Goal: Task Accomplishment & Management: Complete application form

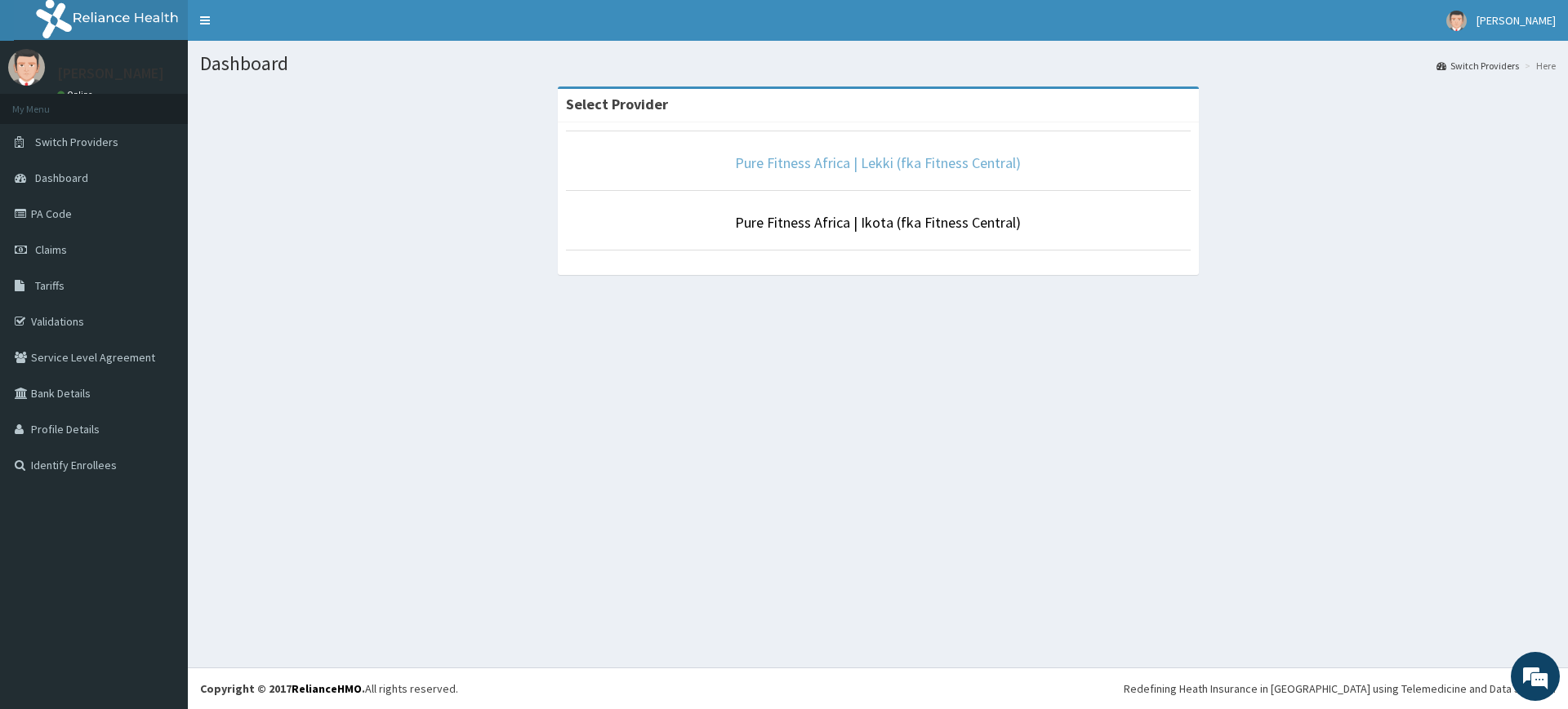
click at [901, 159] on link "Pure Fitness Africa | Lekki (fka Fitness Central)" at bounding box center [878, 163] width 286 height 19
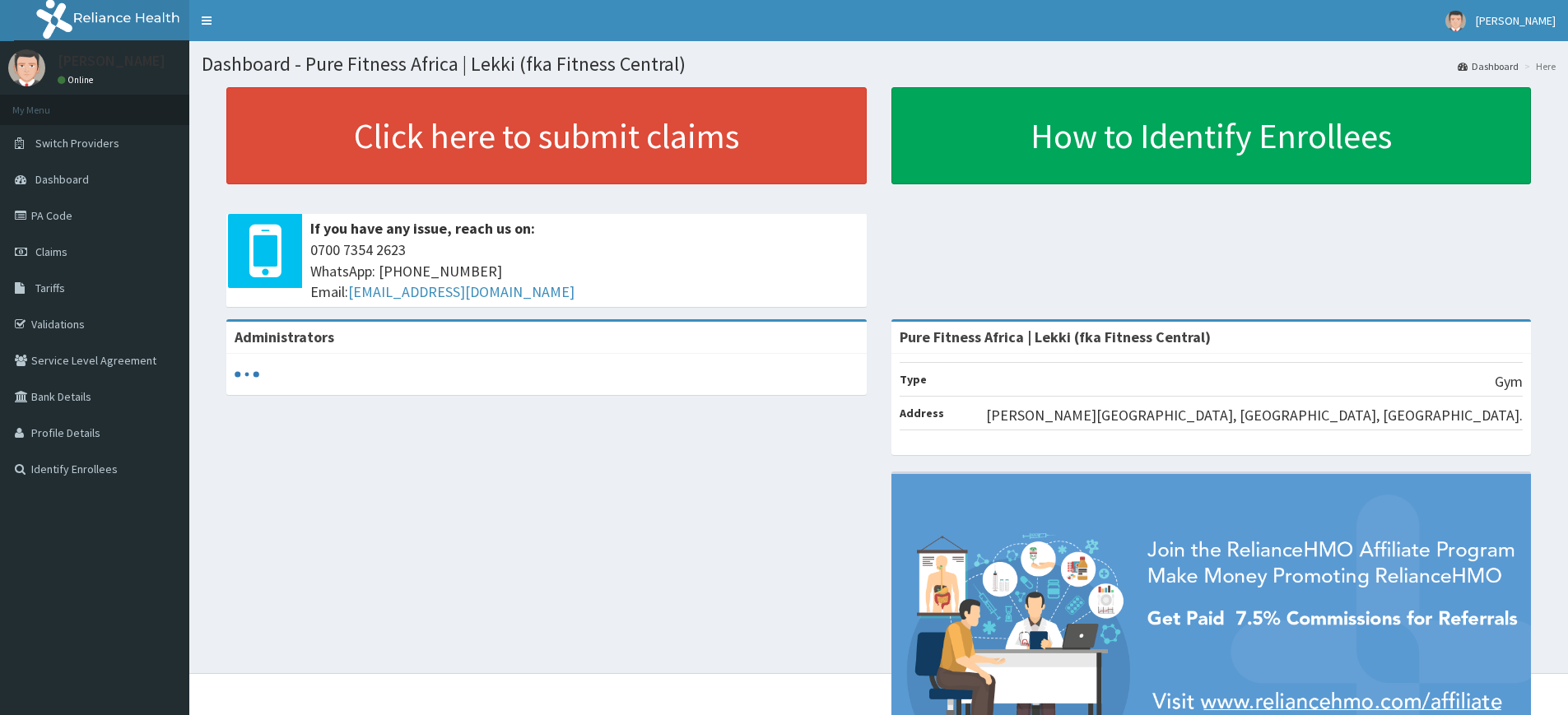
click at [55, 249] on span "Claims" at bounding box center [51, 252] width 32 height 15
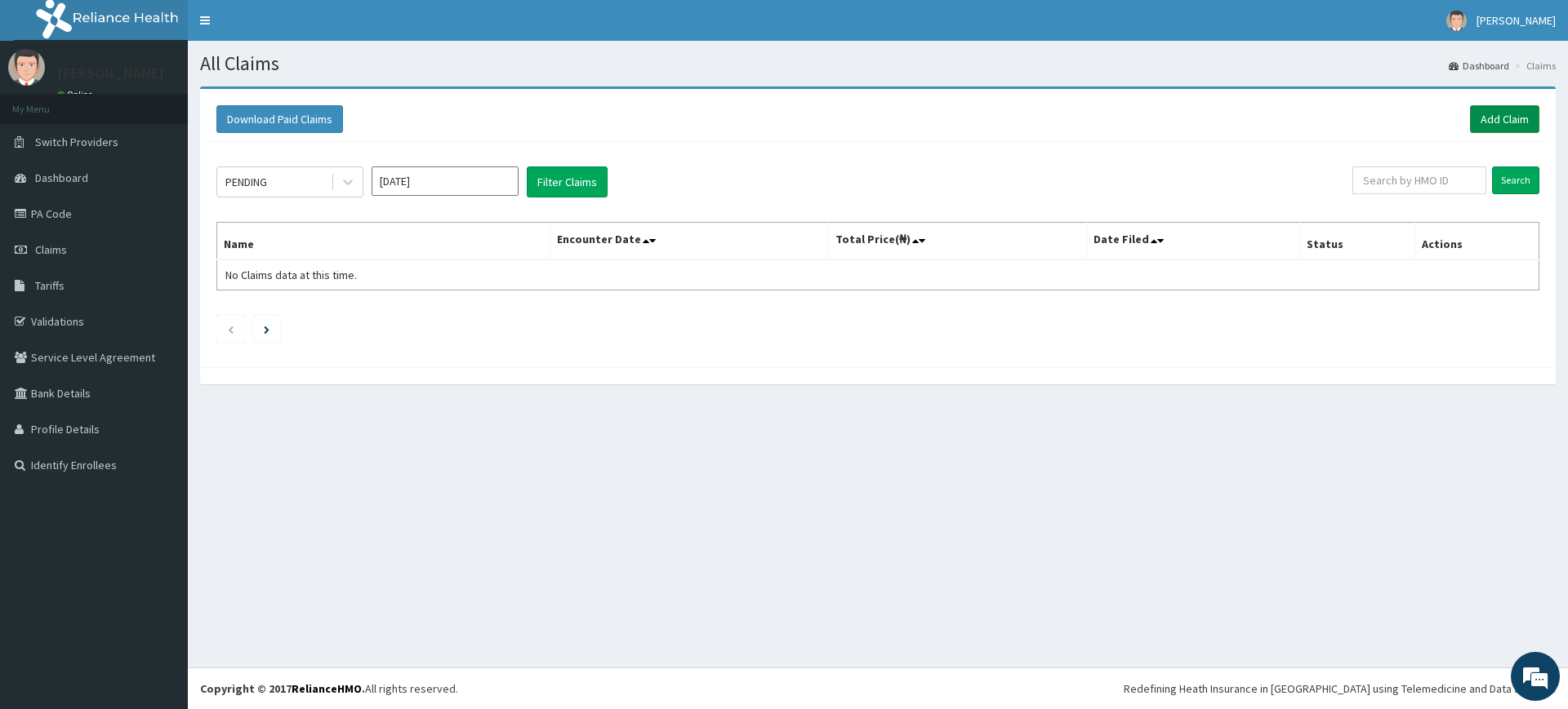
click at [1487, 120] on link "Add Claim" at bounding box center [1505, 118] width 69 height 28
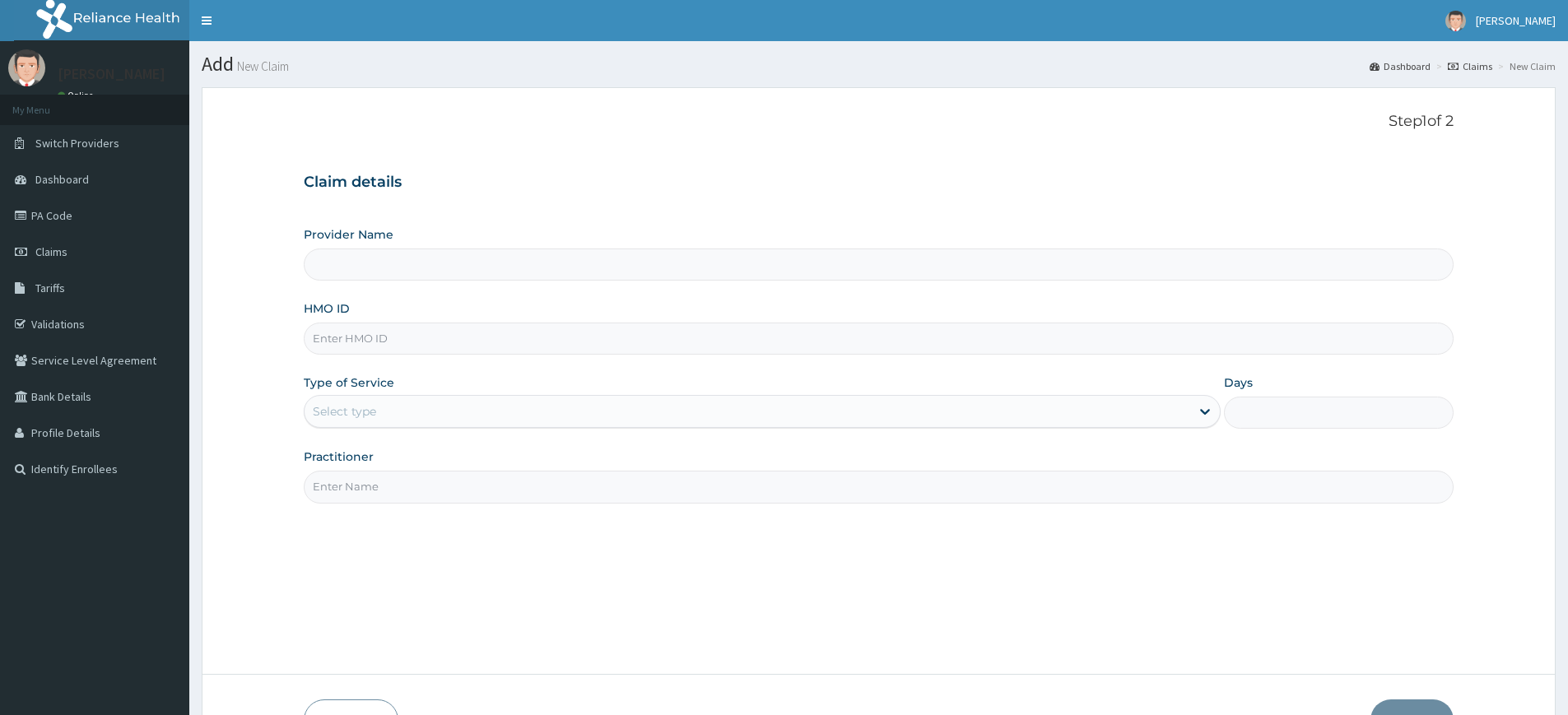
click at [386, 490] on input "Practitioner" at bounding box center [878, 487] width 1150 height 32
type input "pure fitness africa"
type input "Pure Fitness Africa | Lekki (fka Fitness Central)"
type input "1"
click at [475, 336] on input "HMO ID" at bounding box center [878, 339] width 1150 height 32
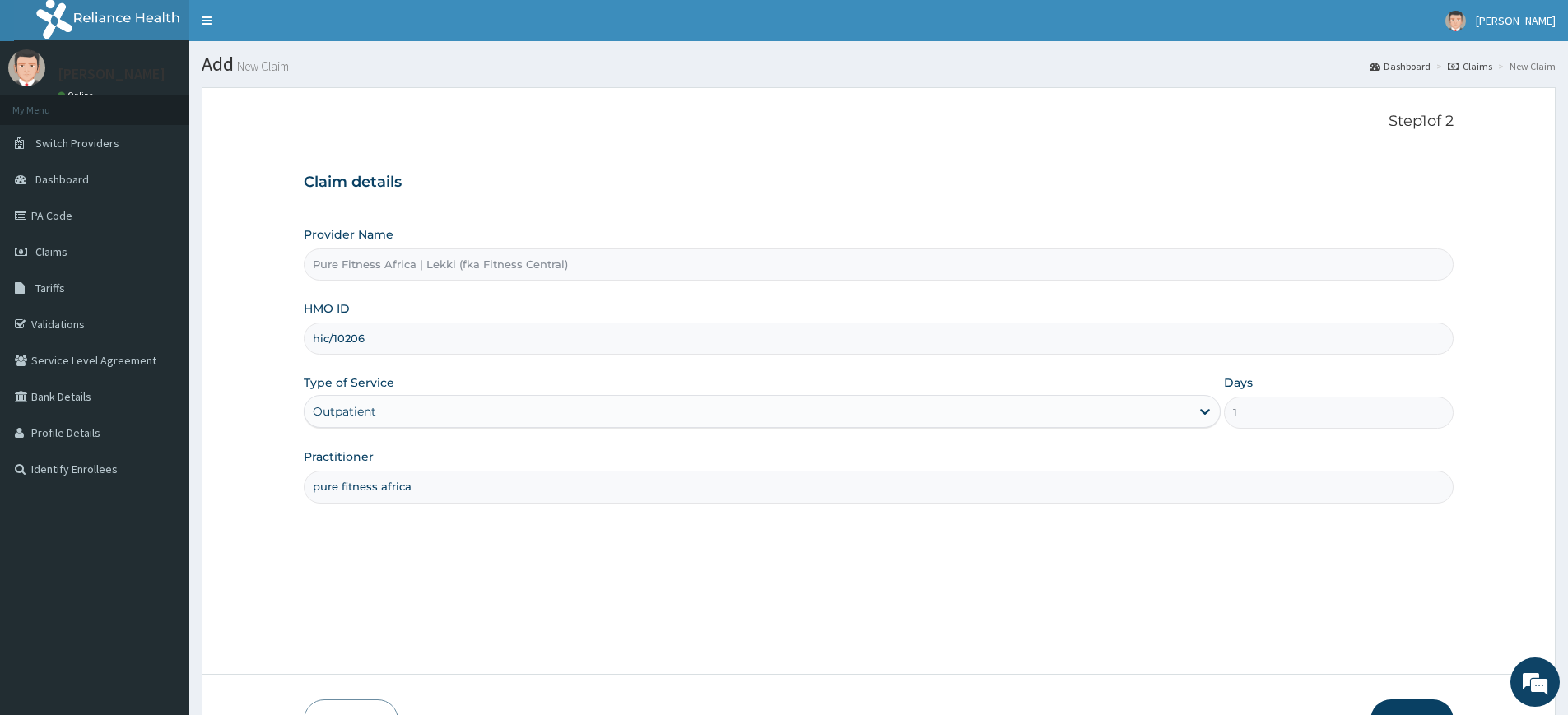
type input "hic/10206/a"
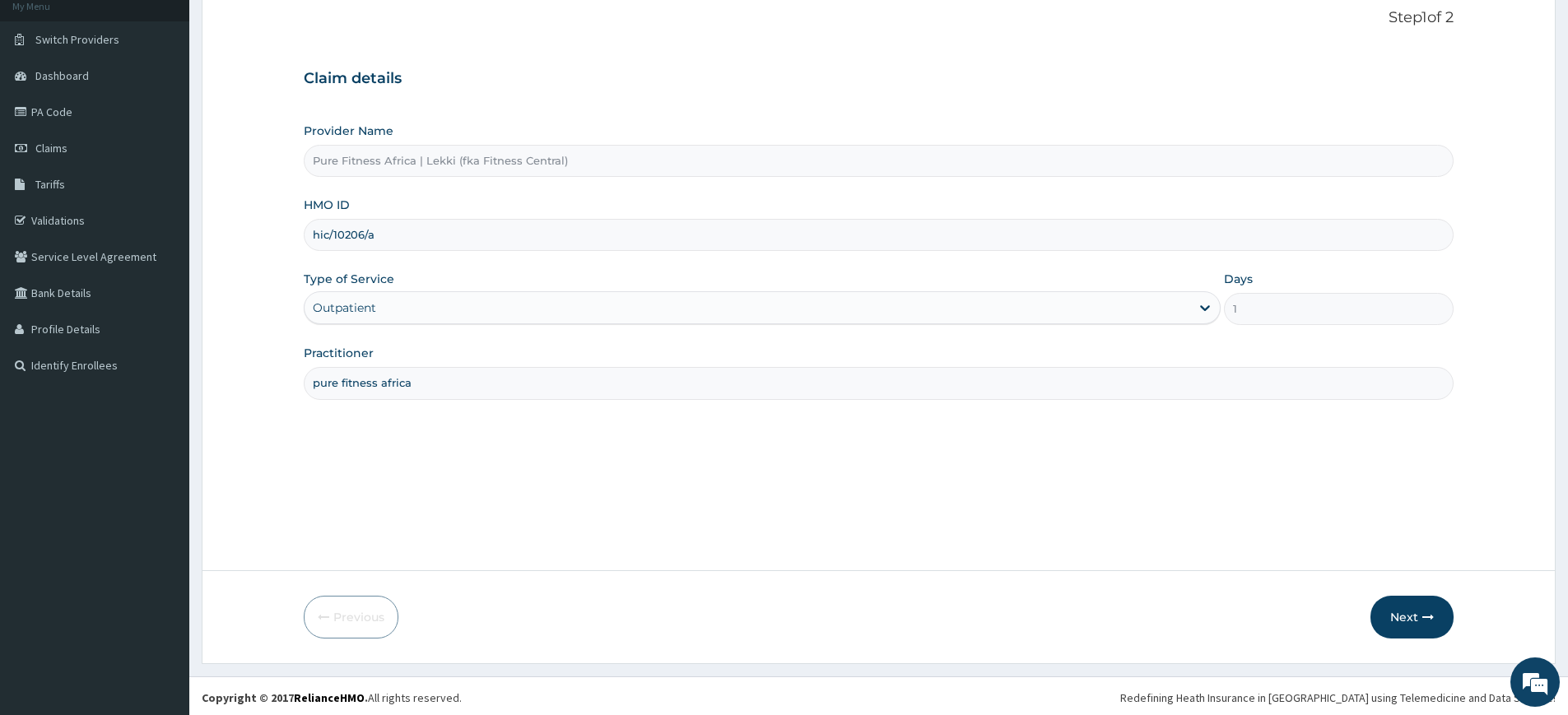
scroll to position [107, 0]
click at [1392, 605] on button "Next" at bounding box center [1412, 614] width 83 height 43
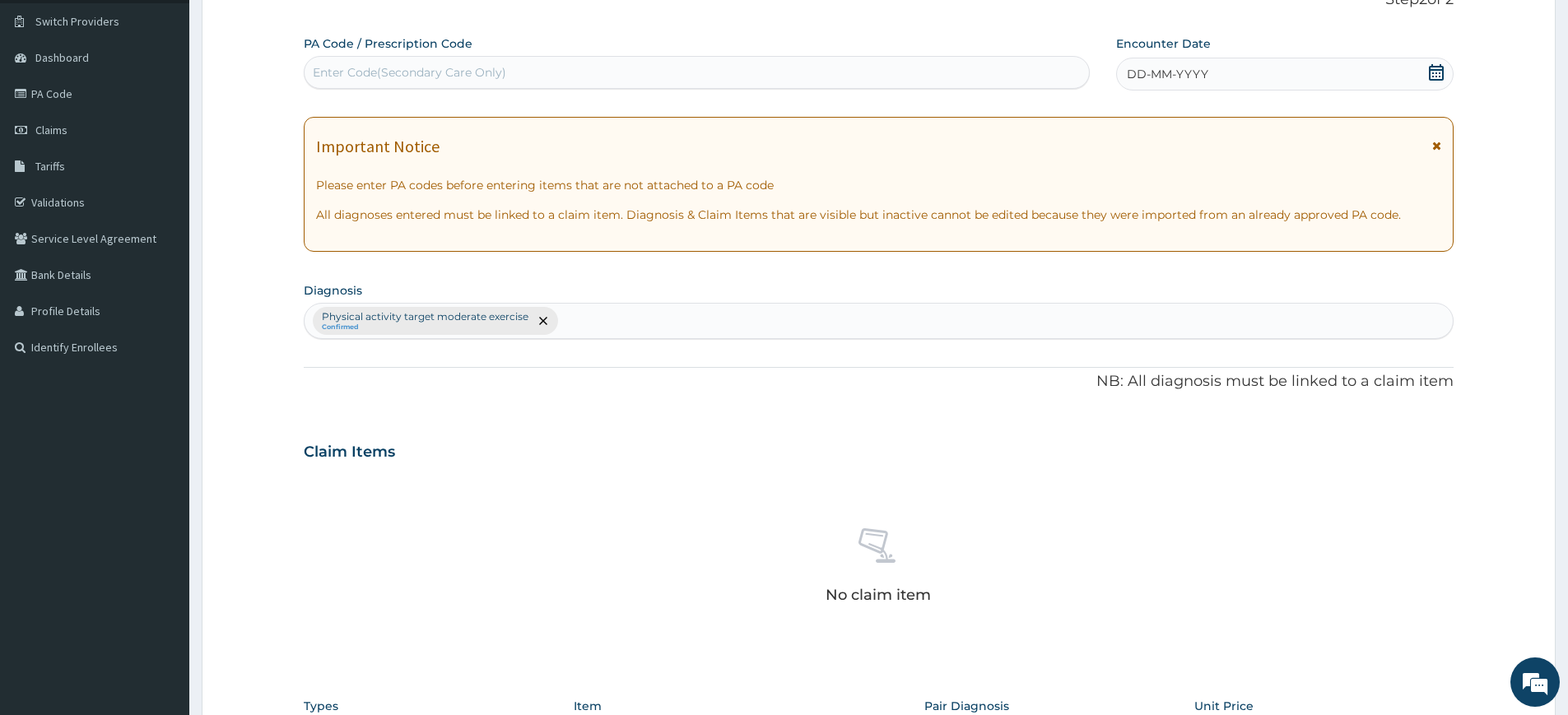
scroll to position [455, 0]
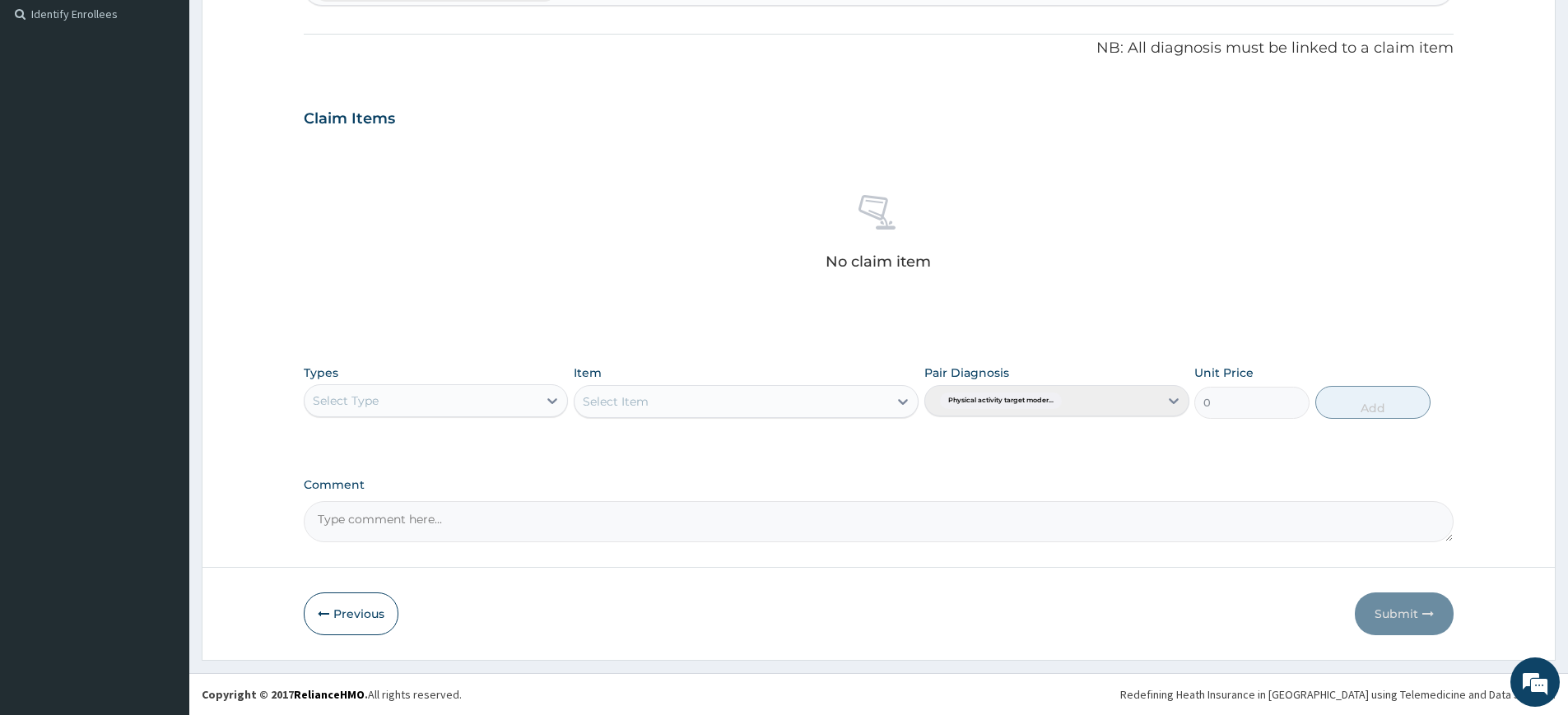
click at [484, 385] on div "Select Type" at bounding box center [436, 400] width 264 height 33
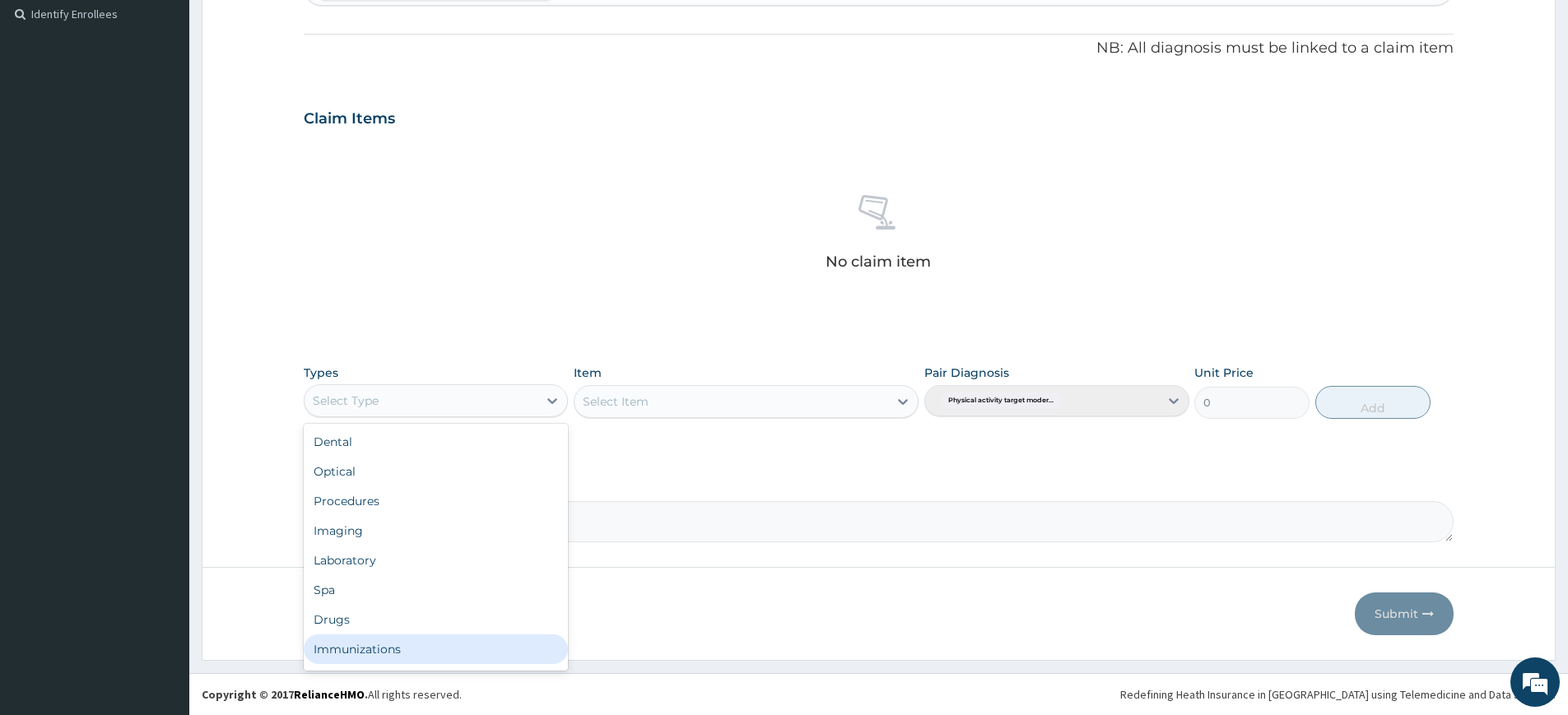
scroll to position [56, 0]
drag, startPoint x: 510, startPoint y: 644, endPoint x: 527, endPoint y: 615, distance: 33.6
click at [510, 644] on div "Gym" at bounding box center [436, 652] width 264 height 29
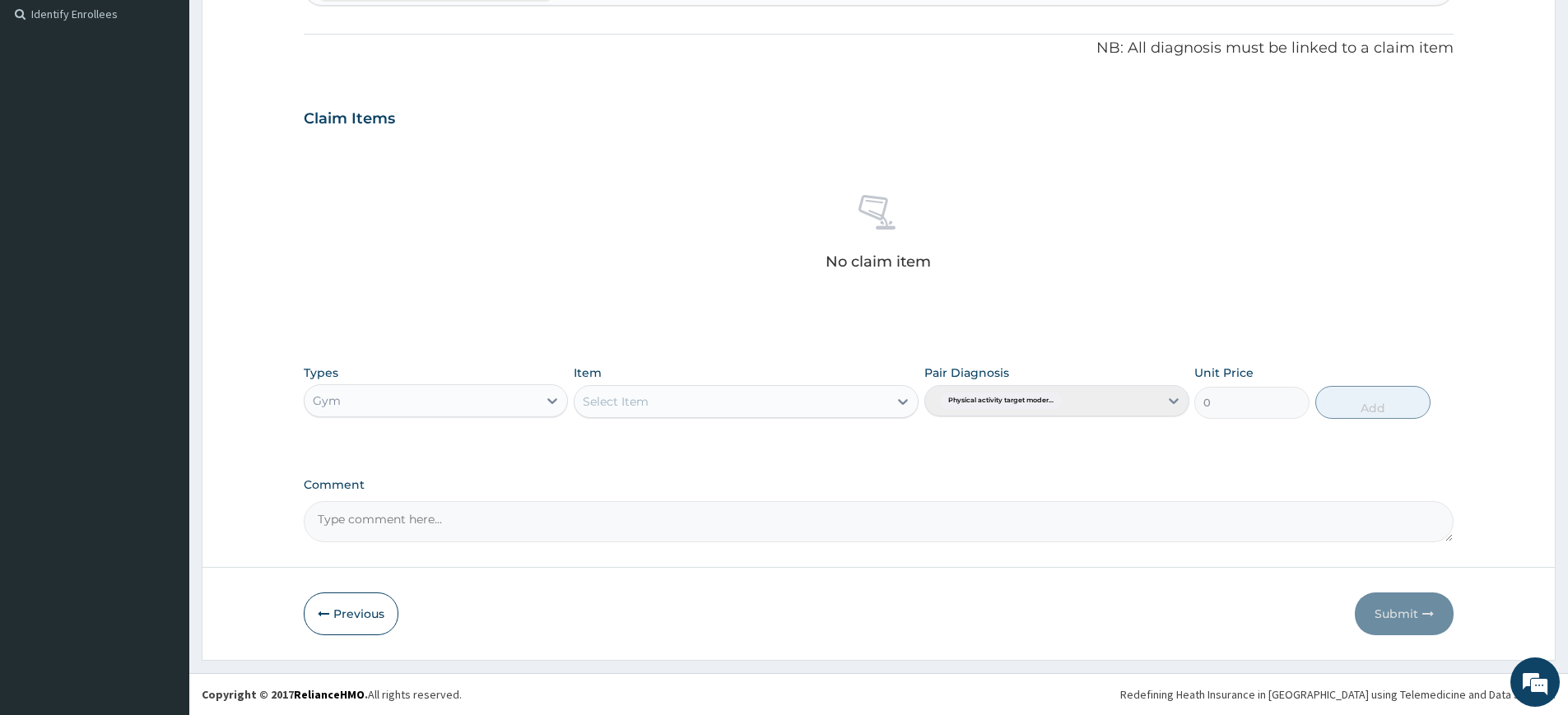
click at [767, 391] on div "Select Item" at bounding box center [731, 401] width 314 height 26
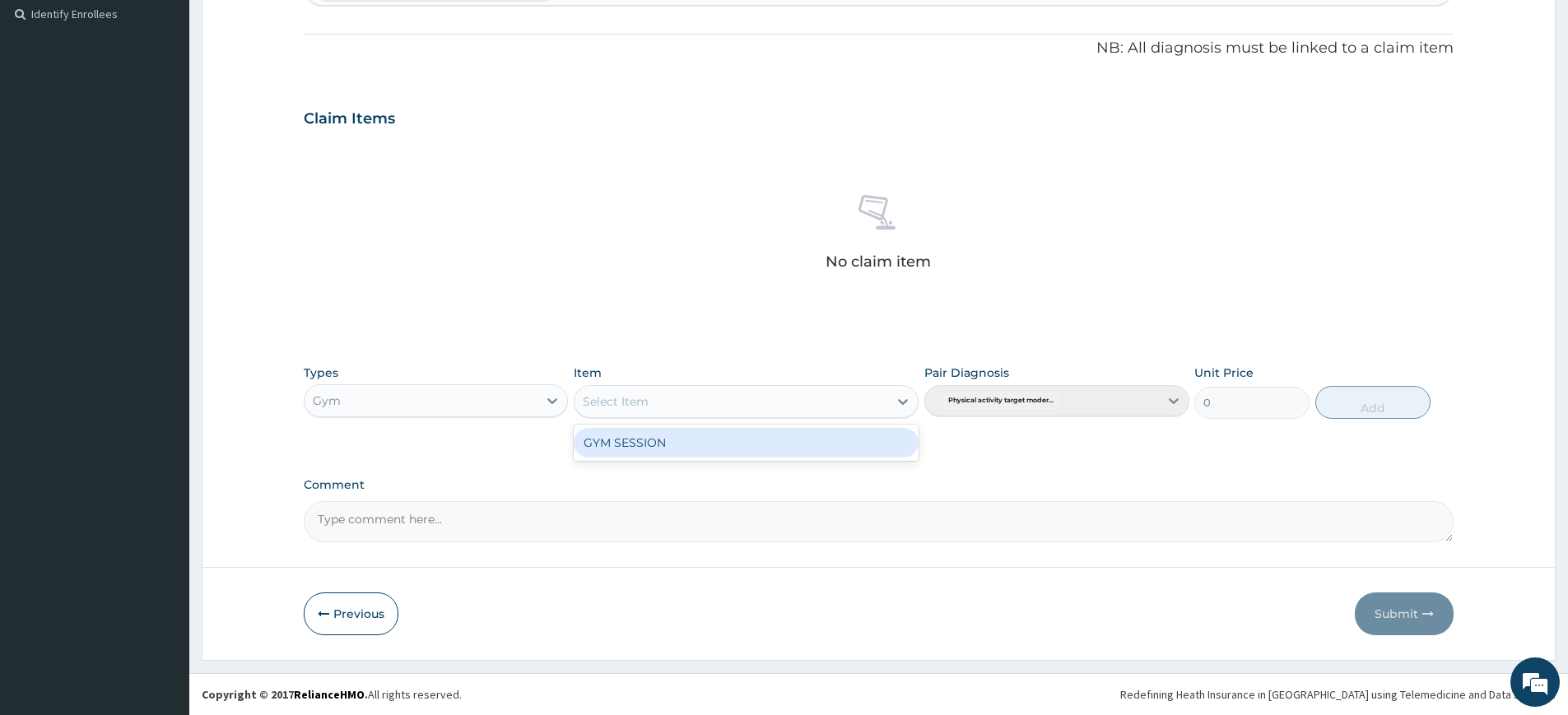
drag, startPoint x: 779, startPoint y: 439, endPoint x: 814, endPoint y: 441, distance: 35.1
click at [781, 439] on div "GYM SESSION" at bounding box center [746, 442] width 345 height 29
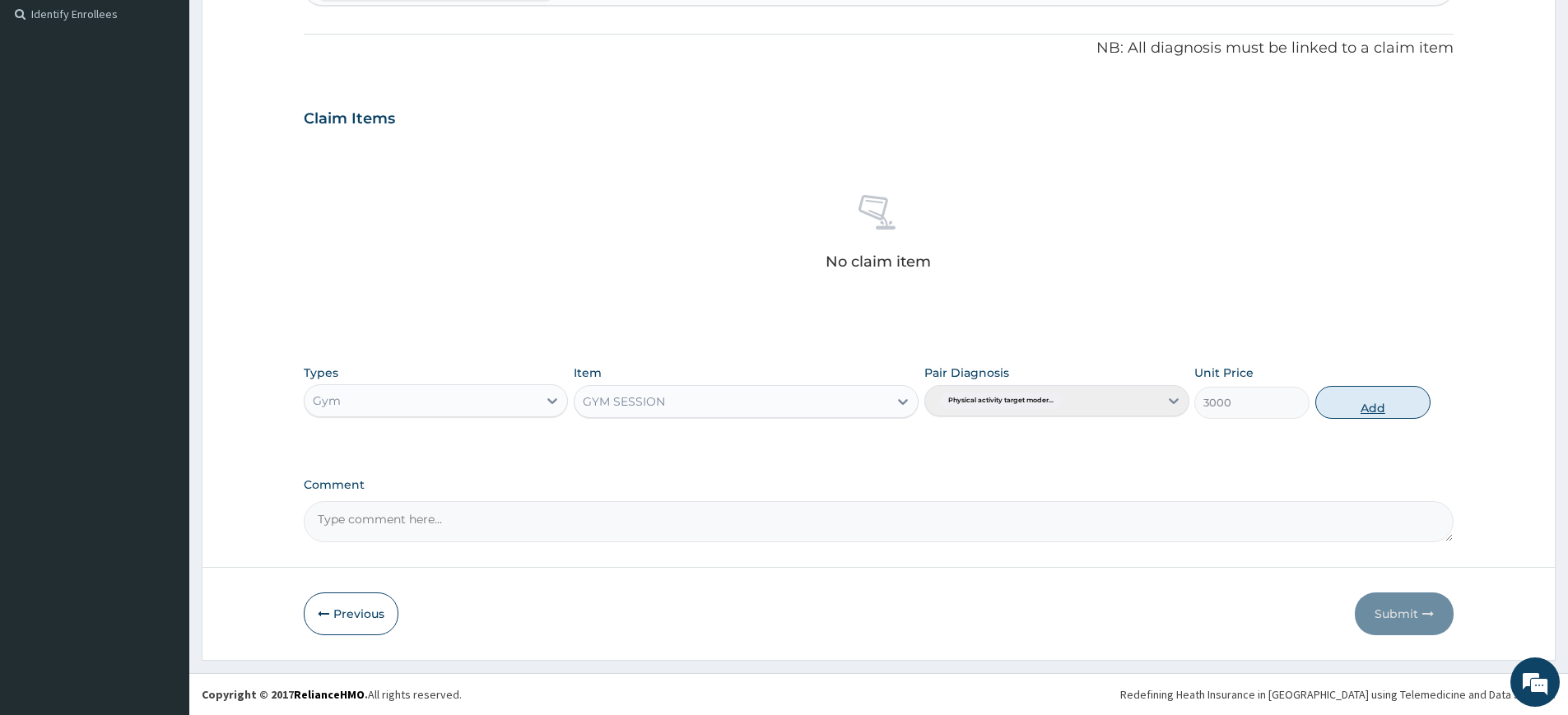
click at [1425, 392] on button "Add" at bounding box center [1373, 402] width 115 height 33
type input "0"
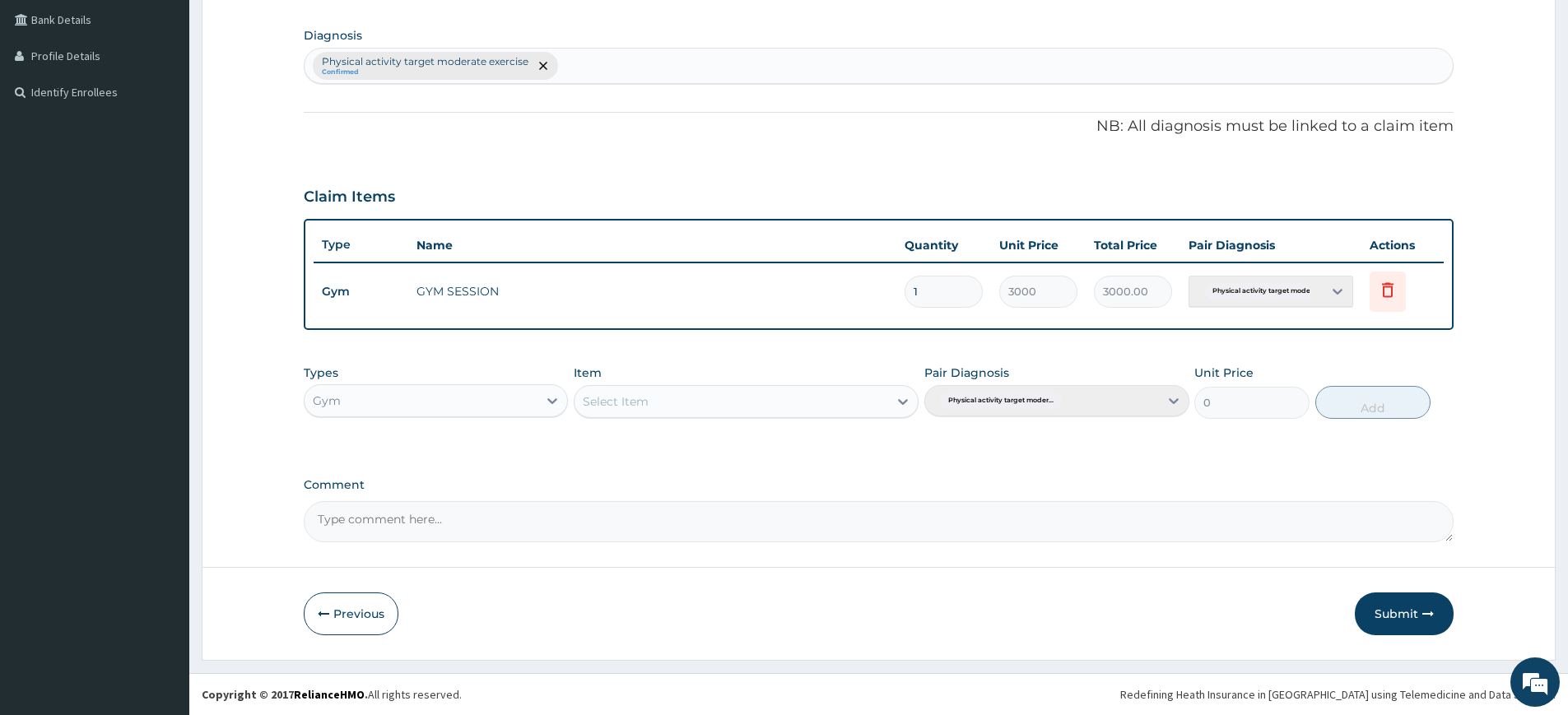
scroll to position [0, 0]
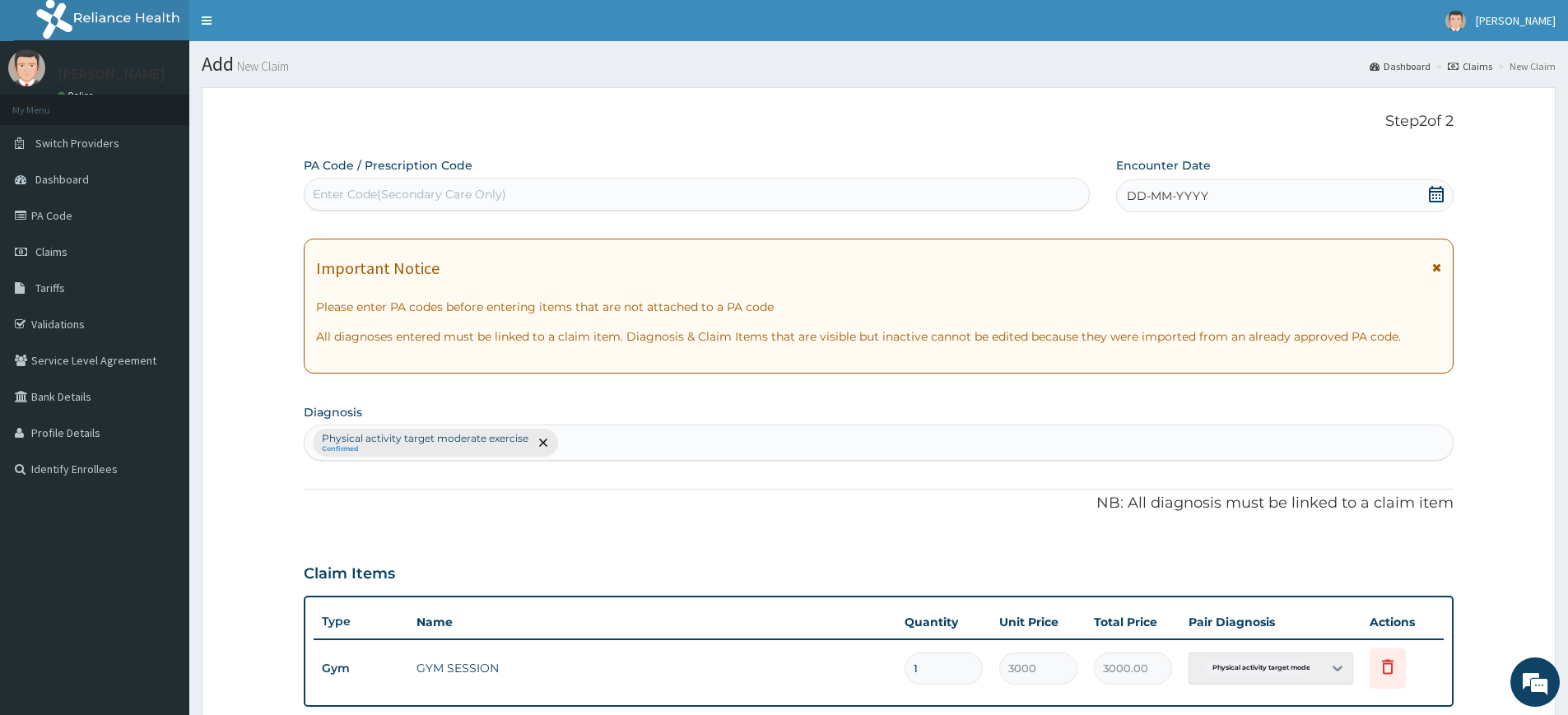
click at [1178, 197] on span "DD-MM-YYYY" at bounding box center [1168, 196] width 82 height 17
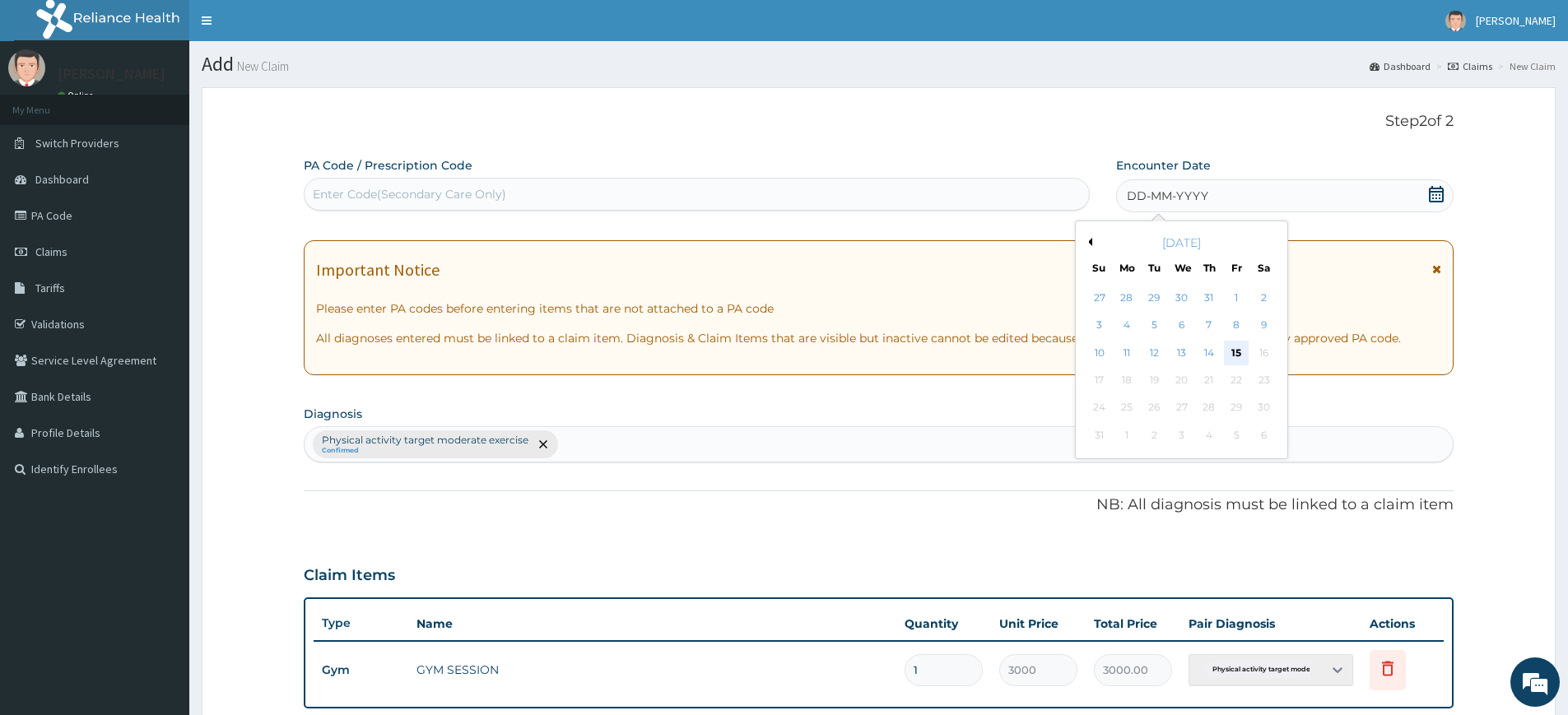
click at [1239, 351] on div "15" at bounding box center [1237, 352] width 24 height 24
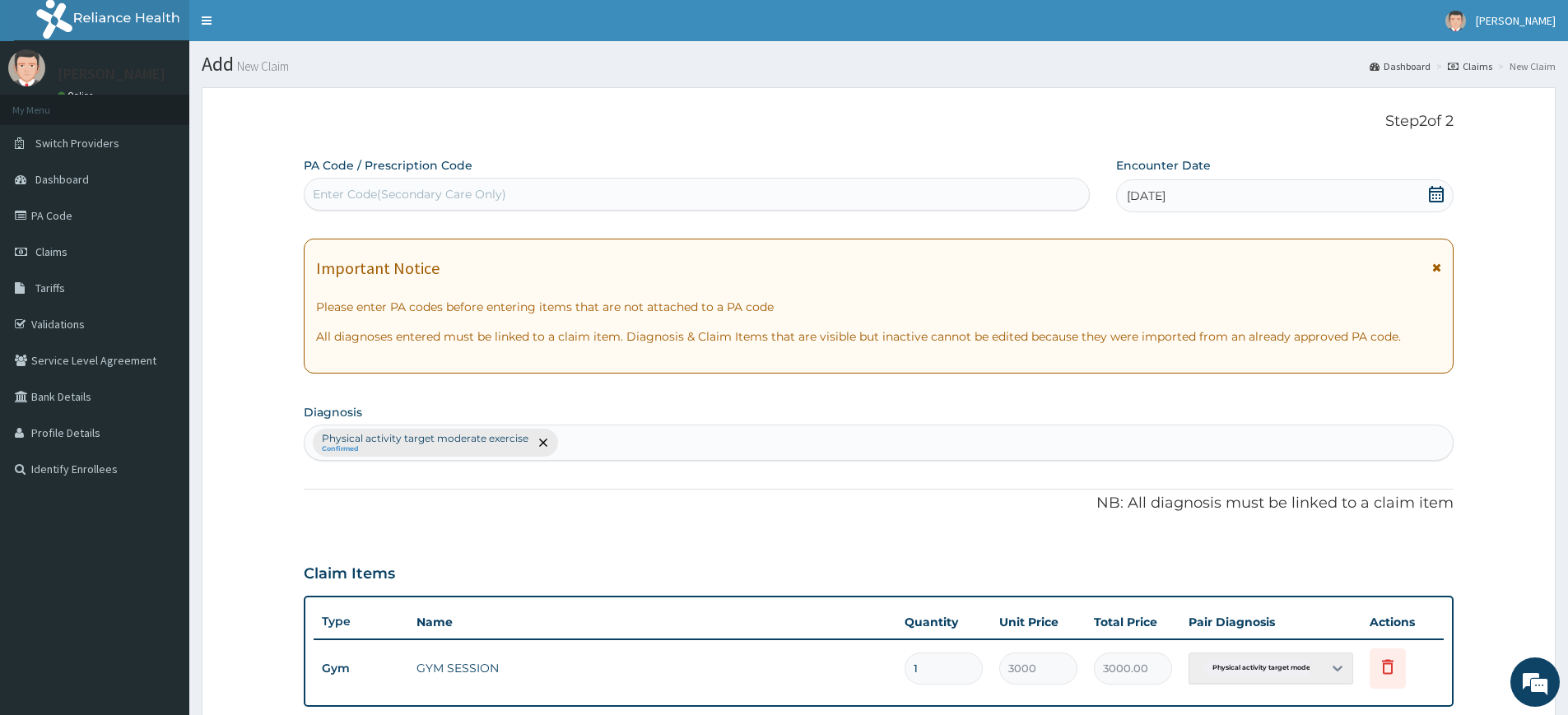
click at [988, 192] on div "Enter Code(Secondary Care Only)" at bounding box center [697, 193] width 785 height 26
type input "PA/61DDF4"
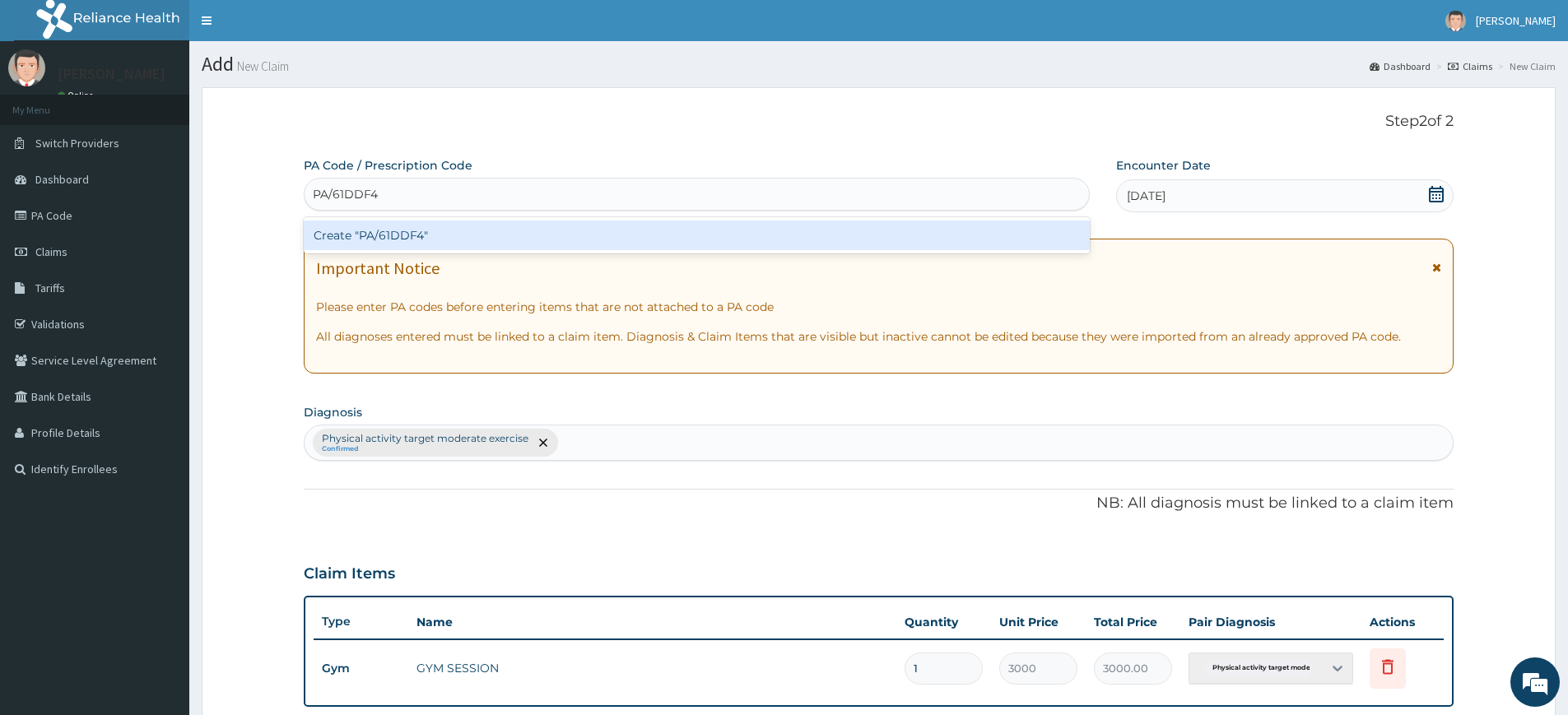
click at [947, 232] on div "Create "PA/61DDF4"" at bounding box center [697, 235] width 787 height 29
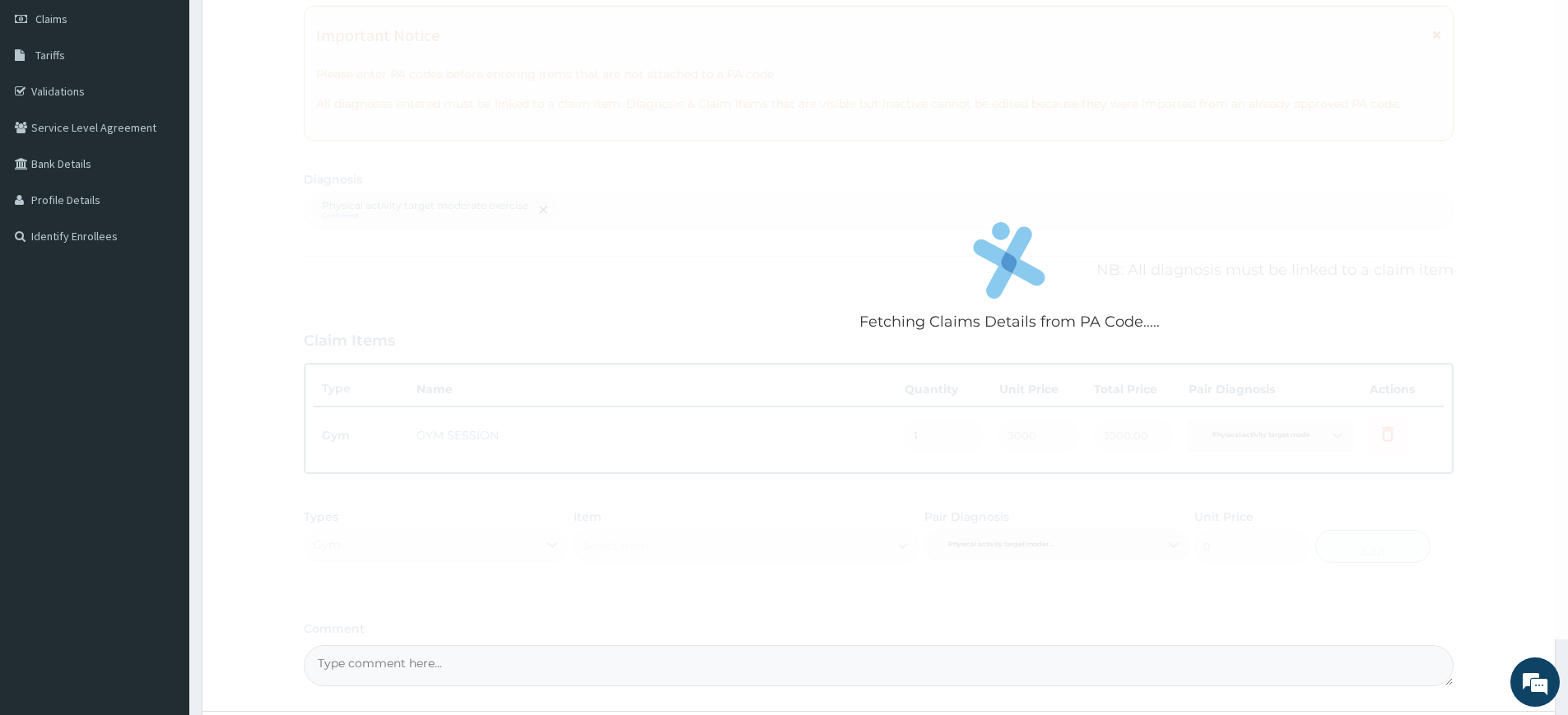
scroll to position [377, 0]
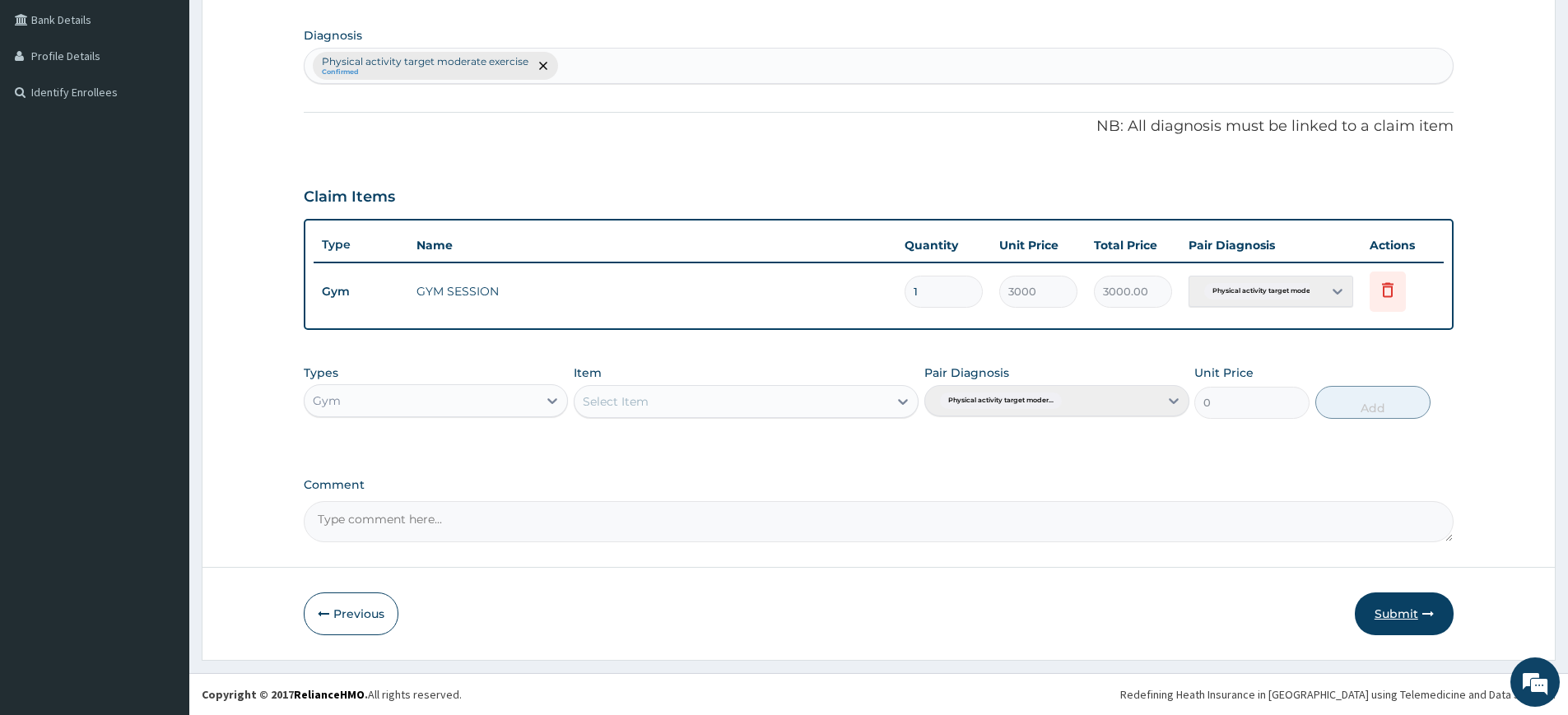
click at [1405, 624] on button "Submit" at bounding box center [1404, 614] width 98 height 43
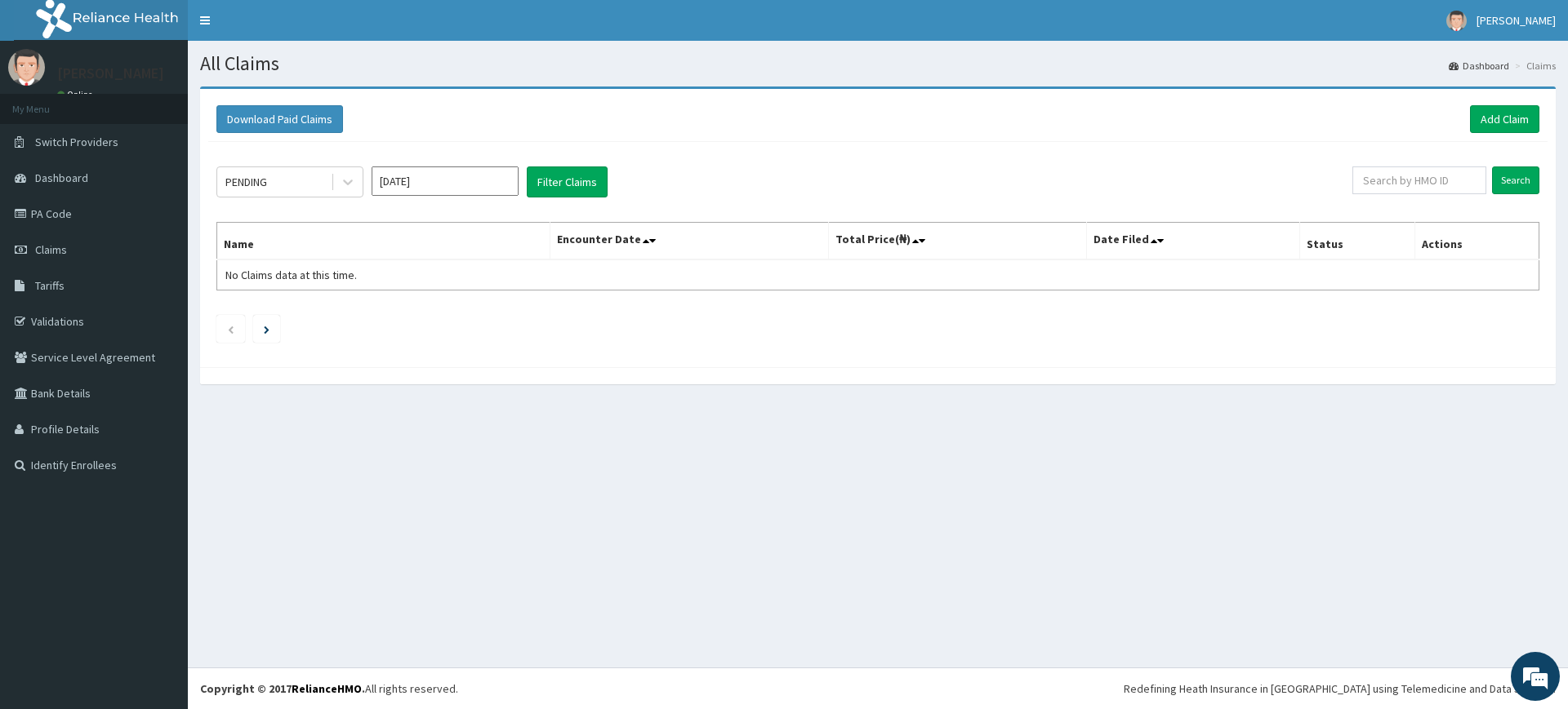
click at [1103, 437] on div "All Claims Dashboard Claims Download Paid Claims Add Claim × Note you can only …" at bounding box center [878, 354] width 1380 height 627
click at [1480, 111] on link "Add Claim" at bounding box center [1505, 118] width 69 height 28
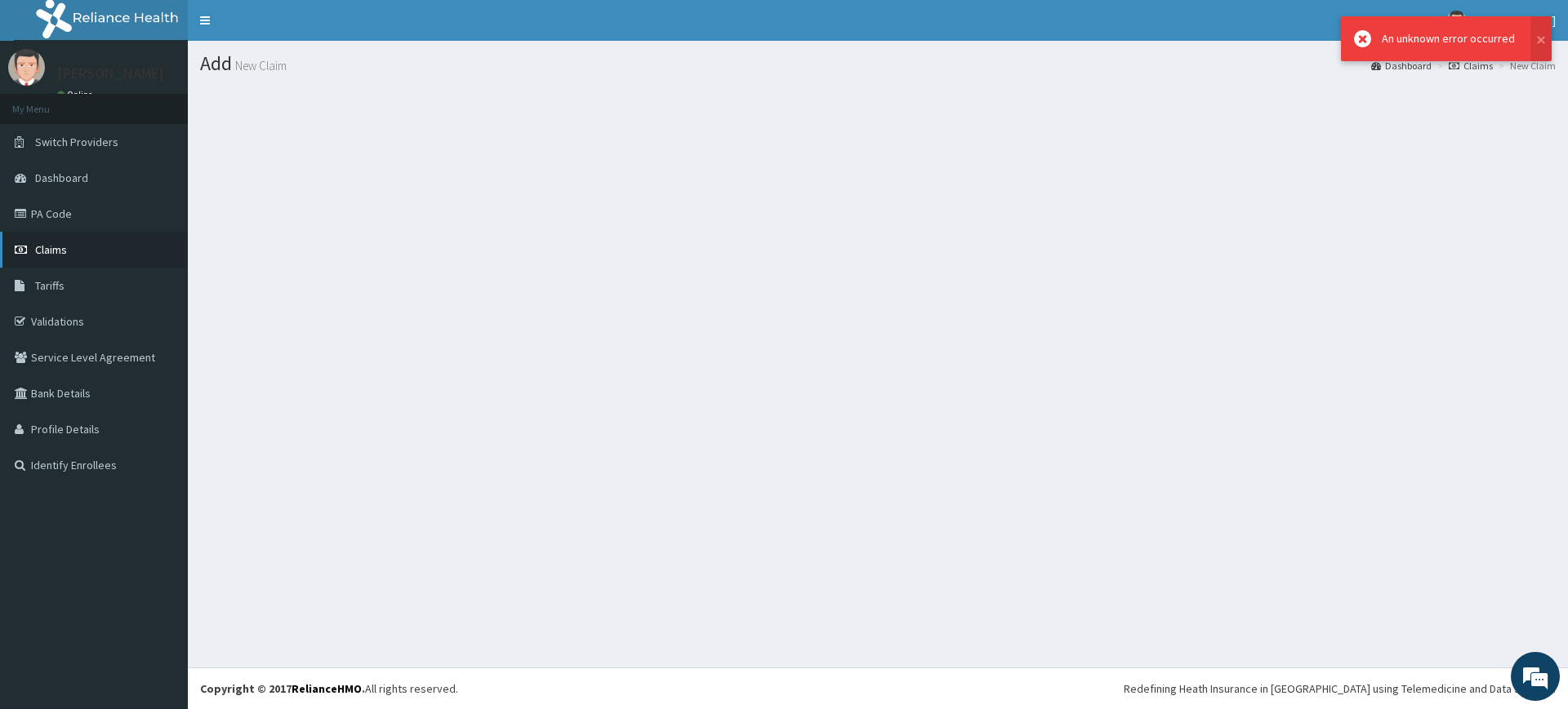
click at [79, 254] on link "Claims" at bounding box center [93, 249] width 188 height 36
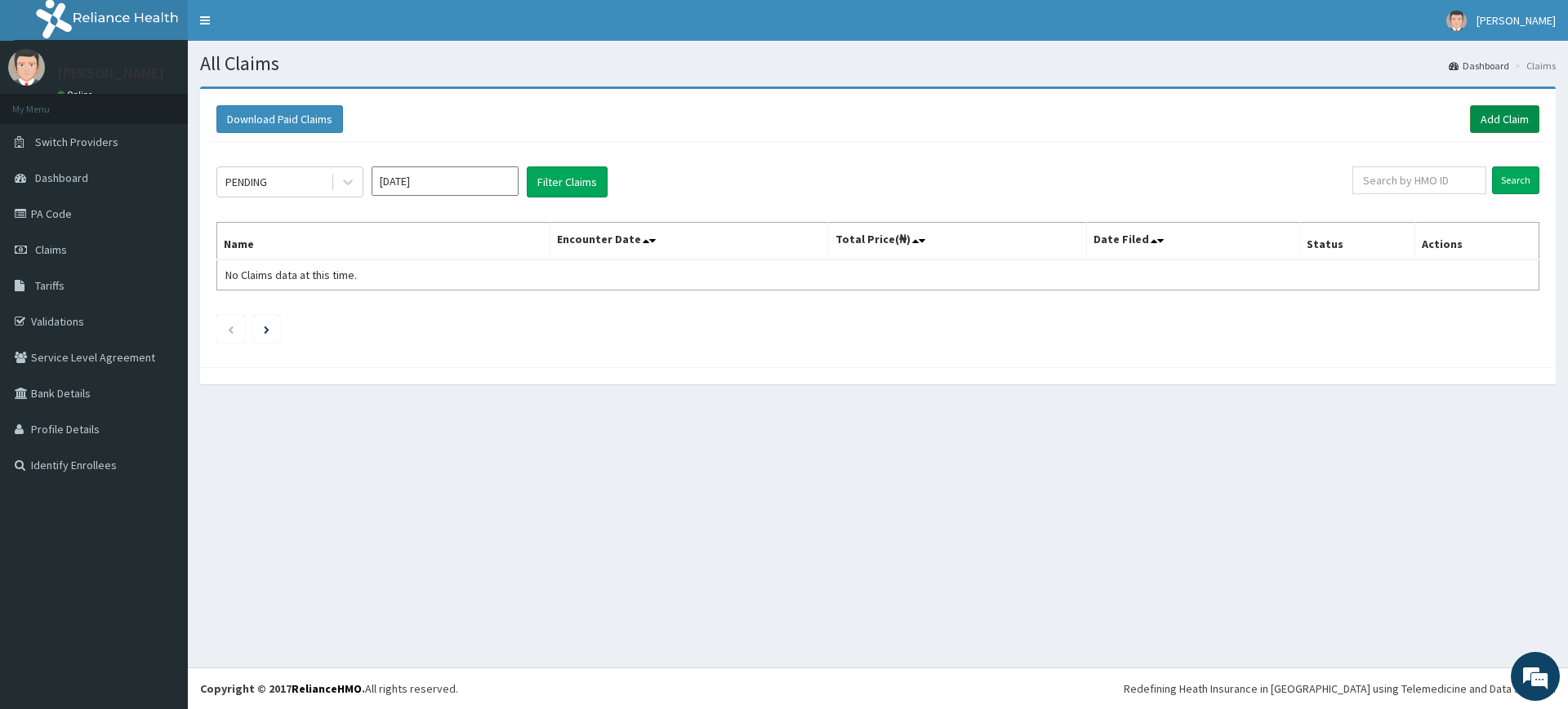
click at [1492, 114] on link "Add Claim" at bounding box center [1505, 118] width 69 height 28
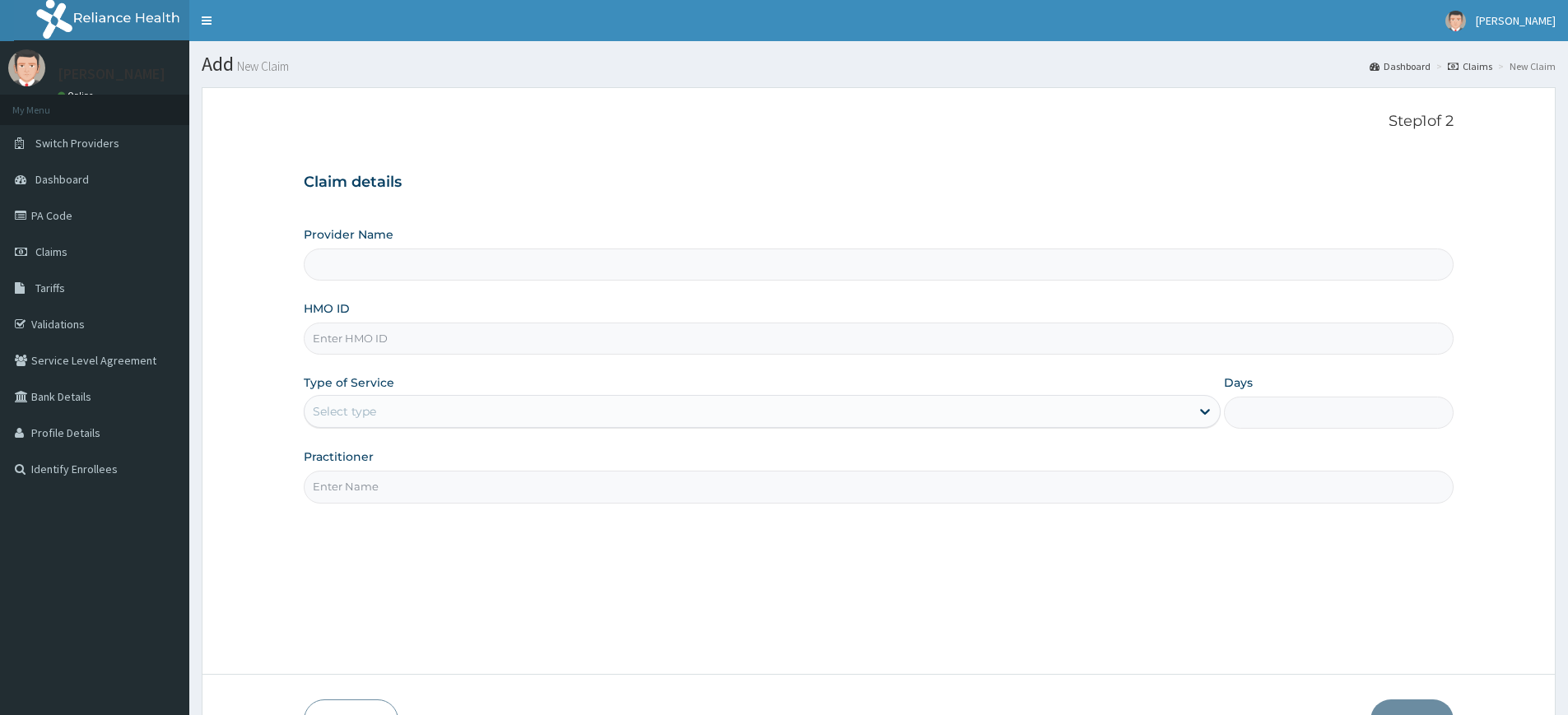
click at [348, 487] on input "Practitioner" at bounding box center [878, 487] width 1150 height 32
type input "Pure Fitness Africa | Lekki (fka Fitness Central)"
type input "1"
type input "pure fitness africa"
click at [339, 336] on input "HMO ID" at bounding box center [878, 339] width 1150 height 32
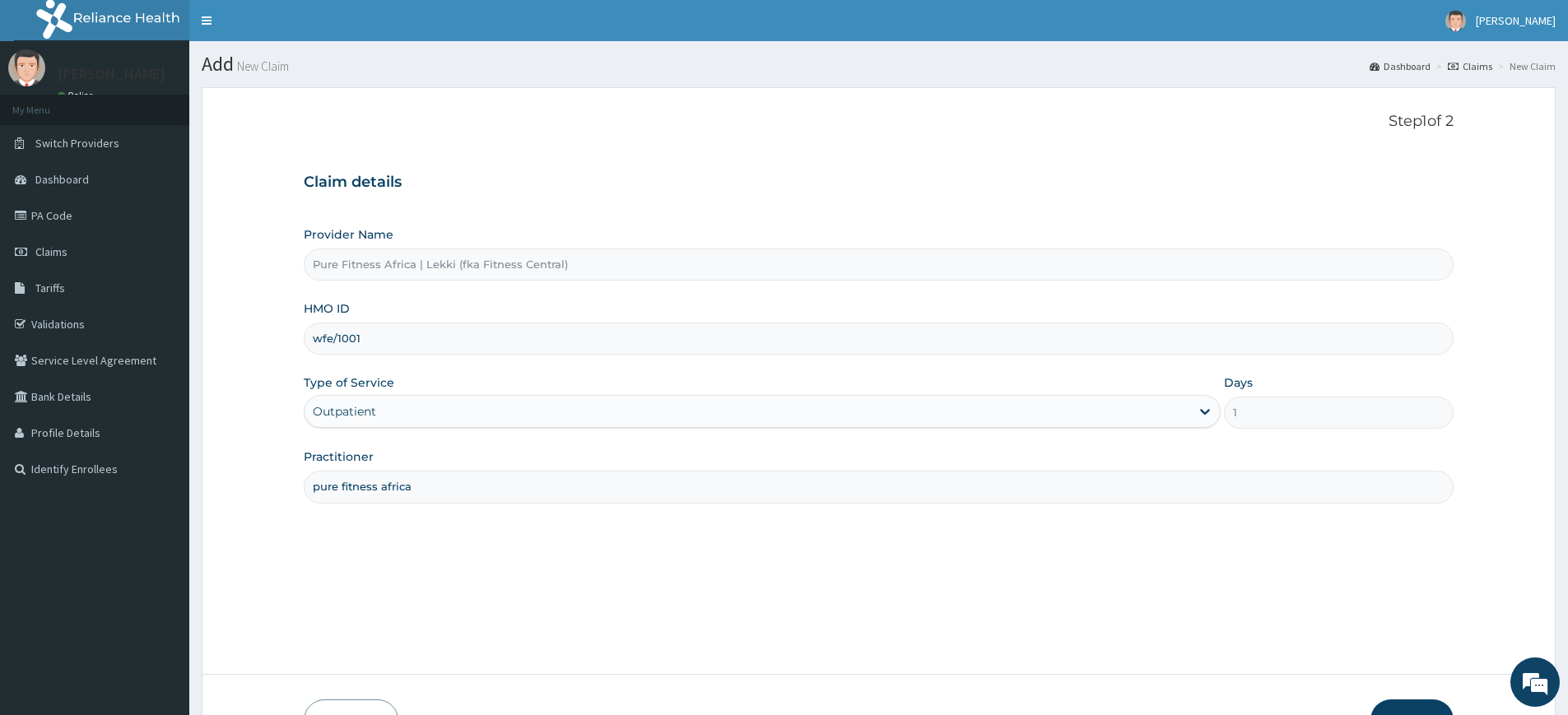
type input "WFE/10014/A"
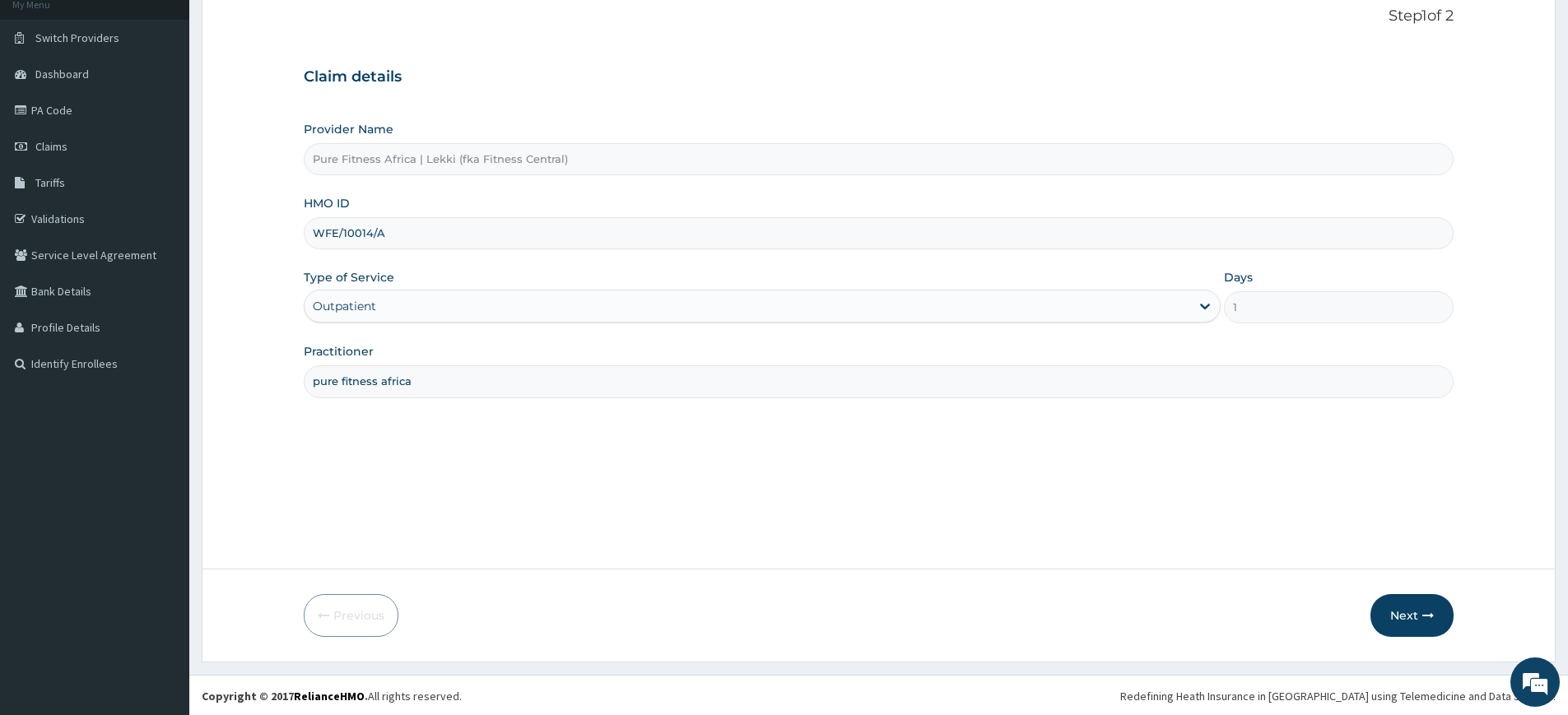
scroll to position [107, 0]
click at [1390, 613] on button "Next" at bounding box center [1412, 614] width 83 height 43
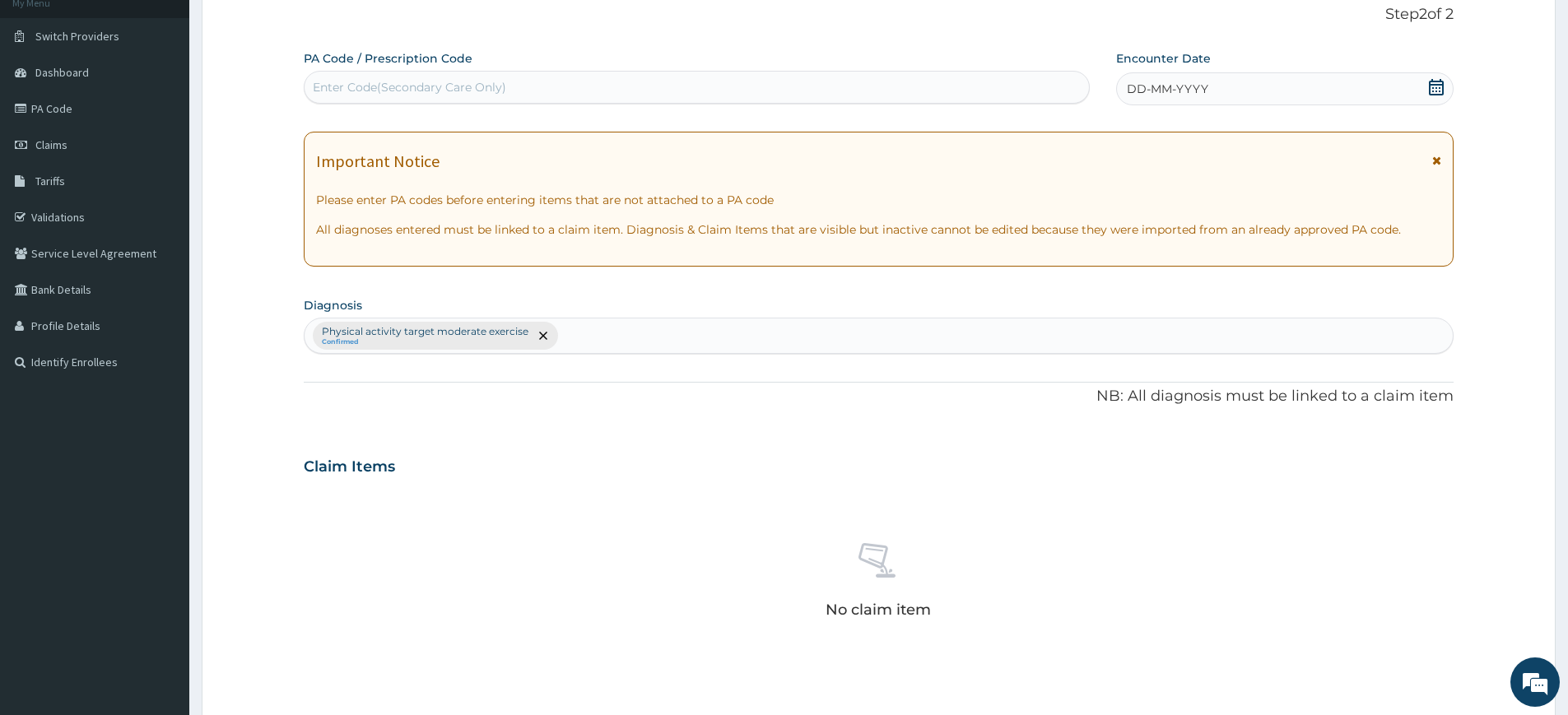
scroll to position [455, 0]
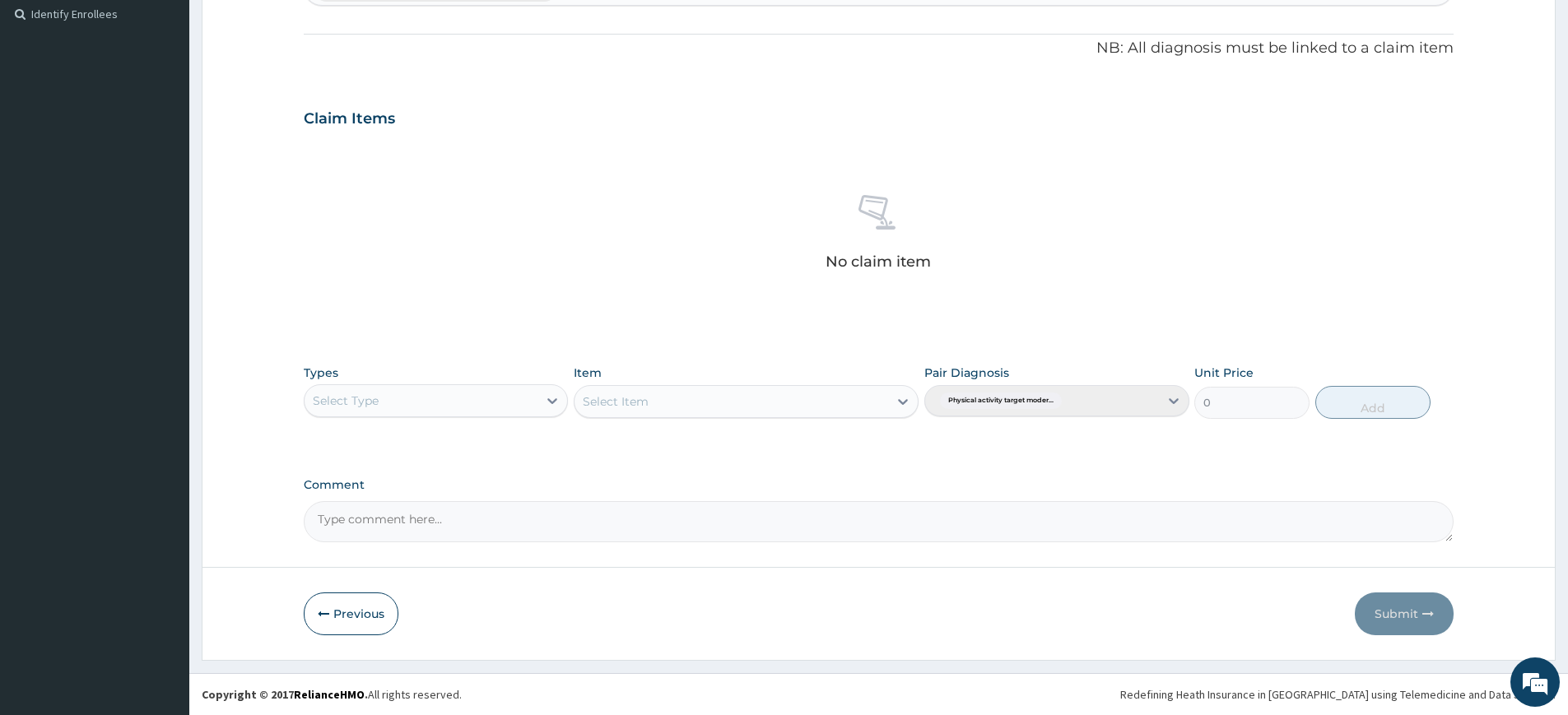
click at [410, 405] on div "Select Type" at bounding box center [421, 400] width 233 height 26
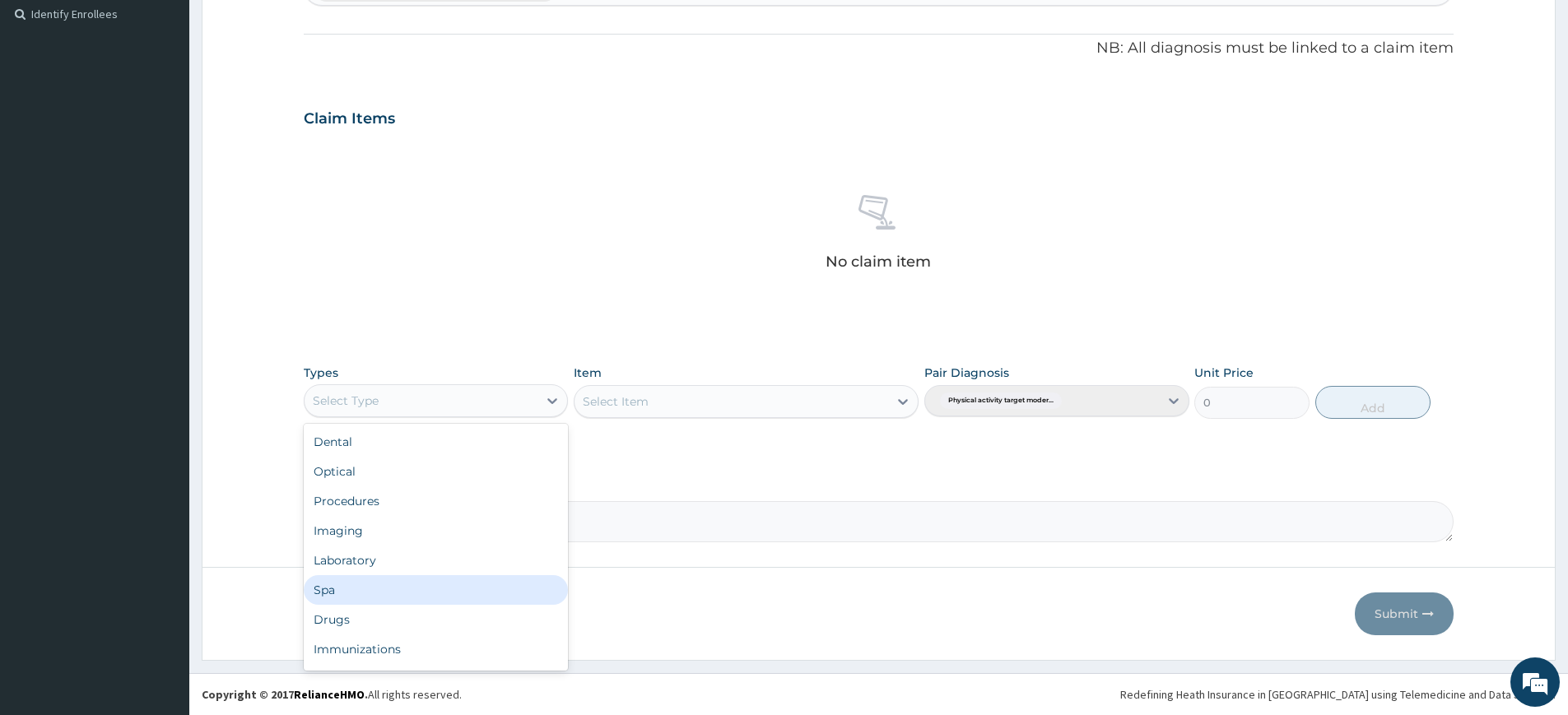
scroll to position [56, 0]
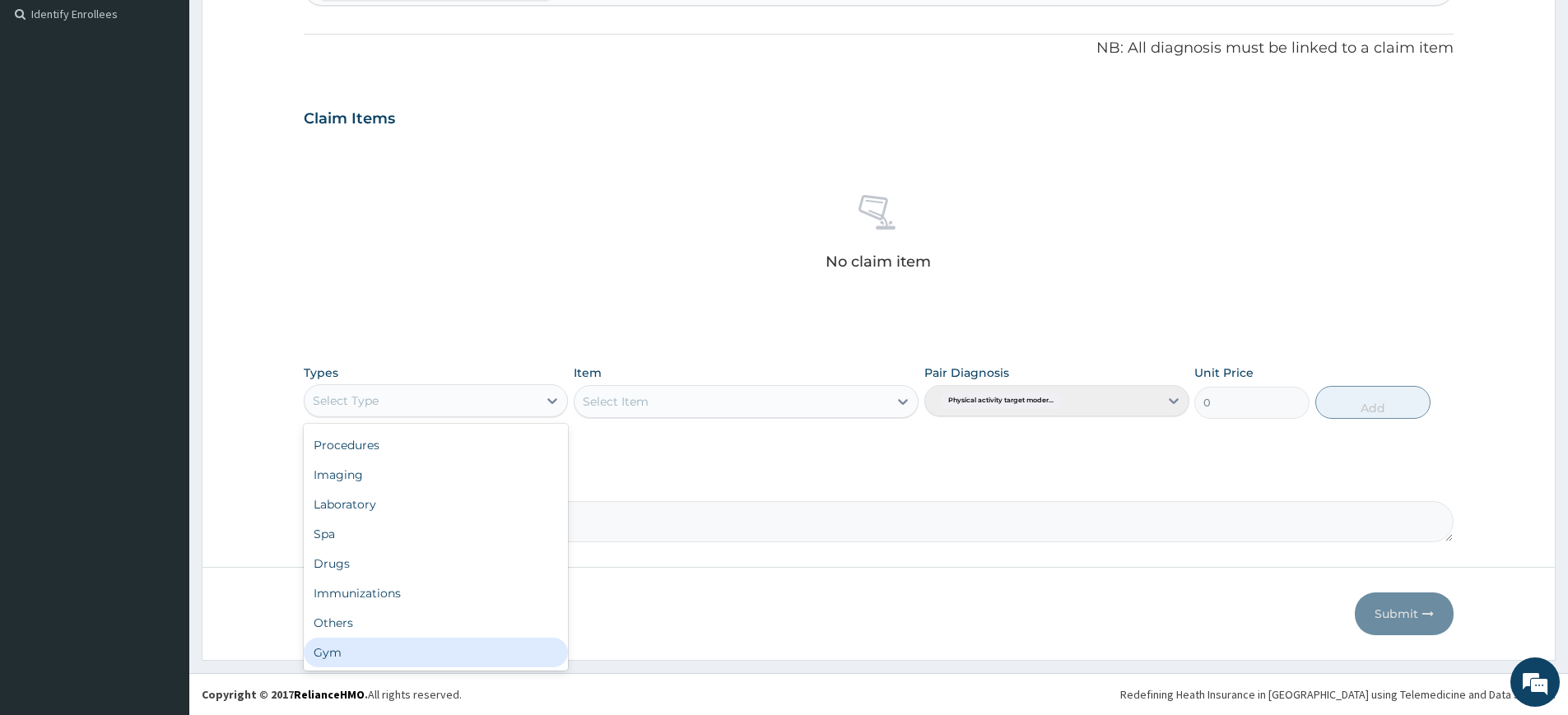
click at [426, 649] on div "Gym" at bounding box center [436, 652] width 264 height 29
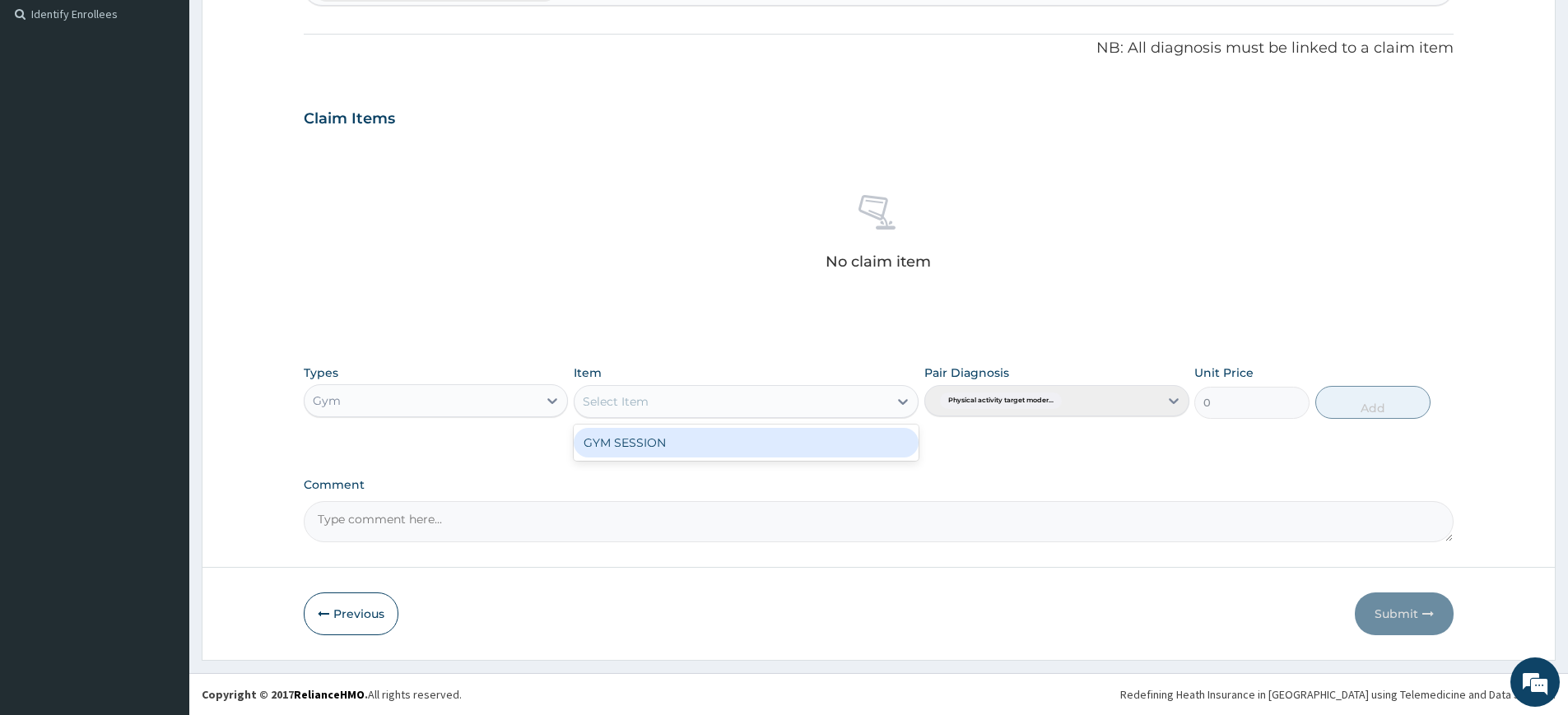
click at [755, 391] on div "Select Item" at bounding box center [731, 401] width 314 height 26
click at [755, 437] on div "GYM SESSION" at bounding box center [746, 442] width 345 height 29
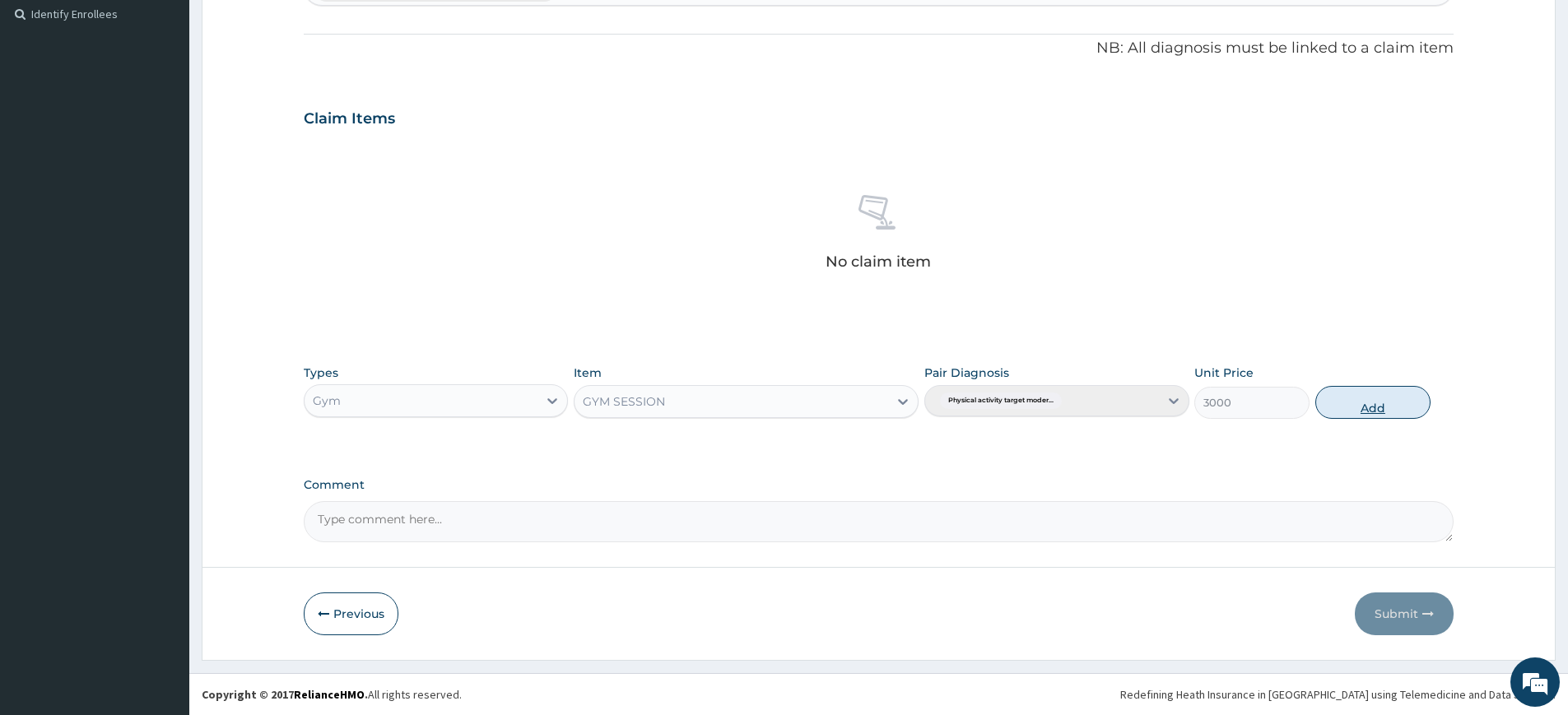
click at [1364, 395] on button "Add" at bounding box center [1373, 402] width 115 height 33
type input "0"
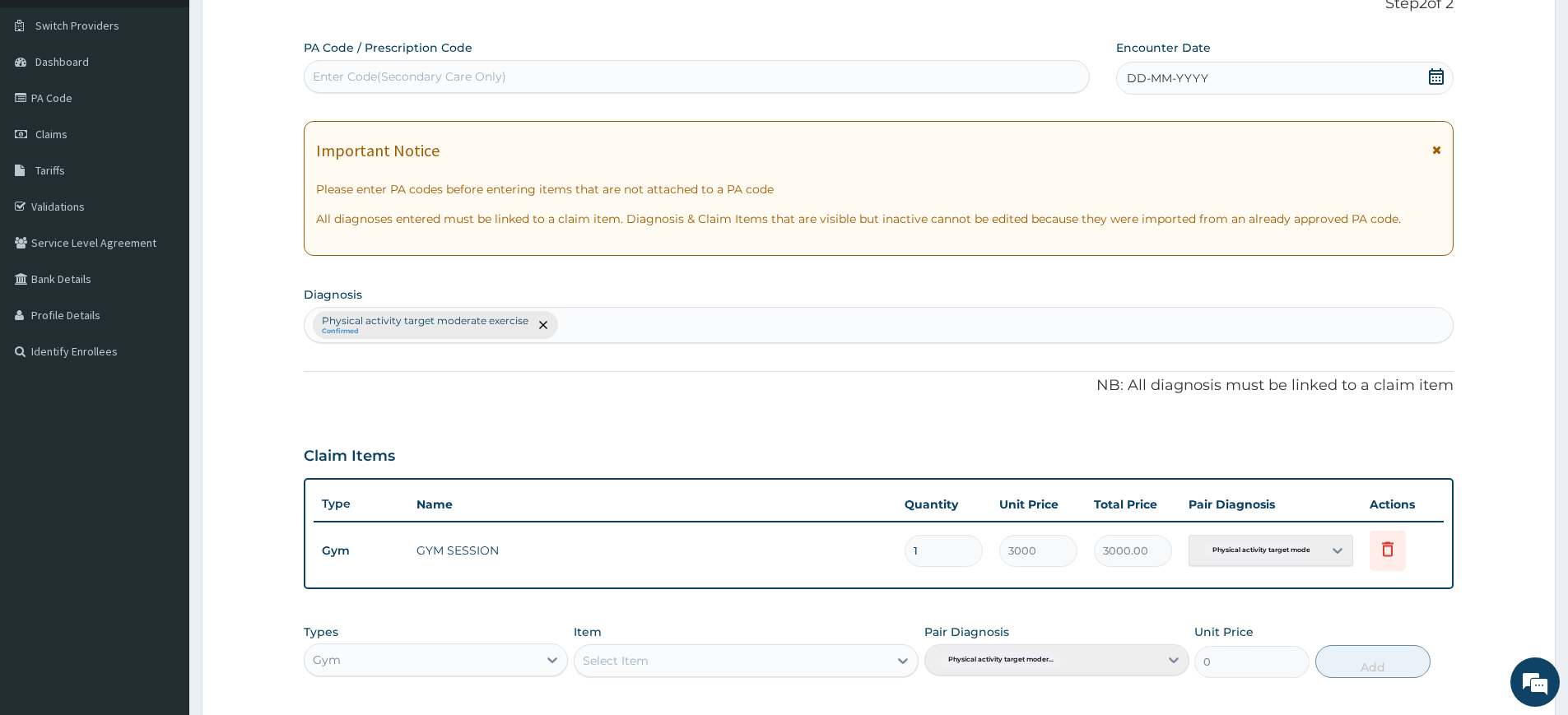
scroll to position [0, 0]
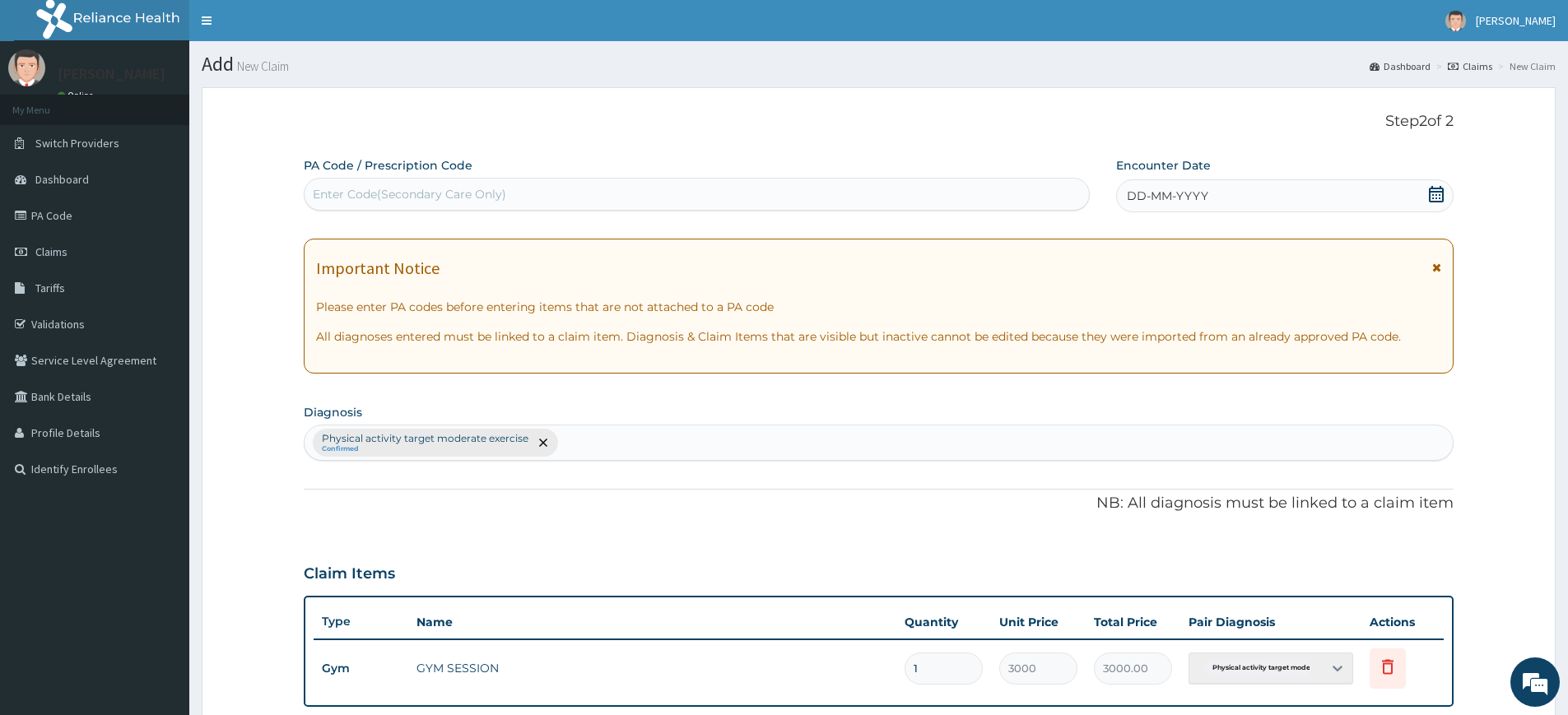
click at [1187, 198] on span "DD-MM-YYYY" at bounding box center [1168, 196] width 82 height 17
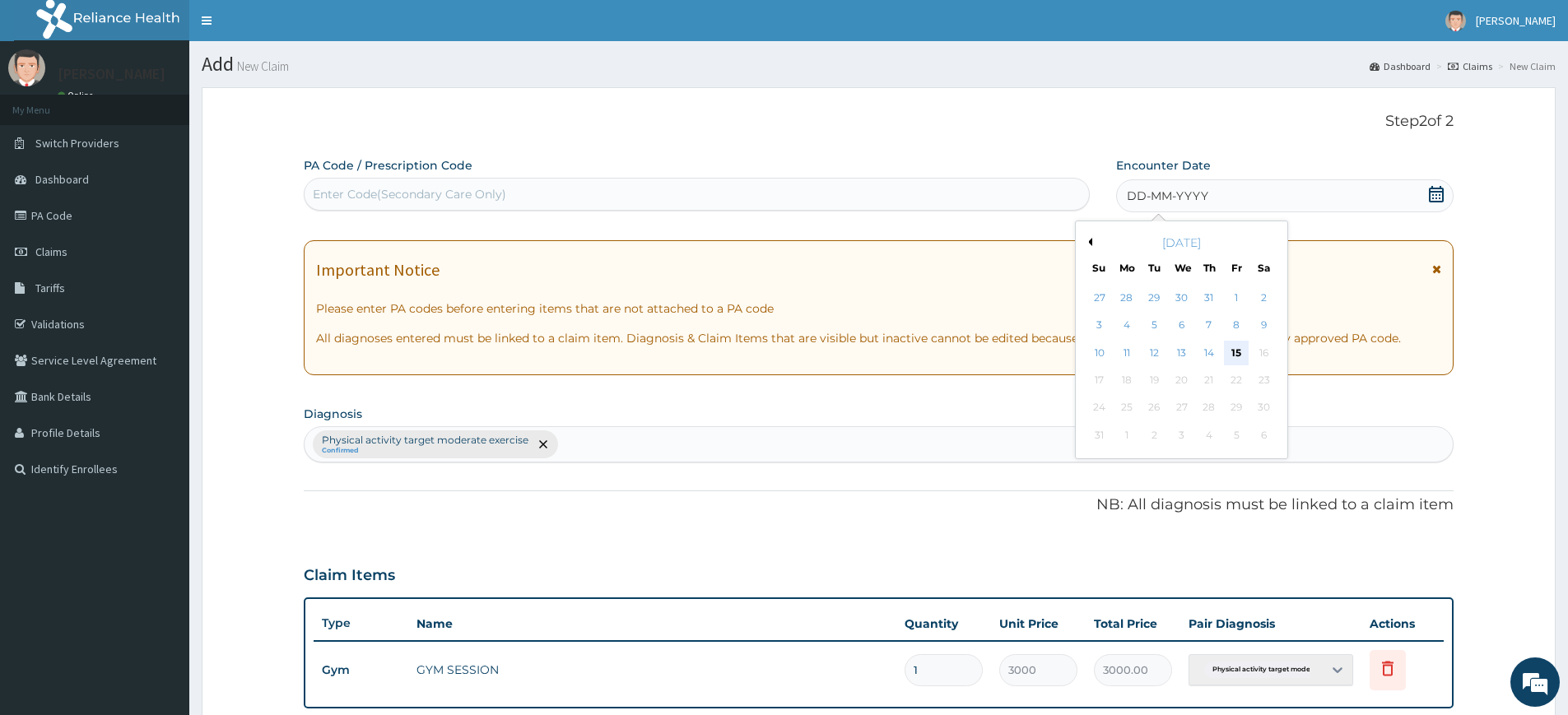
click at [1237, 352] on div "15" at bounding box center [1237, 352] width 24 height 24
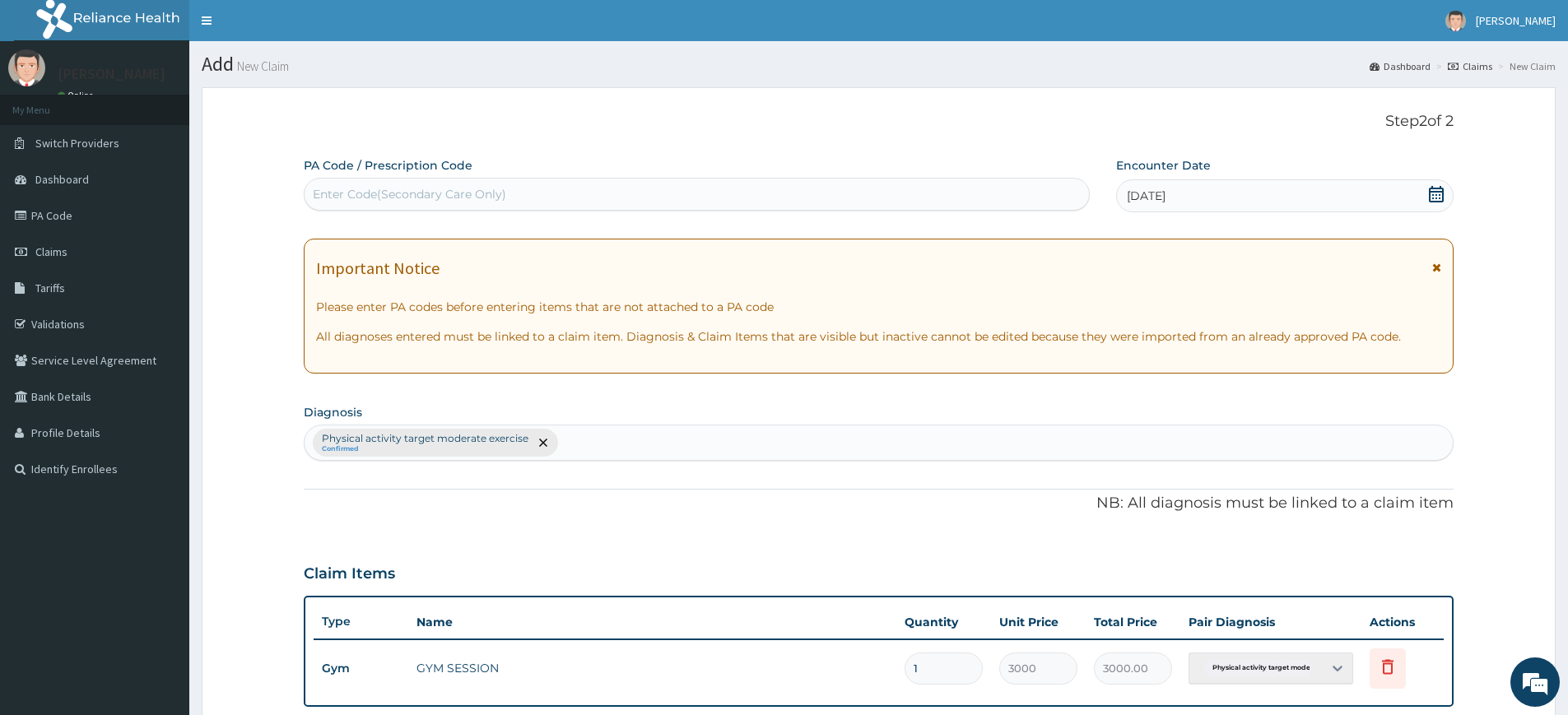
click at [982, 188] on div "Enter Code(Secondary Care Only)" at bounding box center [697, 193] width 785 height 26
type input "PA/84E27F"
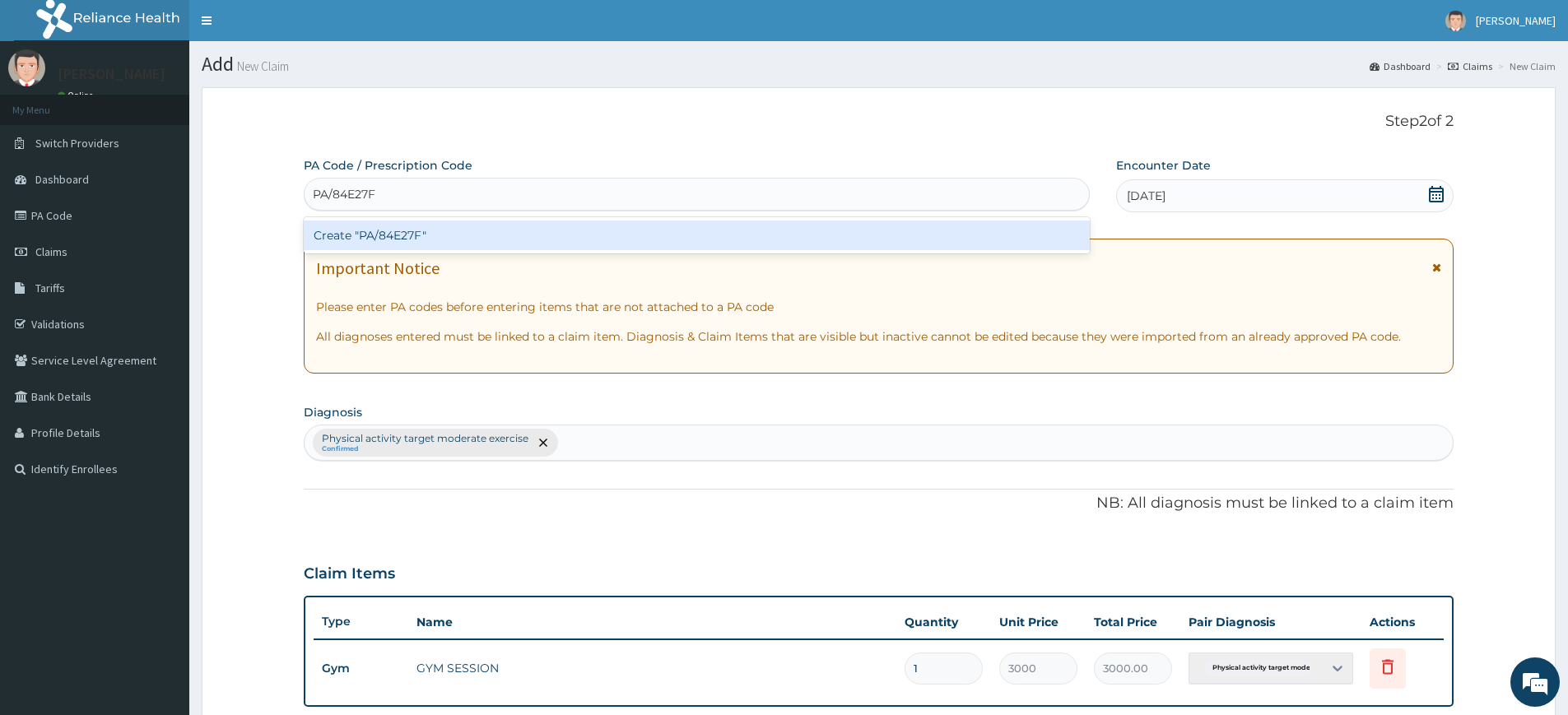
click at [831, 234] on div "Create "PA/84E27F"" at bounding box center [697, 235] width 787 height 29
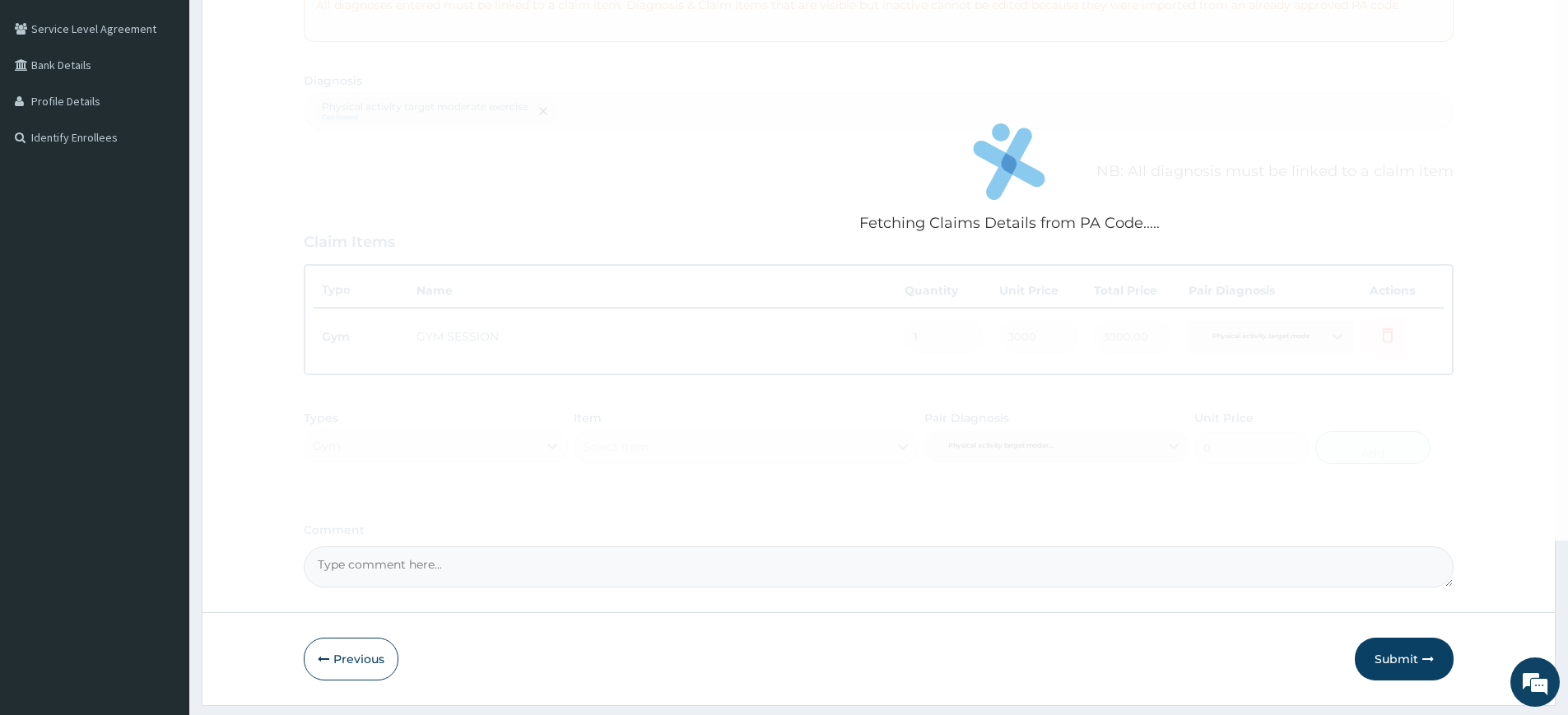
scroll to position [377, 0]
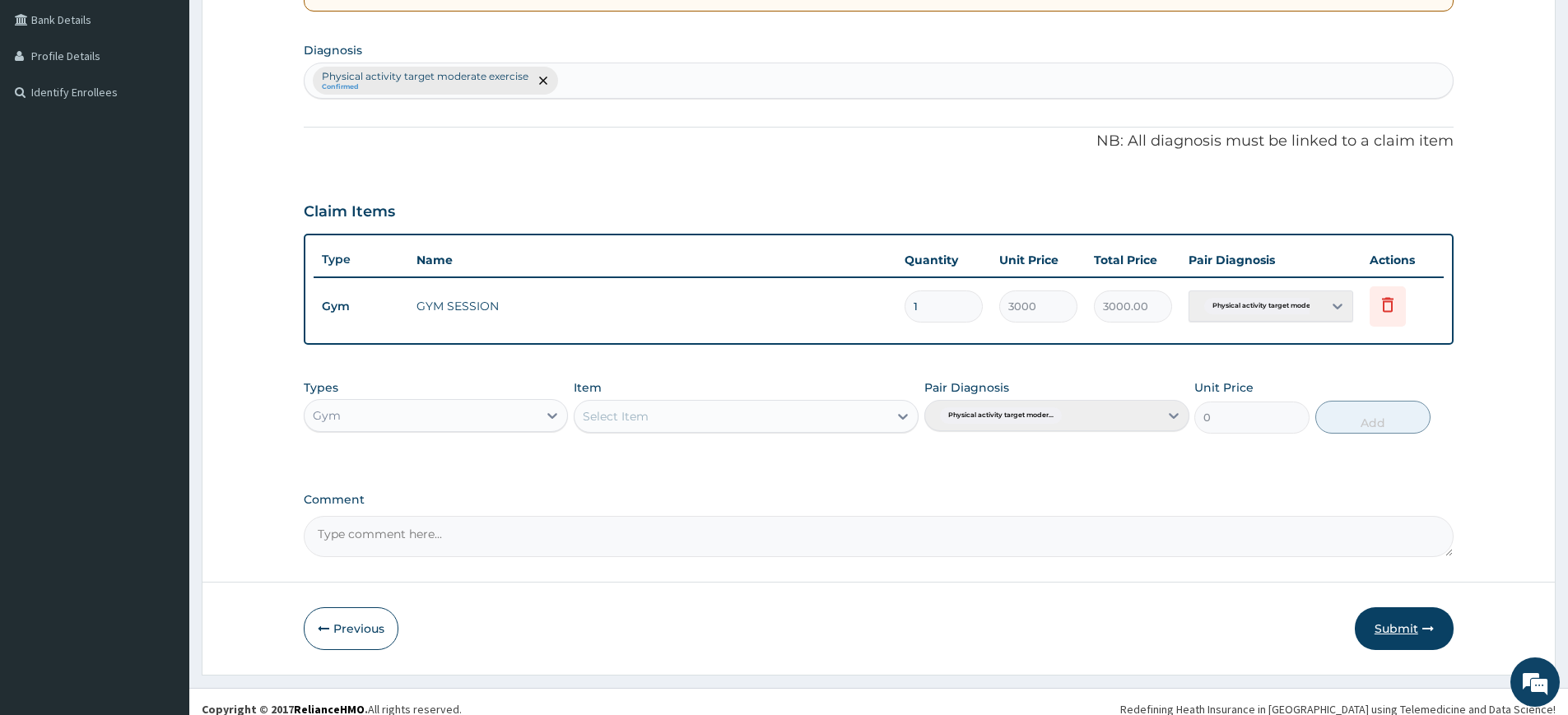
click at [1393, 637] on button "Submit" at bounding box center [1404, 628] width 98 height 43
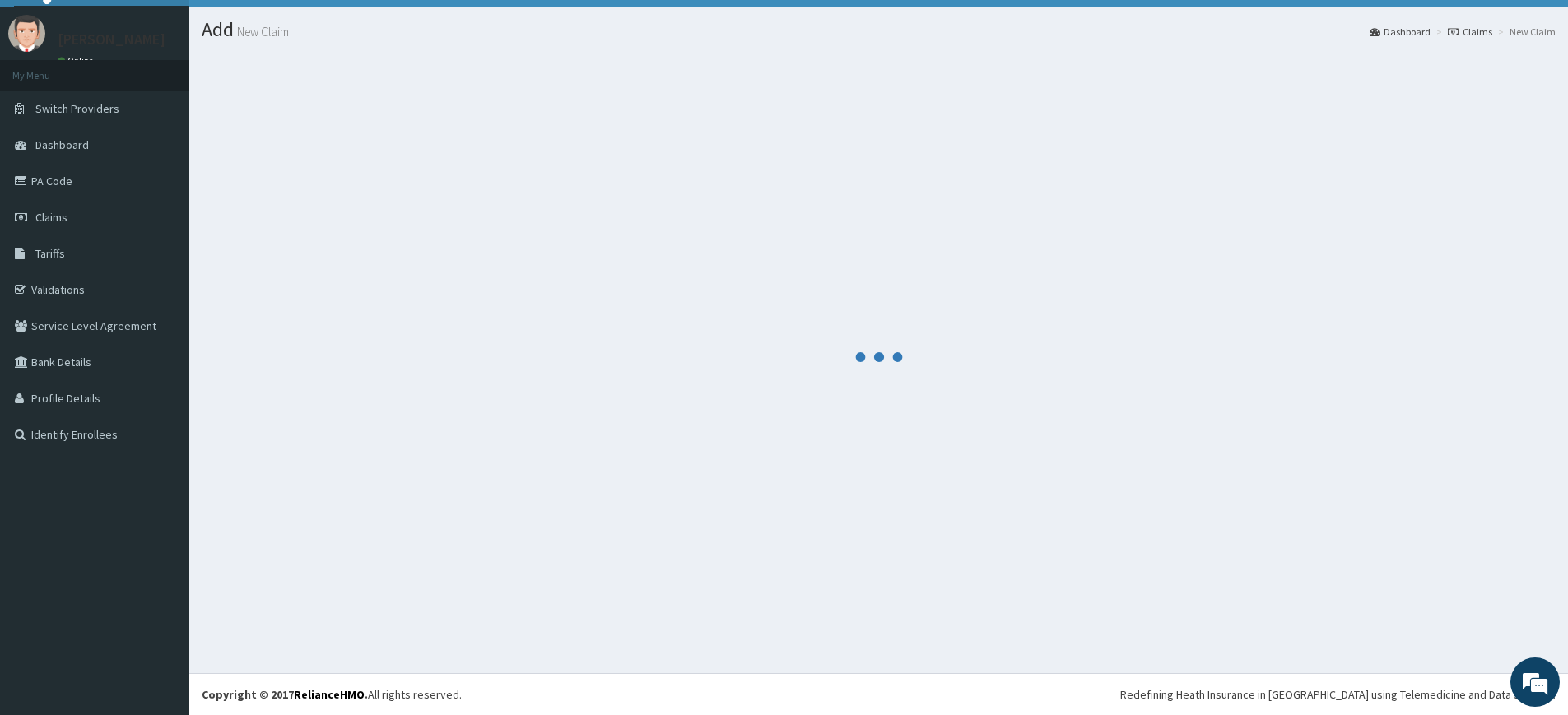
scroll to position [34, 0]
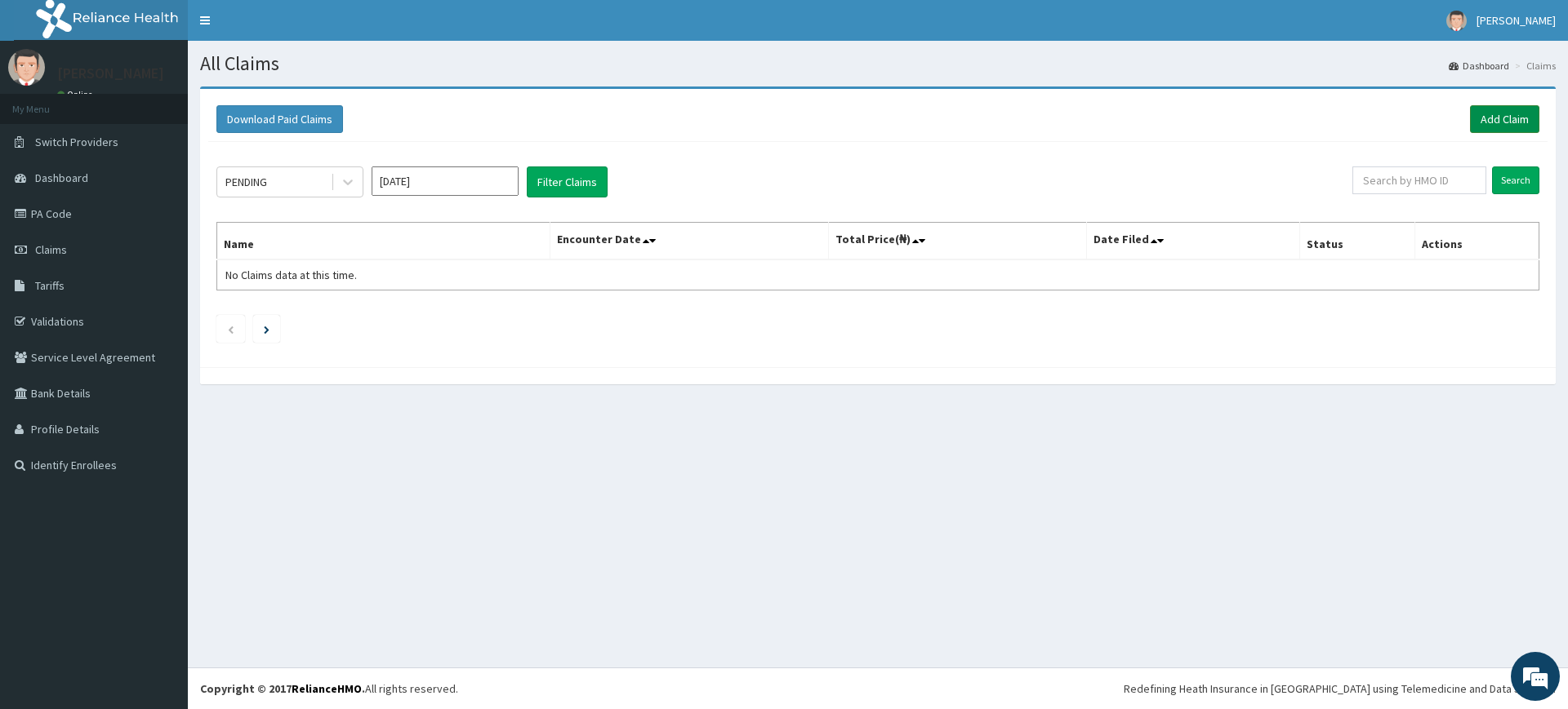
click at [1489, 117] on link "Add Claim" at bounding box center [1505, 118] width 69 height 28
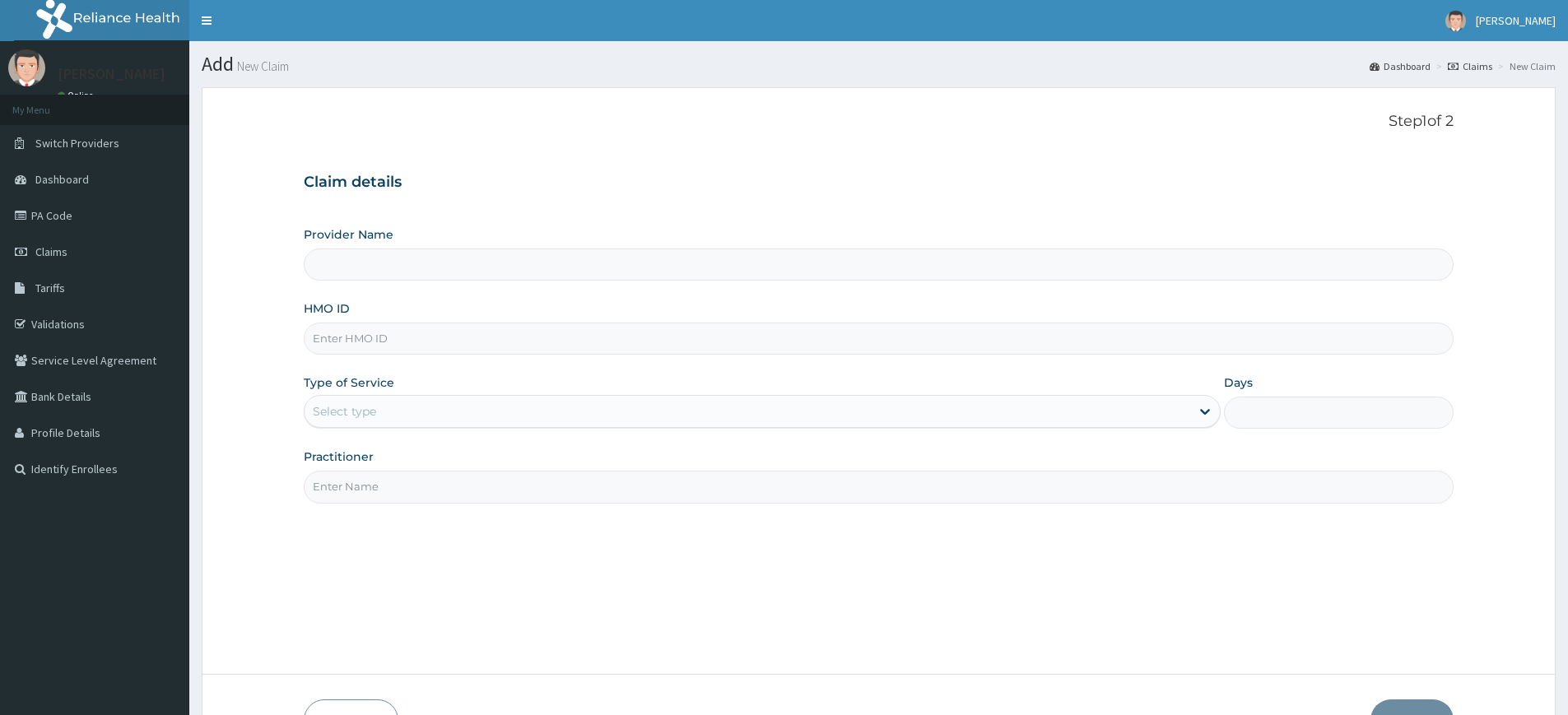
type input "Pure Fitness Africa | Lekki (fka Fitness Central)"
type input "1"
click at [356, 484] on input "Practitioner" at bounding box center [878, 487] width 1150 height 32
type input "pure fitness africa"
click at [414, 341] on input "HMO ID" at bounding box center [878, 339] width 1150 height 32
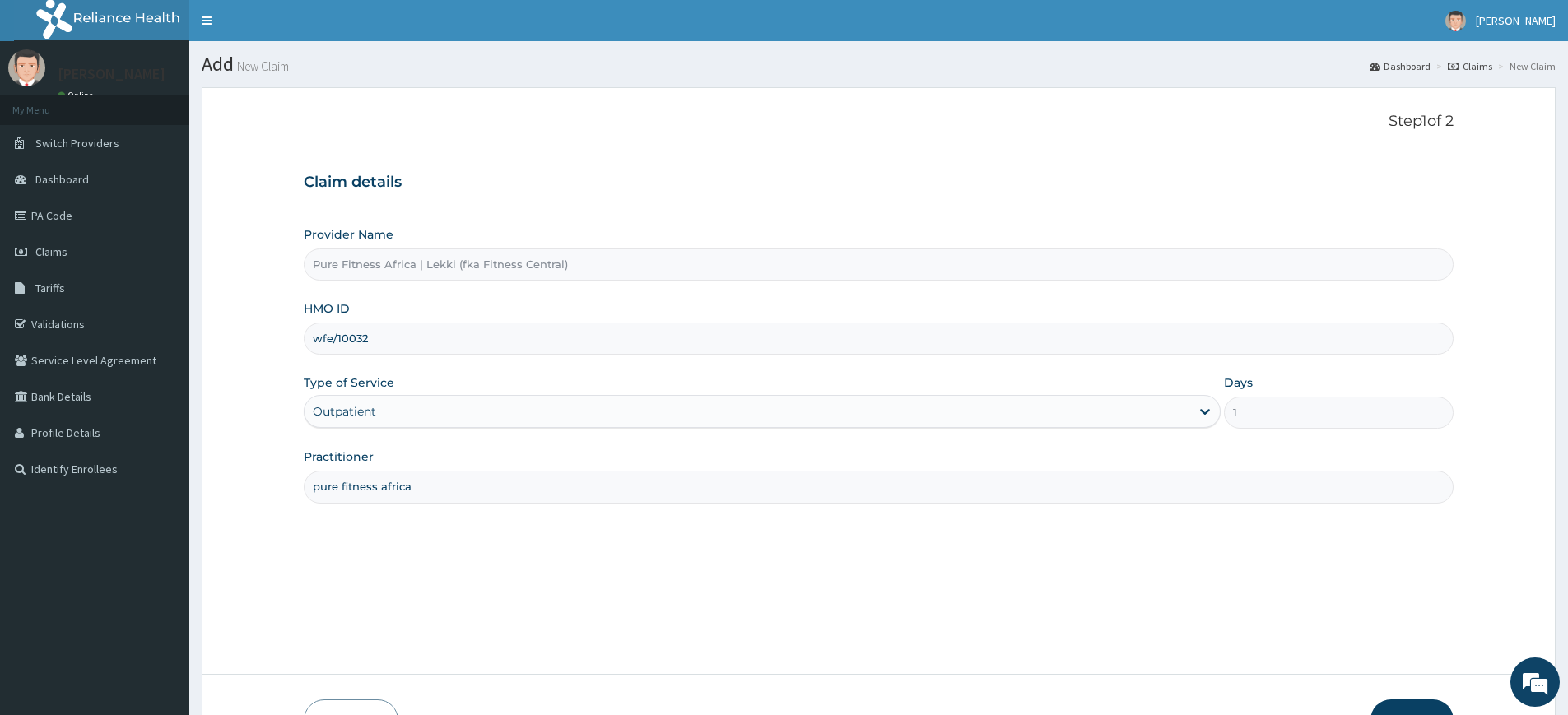
type input "WFE/10032/A"
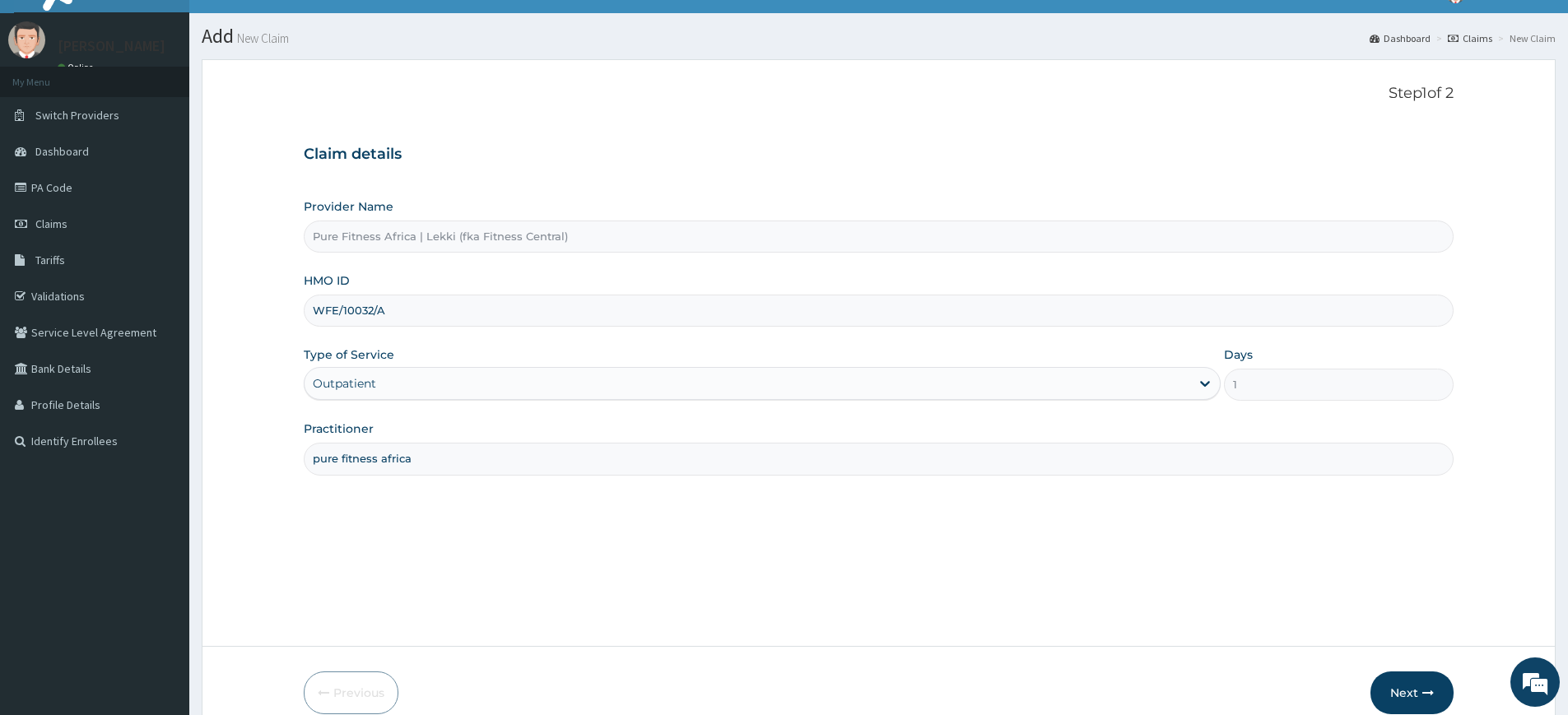
scroll to position [33, 0]
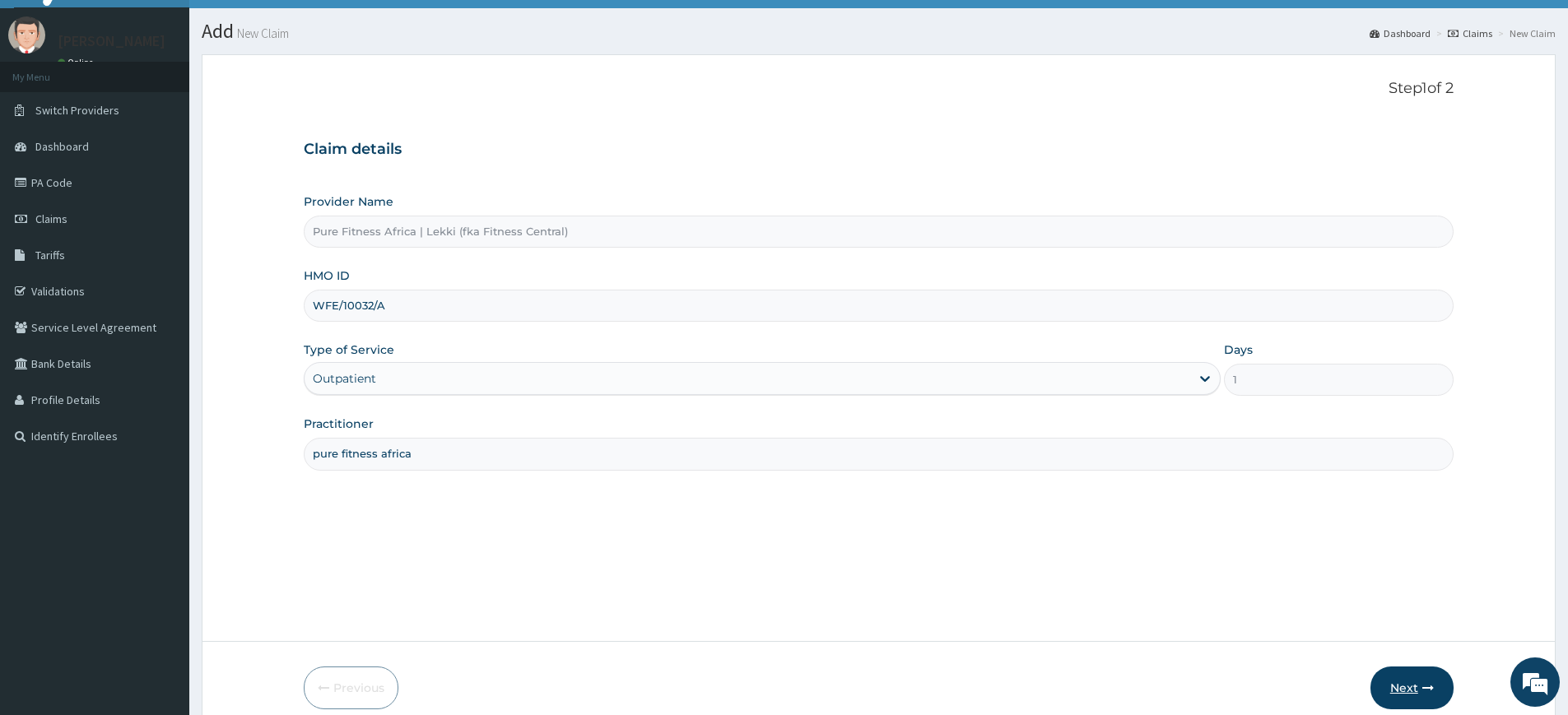
click at [1426, 676] on button "Next" at bounding box center [1412, 688] width 83 height 43
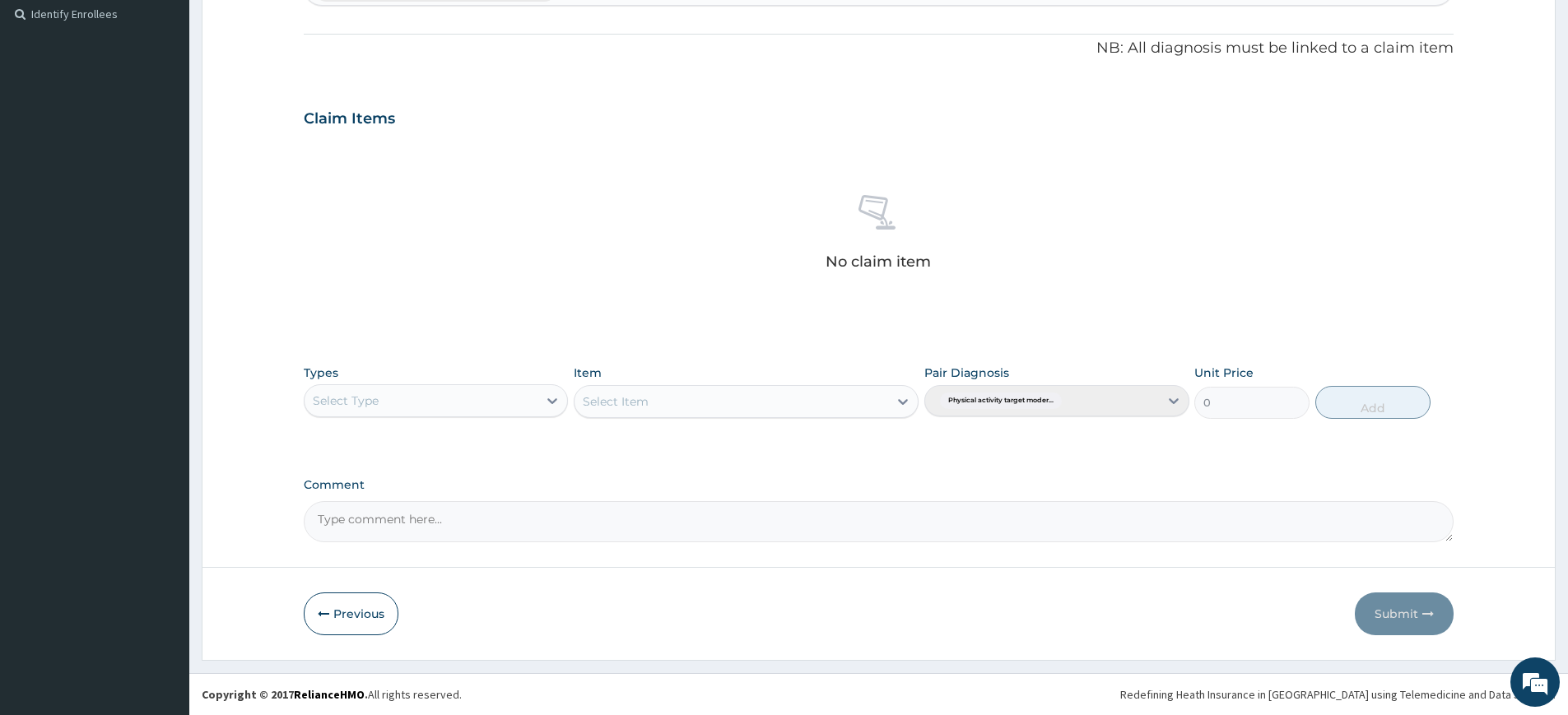
scroll to position [0, 0]
click at [476, 405] on div "Select Type" at bounding box center [421, 400] width 233 height 26
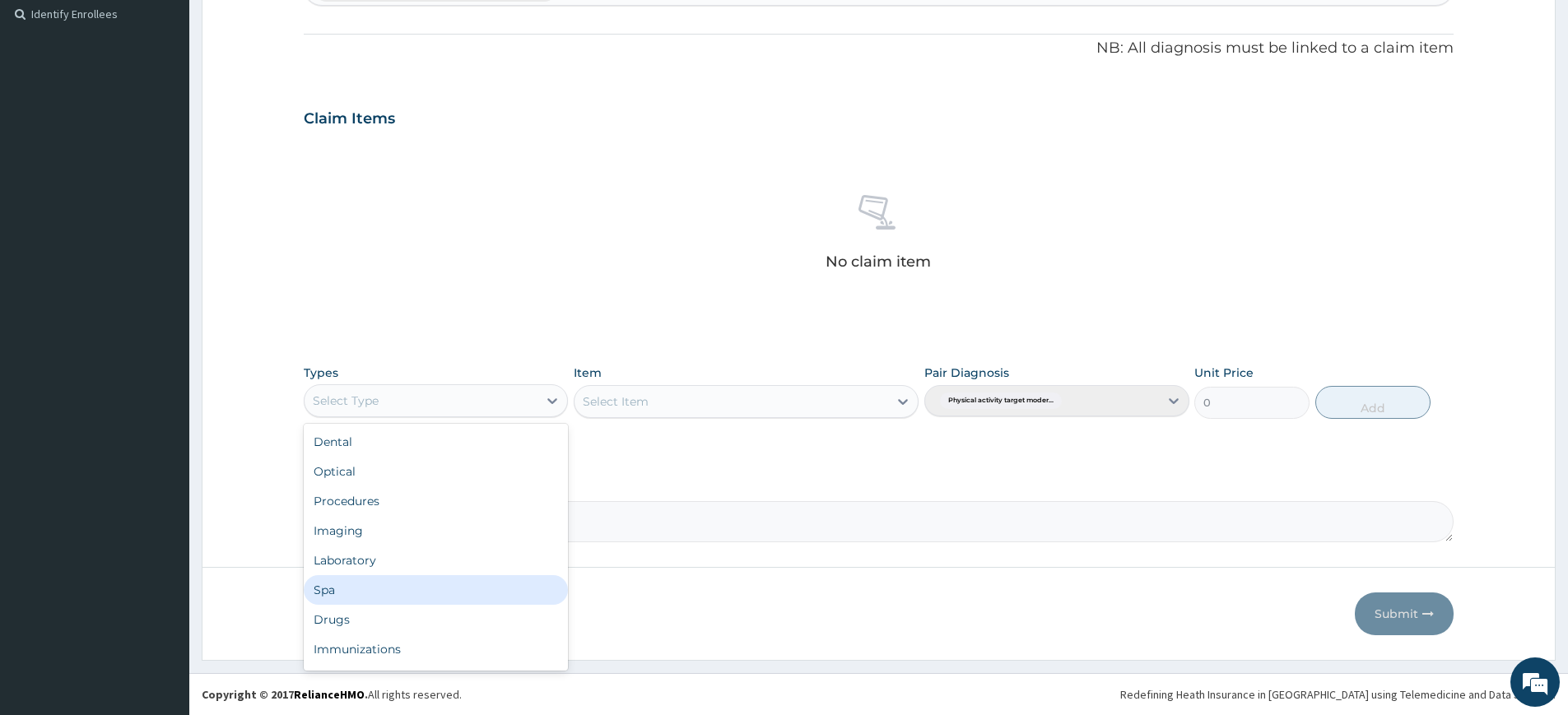
scroll to position [56, 0]
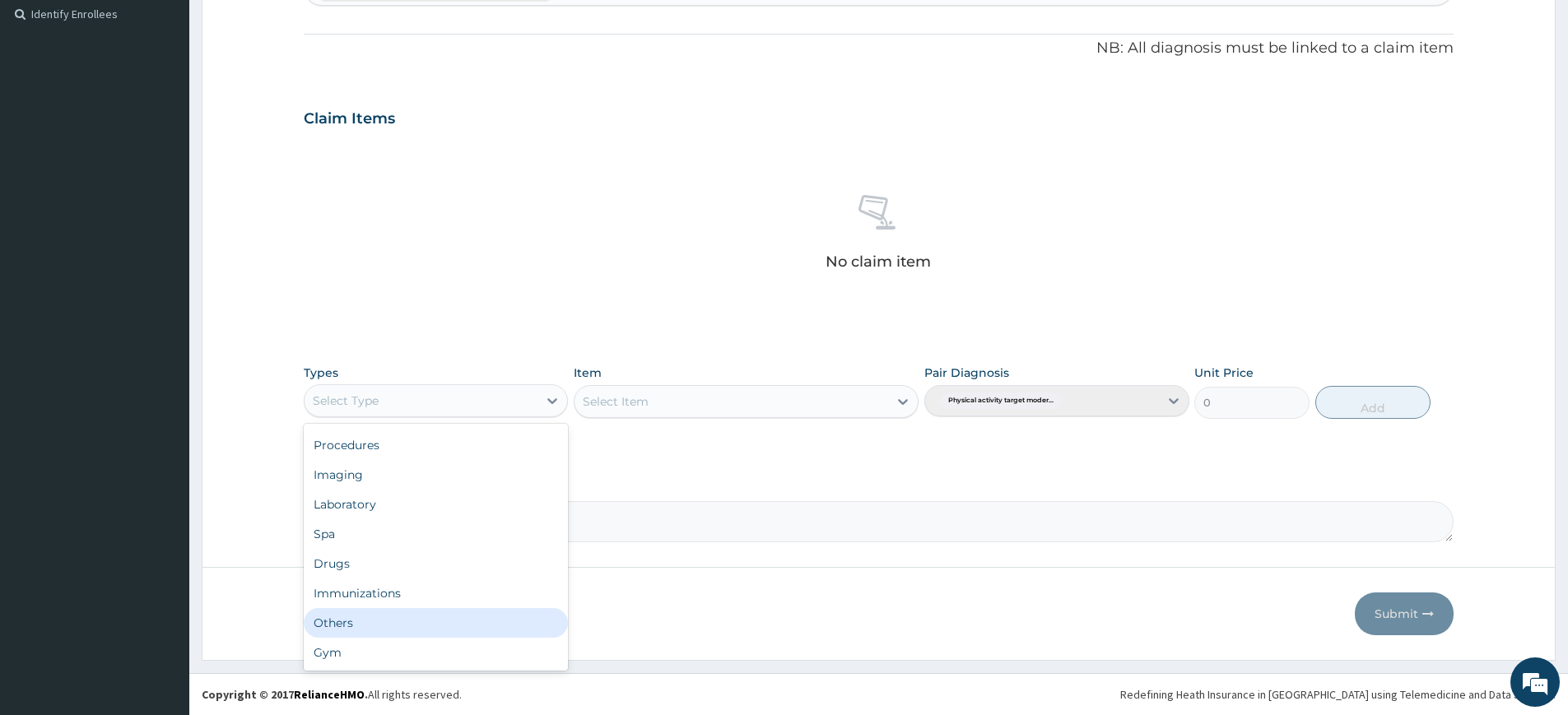
click at [493, 628] on div "Others" at bounding box center [436, 622] width 264 height 29
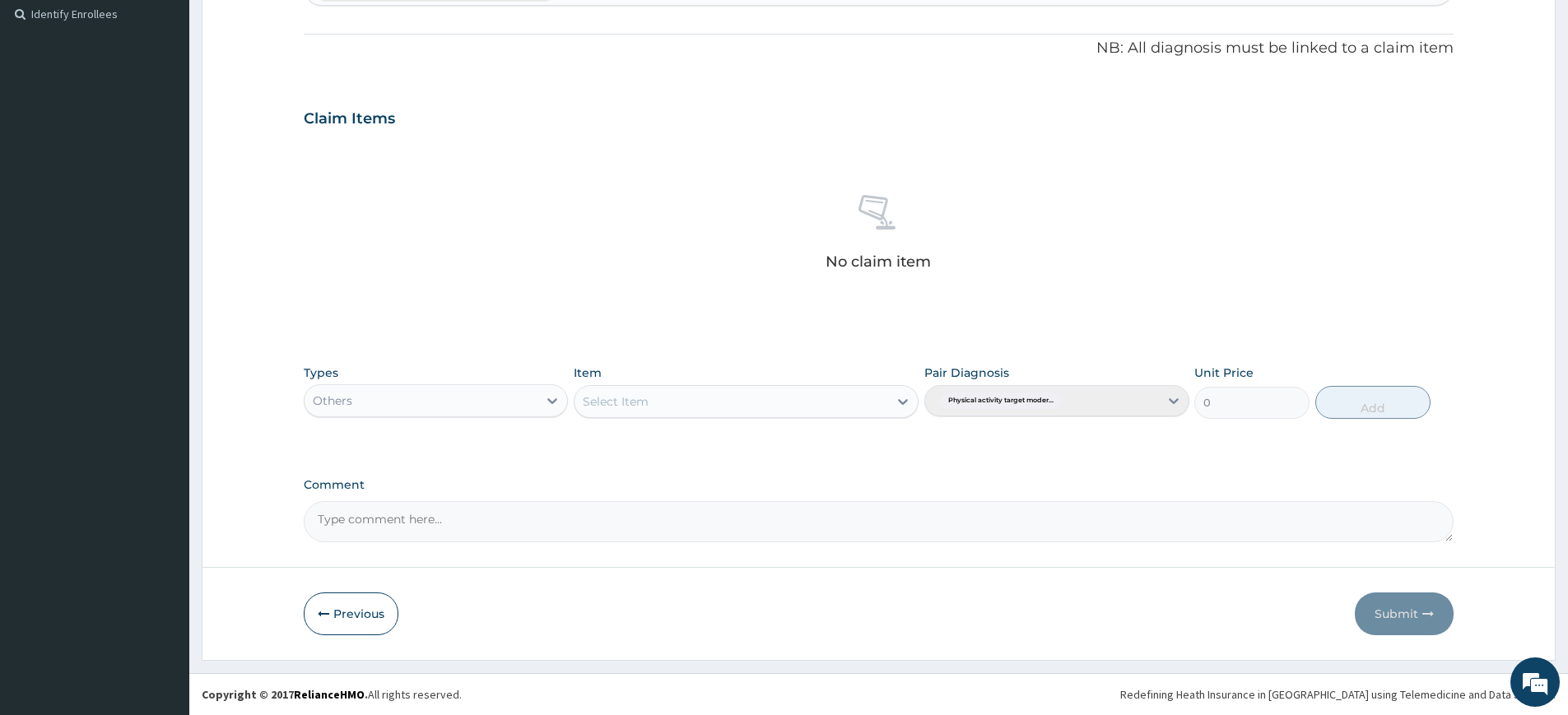
click at [440, 386] on div "Others" at bounding box center [436, 400] width 264 height 33
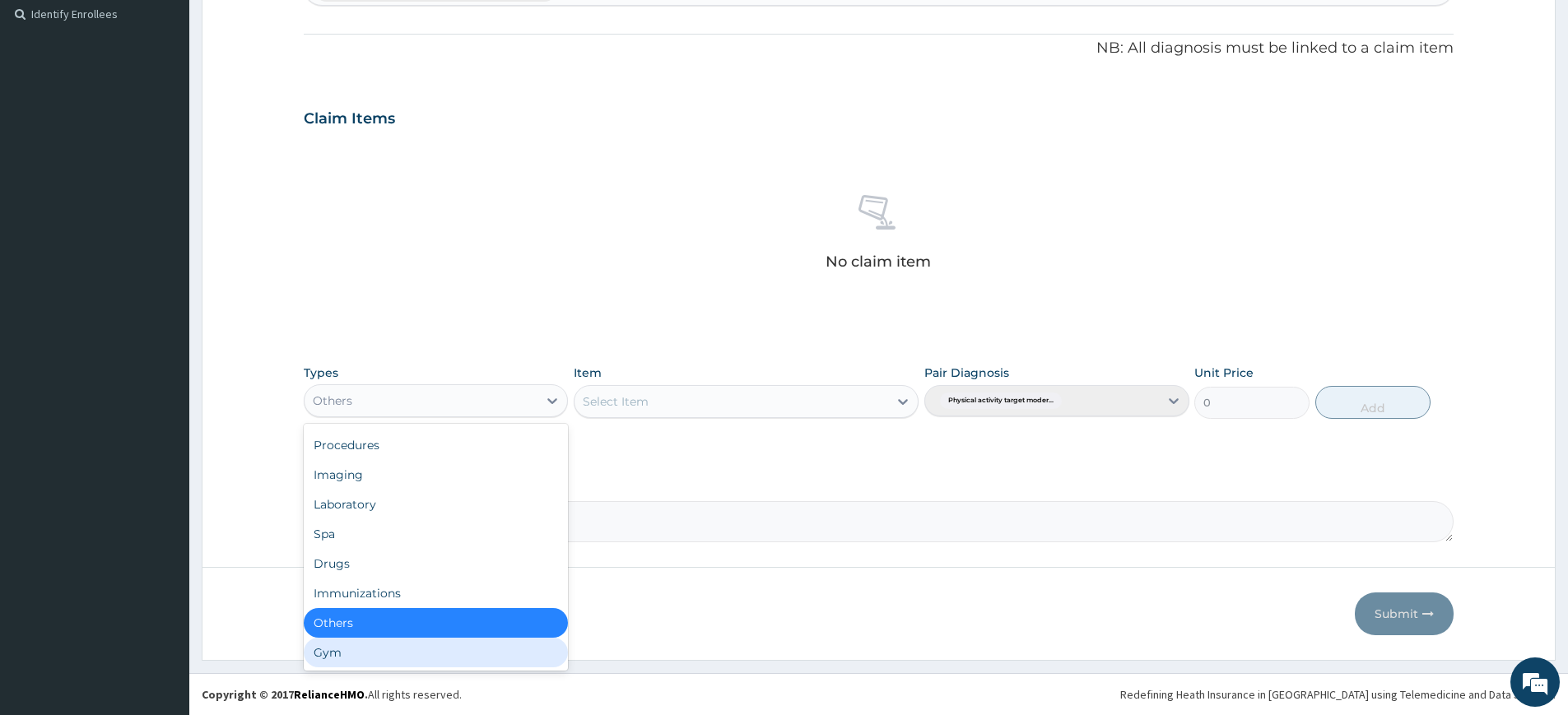
click at [458, 658] on div "Gym" at bounding box center [436, 652] width 264 height 29
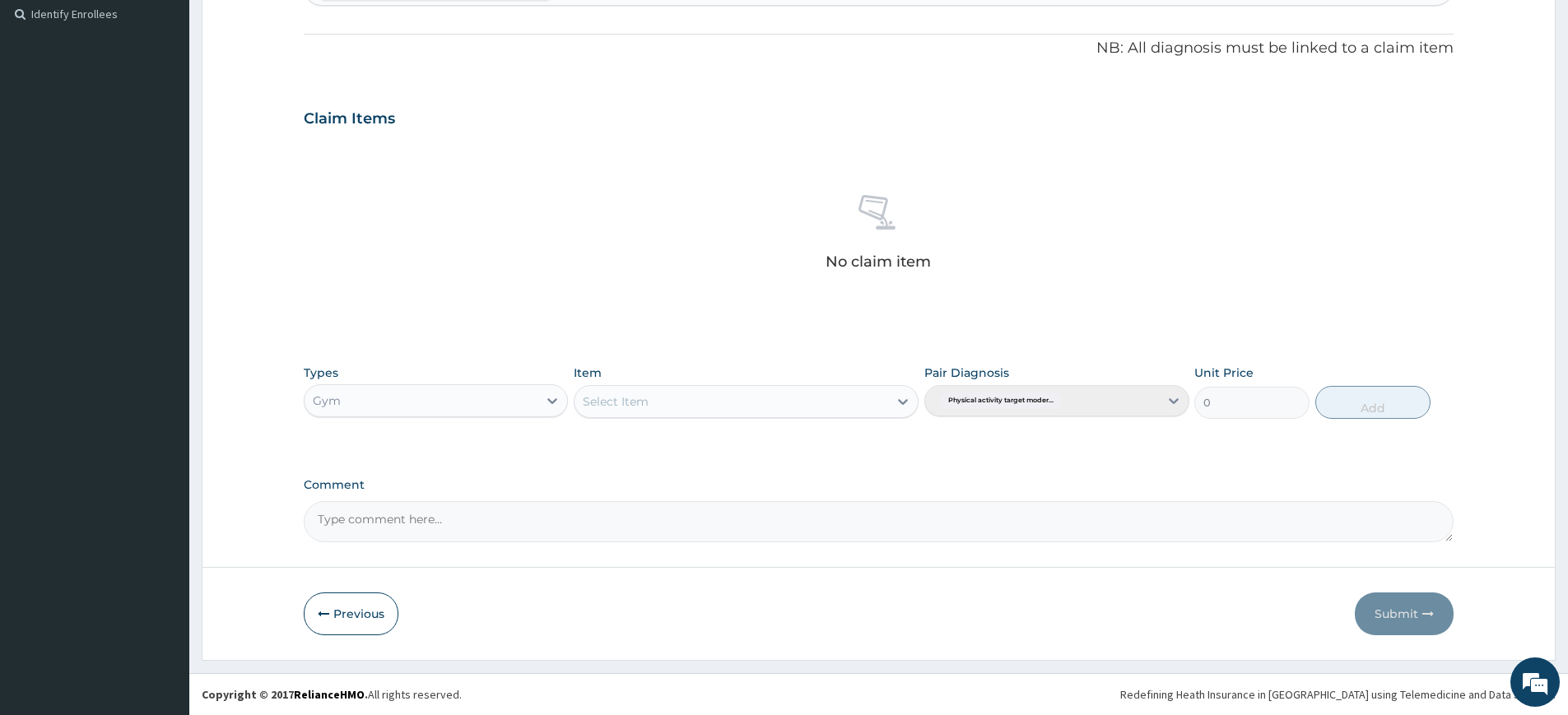
click at [739, 411] on div "Select Item" at bounding box center [731, 401] width 314 height 26
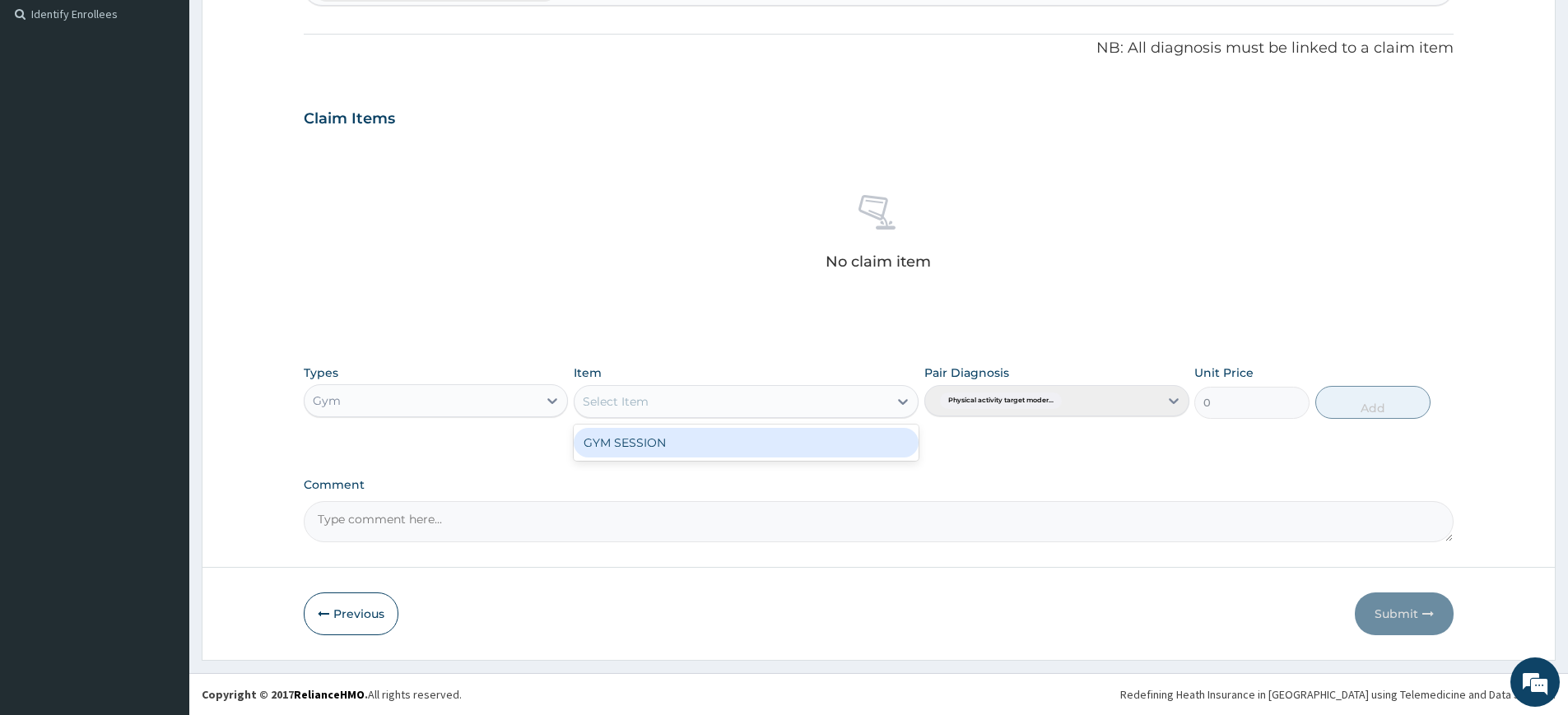
click at [740, 435] on div "GYM SESSION" at bounding box center [746, 442] width 345 height 29
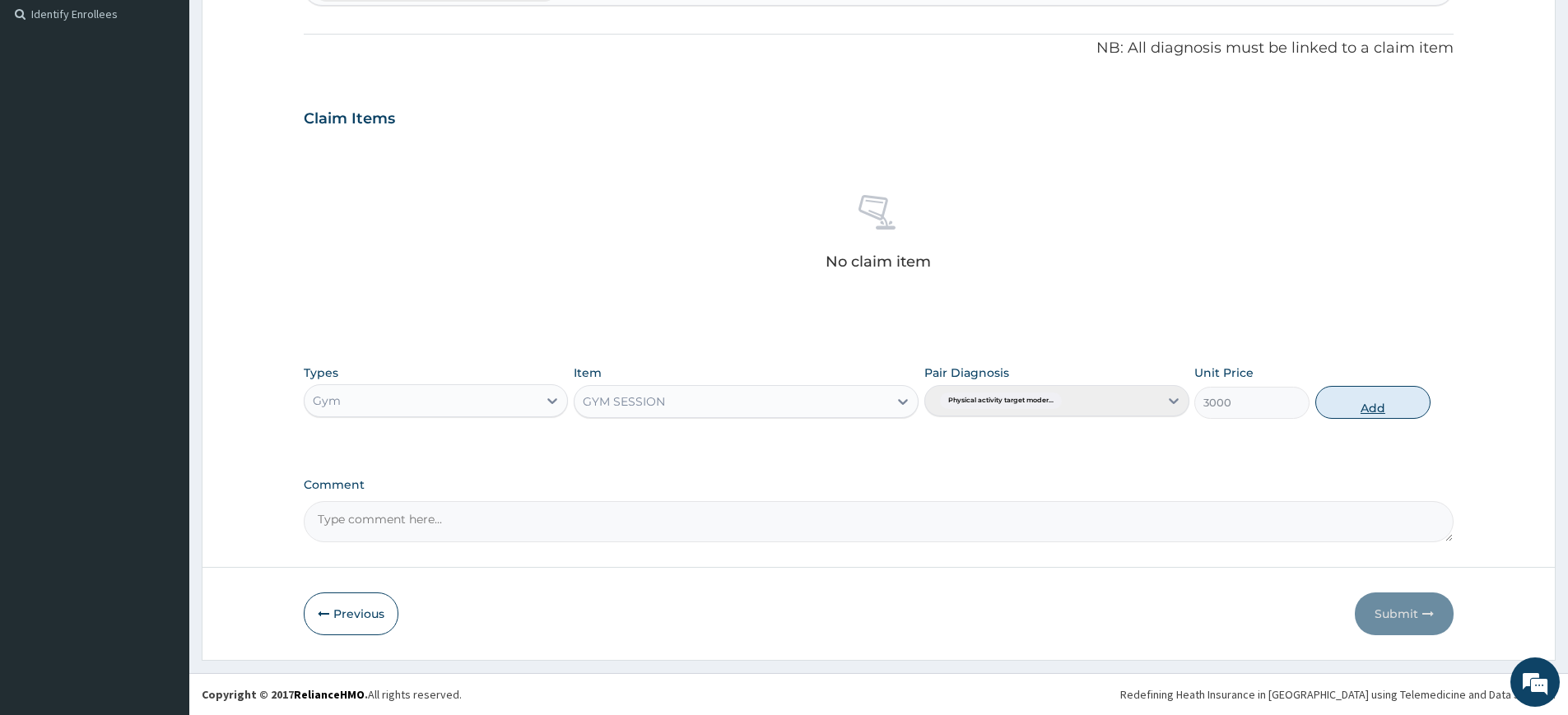
click at [1353, 398] on button "Add" at bounding box center [1373, 402] width 115 height 33
type input "0"
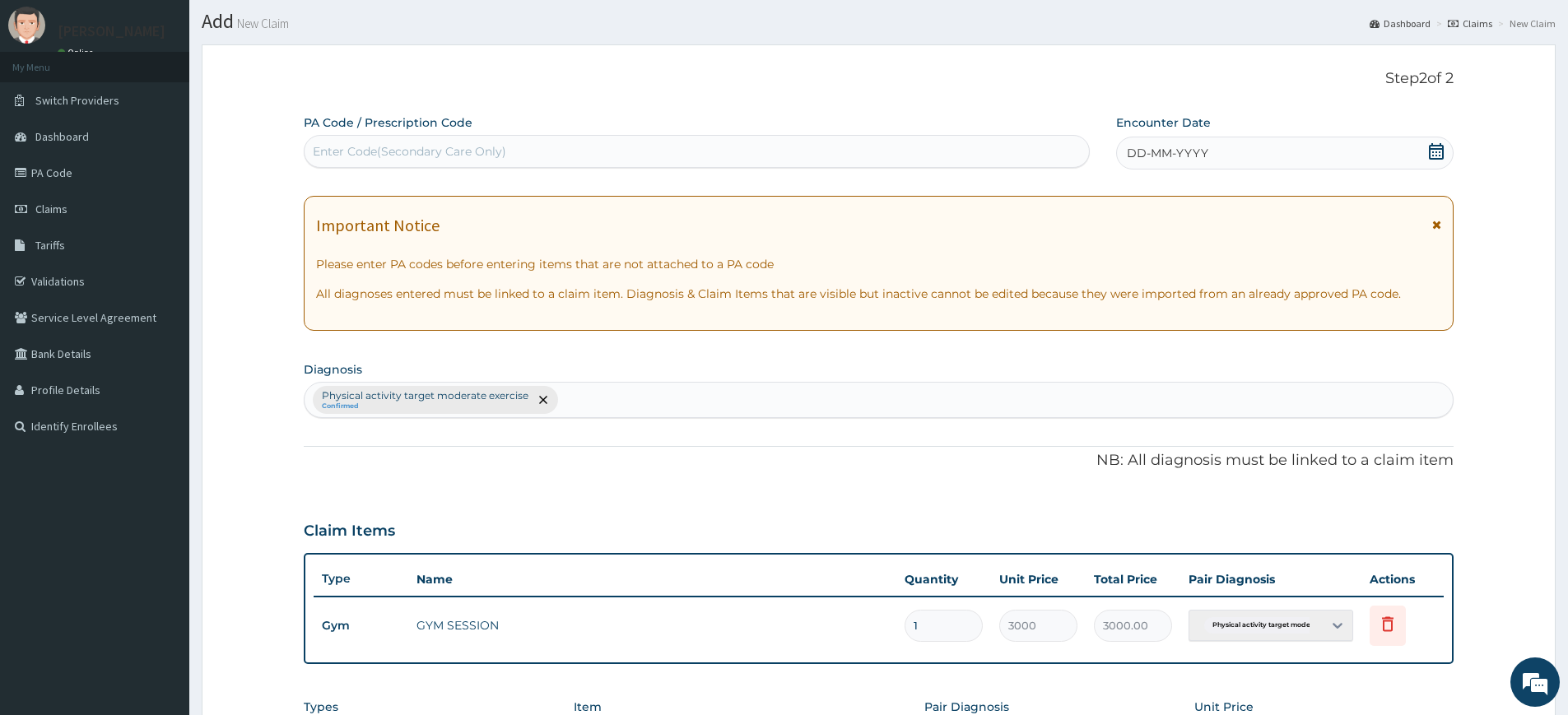
scroll to position [0, 0]
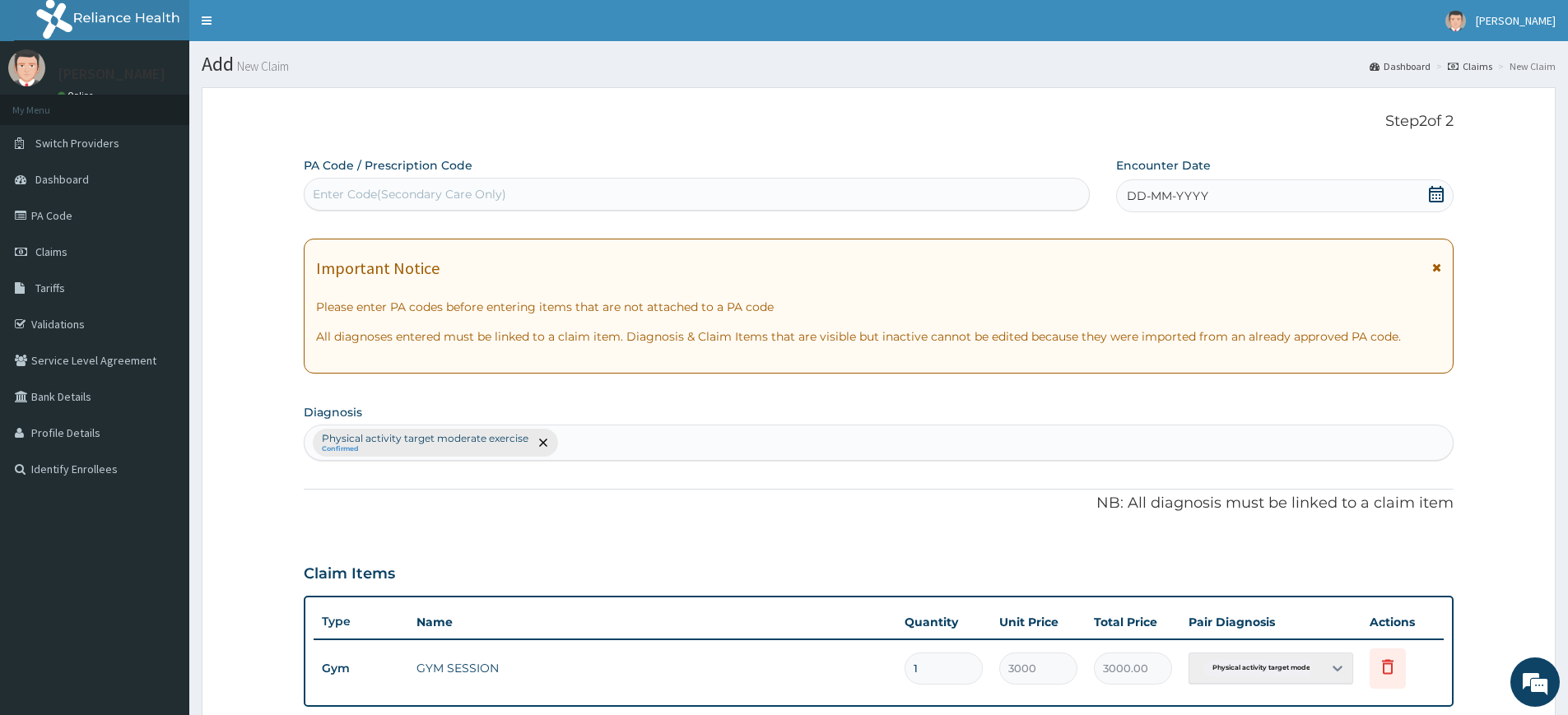
click at [1170, 196] on span "DD-MM-YYYY" at bounding box center [1168, 196] width 82 height 17
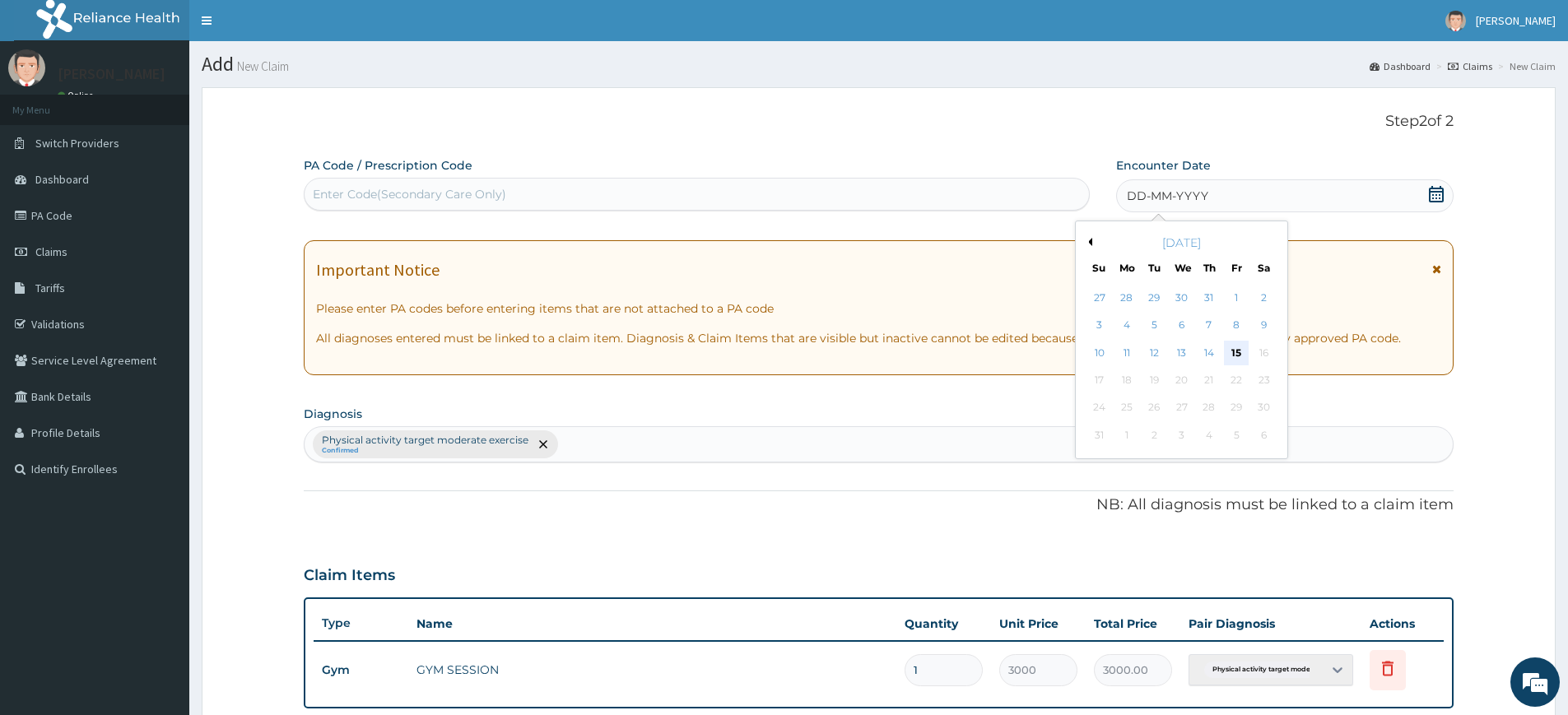
click at [1237, 354] on div "15" at bounding box center [1237, 352] width 24 height 24
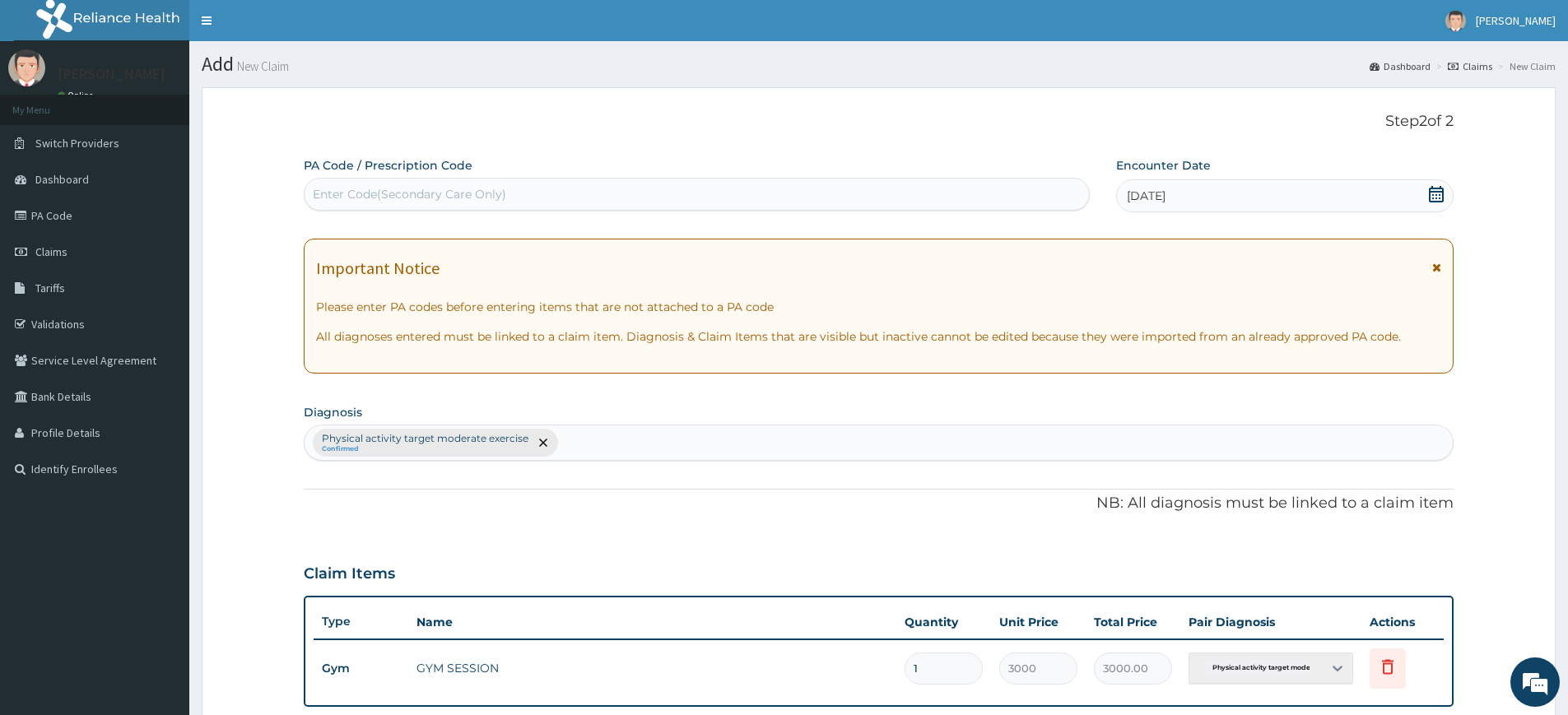
click at [986, 190] on div "Enter Code(Secondary Care Only)" at bounding box center [697, 193] width 785 height 26
type input "PA/E9CF89"
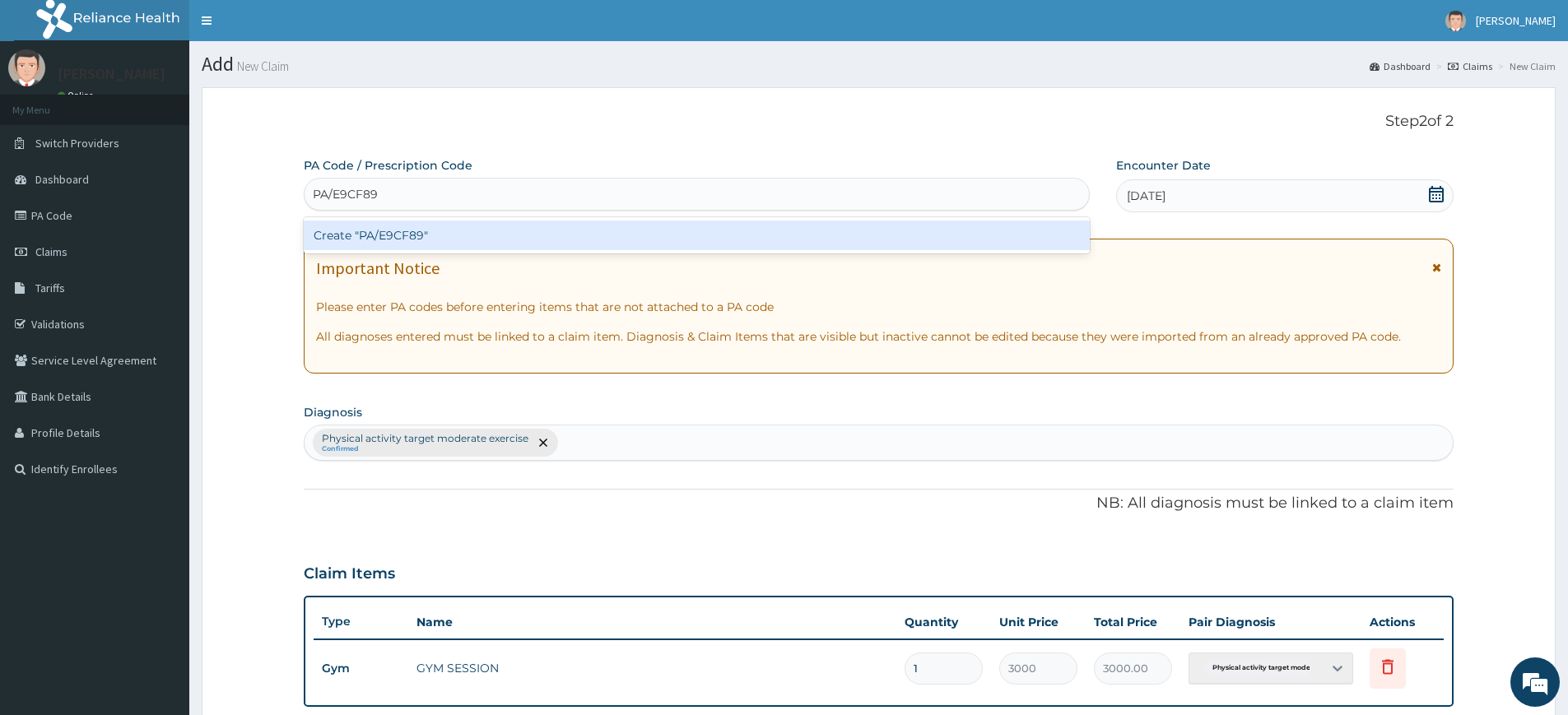
click at [985, 231] on div "Create "PA/E9CF89"" at bounding box center [697, 235] width 787 height 29
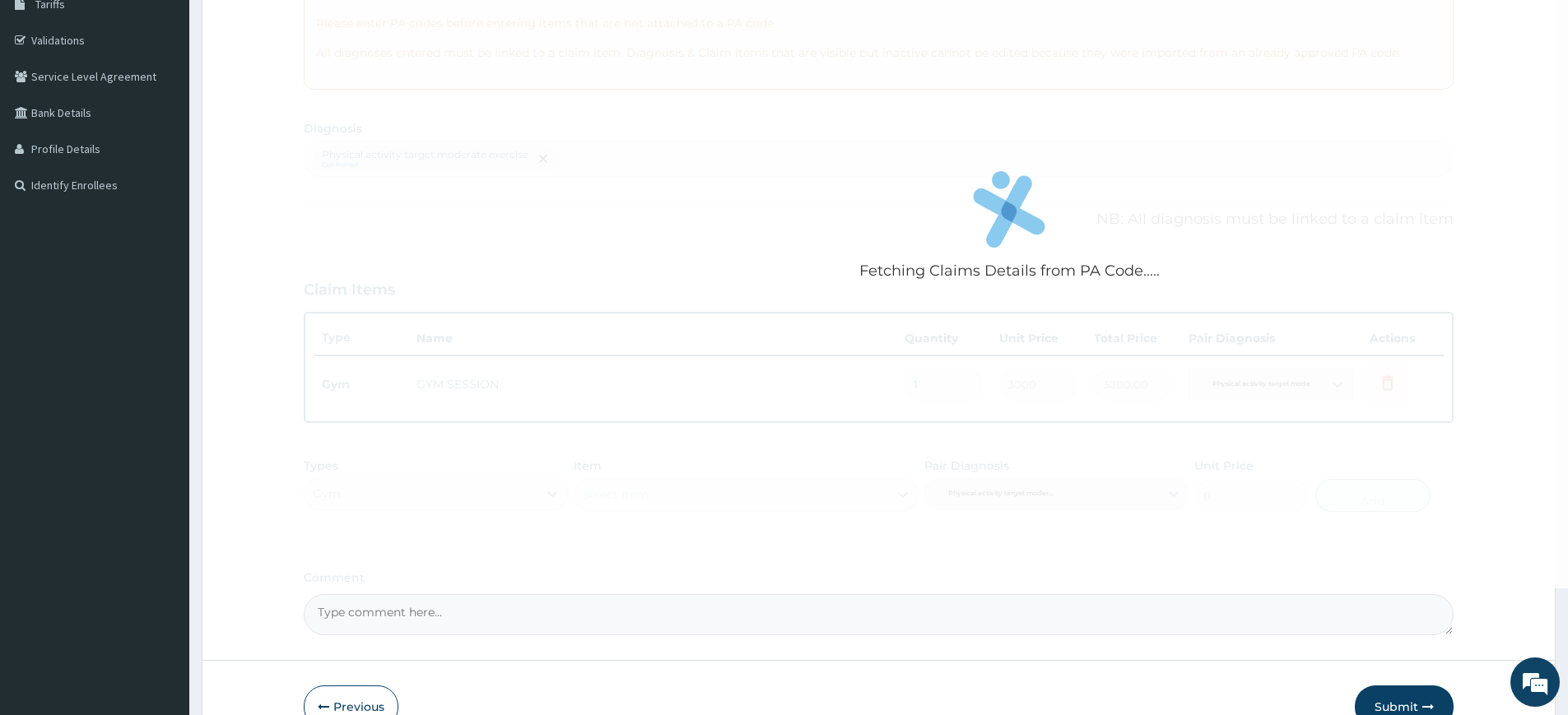
scroll to position [377, 0]
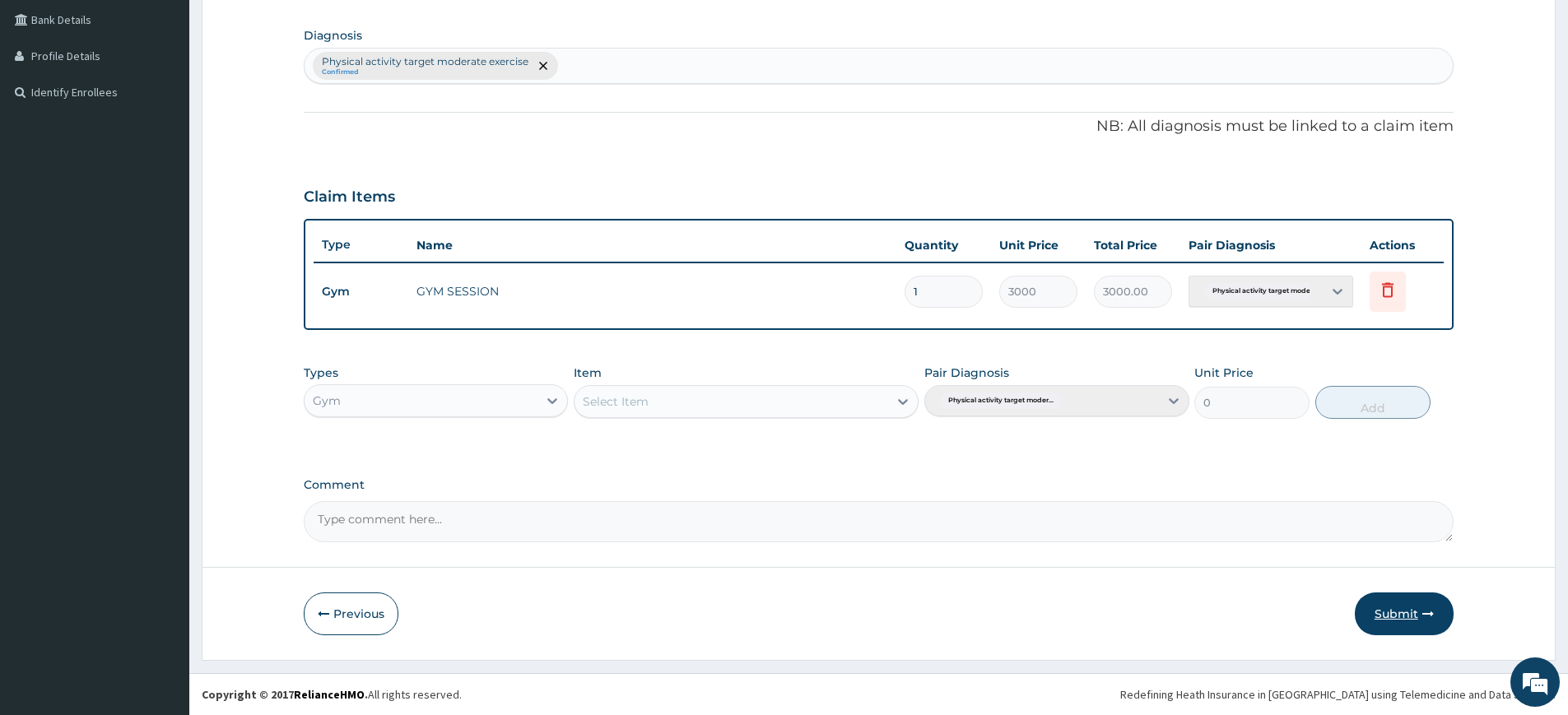
click at [1412, 621] on button "Submit" at bounding box center [1404, 614] width 98 height 43
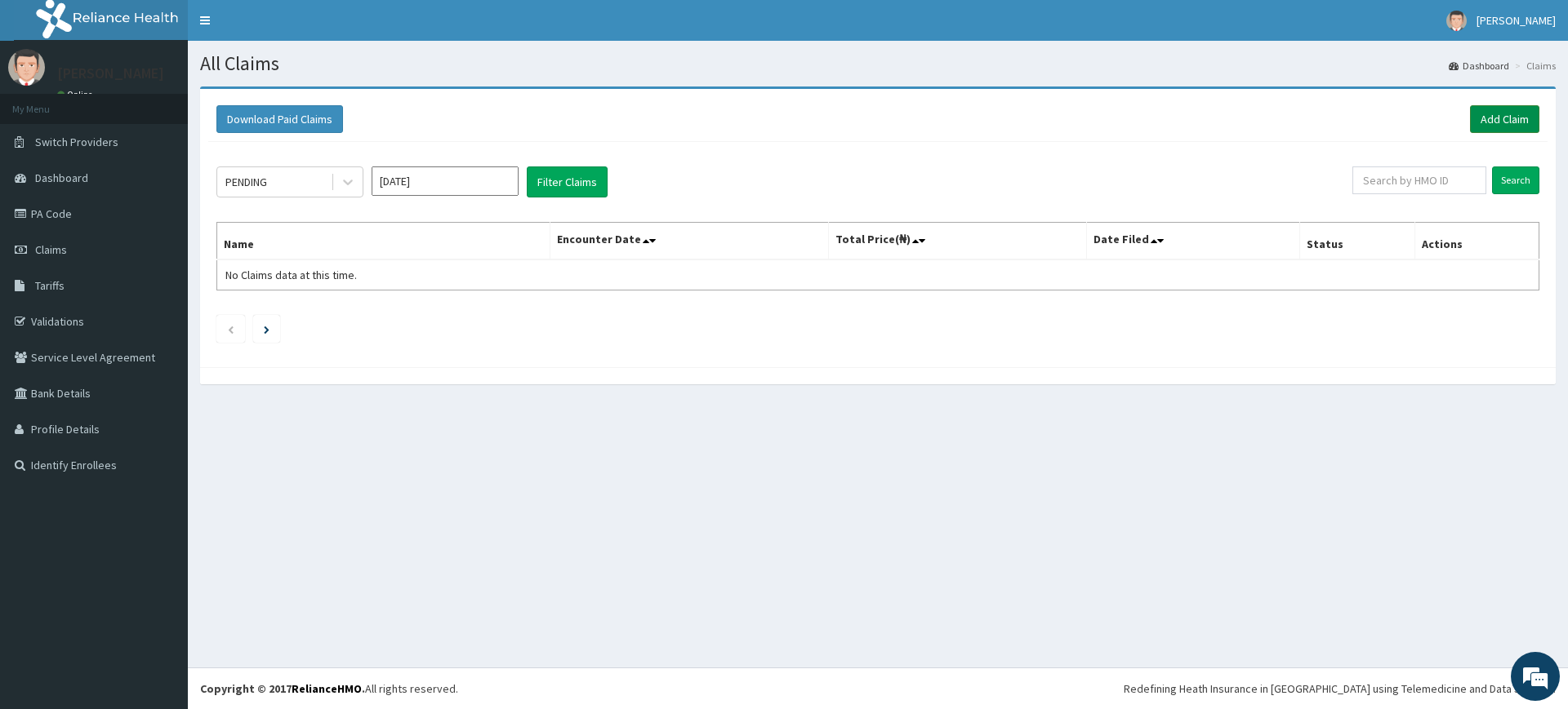
click at [1502, 116] on link "Add Claim" at bounding box center [1505, 118] width 69 height 28
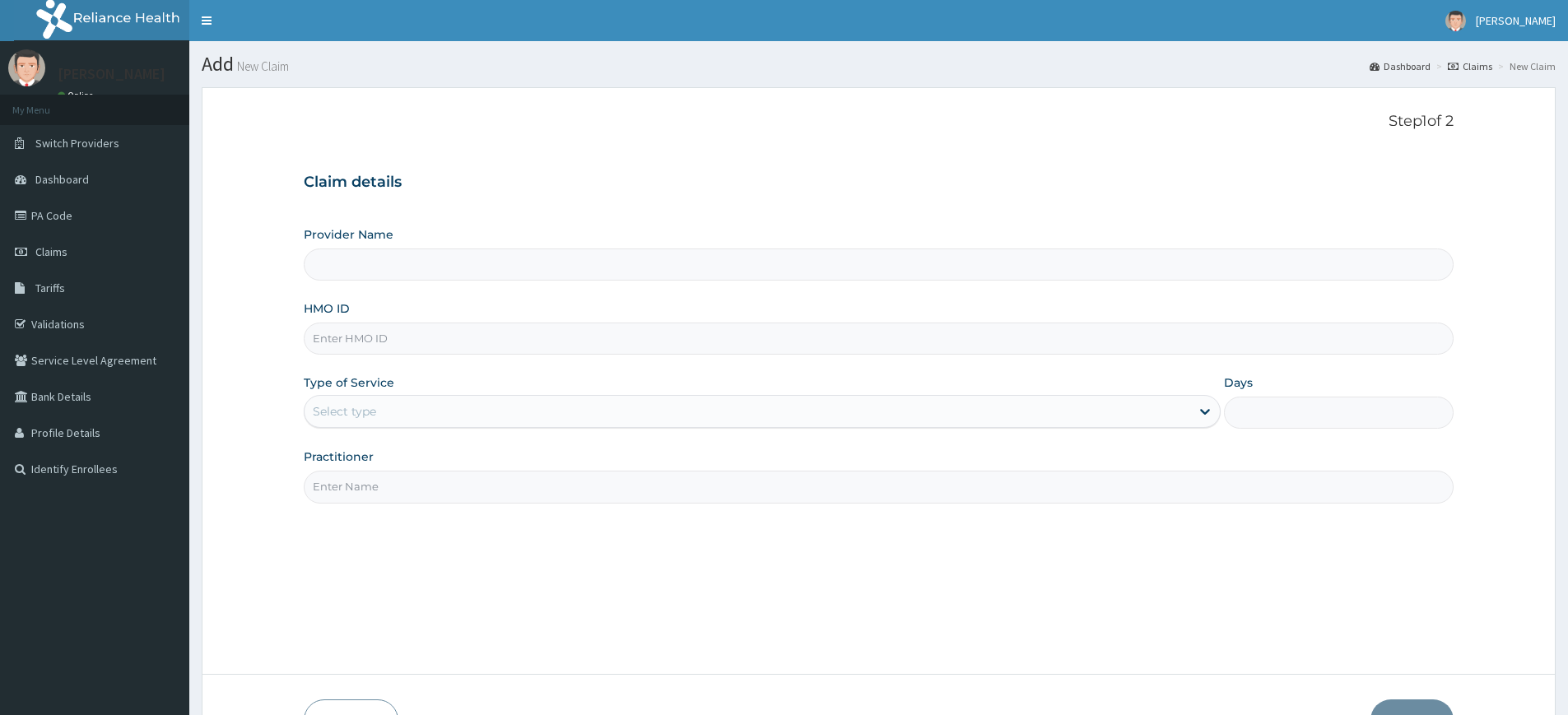
type input "pure fitness africa"
type input "Pure Fitness Africa | Lekki (fka Fitness Central)"
type input "1"
click at [373, 340] on input "HMO ID" at bounding box center [878, 339] width 1150 height 32
type input "tlu/10009/a"
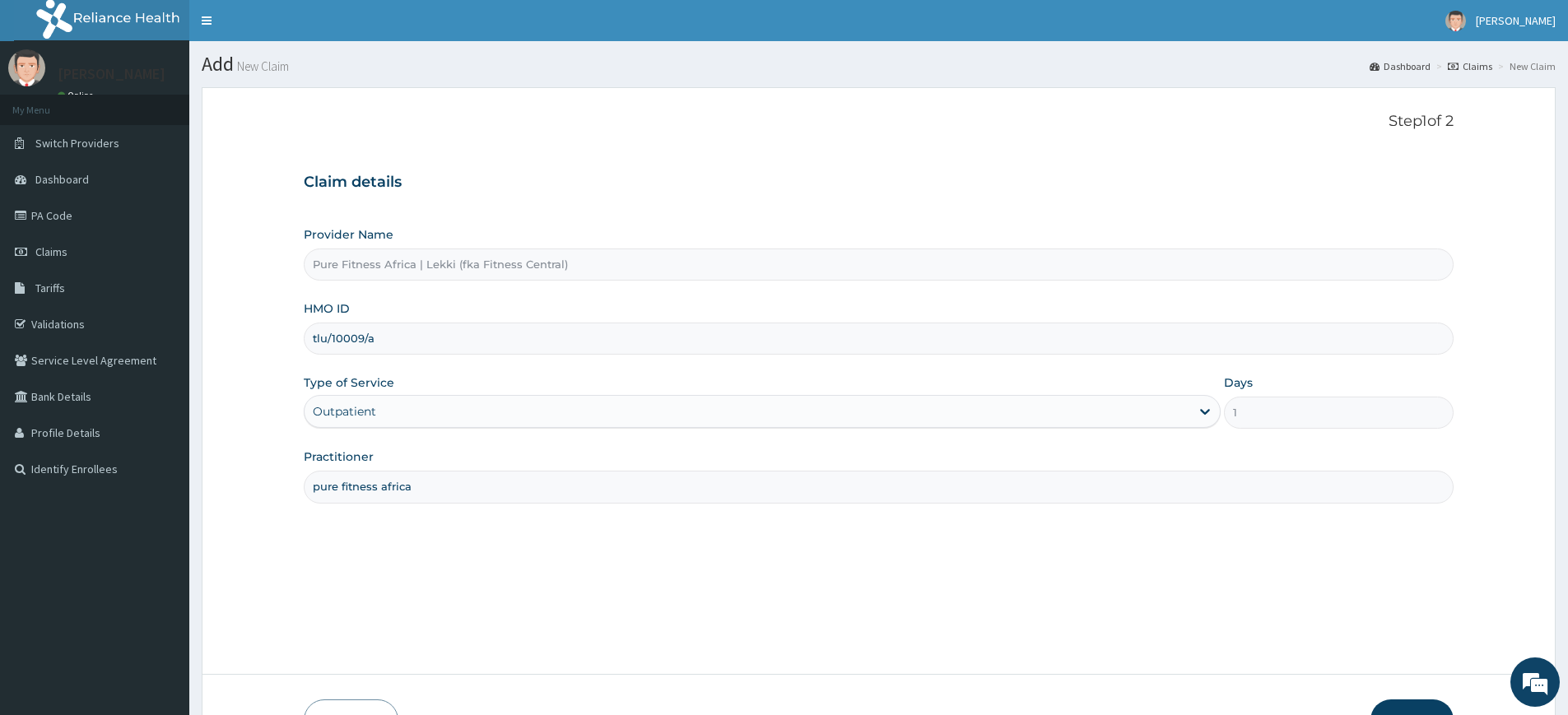
scroll to position [3, 0]
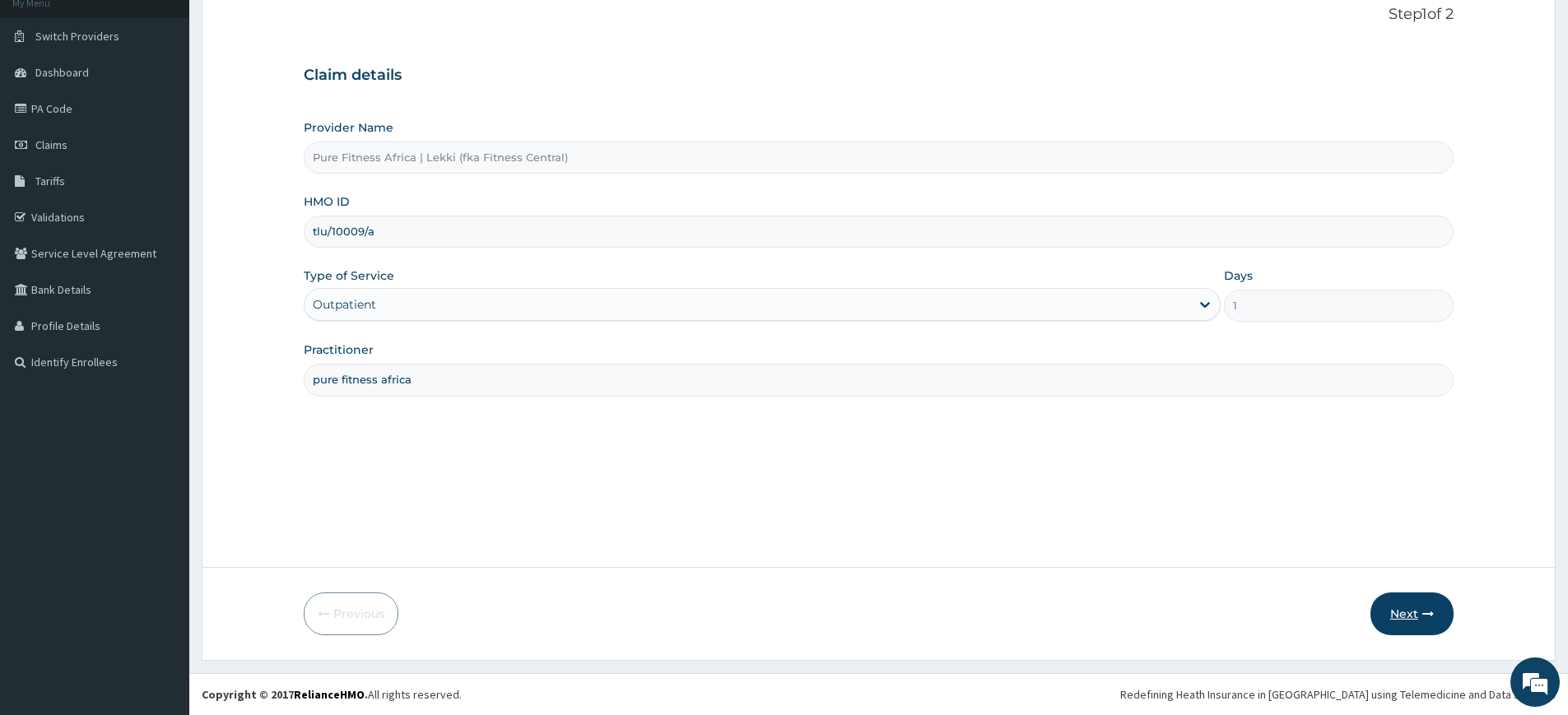
click at [1411, 620] on button "Next" at bounding box center [1412, 614] width 83 height 43
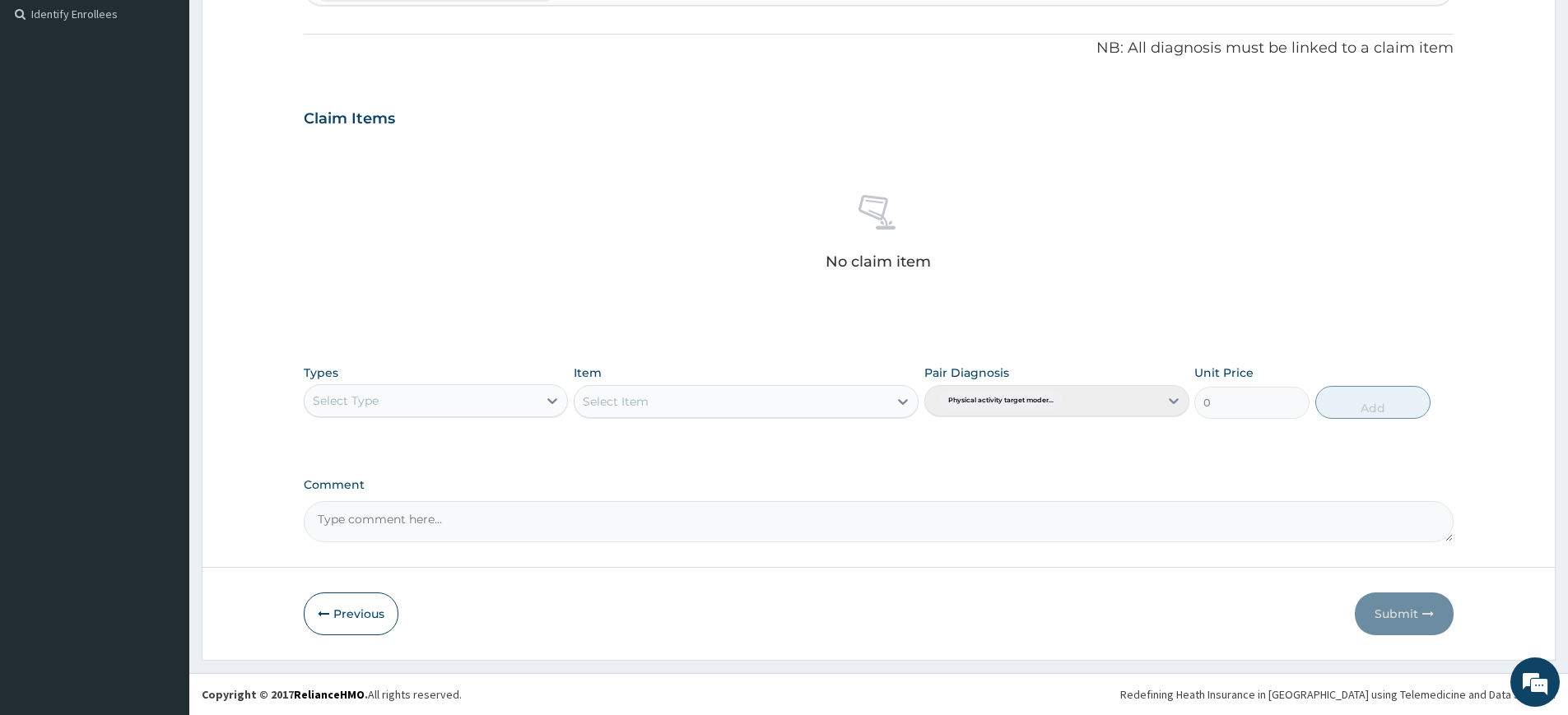
click at [473, 395] on div "Select Type" at bounding box center [421, 400] width 233 height 26
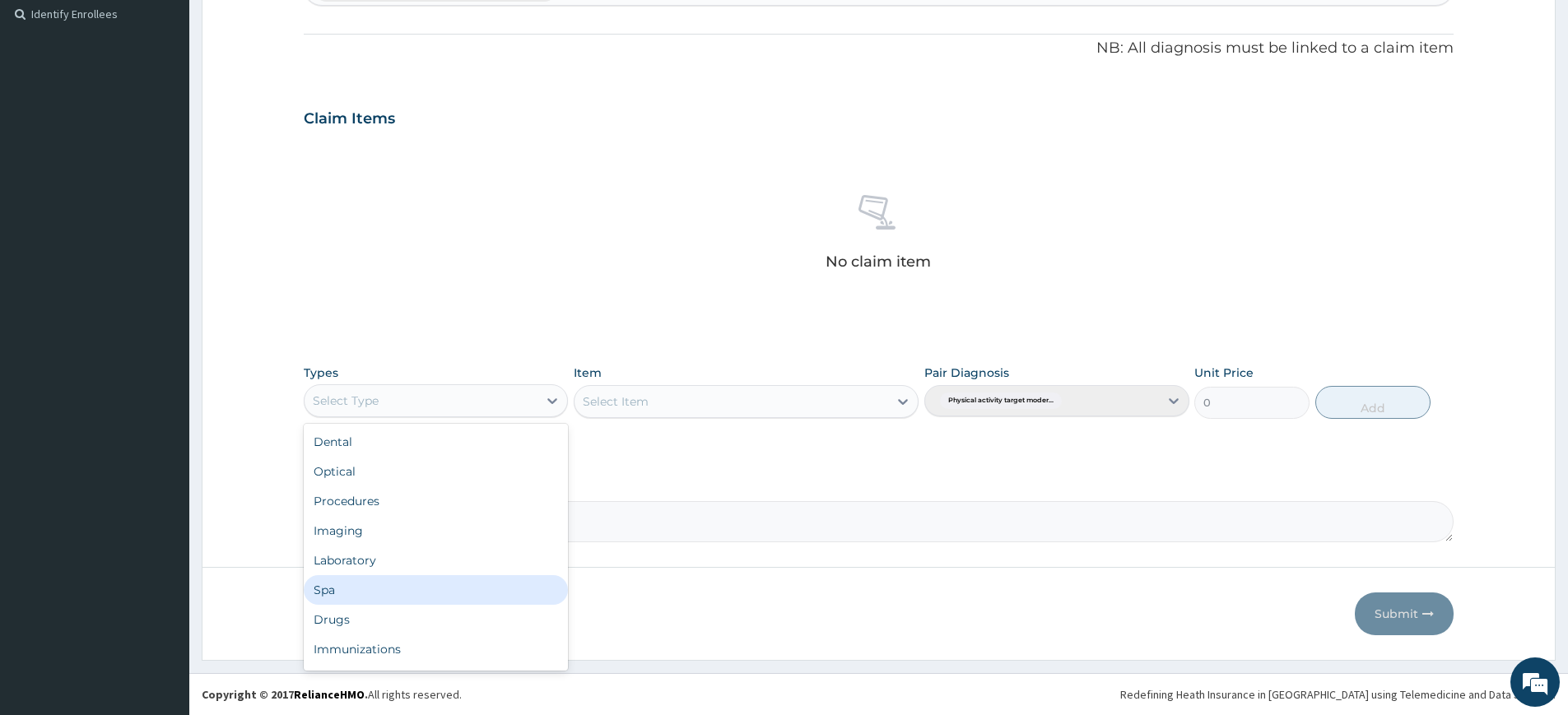
scroll to position [56, 0]
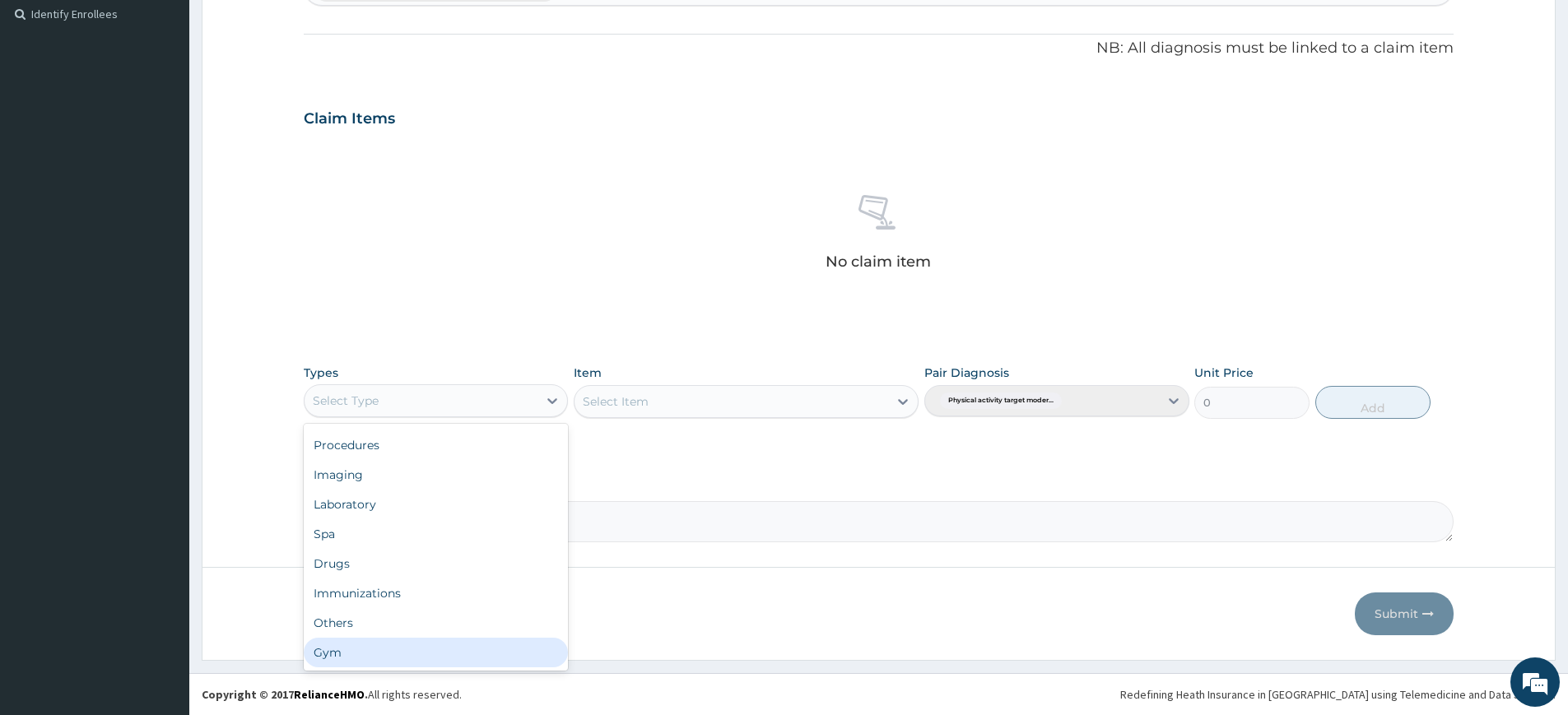
drag, startPoint x: 458, startPoint y: 662, endPoint x: 461, endPoint y: 646, distance: 16.3
click at [458, 662] on div "Gym" at bounding box center [436, 652] width 264 height 29
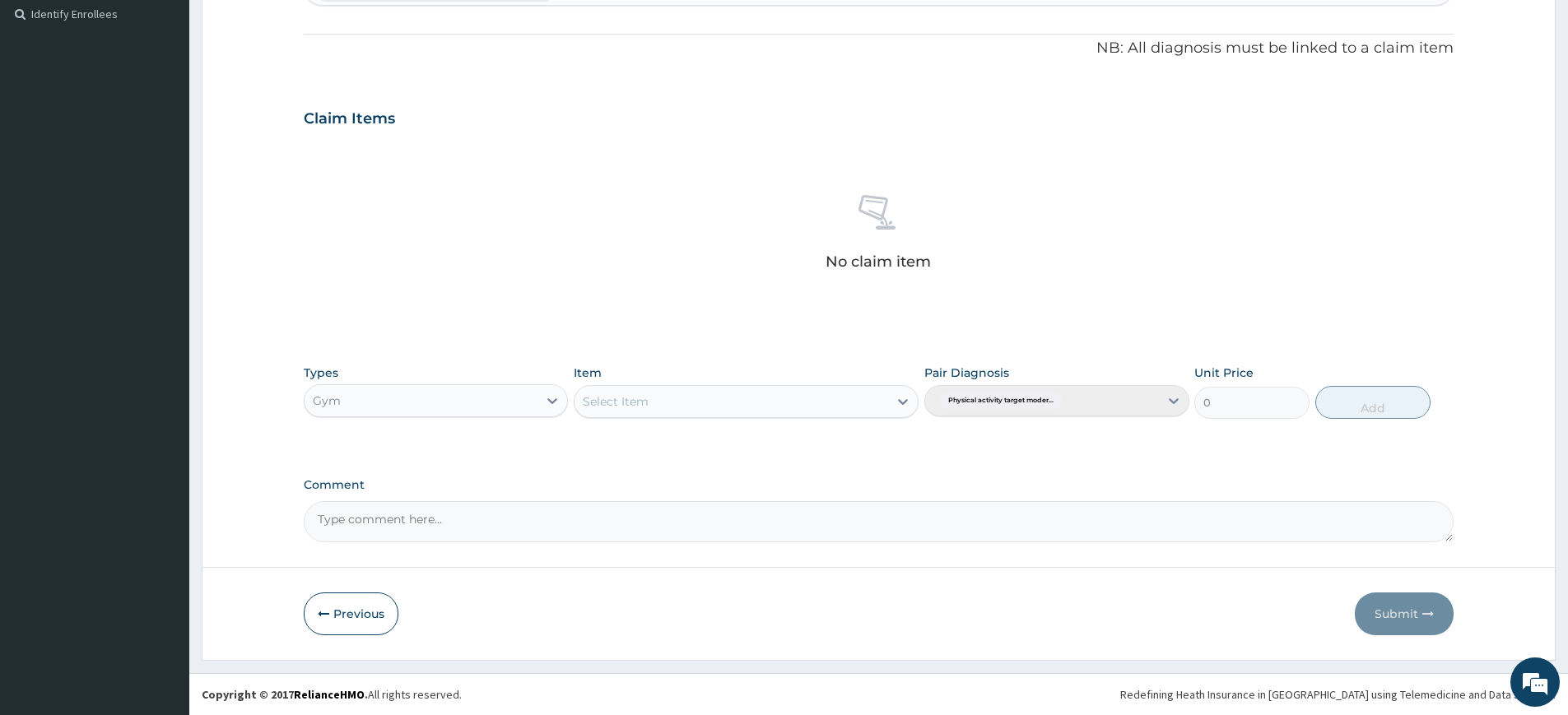
click at [710, 410] on div "Select Item" at bounding box center [731, 401] width 314 height 26
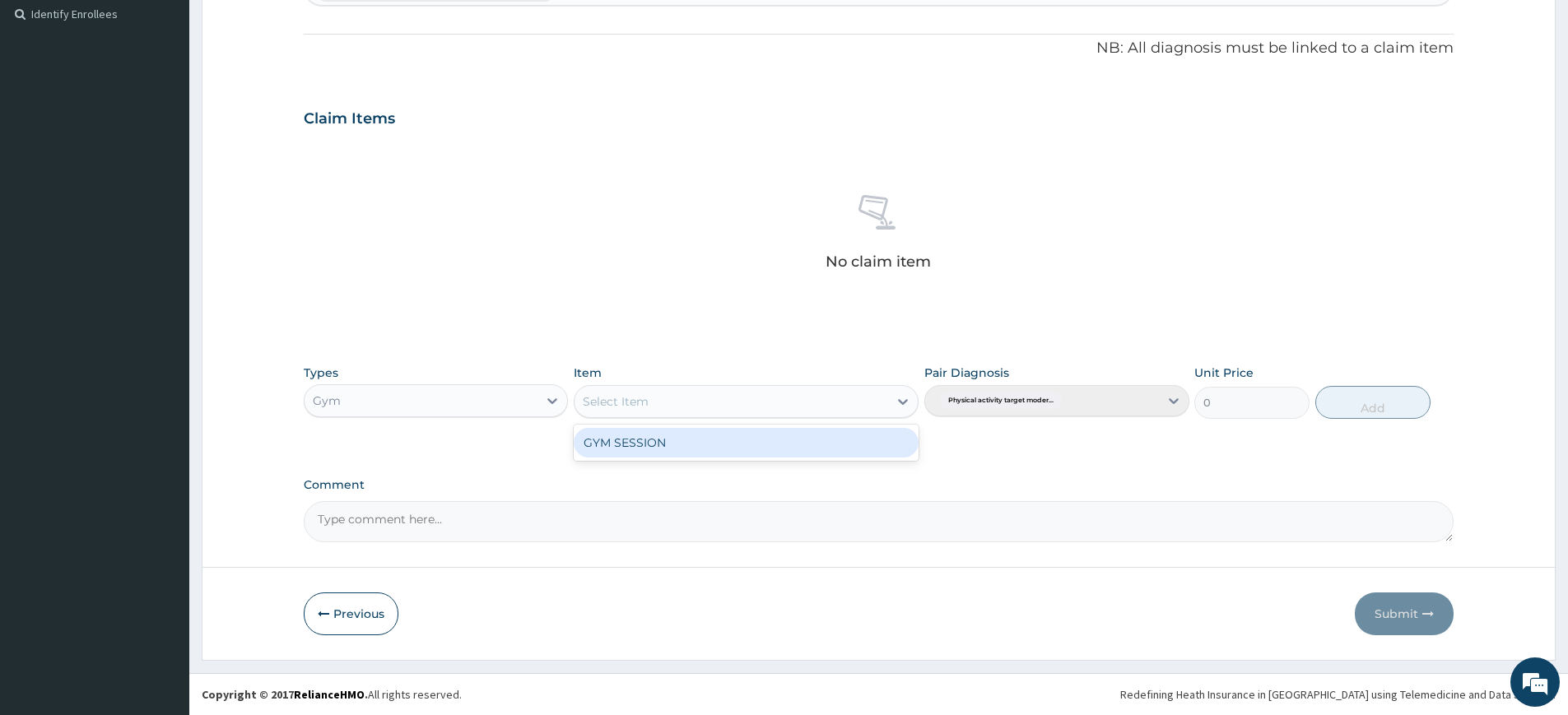
click at [716, 435] on div "GYM SESSION" at bounding box center [746, 442] width 345 height 29
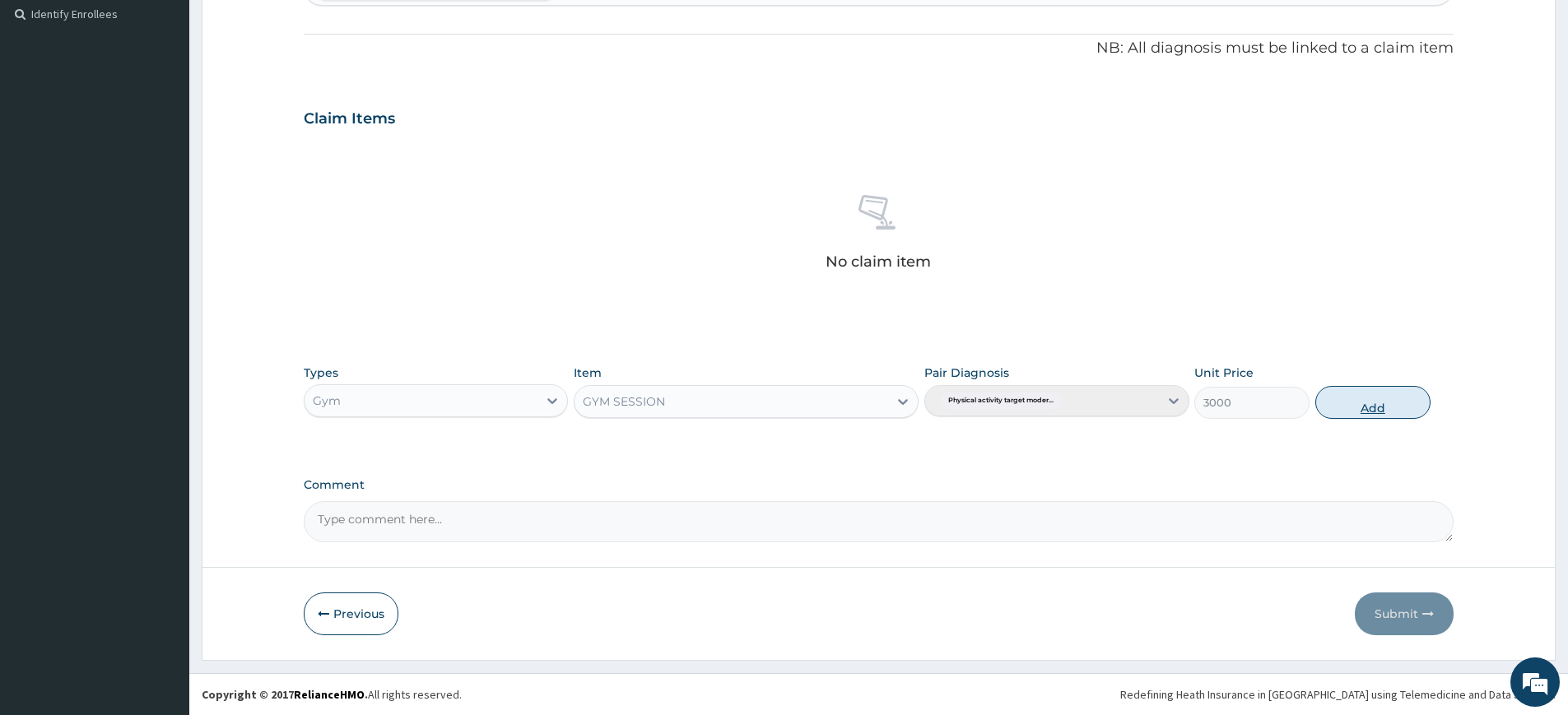
click at [1401, 410] on button "Add" at bounding box center [1373, 402] width 115 height 33
type input "0"
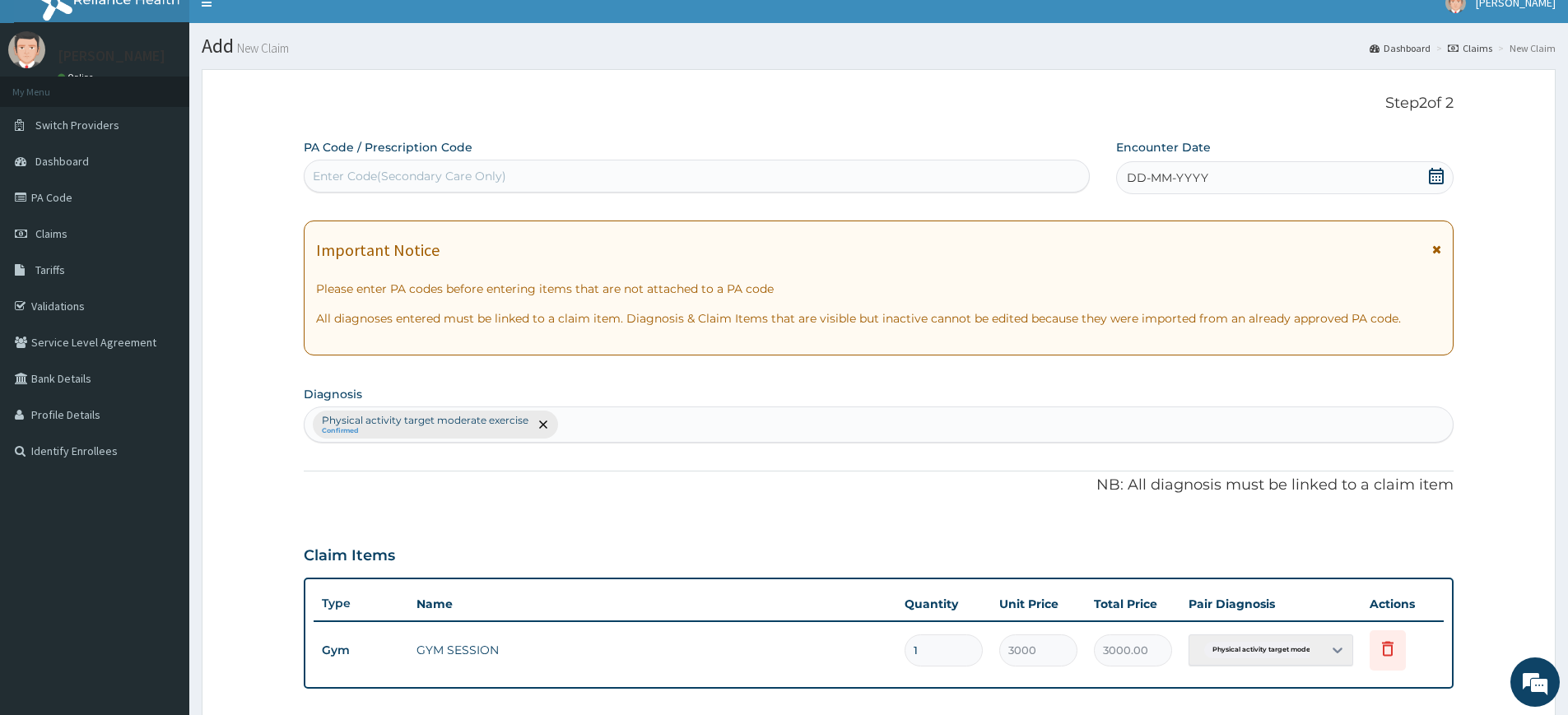
scroll to position [0, 0]
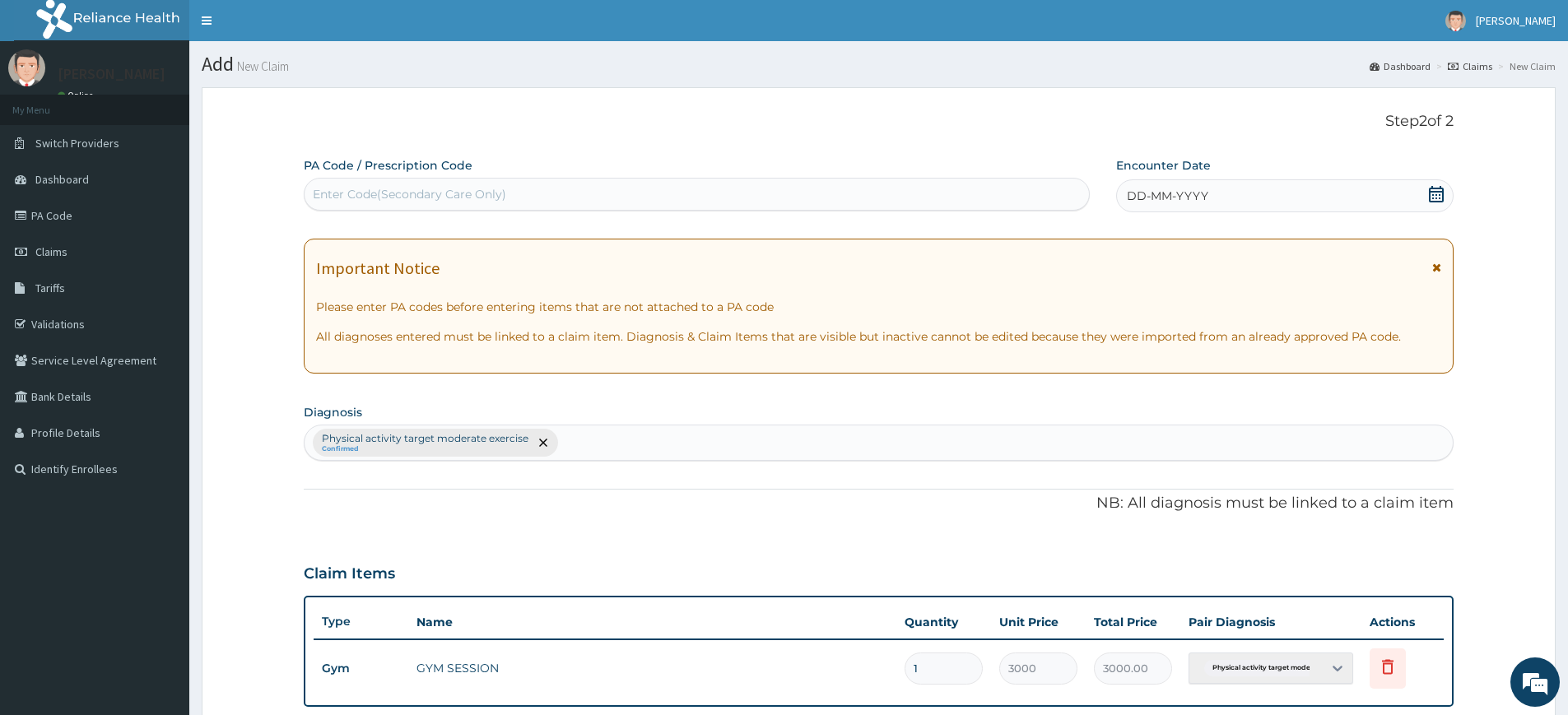
click at [1199, 204] on span "DD-MM-YYYY" at bounding box center [1168, 196] width 82 height 17
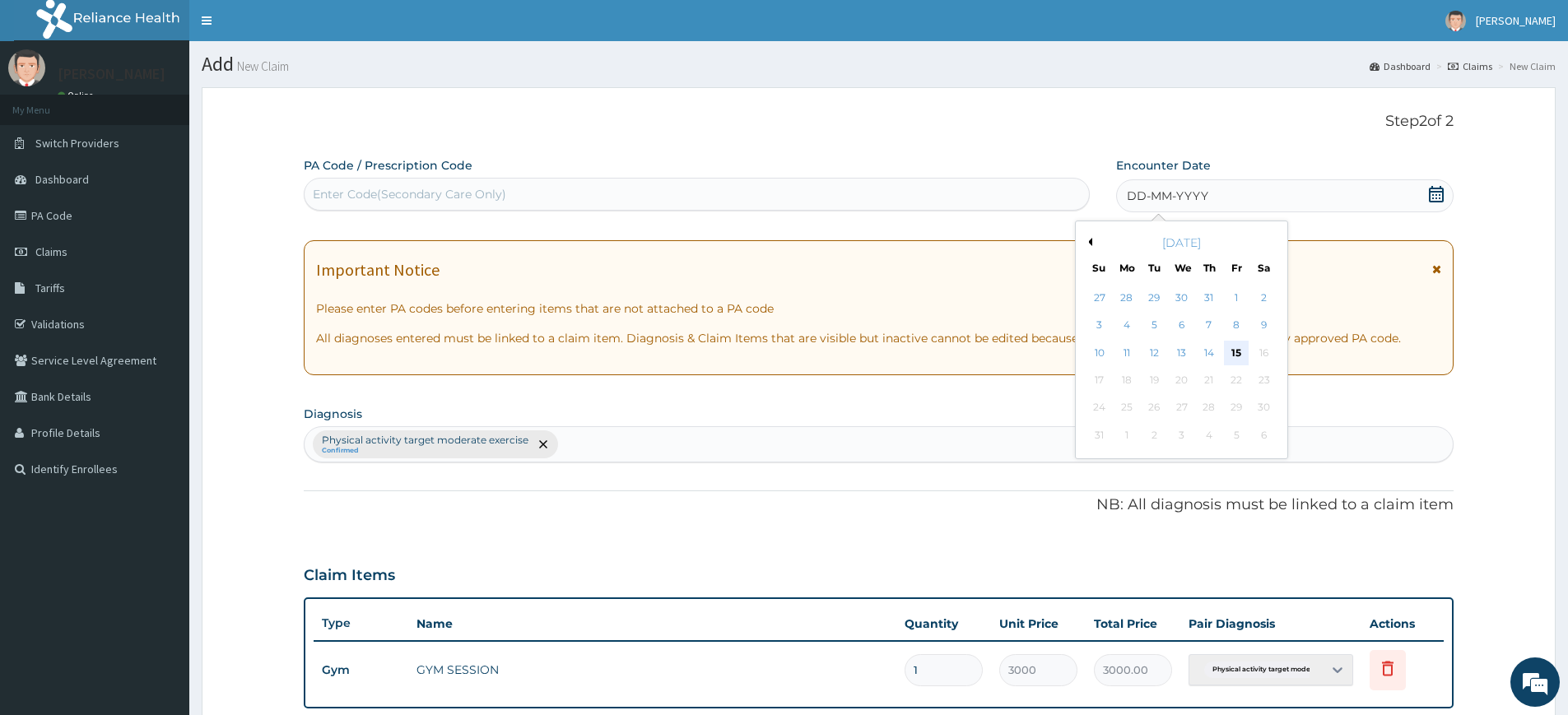
click at [1238, 354] on div "15" at bounding box center [1237, 352] width 24 height 24
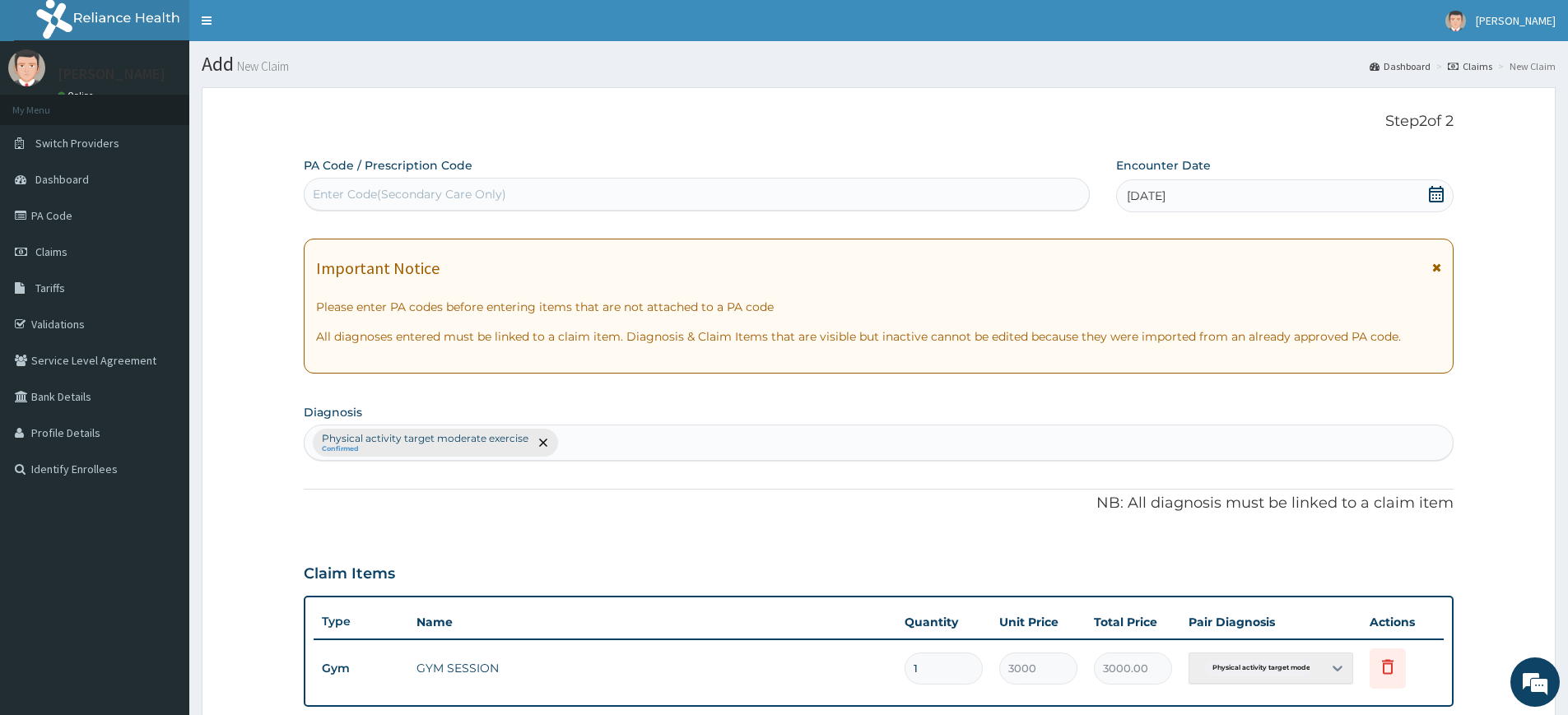
click at [910, 201] on div "Enter Code(Secondary Care Only)" at bounding box center [697, 193] width 785 height 26
type input "PA/742D89"
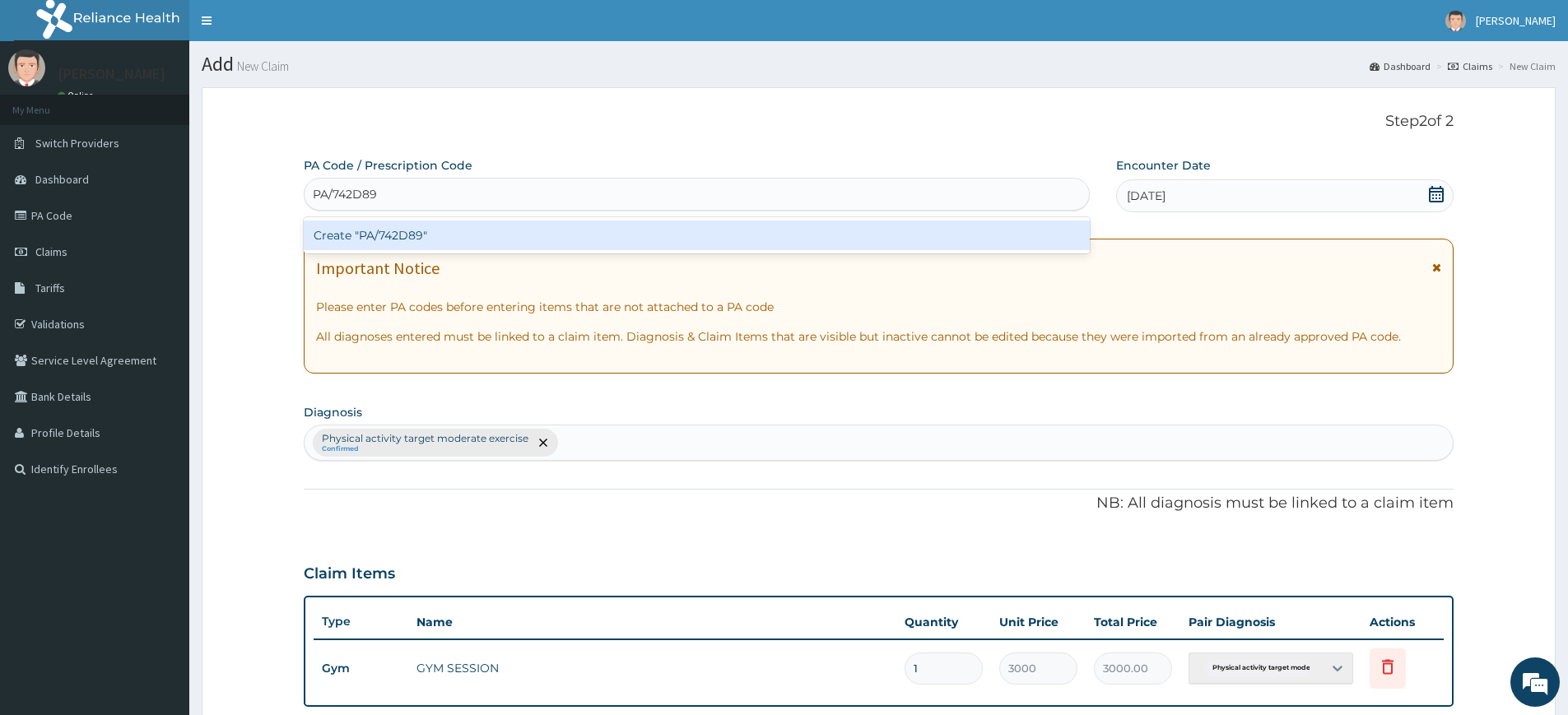
click at [825, 228] on div "Create "PA/742D89"" at bounding box center [697, 235] width 787 height 29
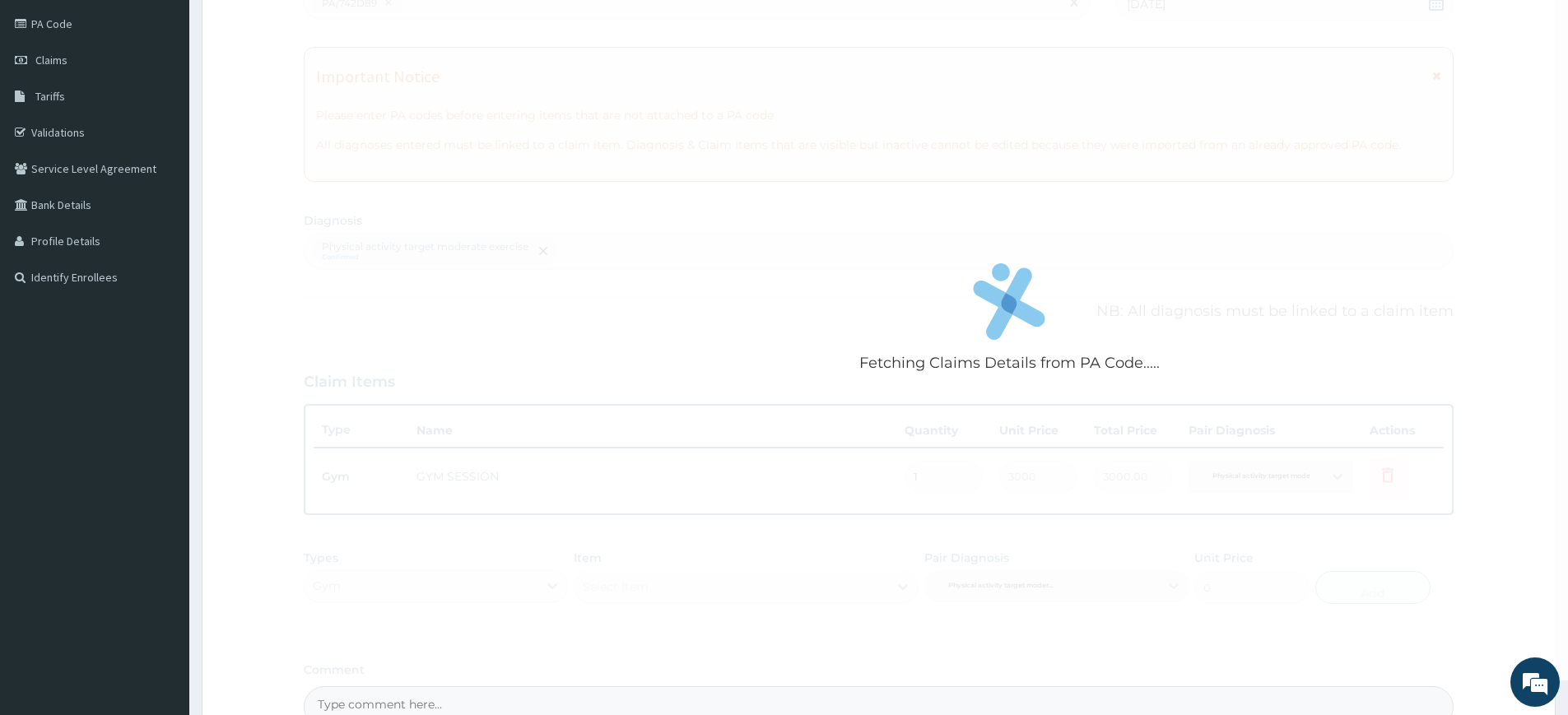
scroll to position [377, 0]
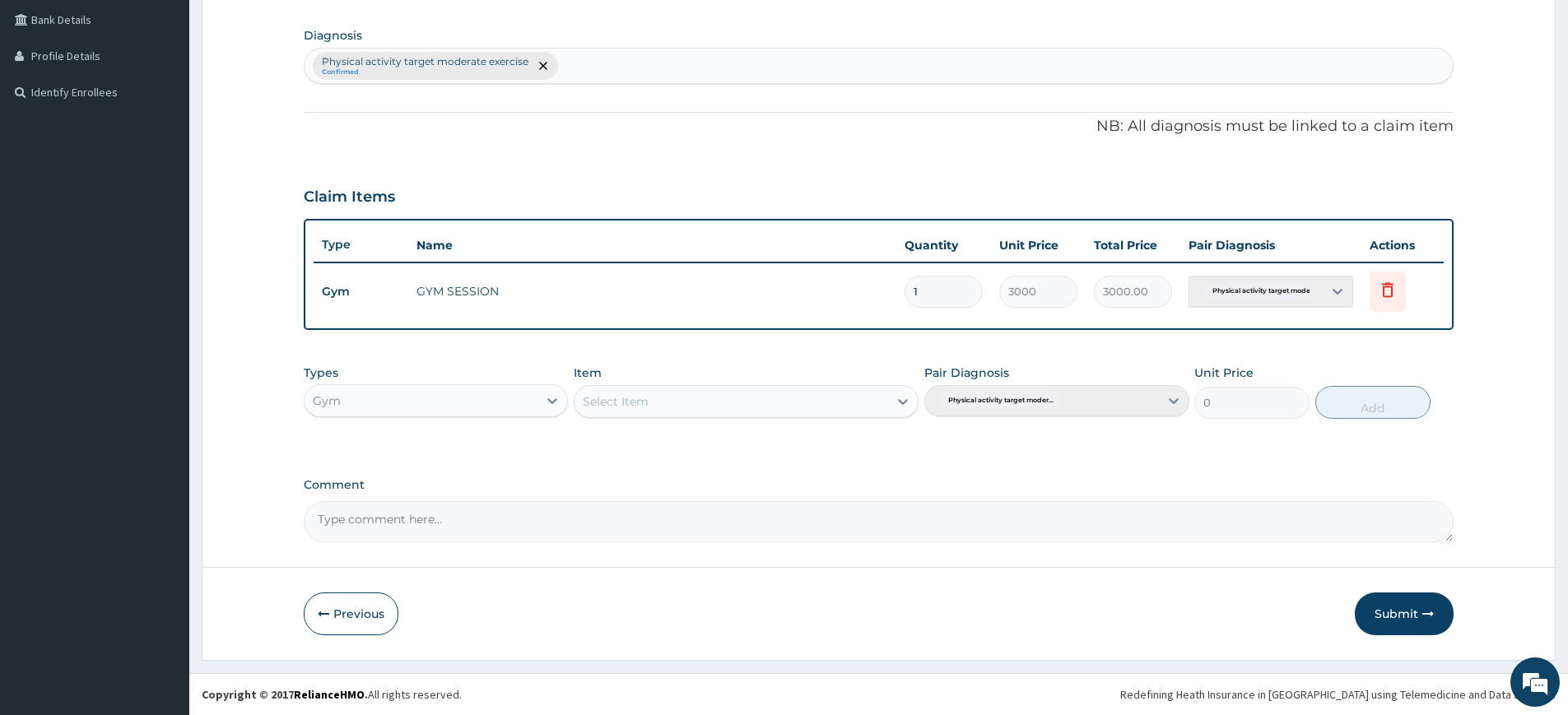
click at [1430, 611] on icon "button" at bounding box center [1428, 614] width 12 height 12
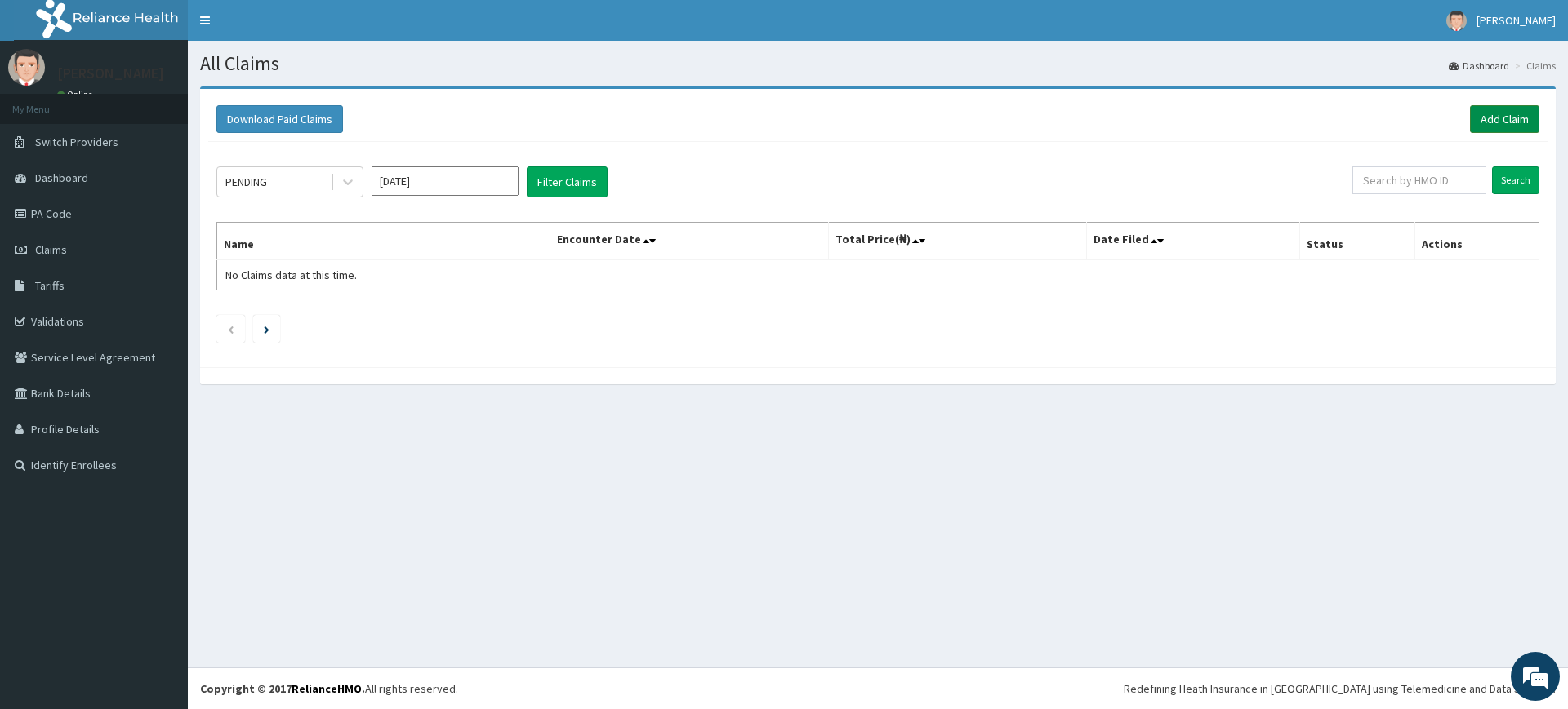
click at [1528, 113] on link "Add Claim" at bounding box center [1505, 118] width 69 height 28
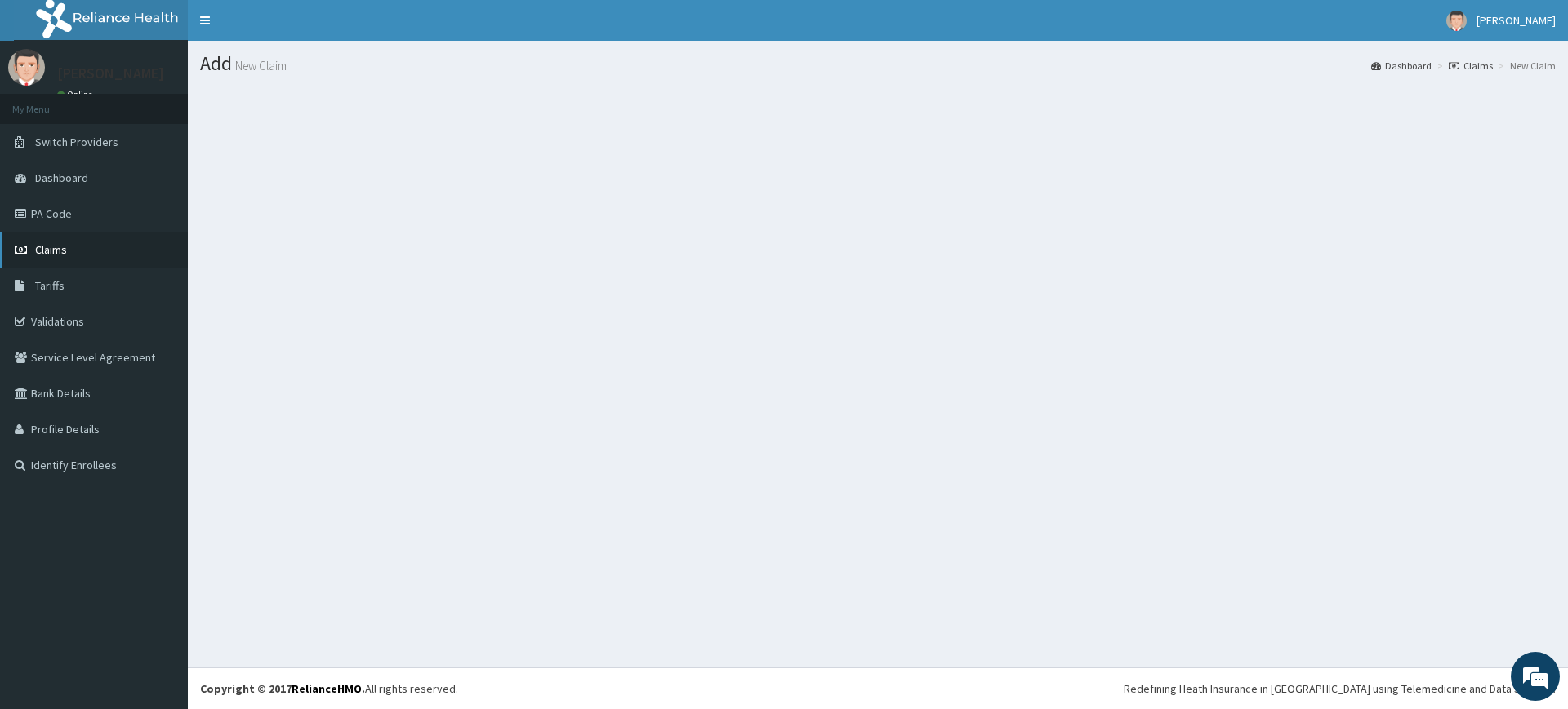
click at [125, 243] on link "Claims" at bounding box center [93, 249] width 188 height 36
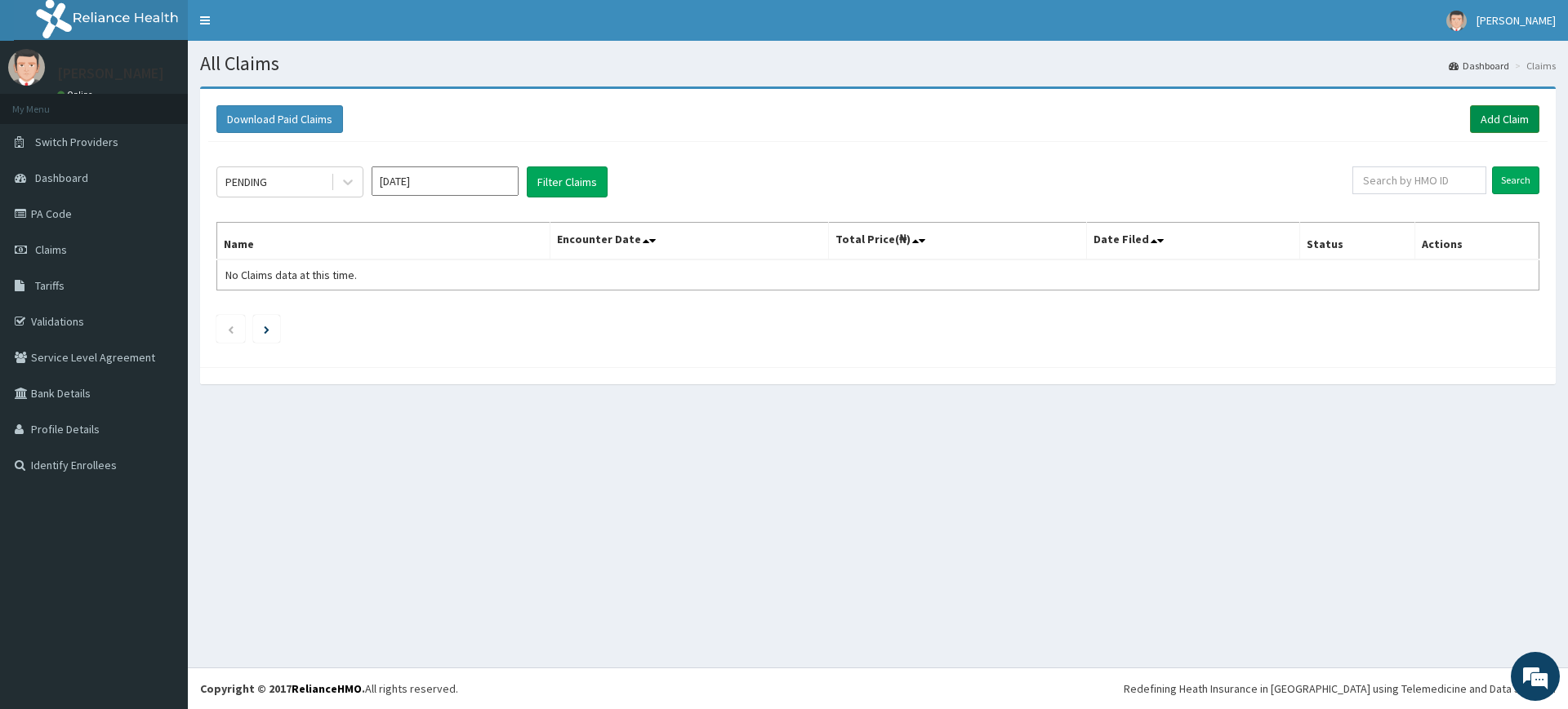
click at [1485, 112] on link "Add Claim" at bounding box center [1505, 118] width 69 height 28
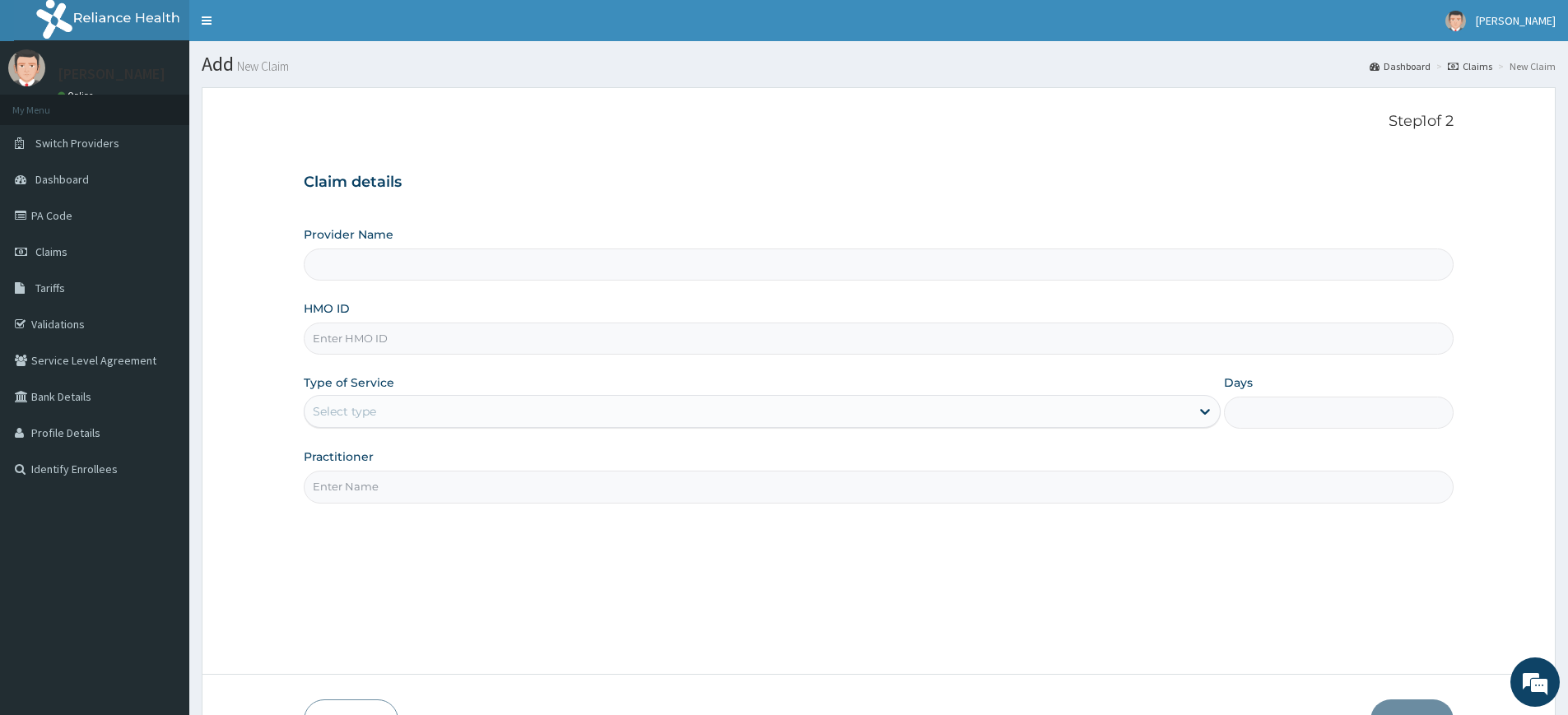
type input "Pure Fitness Africa | Lekki (fka Fitness Central)"
type input "1"
click at [383, 342] on input "HMO ID" at bounding box center [878, 339] width 1150 height 32
type input "WFE/10030/A"
drag, startPoint x: 413, startPoint y: 481, endPoint x: 414, endPoint y: 491, distance: 10.0
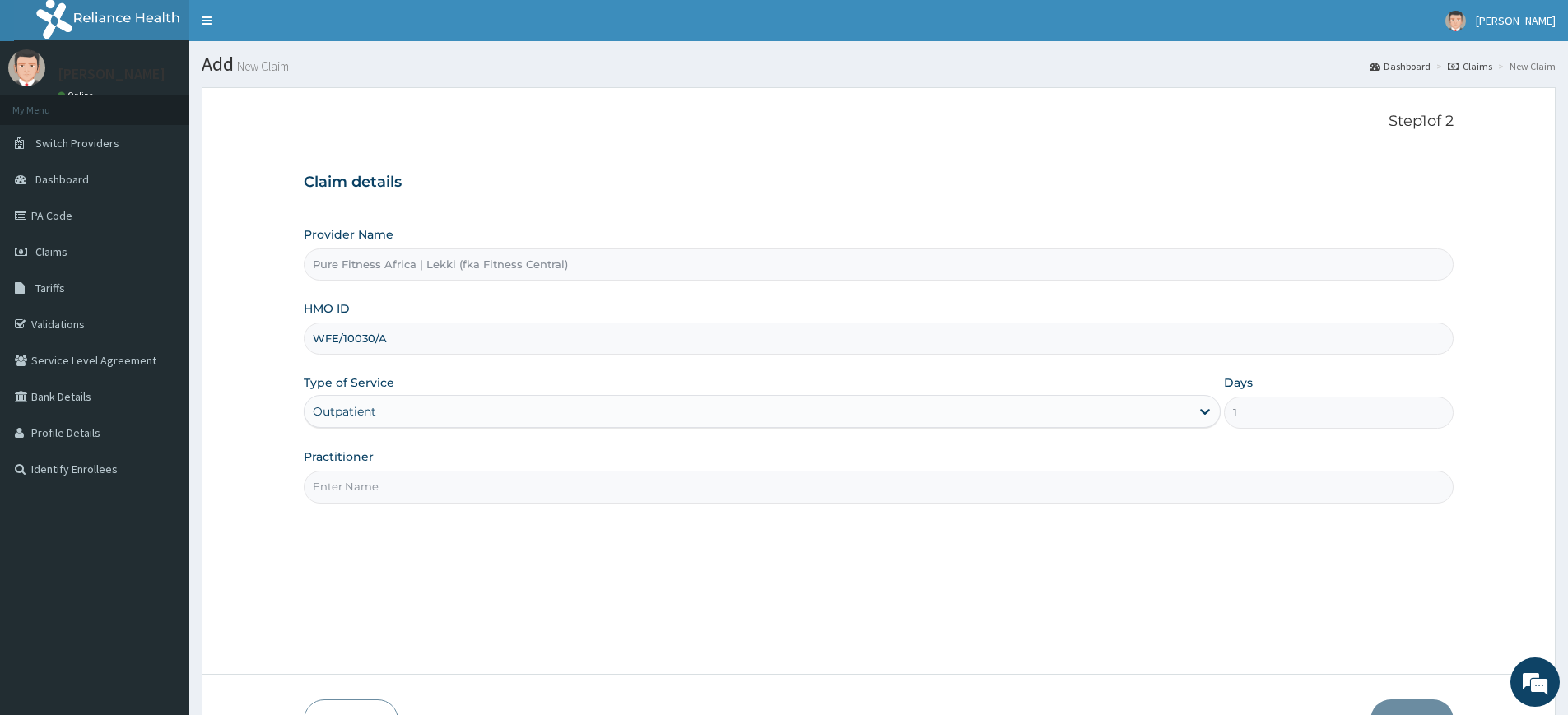
click at [413, 483] on input "Practitioner" at bounding box center [878, 487] width 1150 height 32
type input "pure fitness africa"
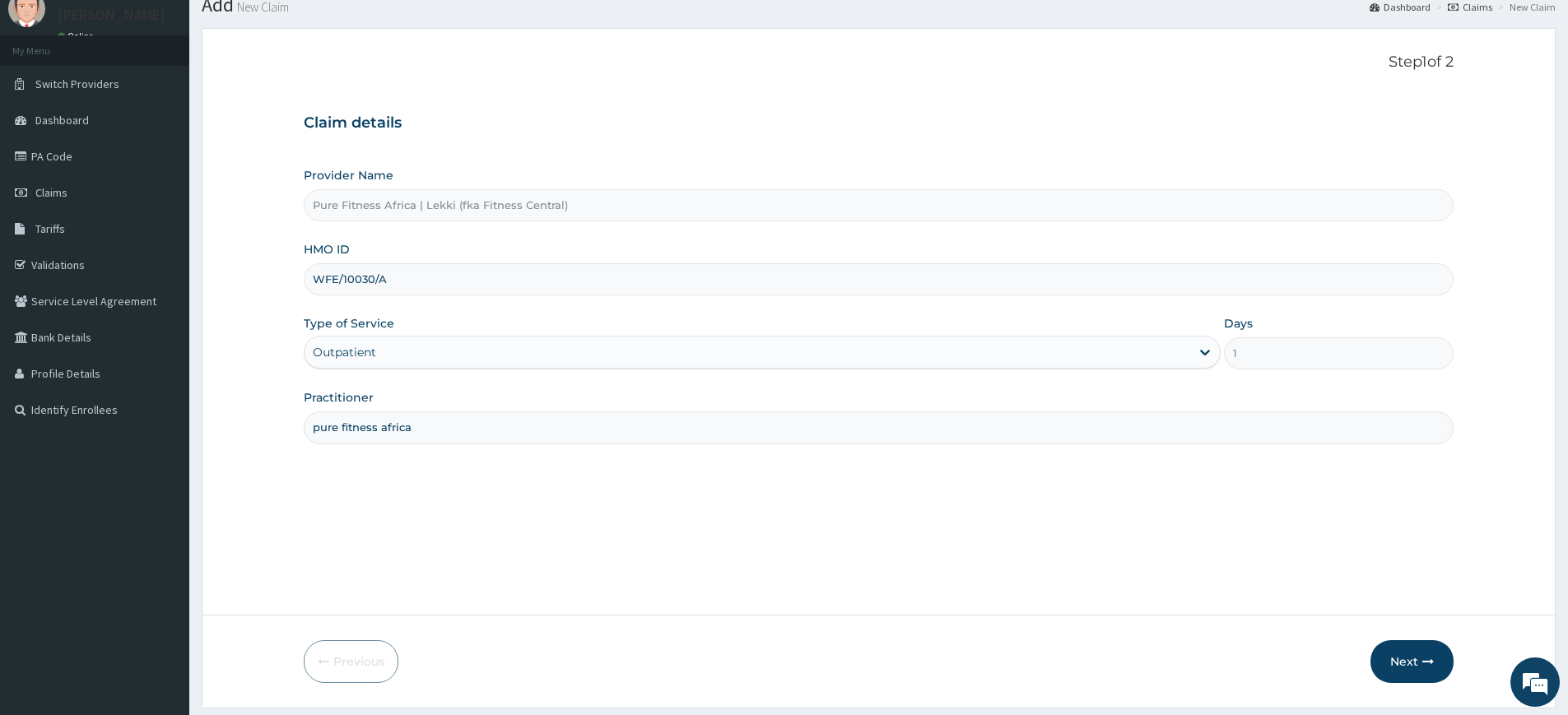
scroll to position [107, 0]
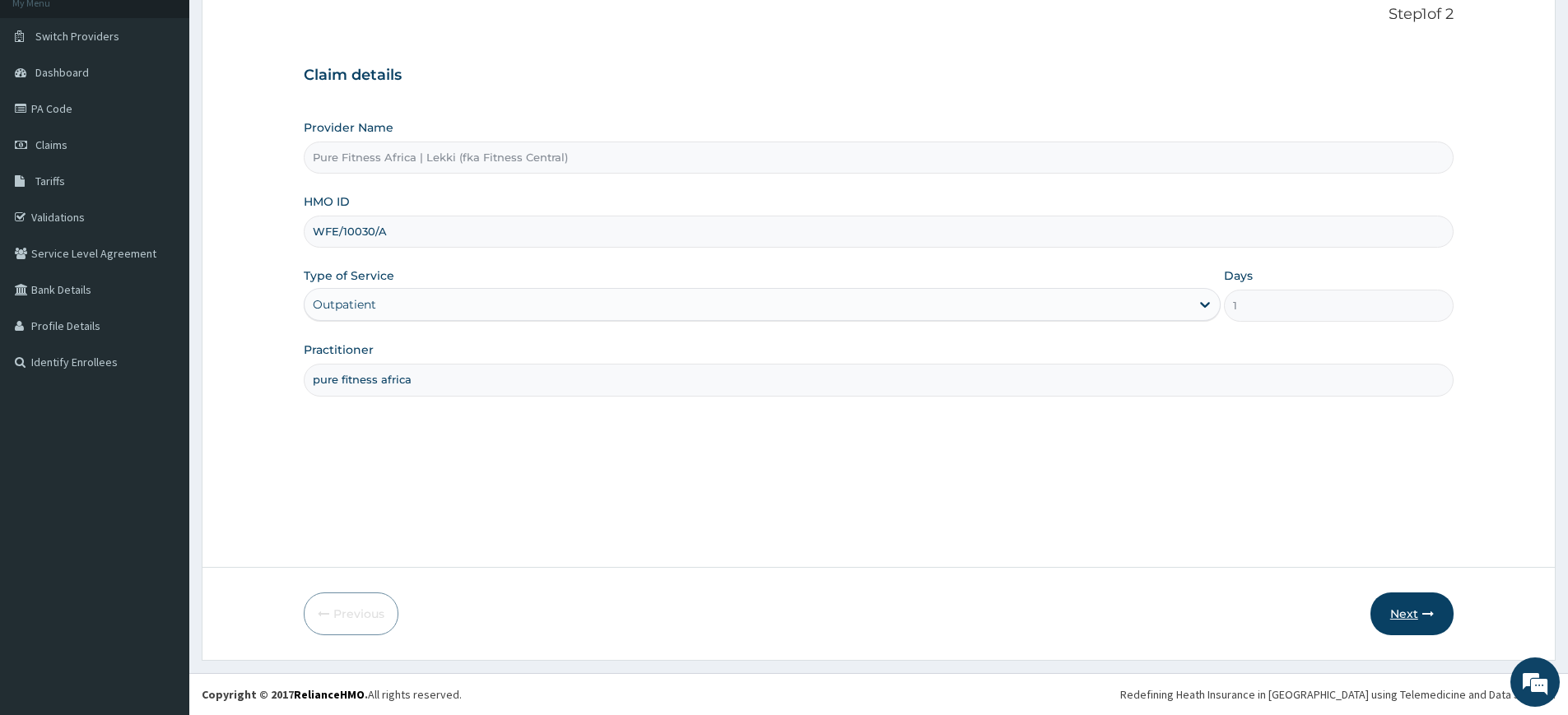
click at [1421, 622] on button "Next" at bounding box center [1412, 614] width 83 height 43
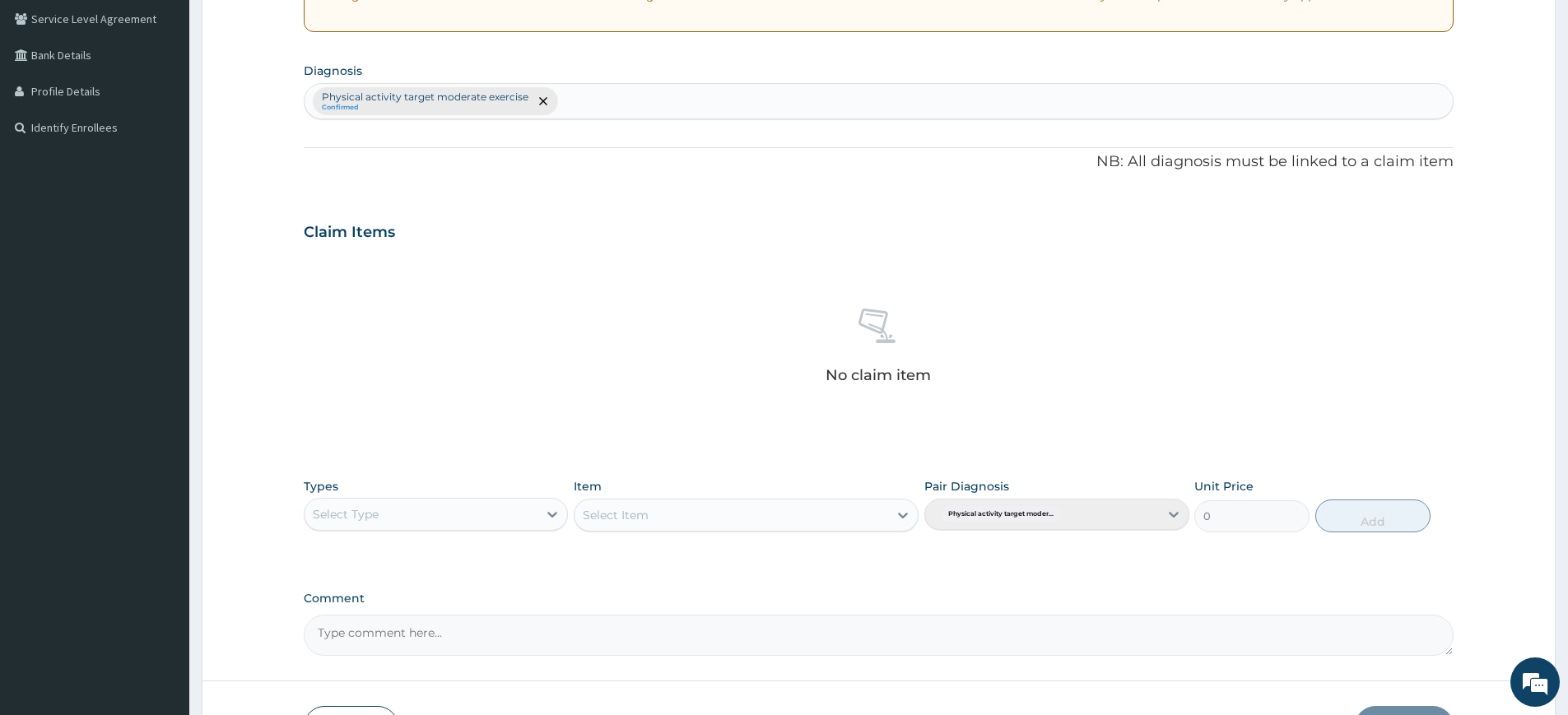
scroll to position [455, 0]
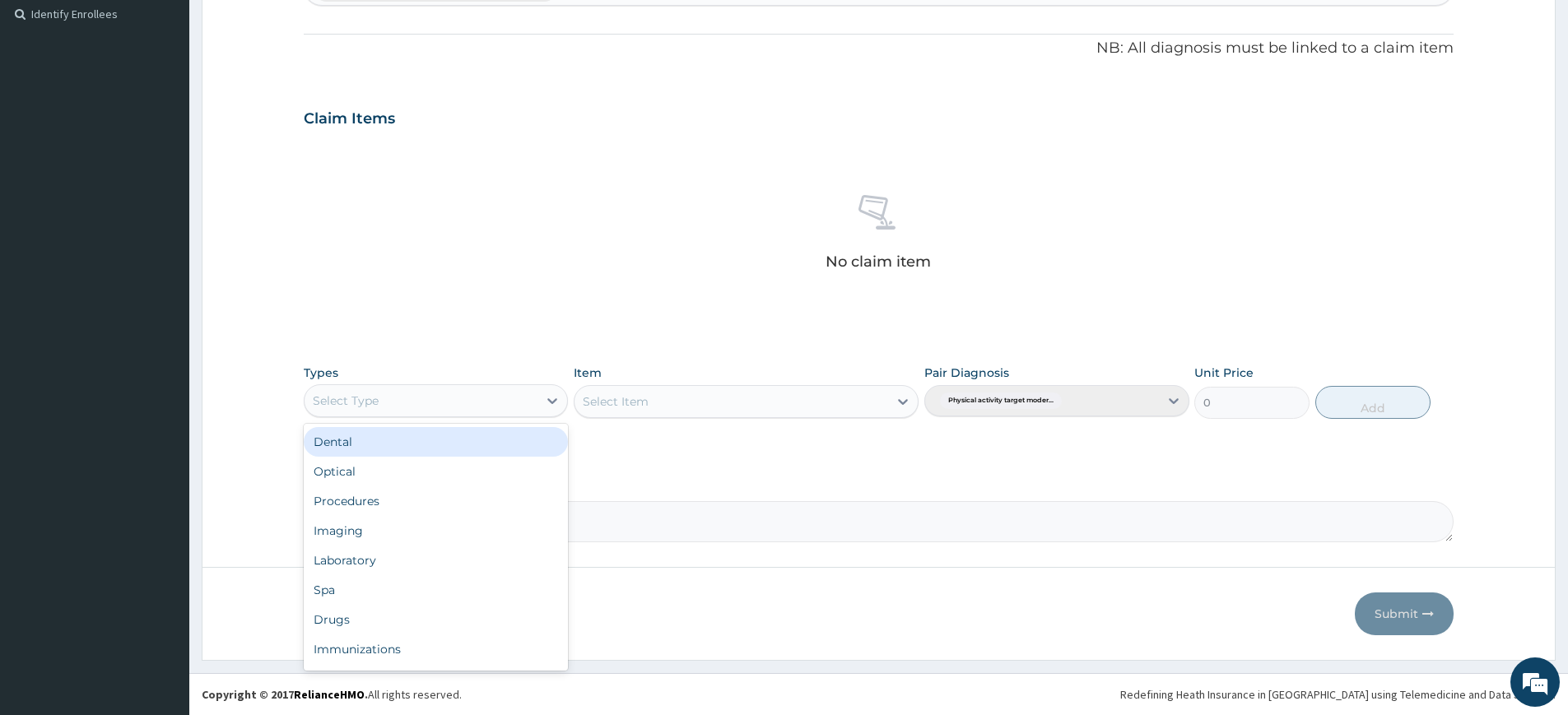
click at [410, 416] on div "Select Type" at bounding box center [436, 400] width 264 height 33
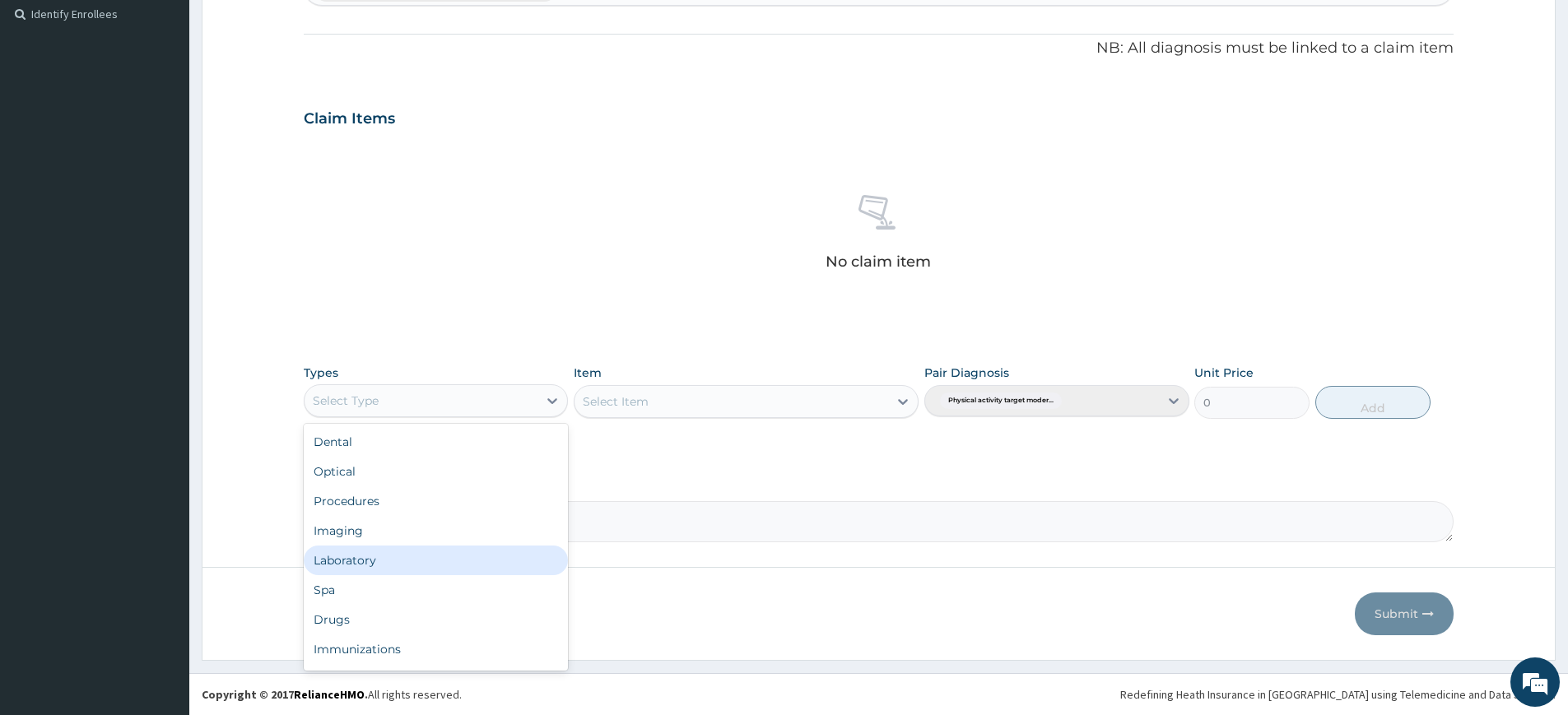
scroll to position [56, 0]
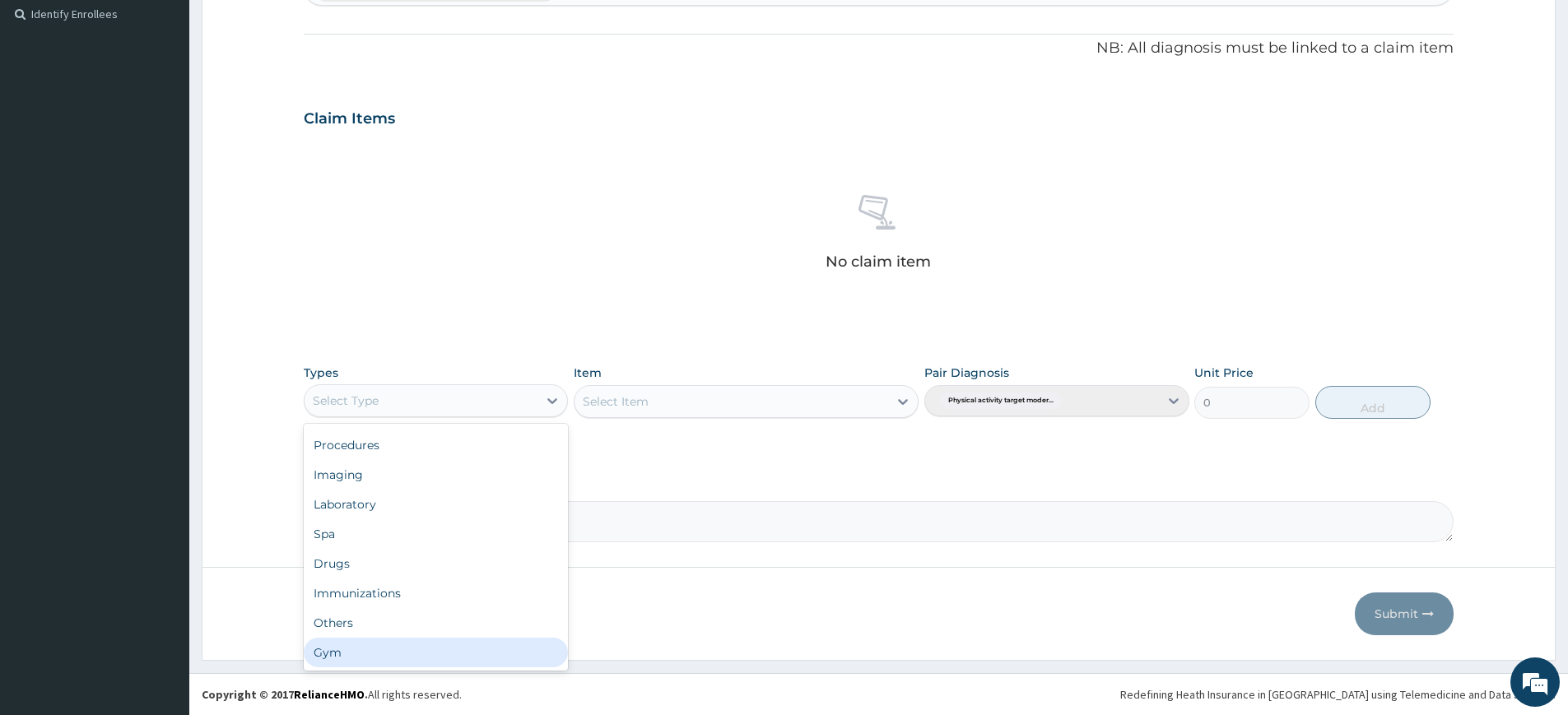
drag, startPoint x: 402, startPoint y: 646, endPoint x: 408, endPoint y: 638, distance: 10.0
click at [404, 645] on div "Gym" at bounding box center [436, 652] width 264 height 29
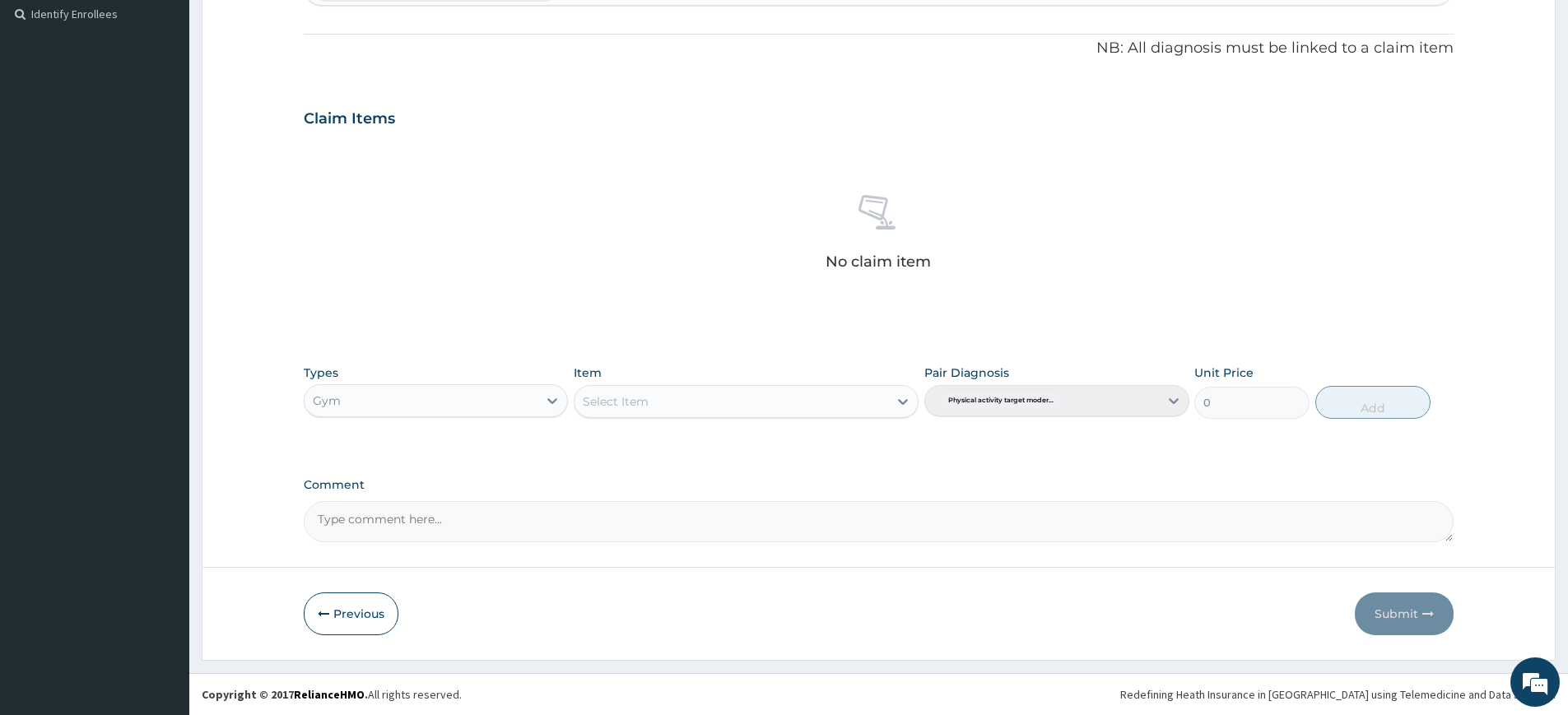
click at [643, 410] on div "Select Item" at bounding box center [731, 401] width 314 height 26
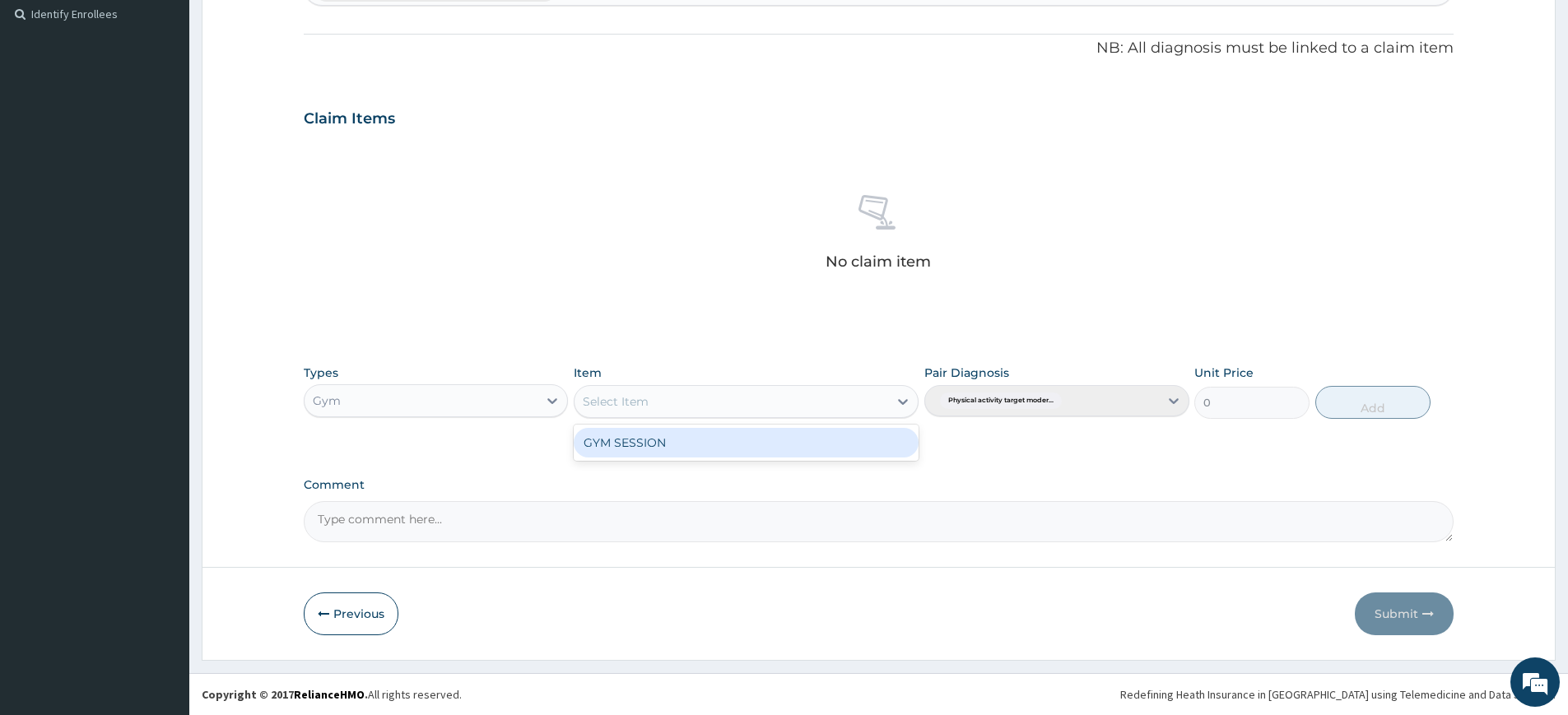
drag, startPoint x: 675, startPoint y: 444, endPoint x: 720, endPoint y: 426, distance: 48.5
click at [677, 443] on div "GYM SESSION" at bounding box center [746, 442] width 345 height 29
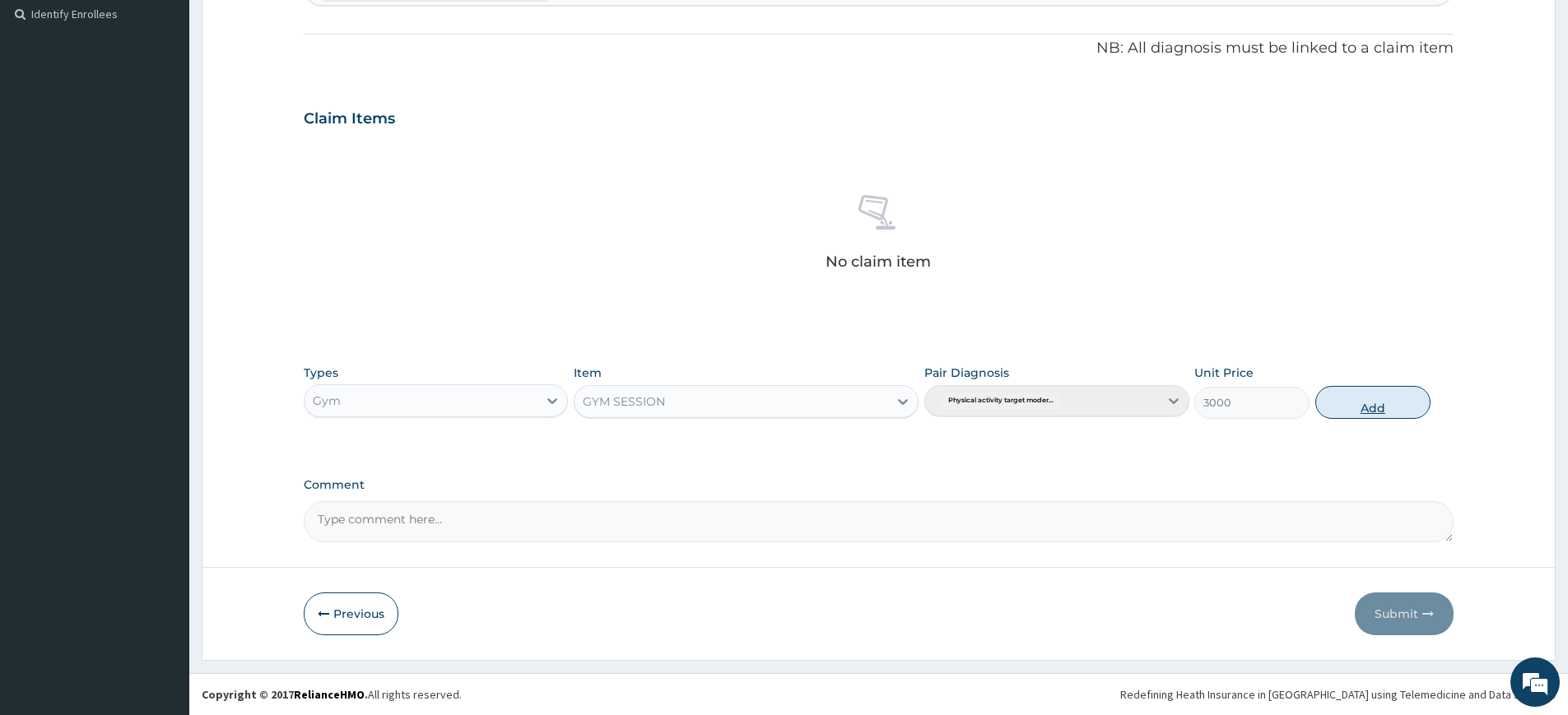
click at [1401, 392] on button "Add" at bounding box center [1373, 402] width 115 height 33
type input "0"
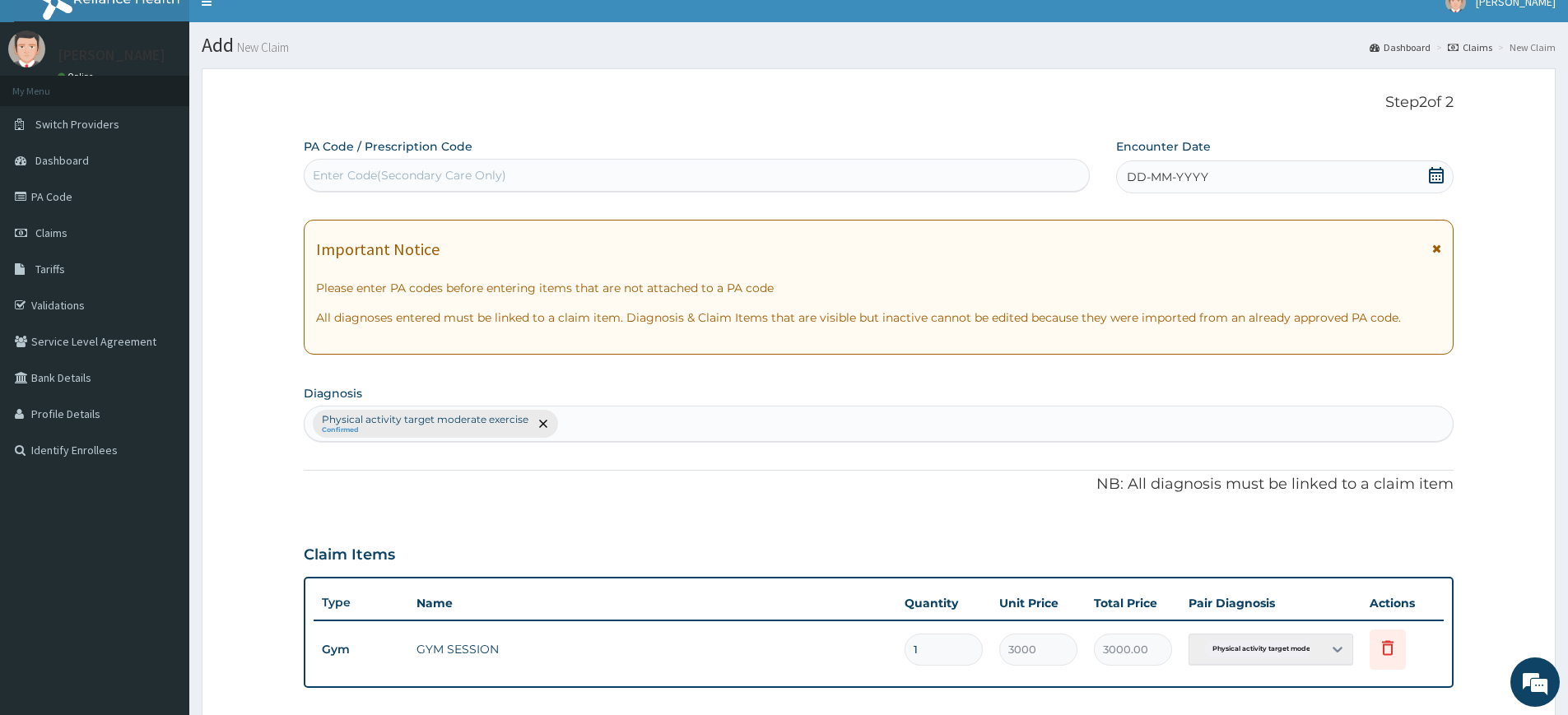
scroll to position [0, 0]
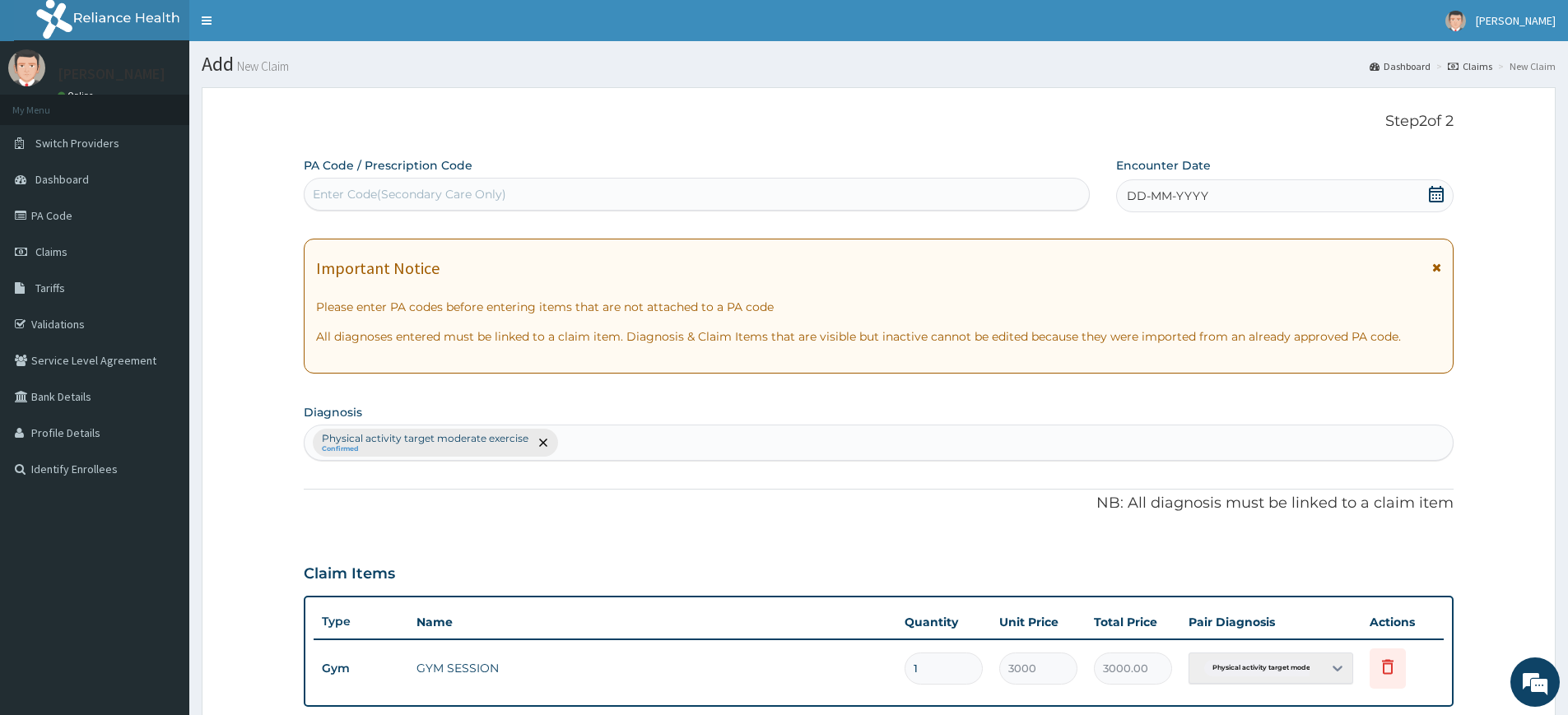
click at [1166, 195] on span "DD-MM-YYYY" at bounding box center [1168, 196] width 82 height 17
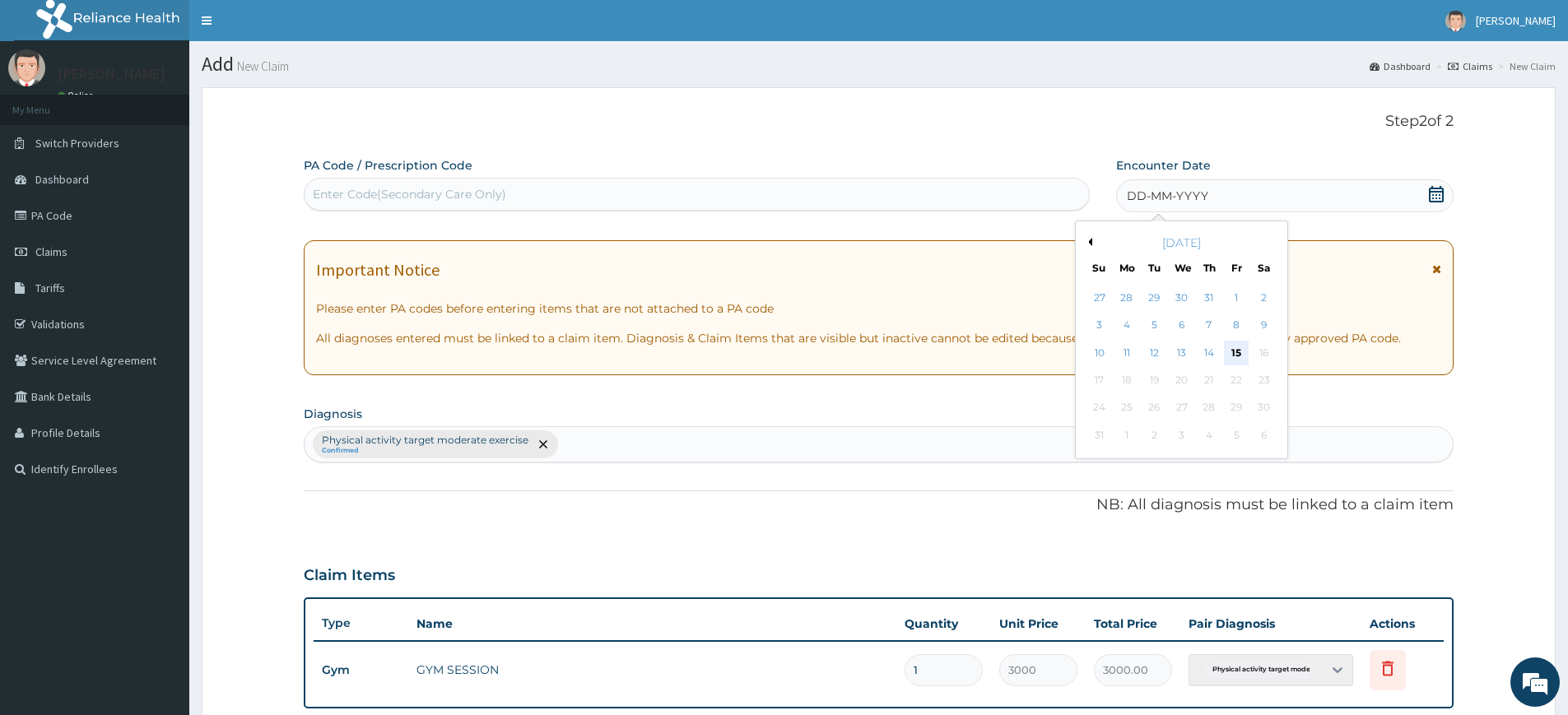
click at [1232, 341] on div "15" at bounding box center [1237, 352] width 24 height 24
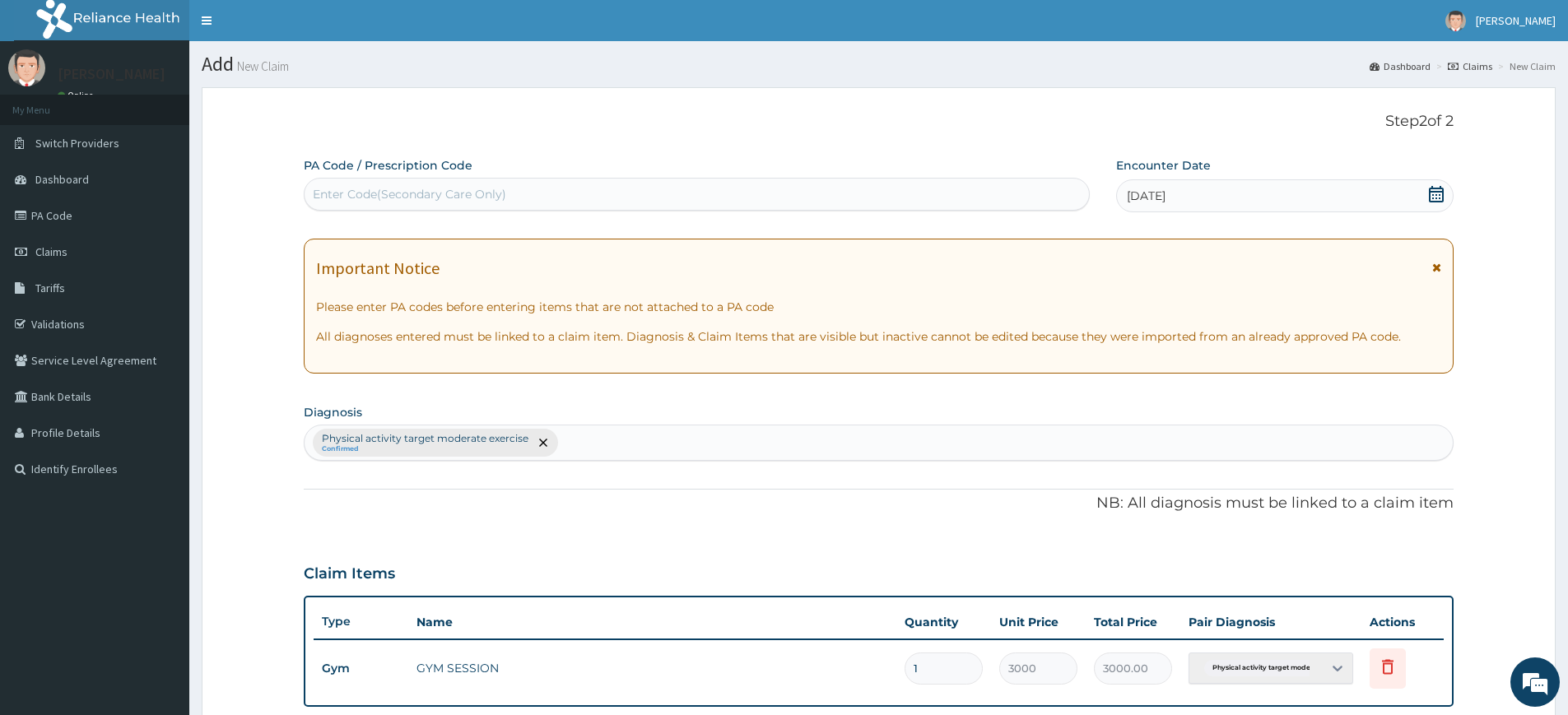
click at [930, 189] on div "Enter Code(Secondary Care Only)" at bounding box center [697, 193] width 785 height 26
type input "PA/0F77C4"
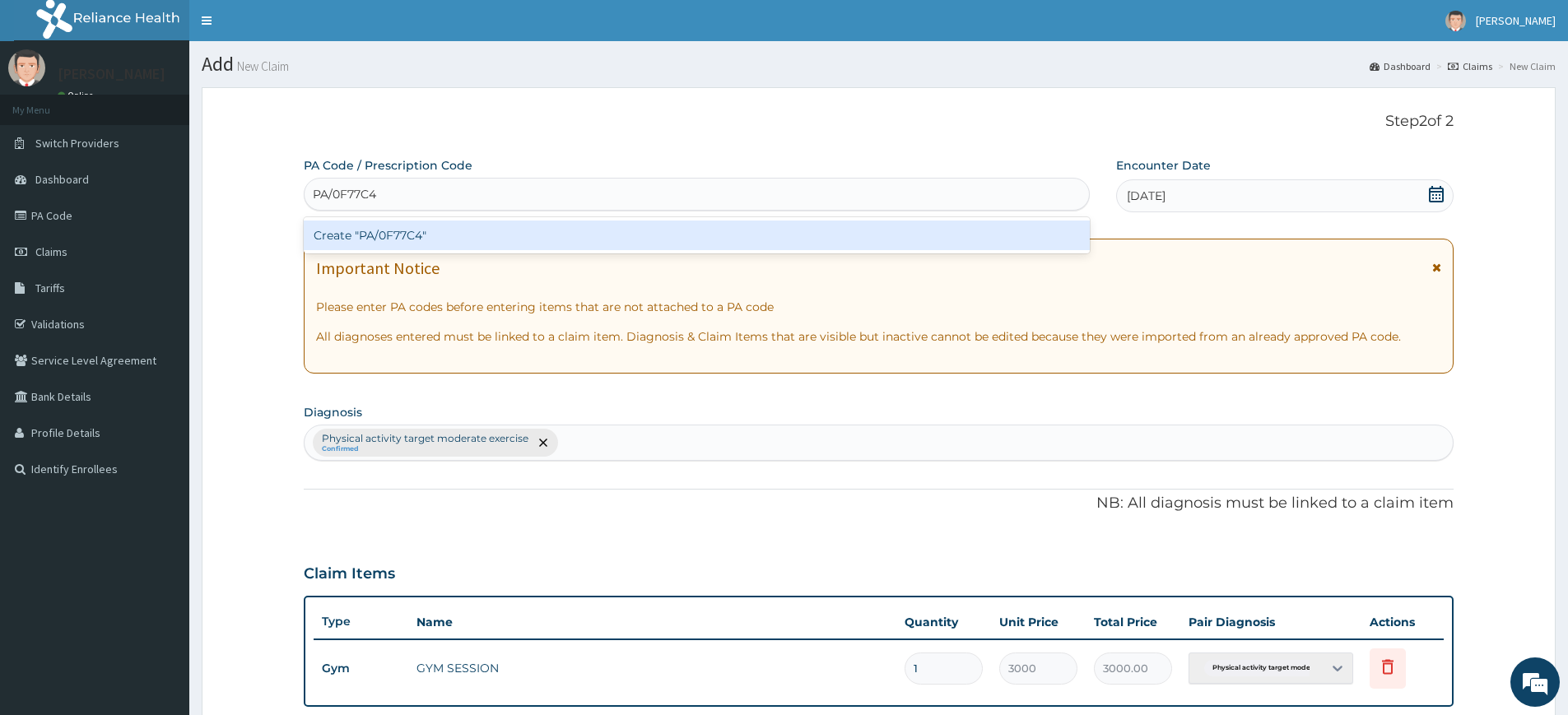
click at [547, 229] on div "Create "PA/0F77C4"" at bounding box center [697, 235] width 787 height 29
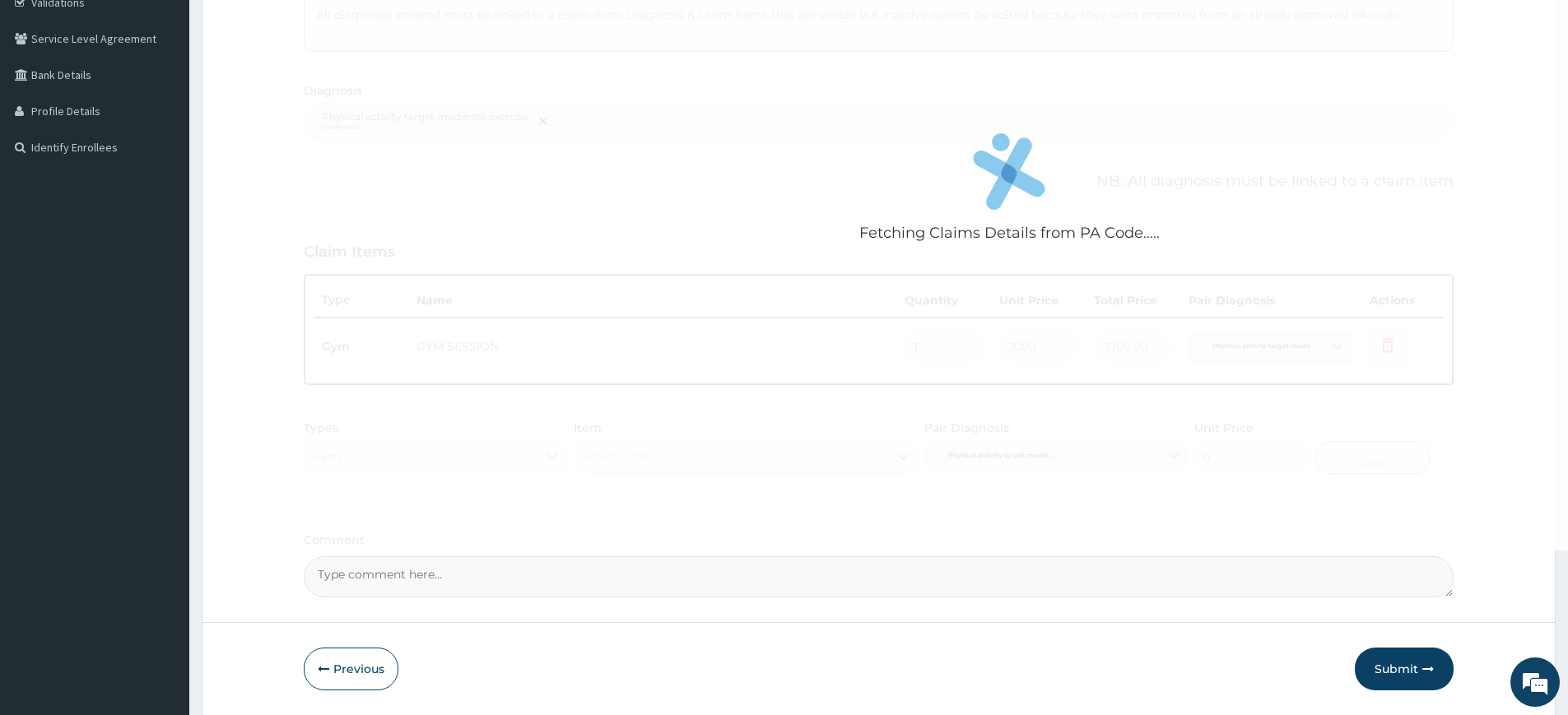
scroll to position [377, 0]
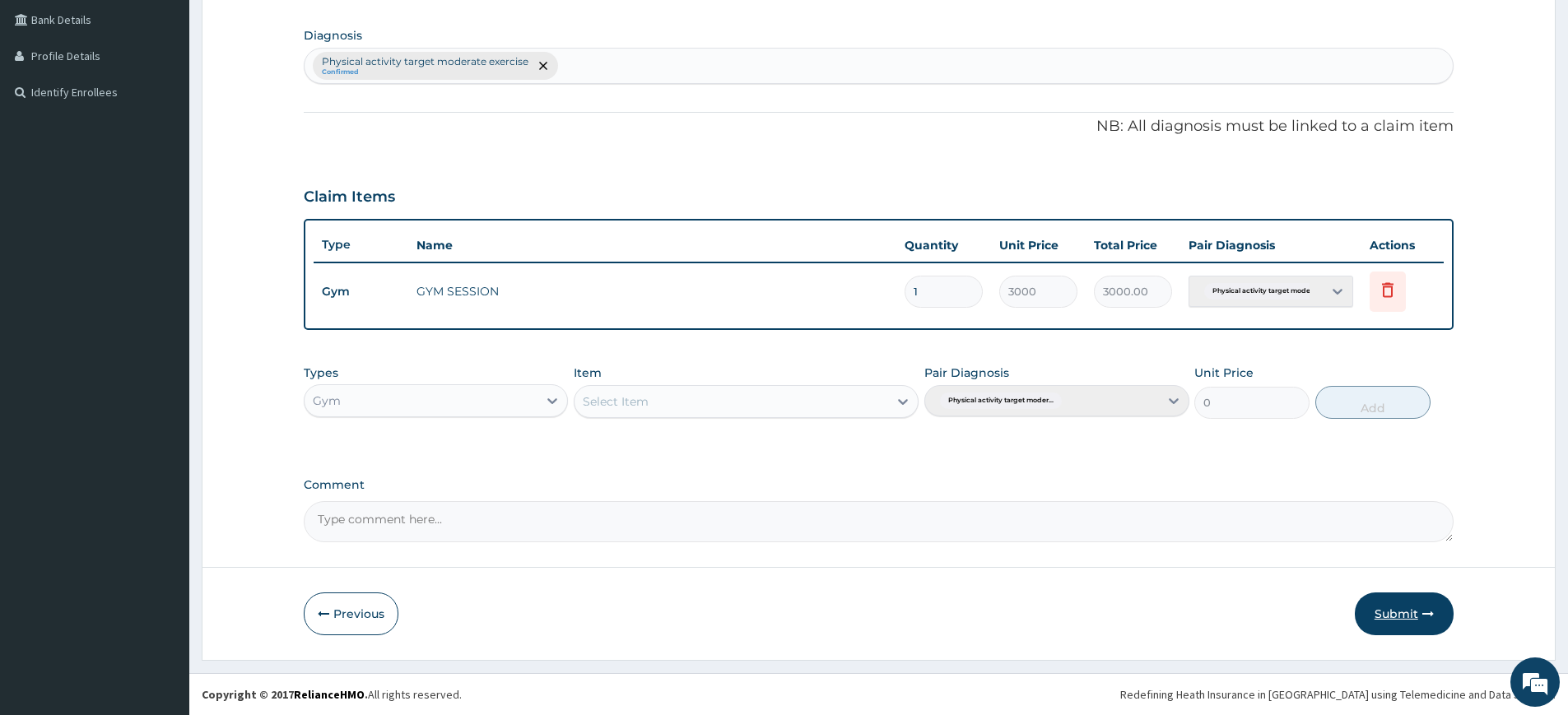
click at [1413, 617] on button "Submit" at bounding box center [1404, 614] width 98 height 43
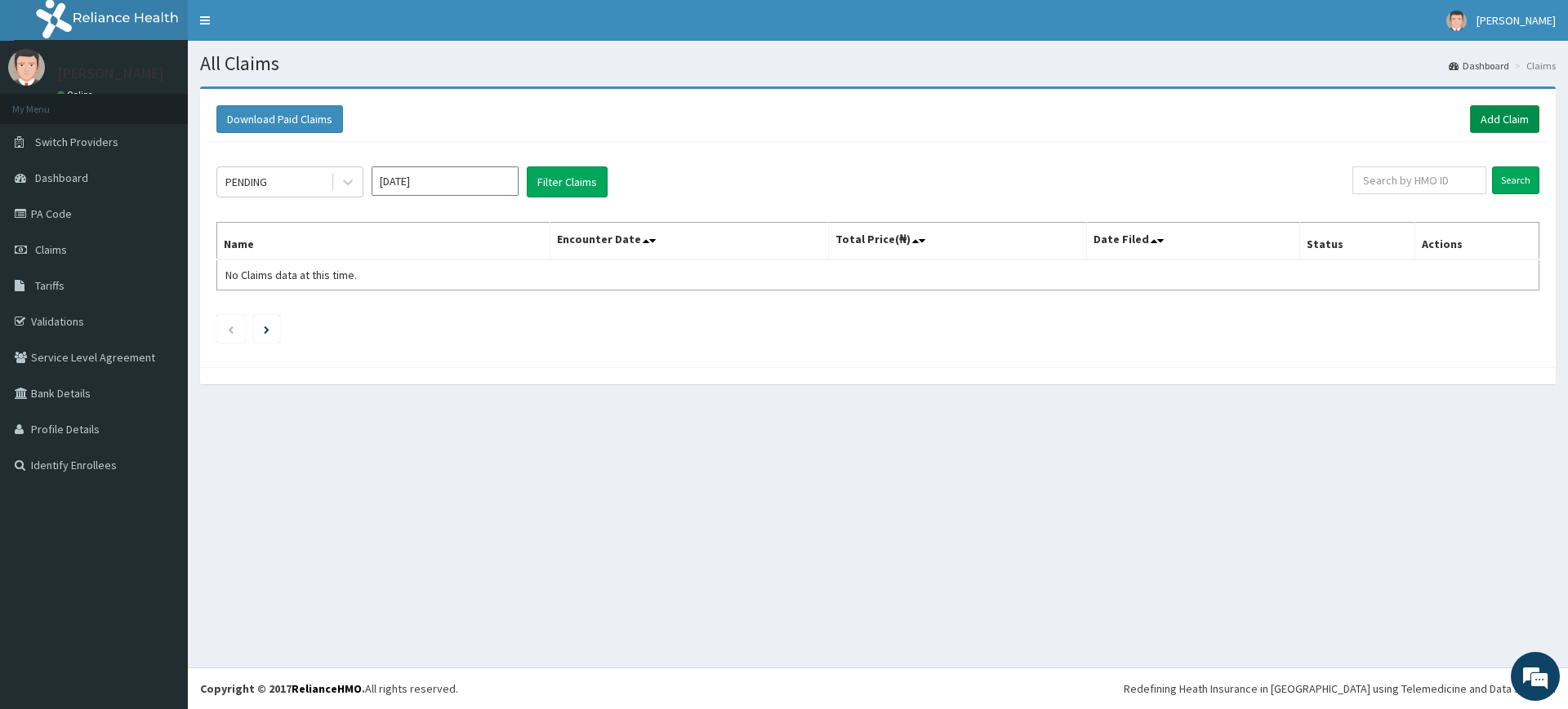
click at [1508, 108] on link "Add Claim" at bounding box center [1505, 118] width 69 height 28
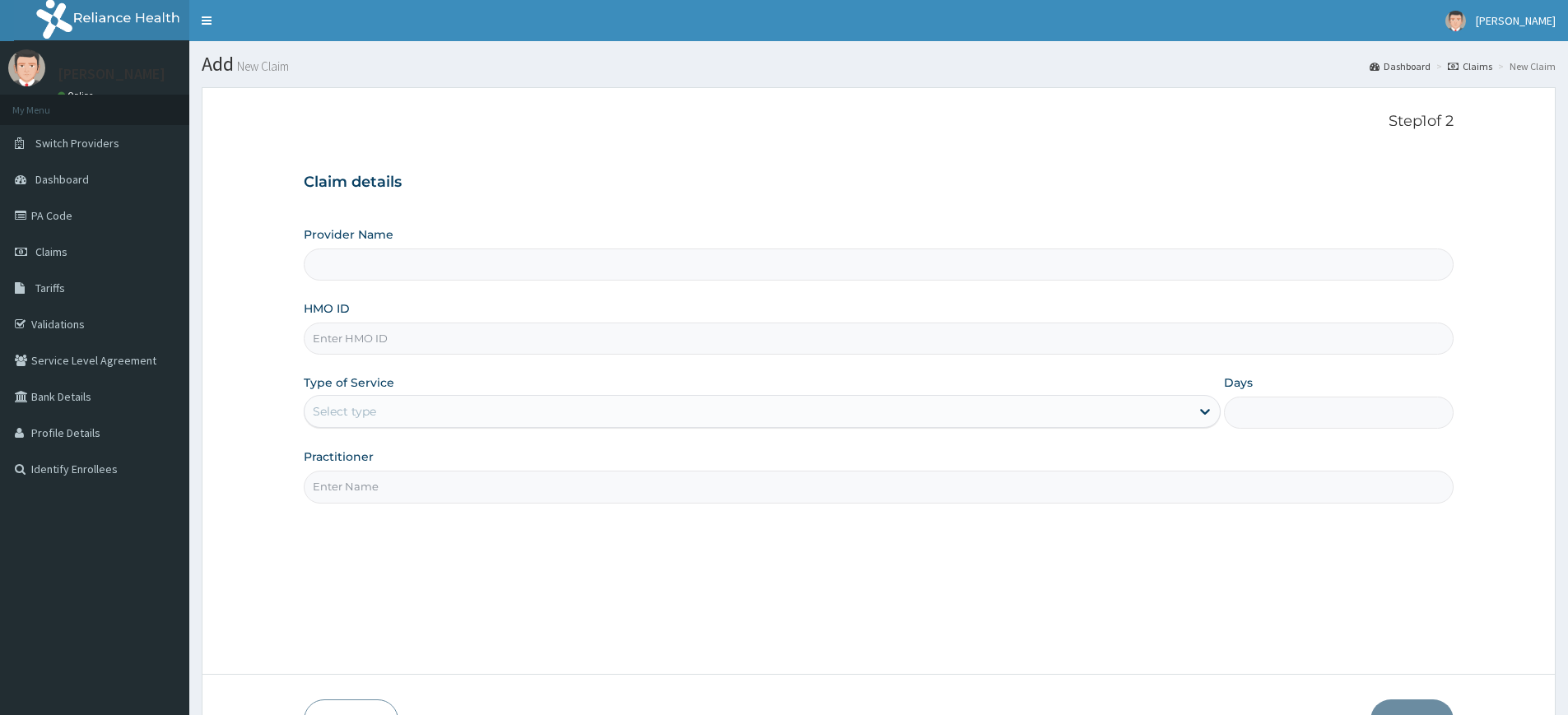
click at [377, 494] on input "Practitioner" at bounding box center [878, 487] width 1150 height 32
type input "Pure Fitness Africa | Lekki (fka Fitness Central)"
type input "1"
type input "pure fitness africa"
click at [399, 346] on input "HMO ID" at bounding box center [878, 339] width 1150 height 32
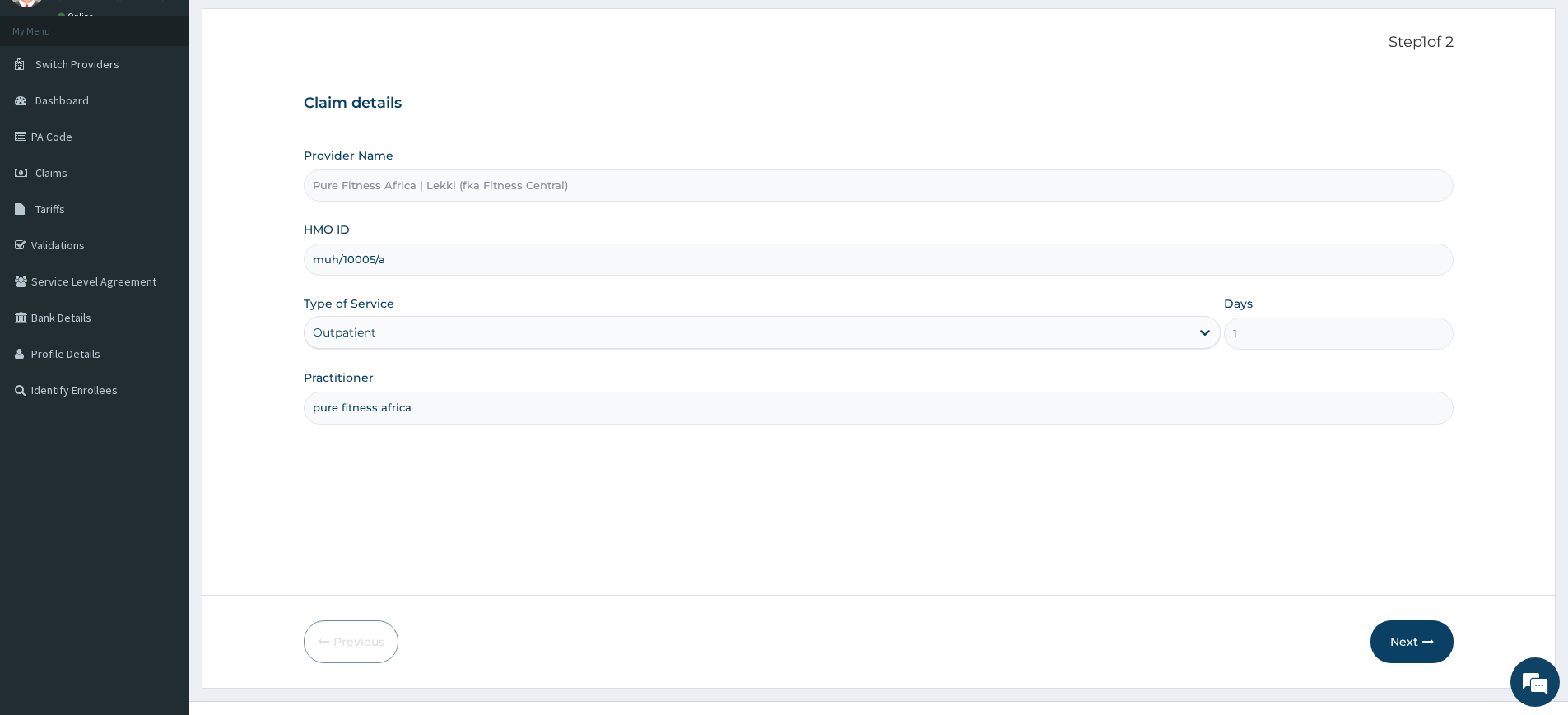
scroll to position [107, 0]
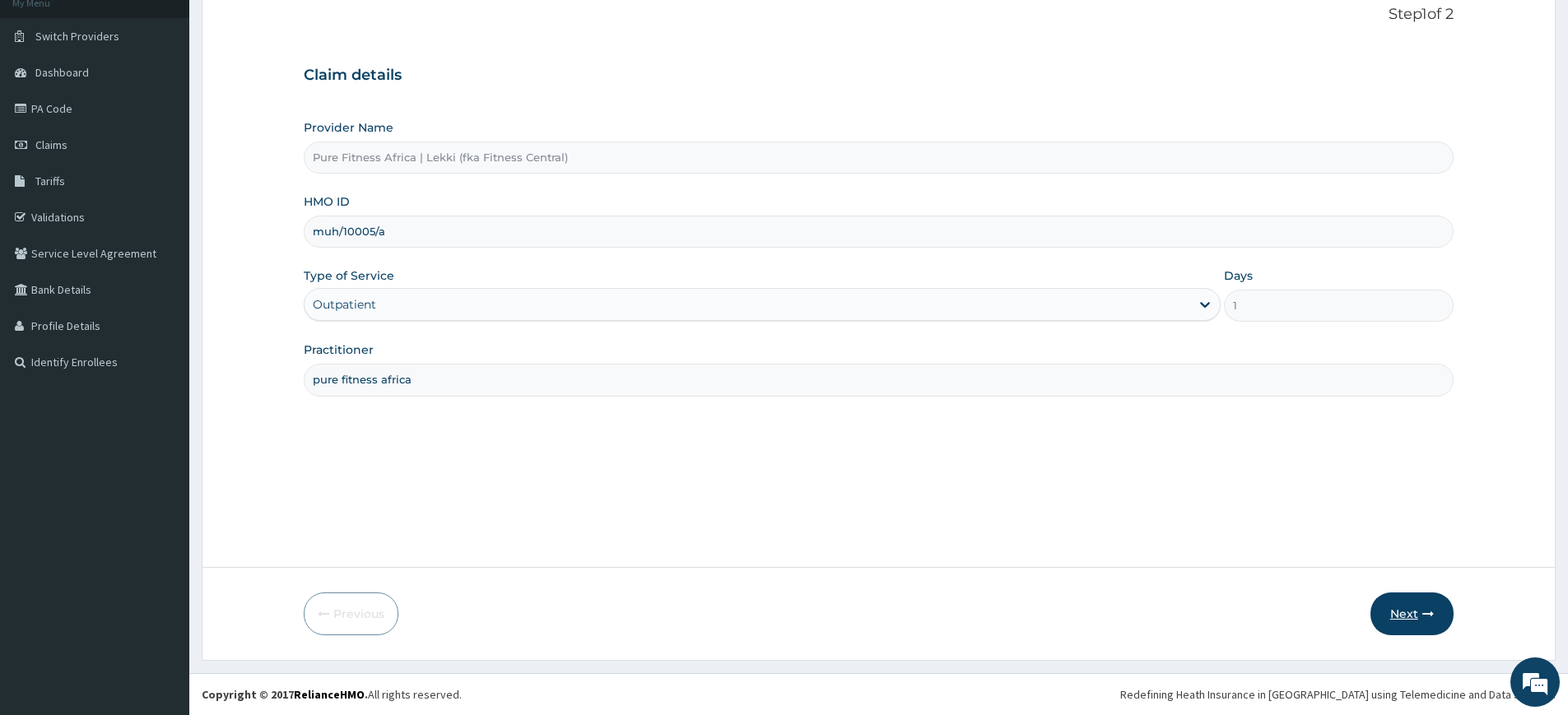
type input "muh/10005/a"
click at [1408, 603] on button "Next" at bounding box center [1412, 614] width 83 height 43
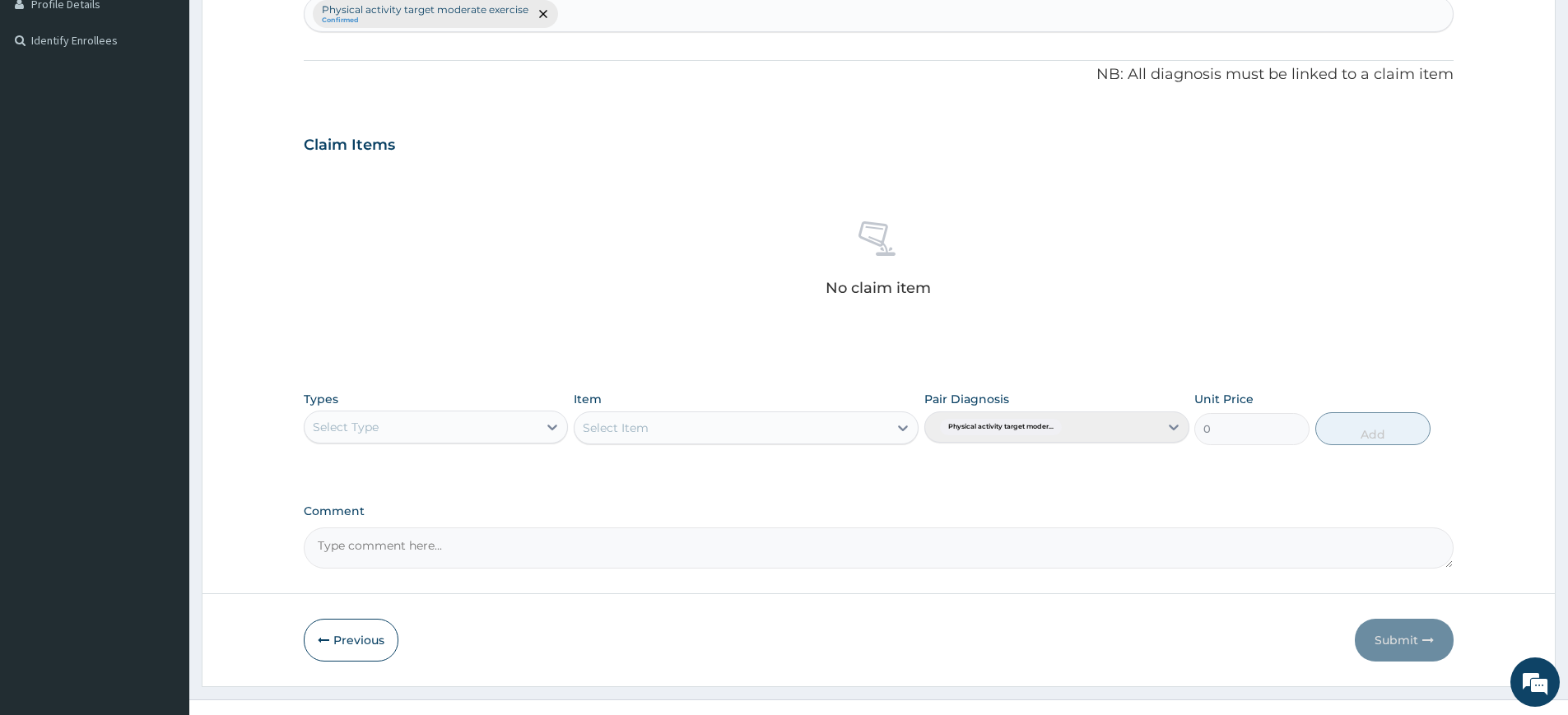
scroll to position [455, 0]
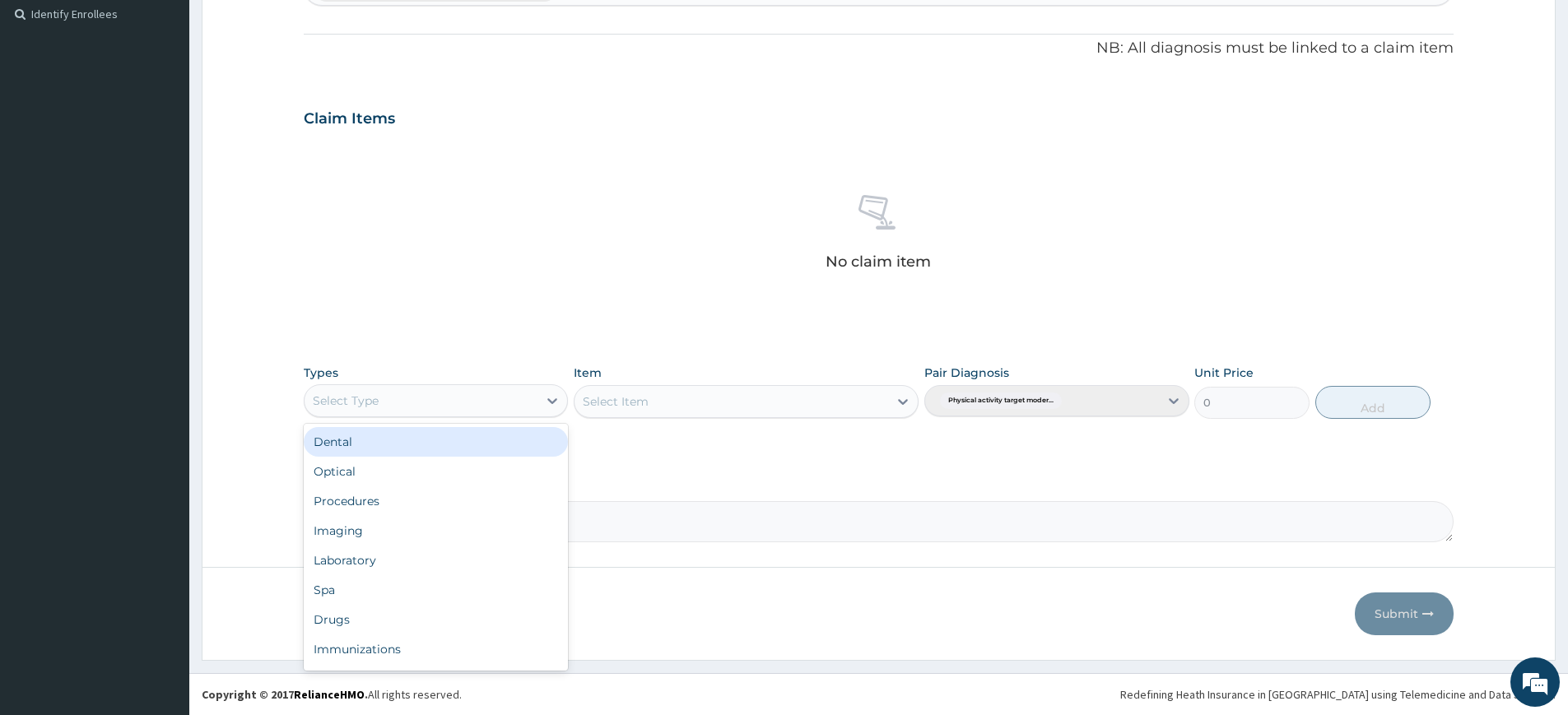
click at [419, 416] on div "Select Type" at bounding box center [436, 400] width 264 height 33
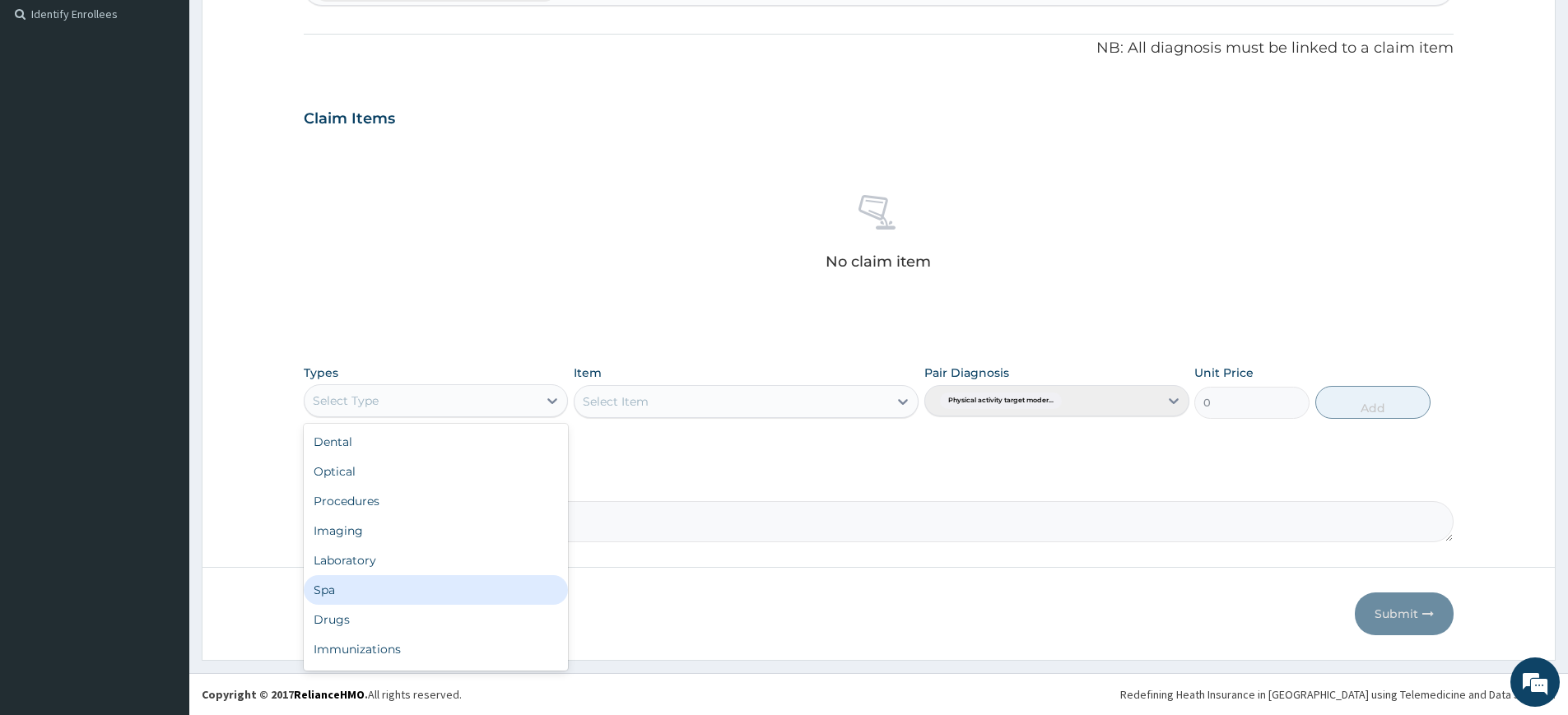
scroll to position [56, 0]
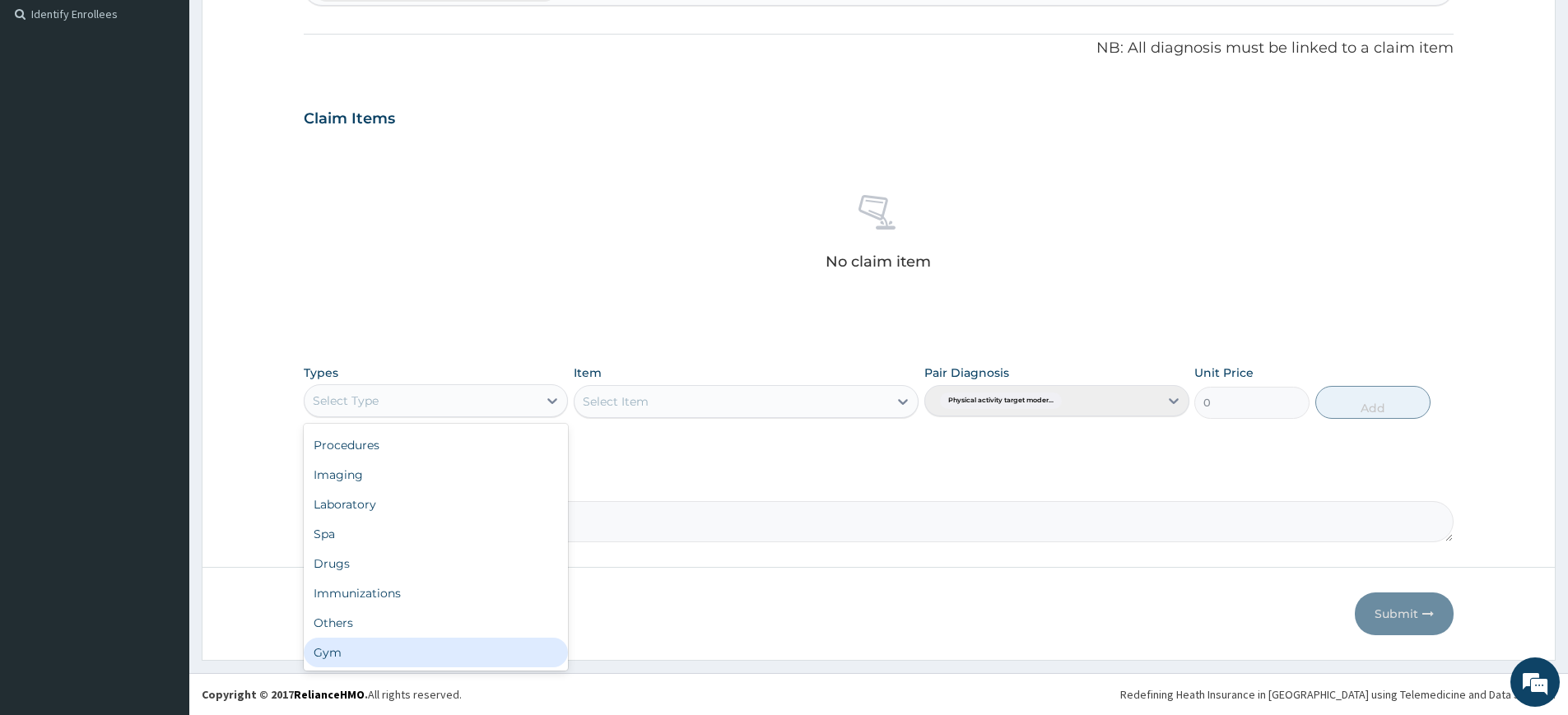
click at [431, 657] on div "Gym" at bounding box center [436, 652] width 264 height 29
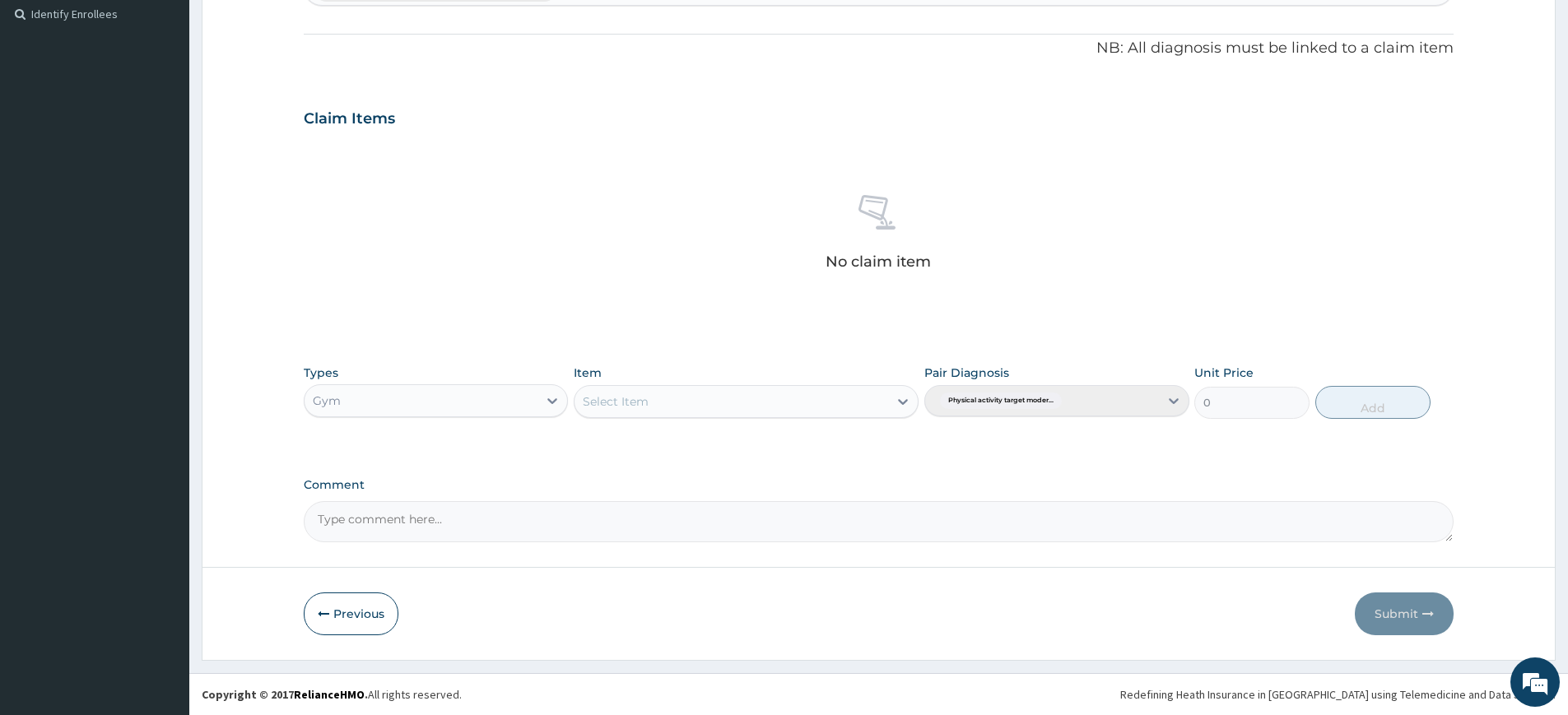
click at [704, 400] on div "Select Item" at bounding box center [731, 401] width 314 height 26
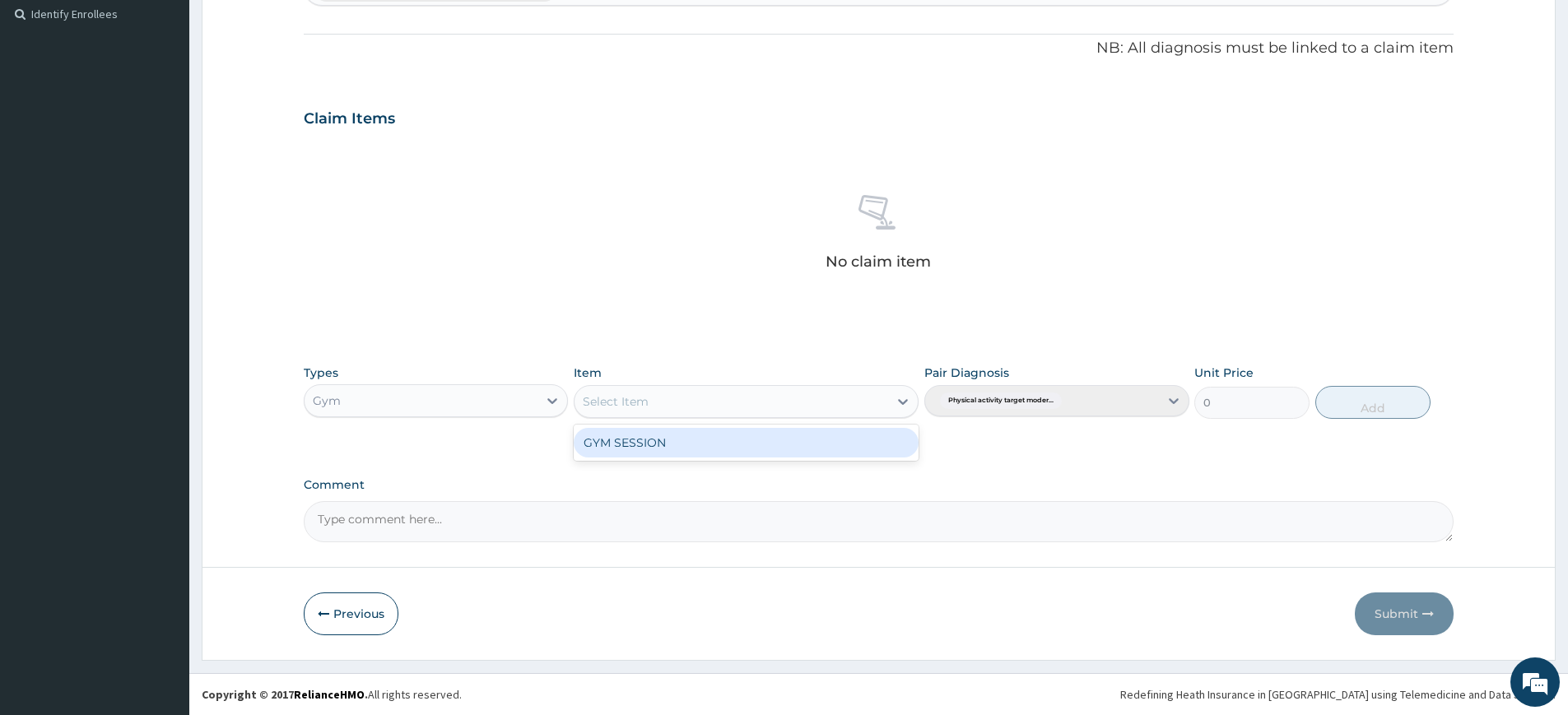
click at [711, 439] on div "GYM SESSION" at bounding box center [746, 442] width 345 height 29
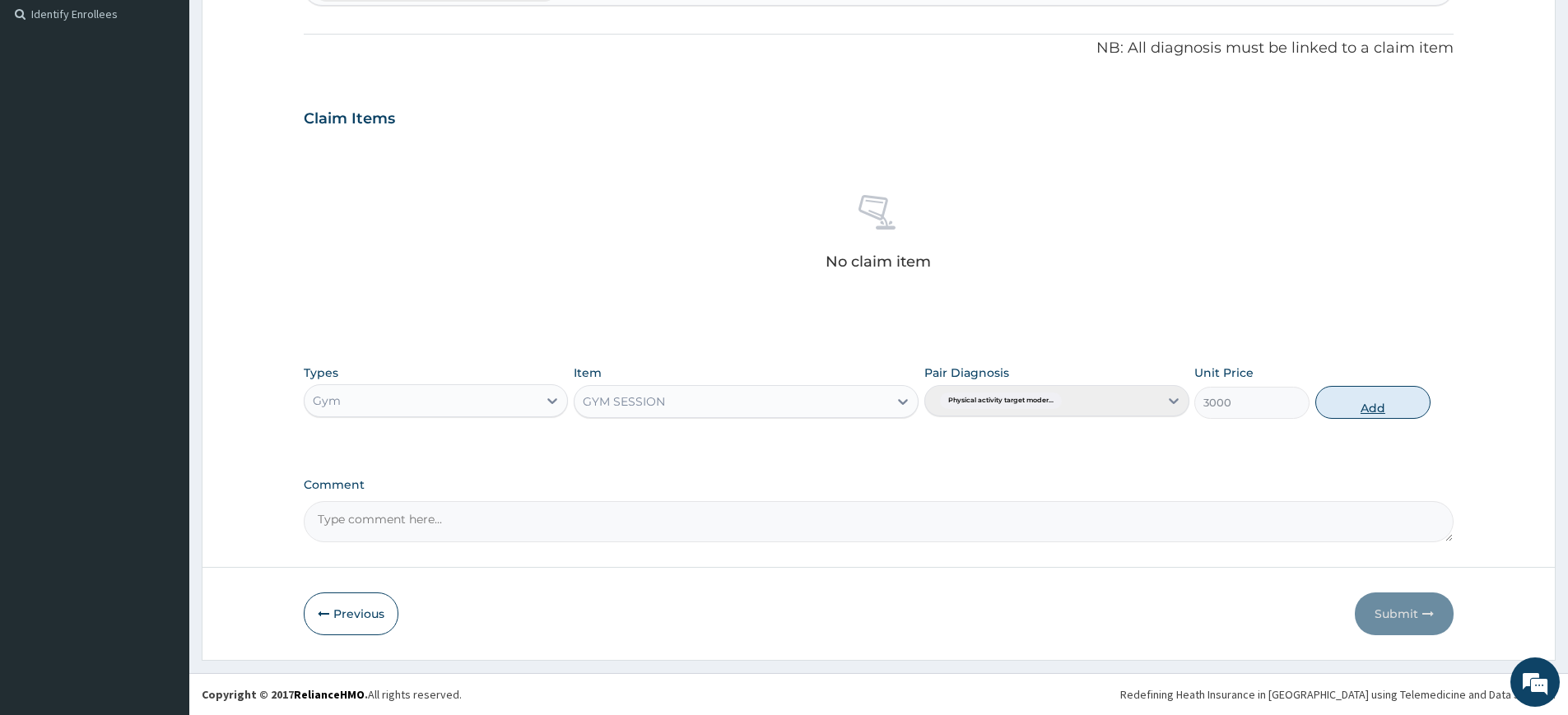
click at [1380, 407] on button "Add" at bounding box center [1373, 402] width 115 height 33
type input "0"
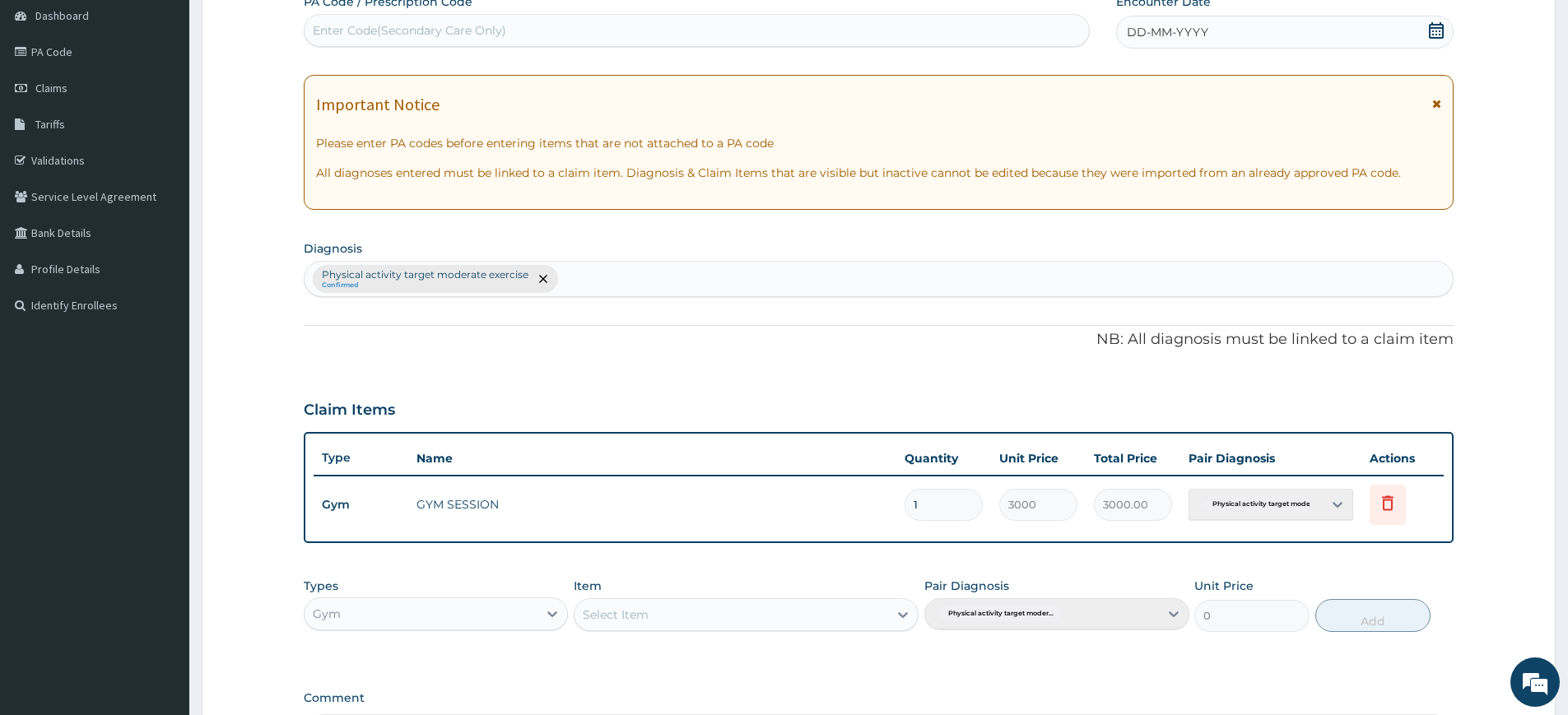
scroll to position [0, 0]
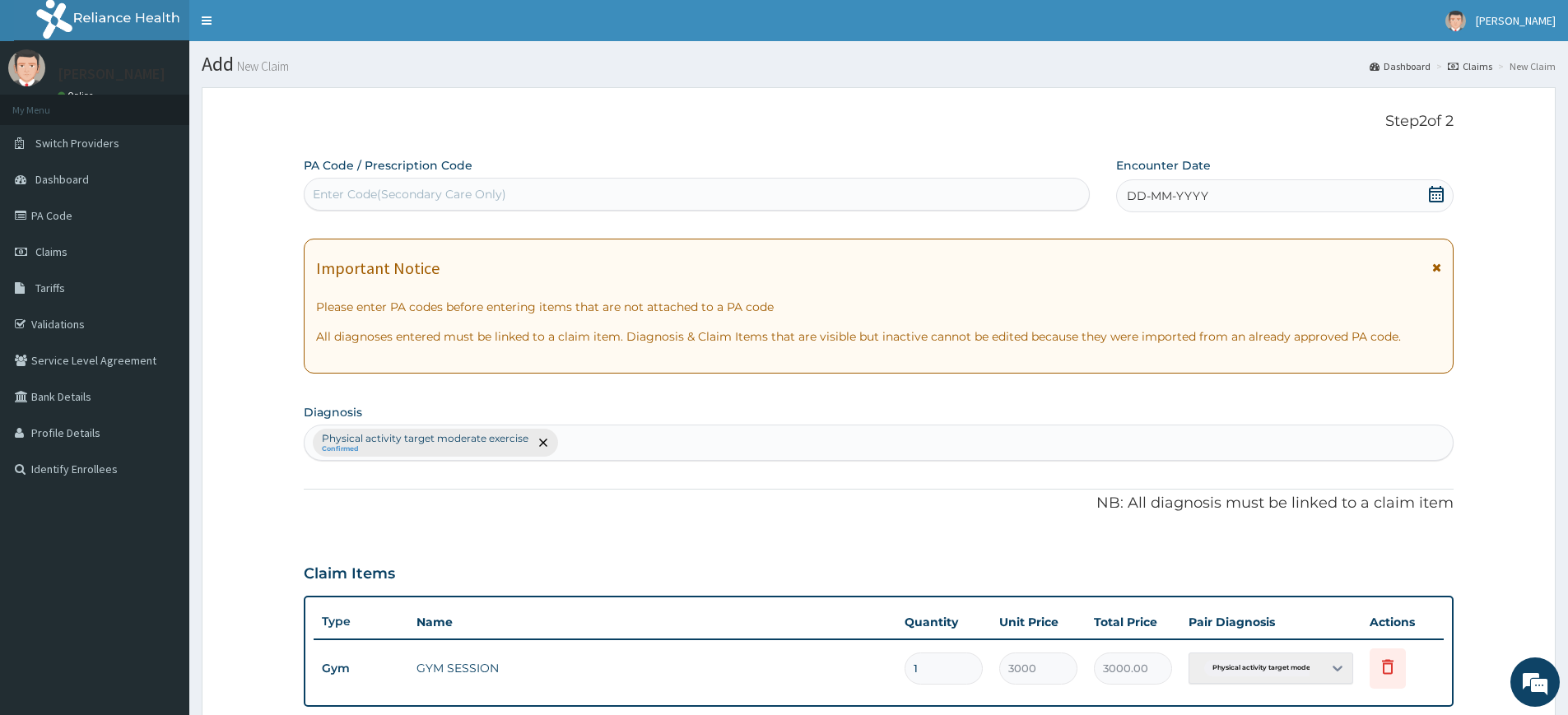
drag, startPoint x: 1157, startPoint y: 185, endPoint x: 1164, endPoint y: 204, distance: 20.2
click at [1157, 186] on div "DD-MM-YYYY" at bounding box center [1285, 195] width 336 height 33
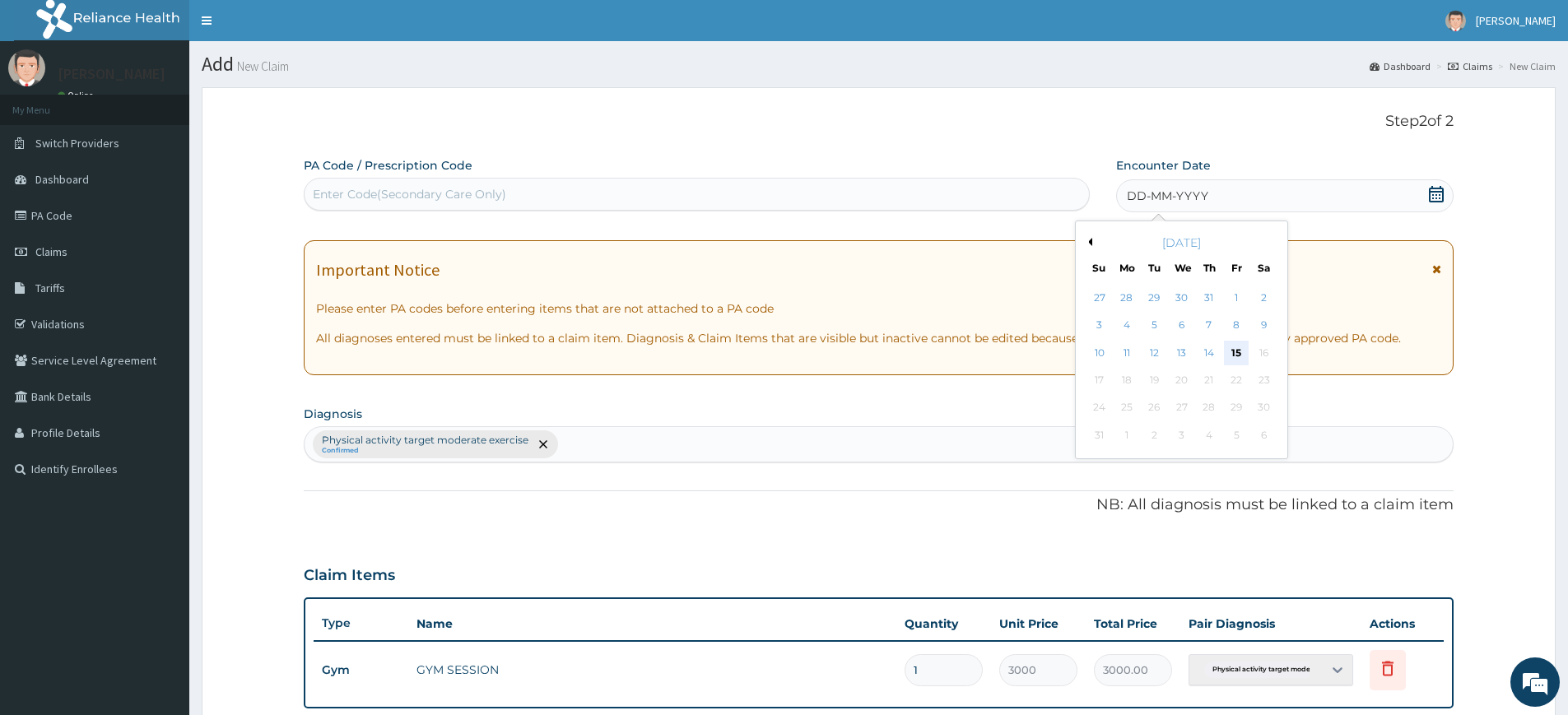
click at [1228, 344] on div "15" at bounding box center [1237, 352] width 24 height 24
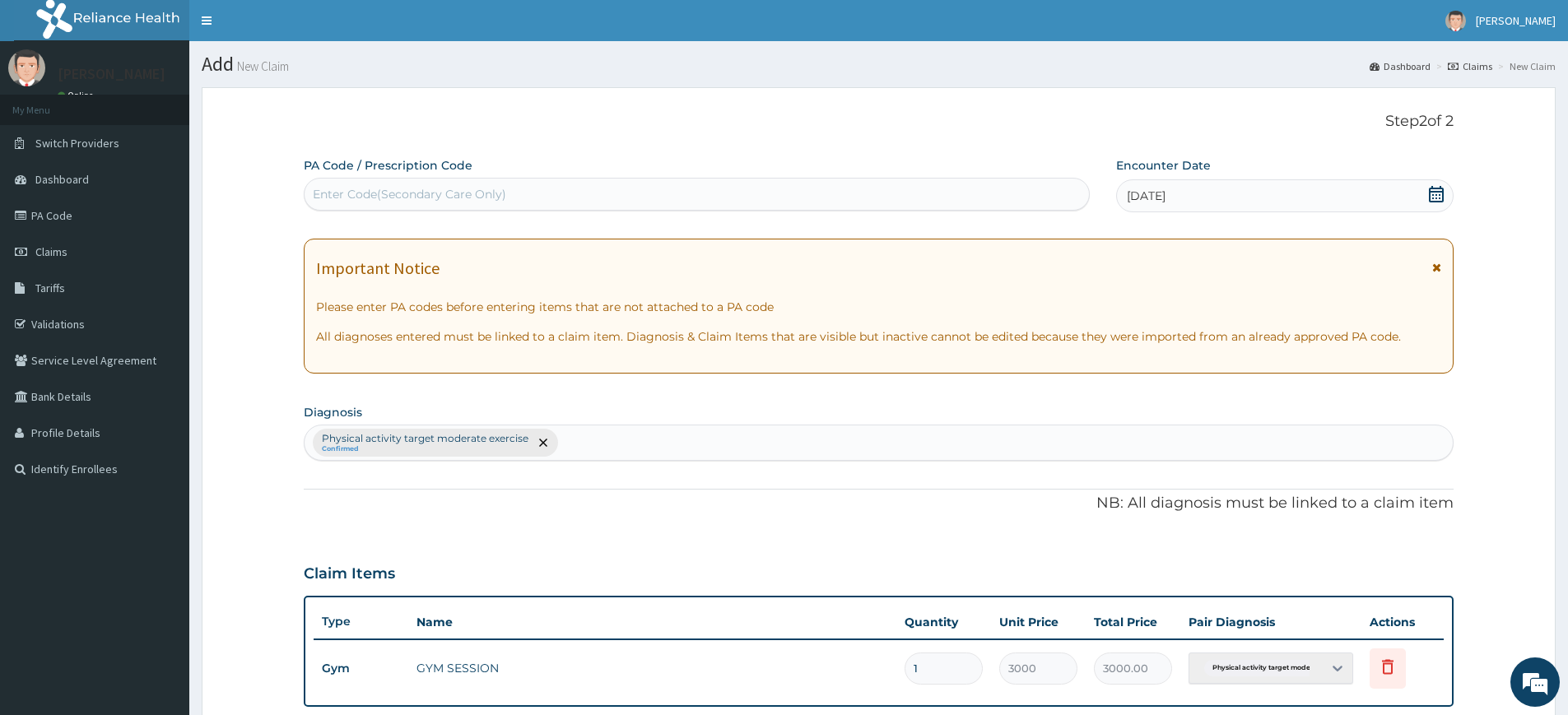
click at [864, 203] on div "Enter Code(Secondary Care Only)" at bounding box center [697, 193] width 785 height 26
type input "PA/F52FF5"
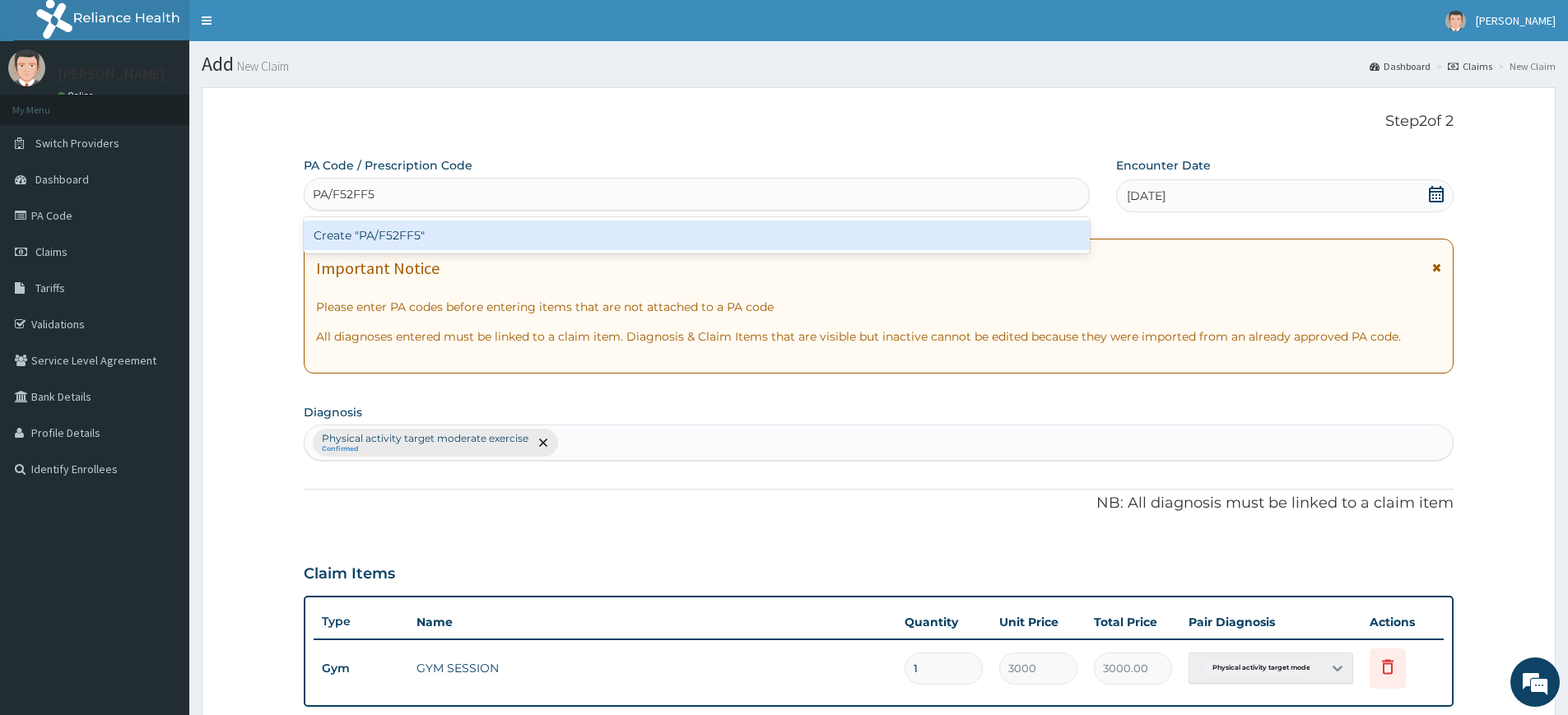
click at [374, 239] on div "Create "PA/F52FF5"" at bounding box center [697, 235] width 787 height 29
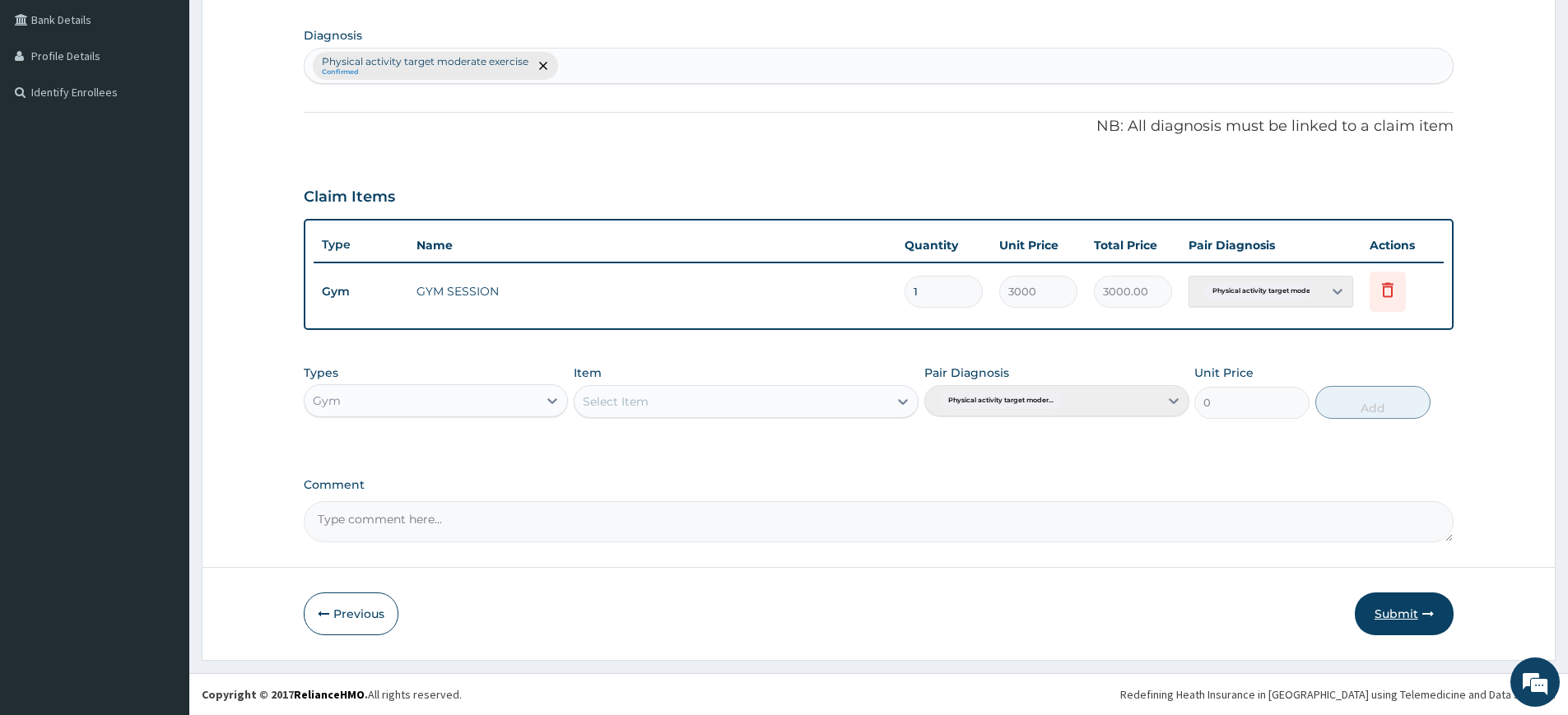
click at [1401, 627] on button "Submit" at bounding box center [1404, 614] width 98 height 43
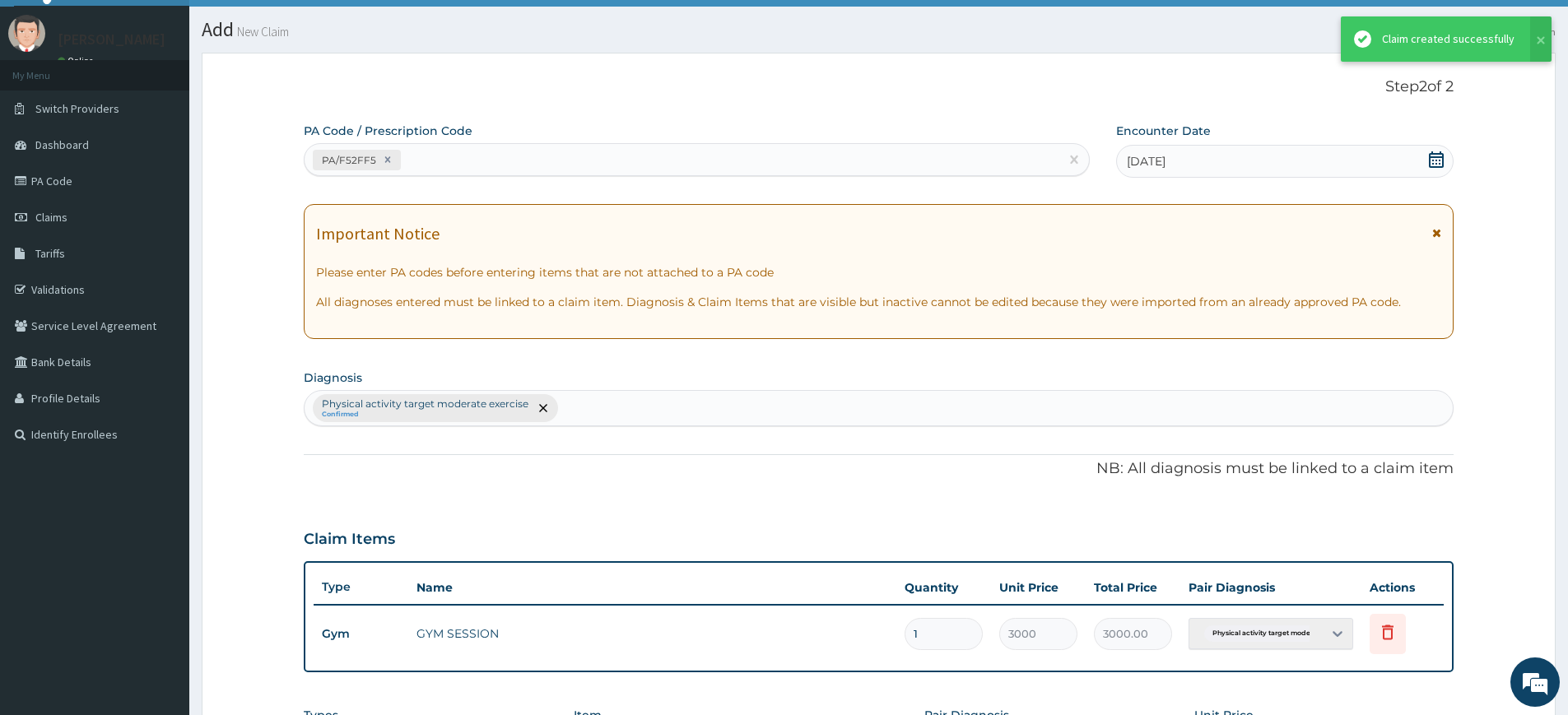
scroll to position [377, 0]
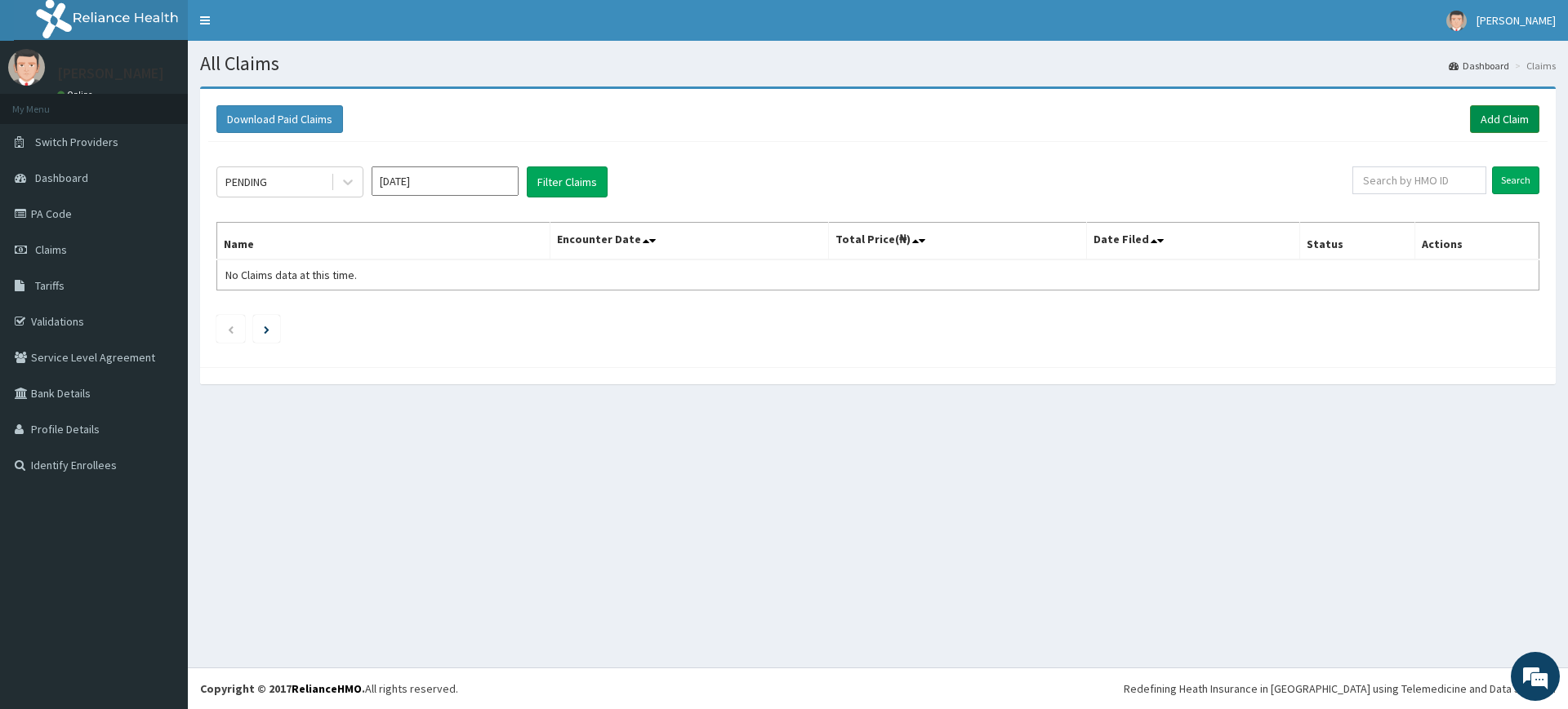
click at [1492, 123] on link "Add Claim" at bounding box center [1505, 118] width 69 height 28
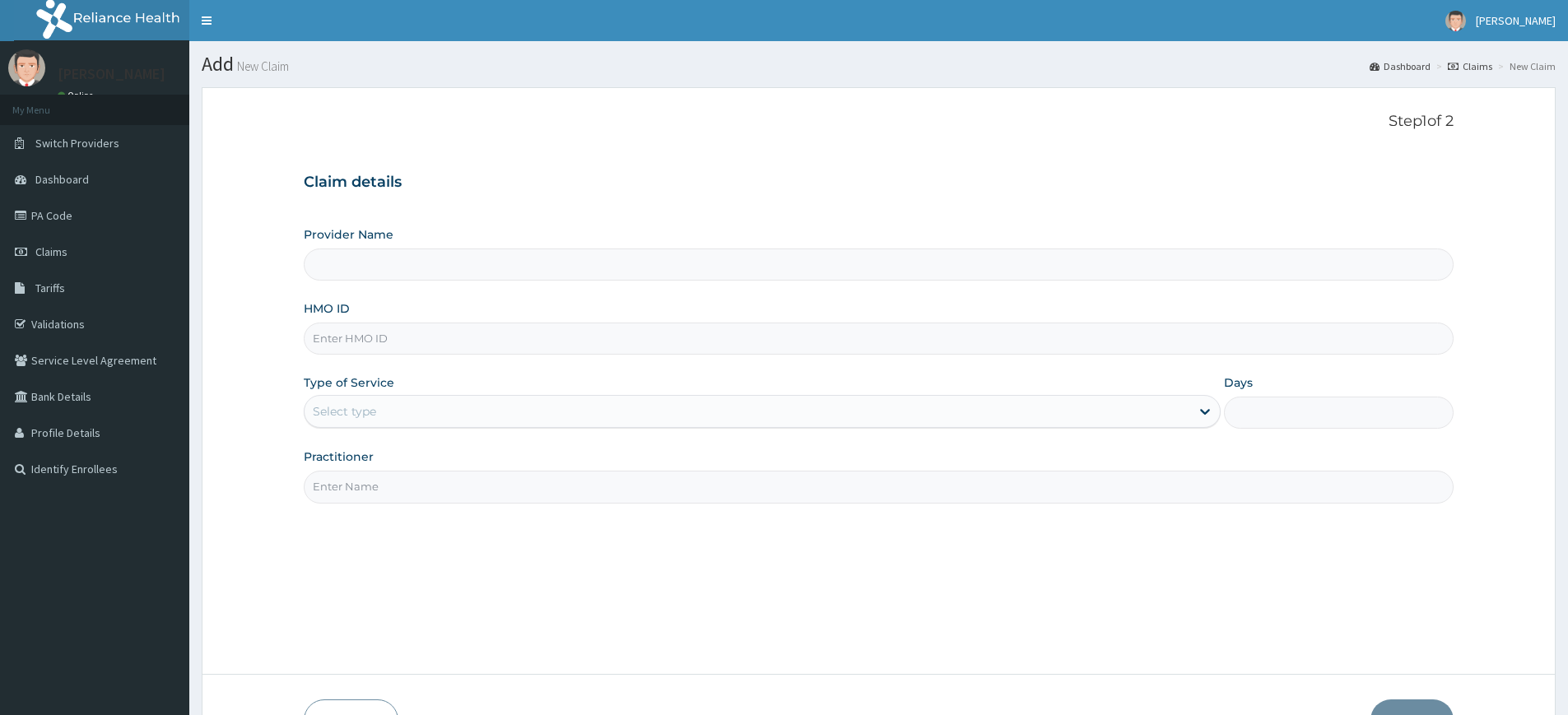
click at [412, 483] on input "Practitioner" at bounding box center [878, 487] width 1150 height 32
type input "pure fitness africa"
type input "Pure Fitness Africa | Lekki (fka Fitness Central)"
type input "1"
click at [392, 329] on input "HMO ID" at bounding box center [878, 339] width 1150 height 32
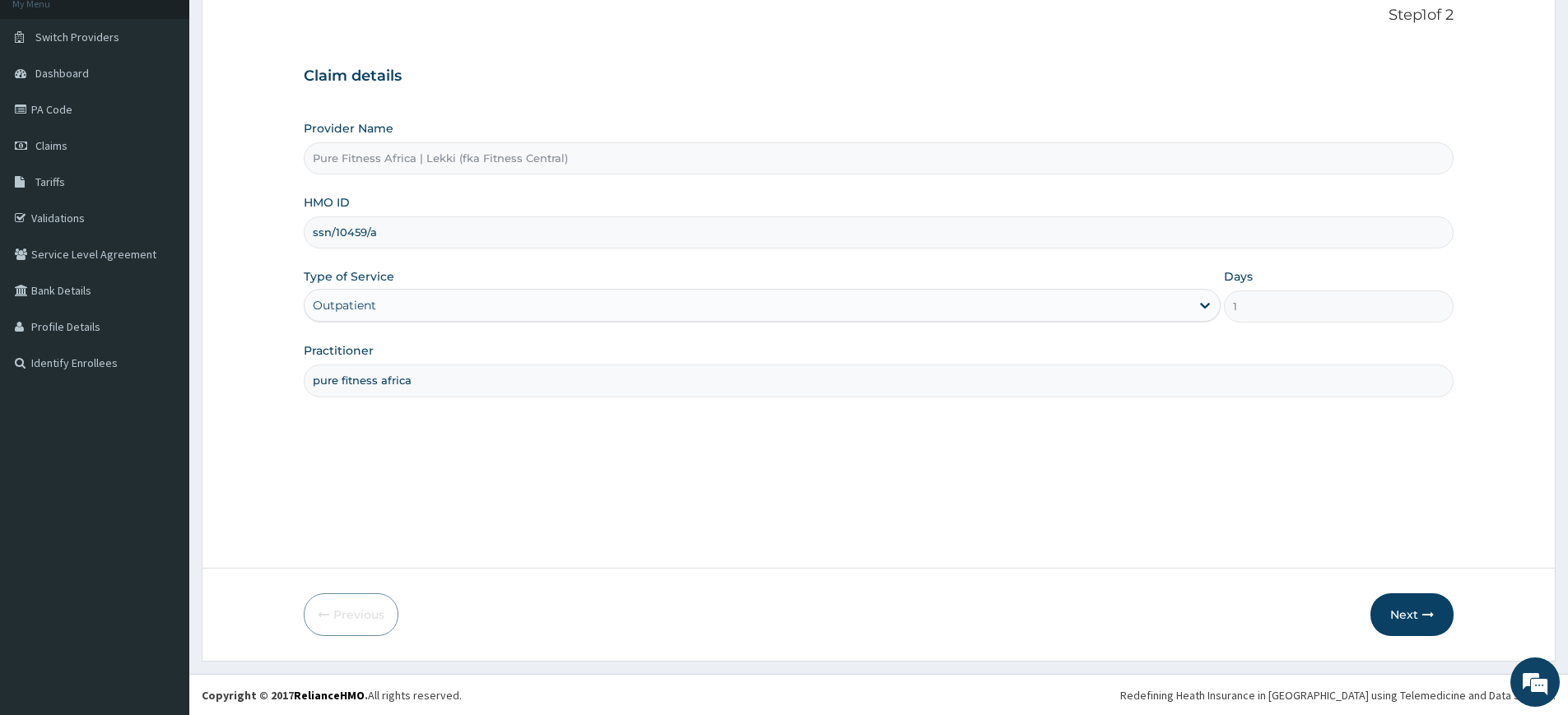
scroll to position [107, 0]
type input "ssn/10459/a"
click at [1403, 607] on button "Next" at bounding box center [1412, 614] width 83 height 43
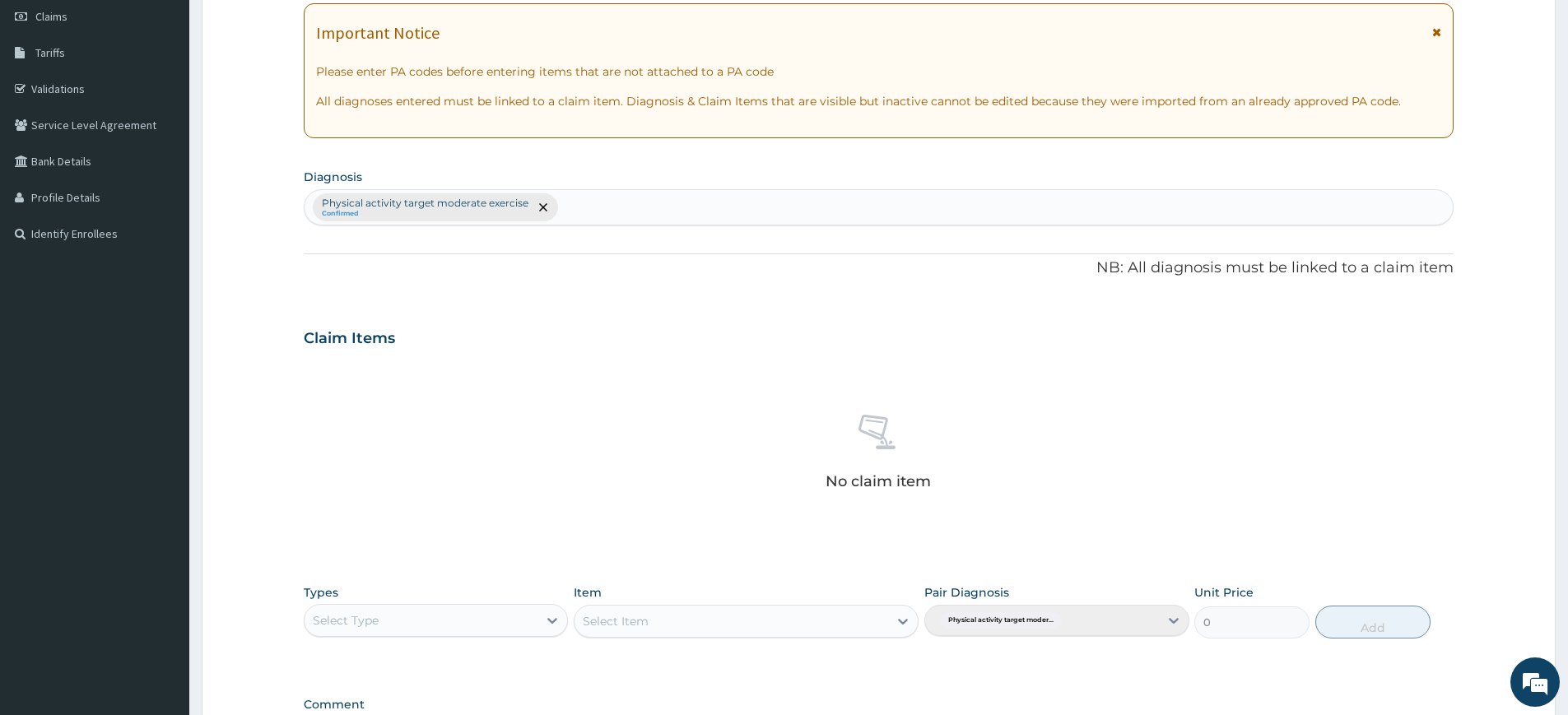
scroll to position [455, 0]
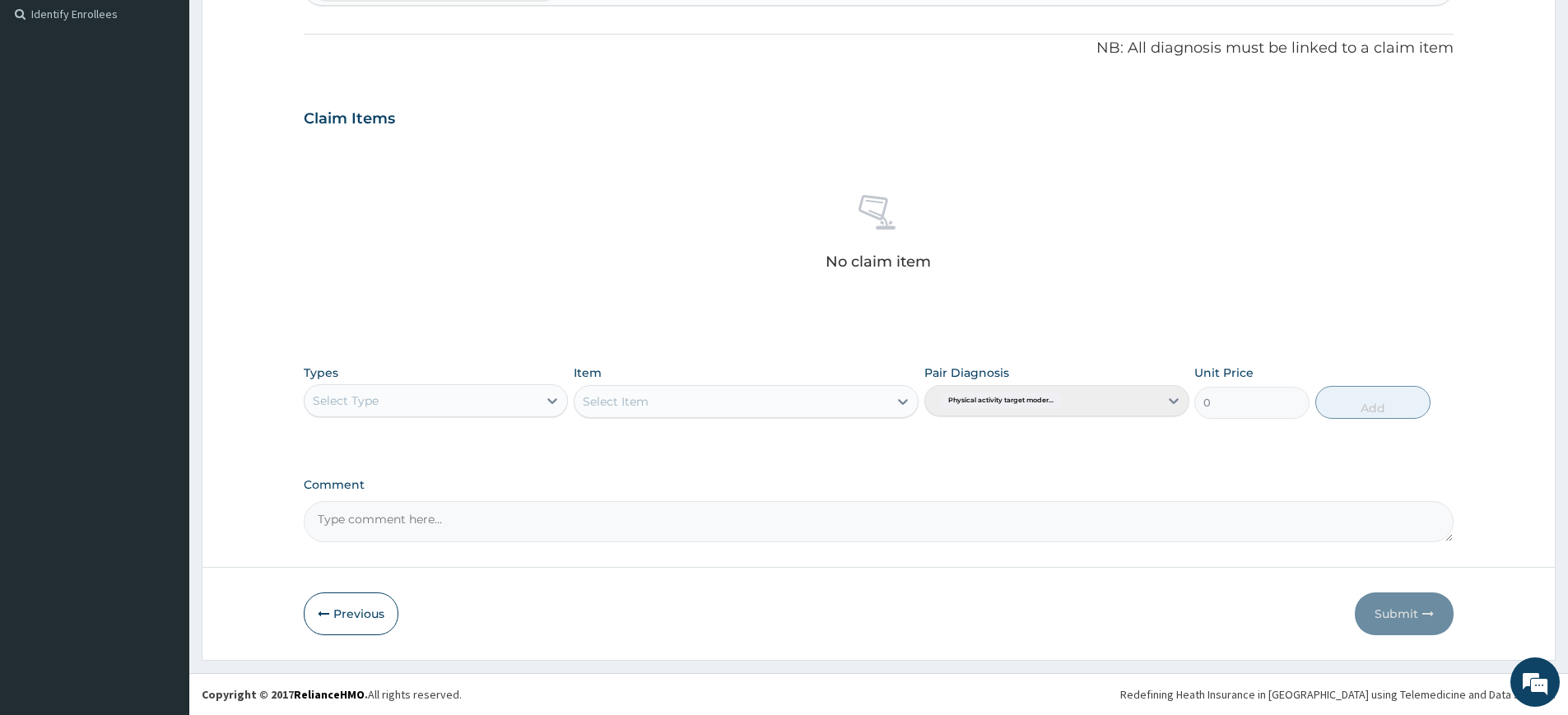
click at [504, 406] on div "Select Type" at bounding box center [421, 400] width 233 height 26
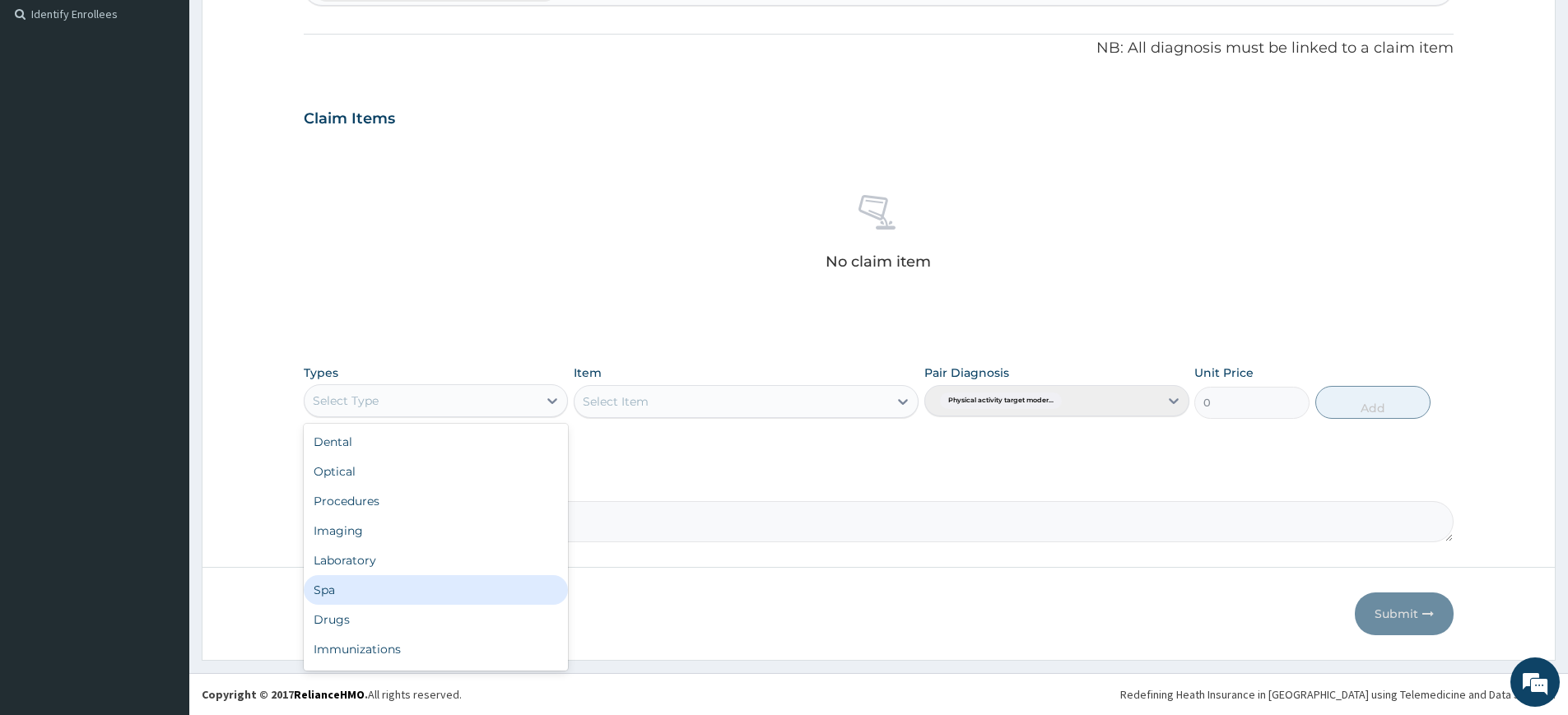
scroll to position [56, 0]
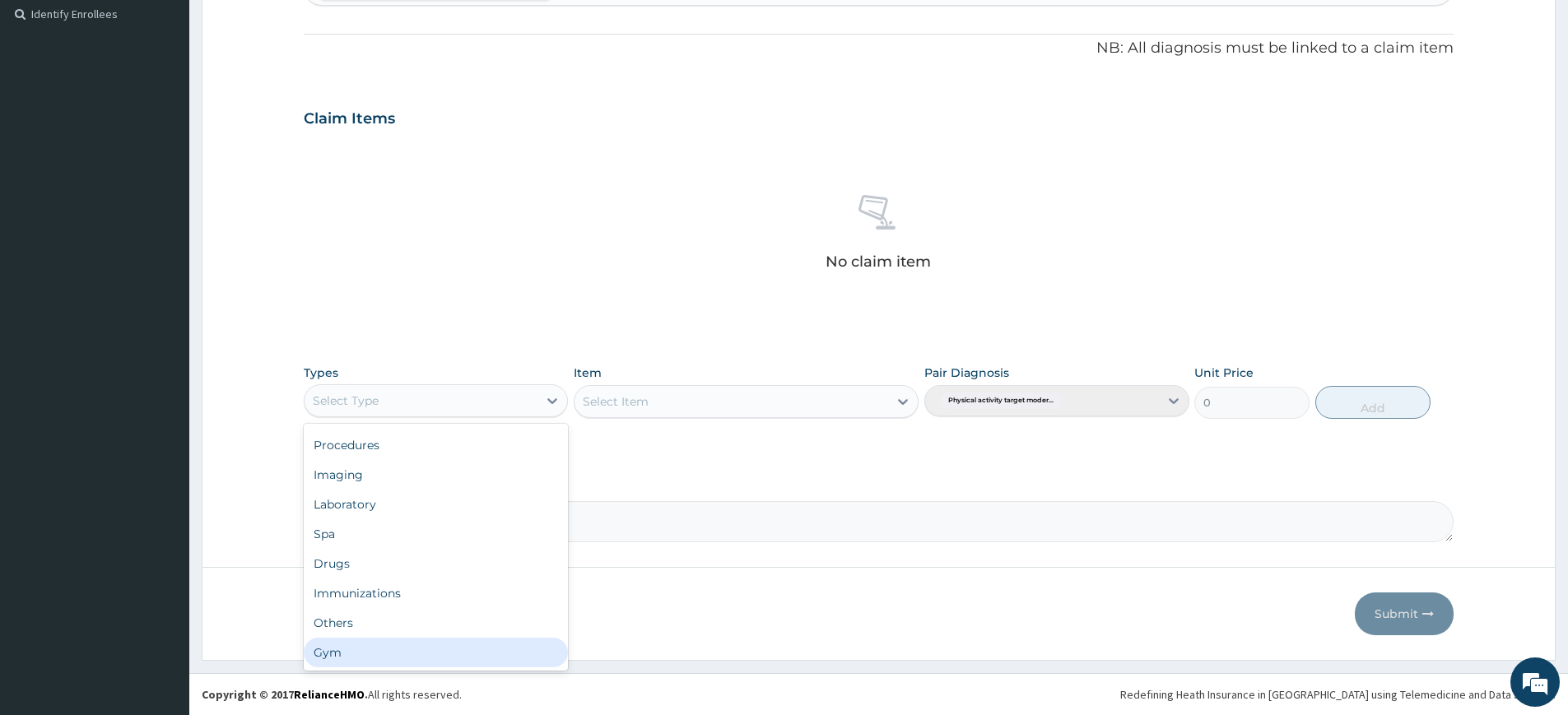
drag, startPoint x: 426, startPoint y: 642, endPoint x: 452, endPoint y: 628, distance: 29.5
click at [426, 641] on div "Gym" at bounding box center [436, 652] width 264 height 29
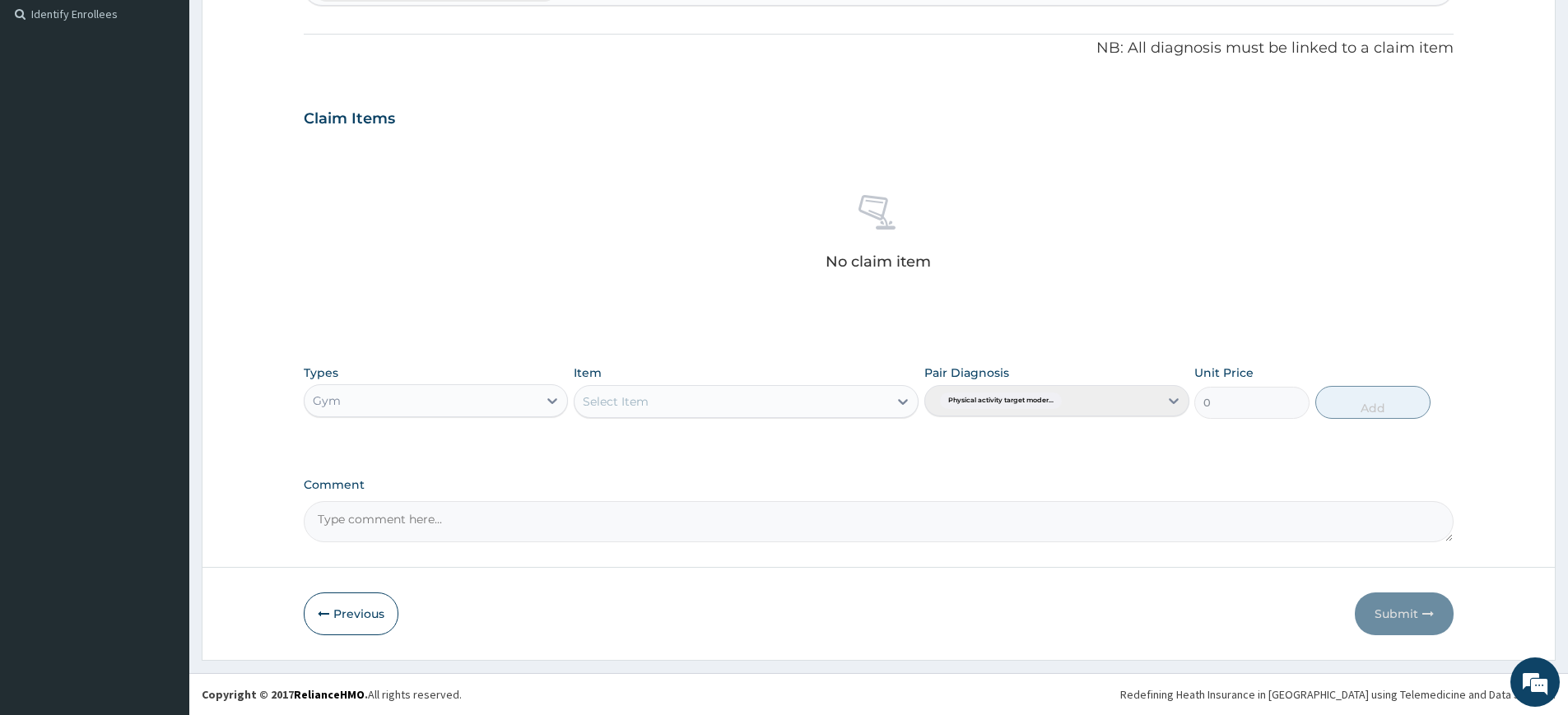
click at [676, 408] on div "Select Item" at bounding box center [731, 401] width 314 height 26
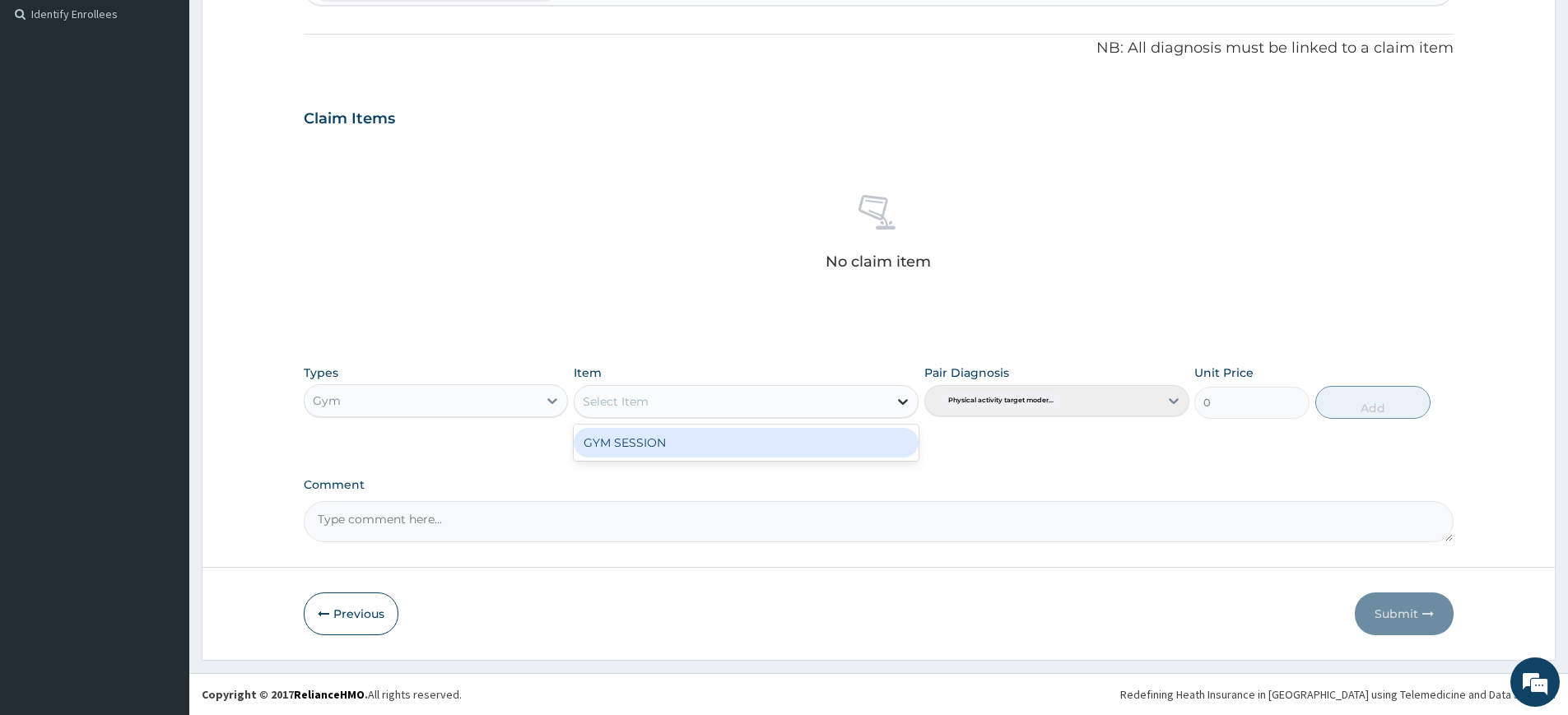
drag, startPoint x: 686, startPoint y: 449, endPoint x: 912, endPoint y: 415, distance: 228.5
click at [688, 449] on div "GYM SESSION" at bounding box center [746, 442] width 345 height 29
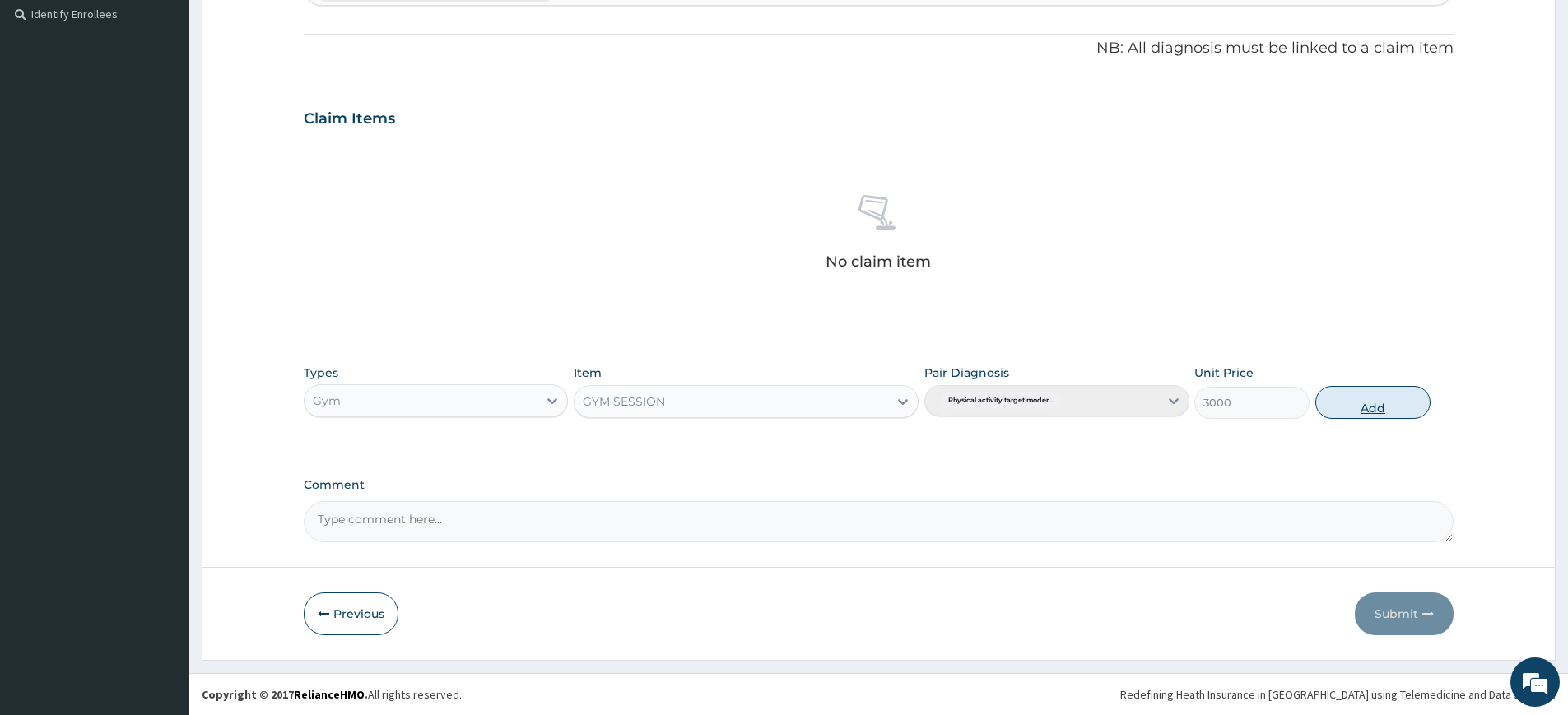
click at [1348, 387] on button "Add" at bounding box center [1373, 402] width 115 height 33
type input "0"
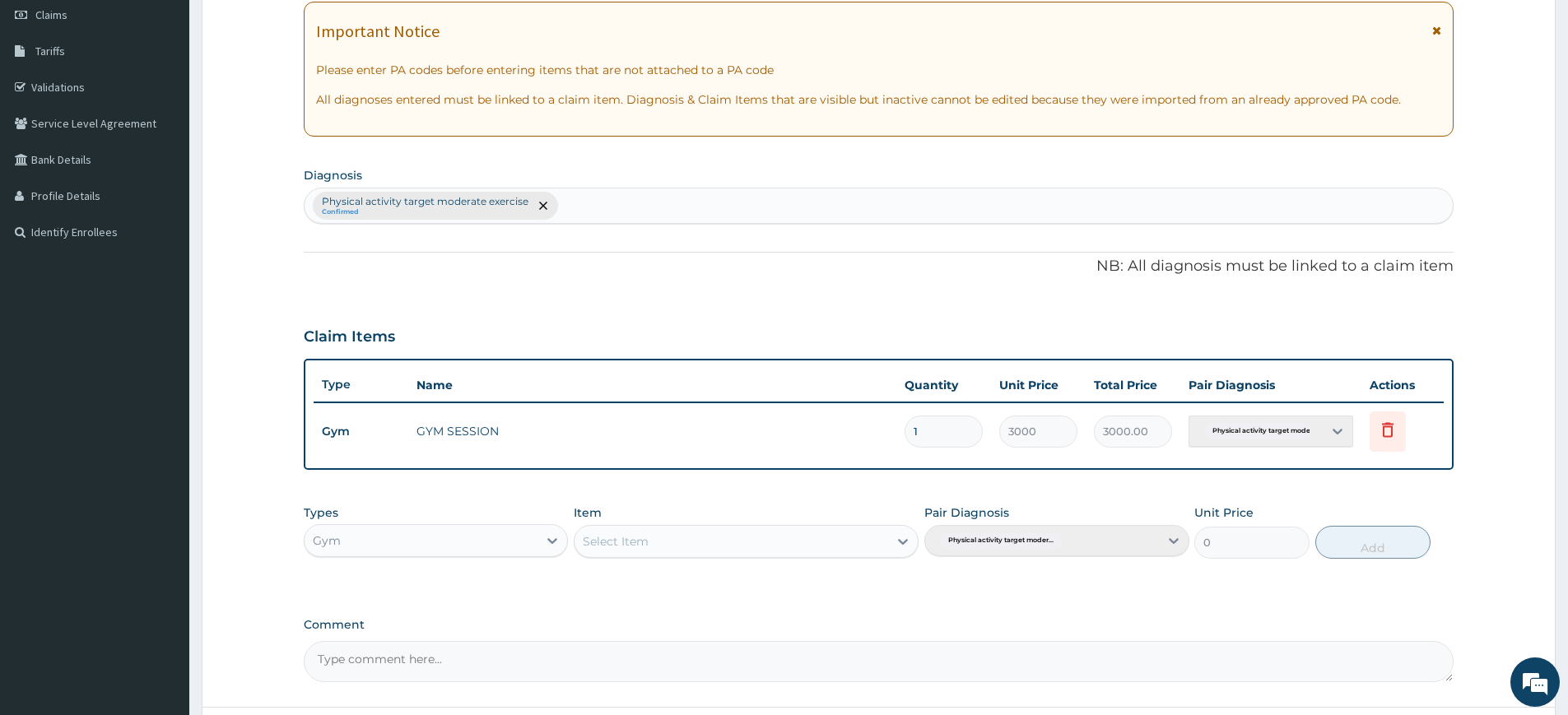
scroll to position [39, 0]
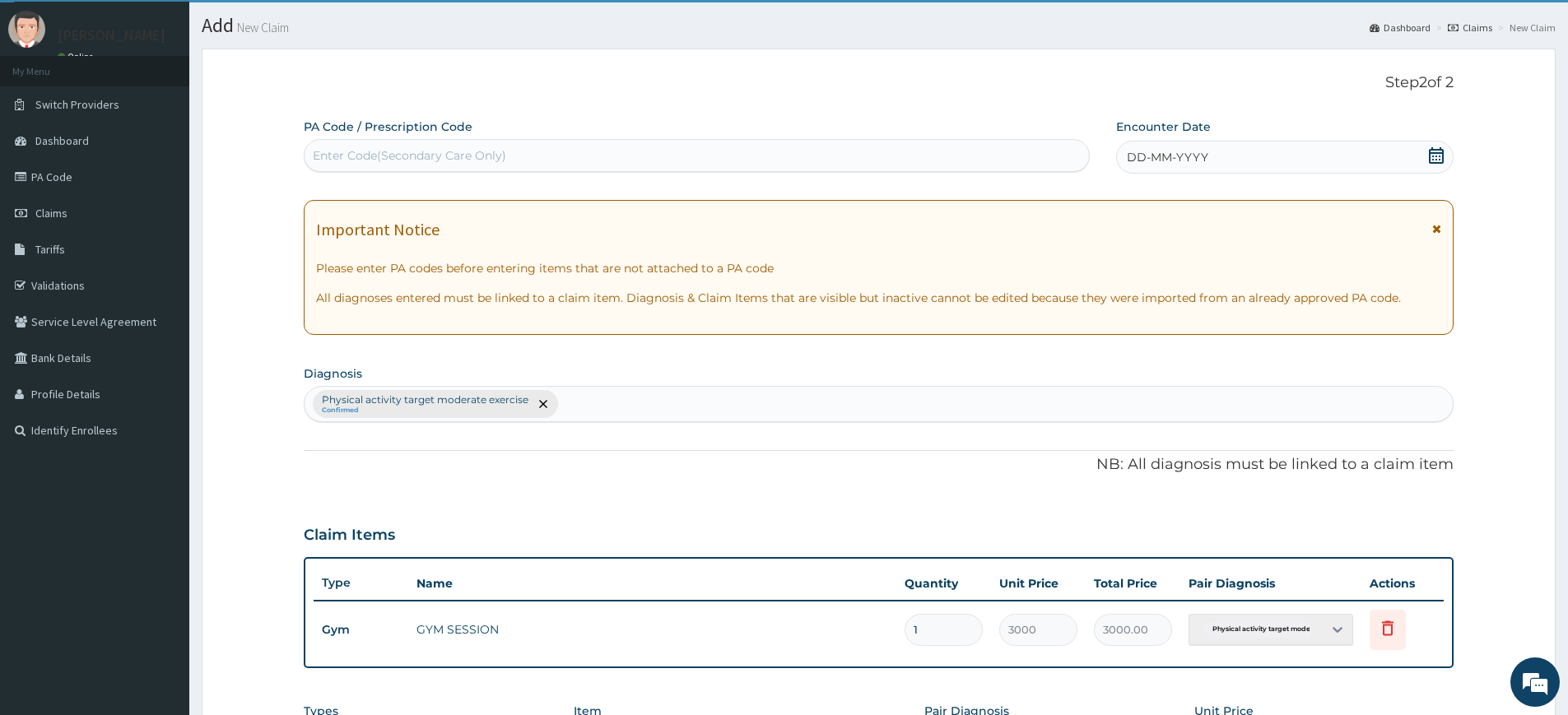
click at [1157, 163] on span "DD-MM-YYYY" at bounding box center [1168, 157] width 82 height 17
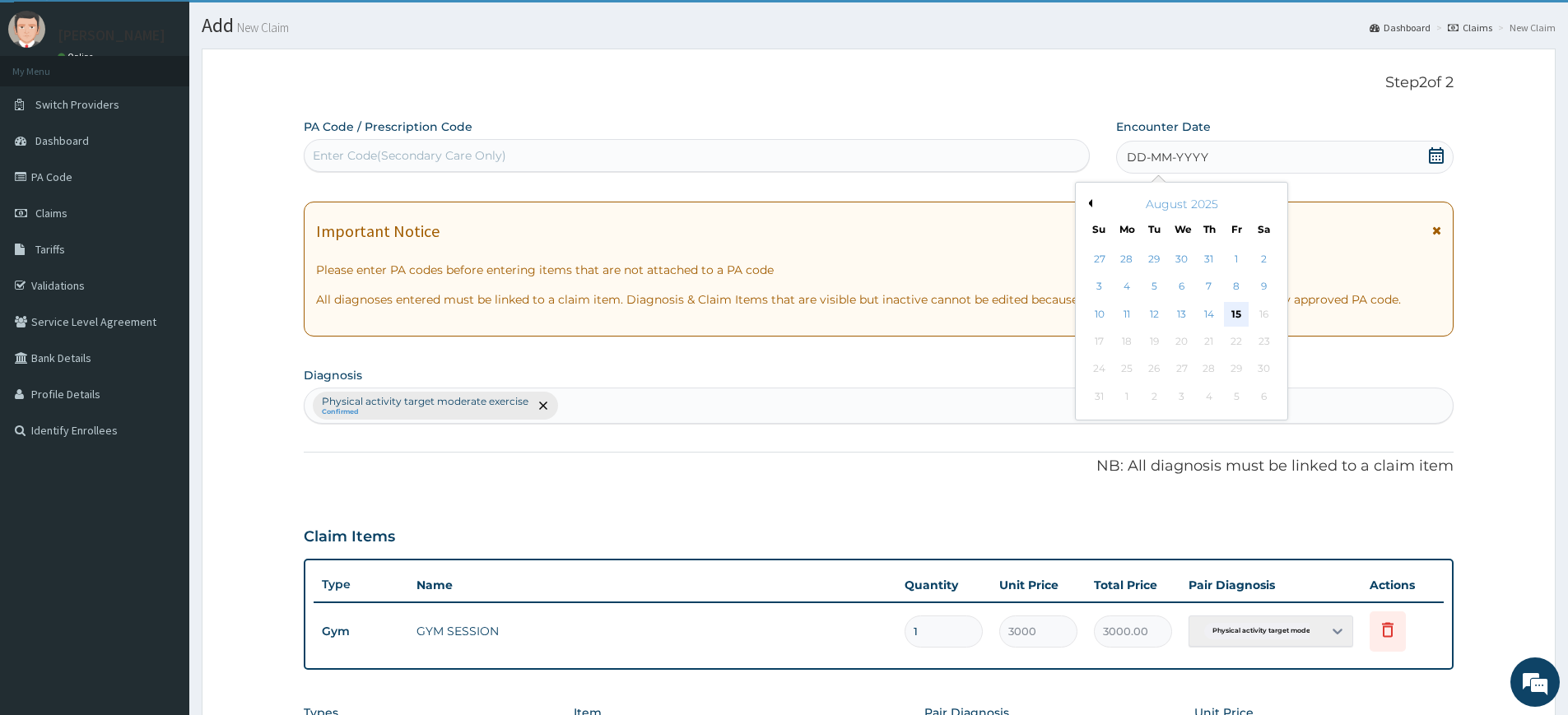
click at [1236, 307] on div "15" at bounding box center [1237, 314] width 24 height 24
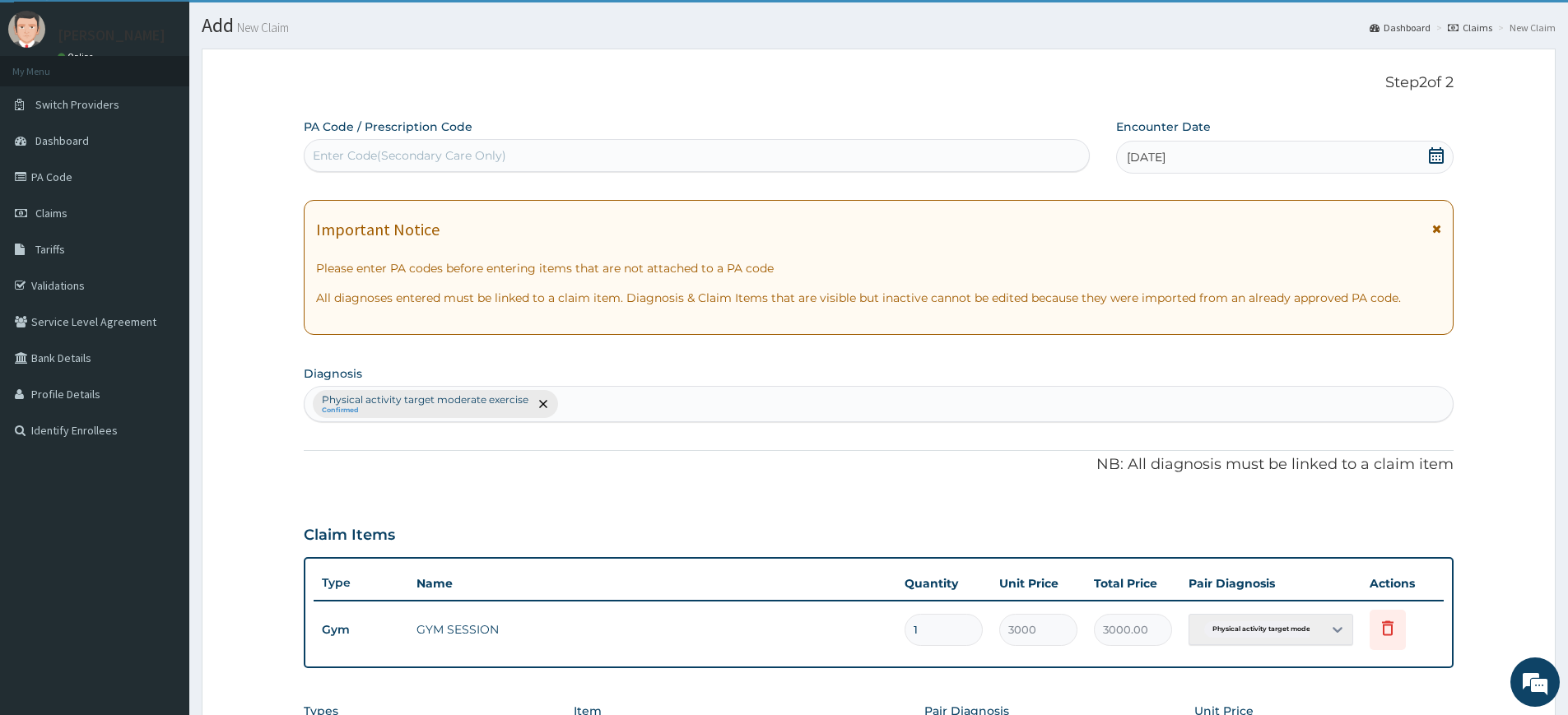
click at [937, 154] on div "Enter Code(Secondary Care Only)" at bounding box center [697, 155] width 785 height 26
type input "PA/ACF842"
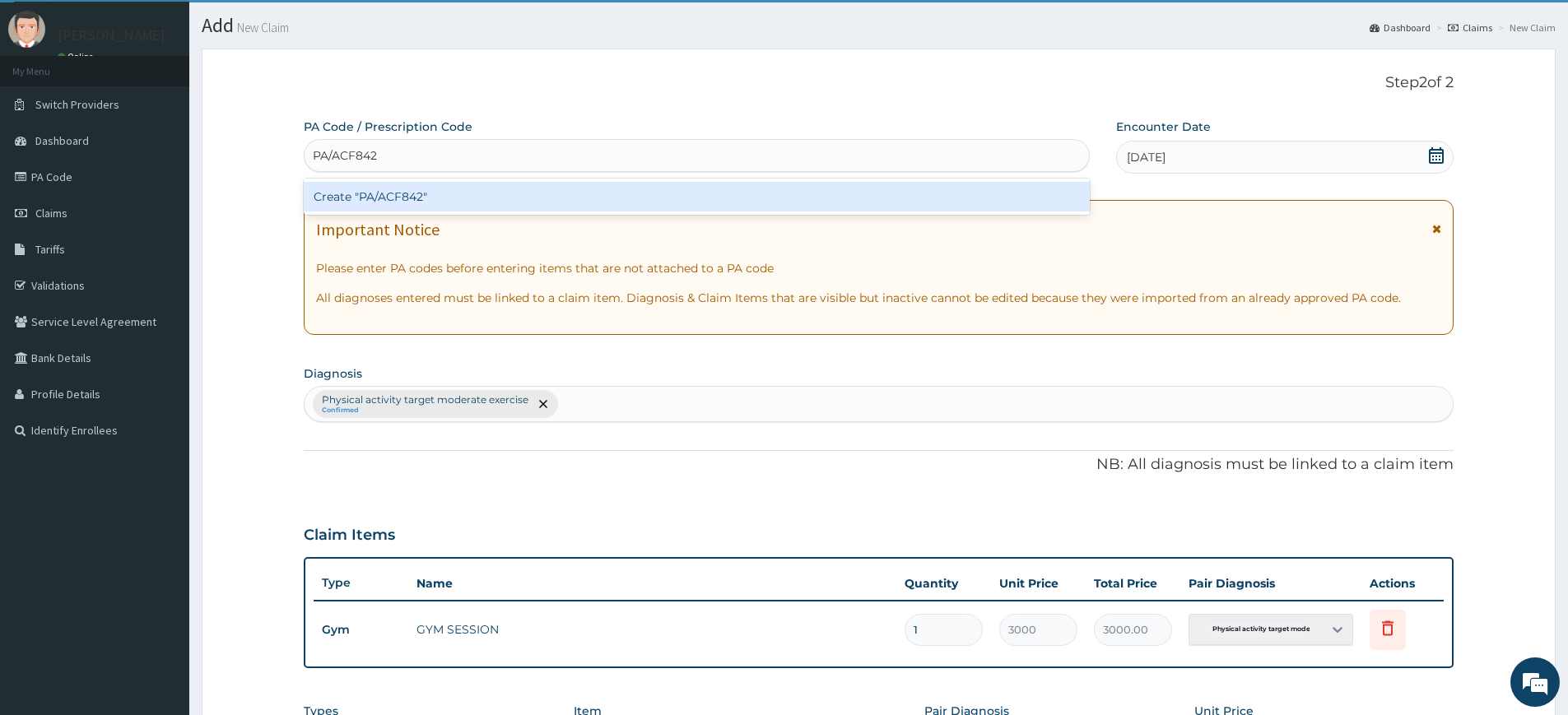
click at [716, 194] on div "Create "PA/ACF842"" at bounding box center [697, 196] width 787 height 29
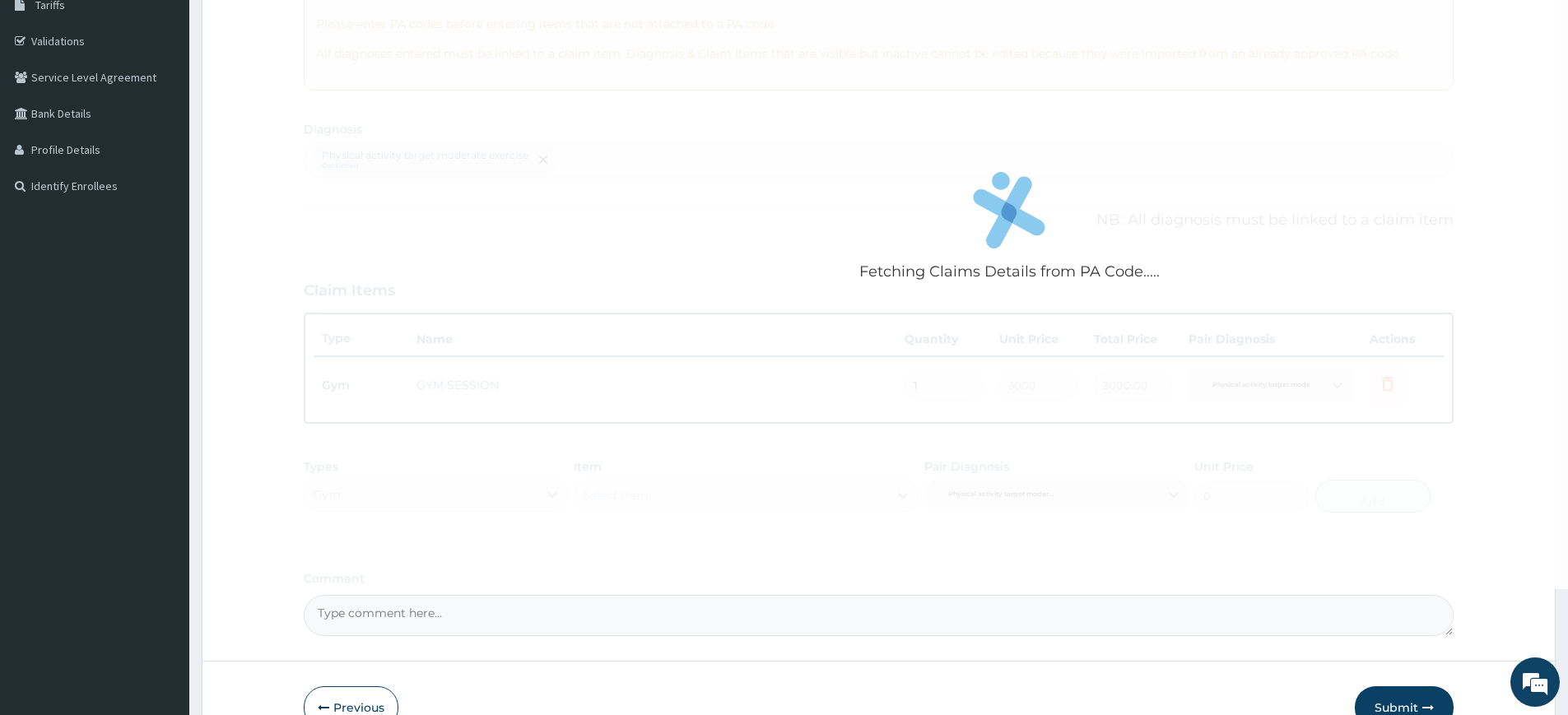
scroll to position [377, 0]
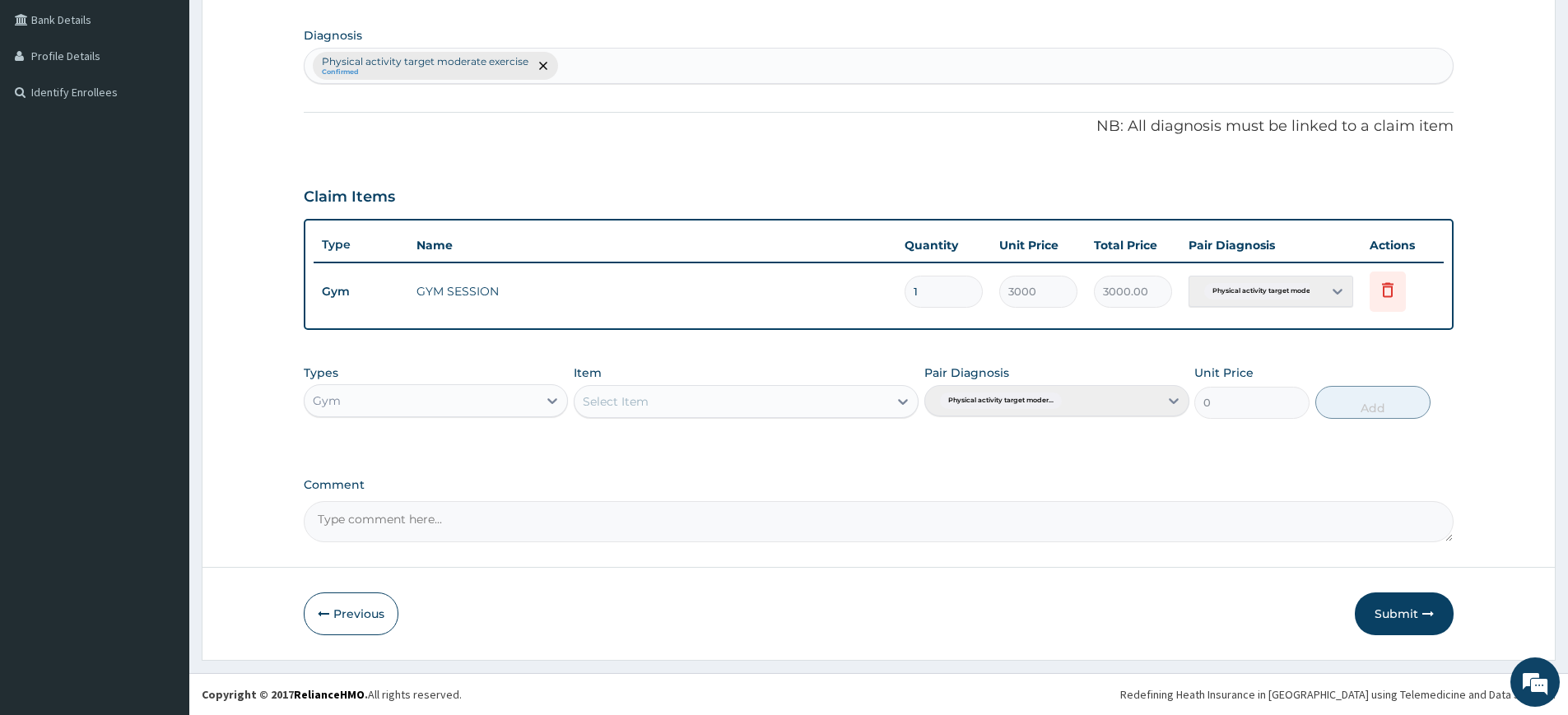
click at [1422, 602] on button "Submit" at bounding box center [1404, 614] width 98 height 43
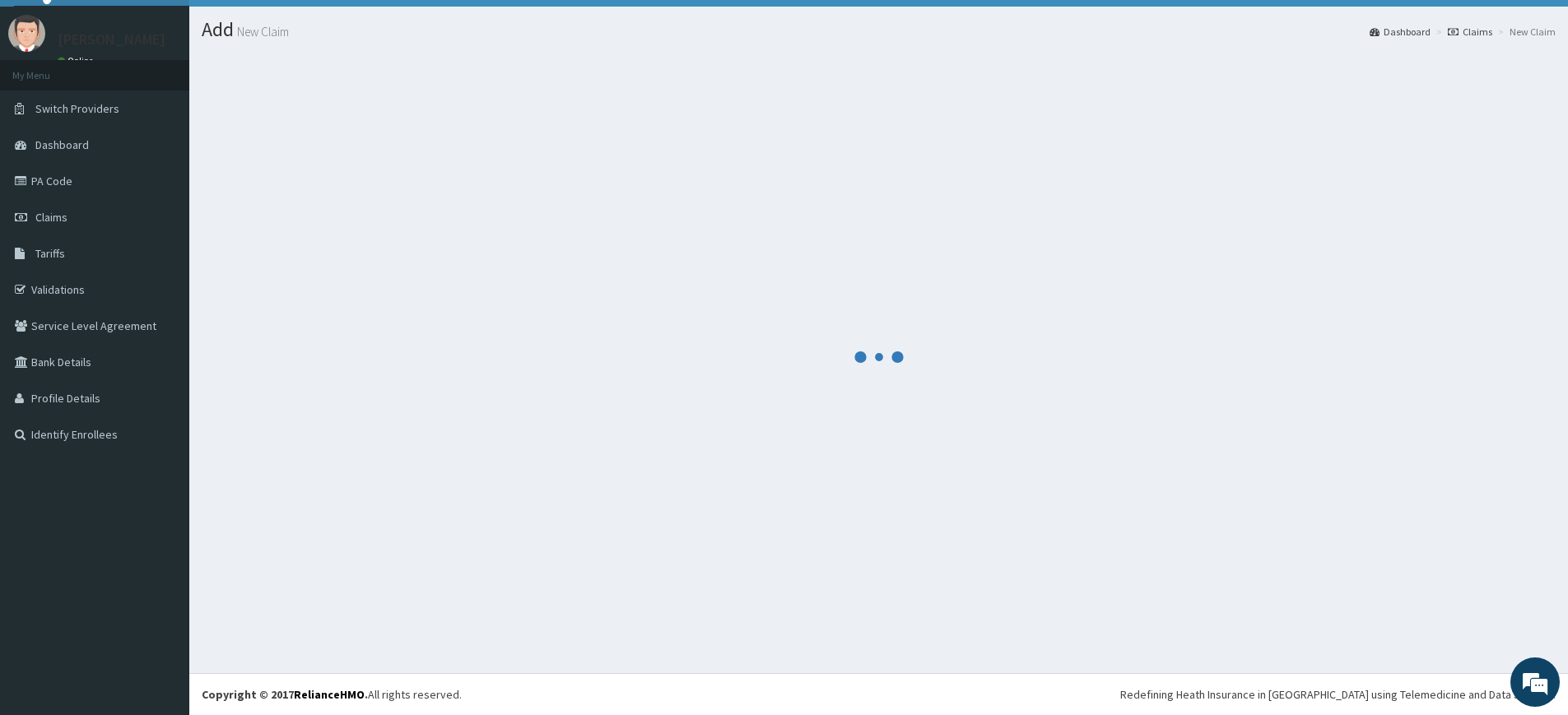
scroll to position [34, 0]
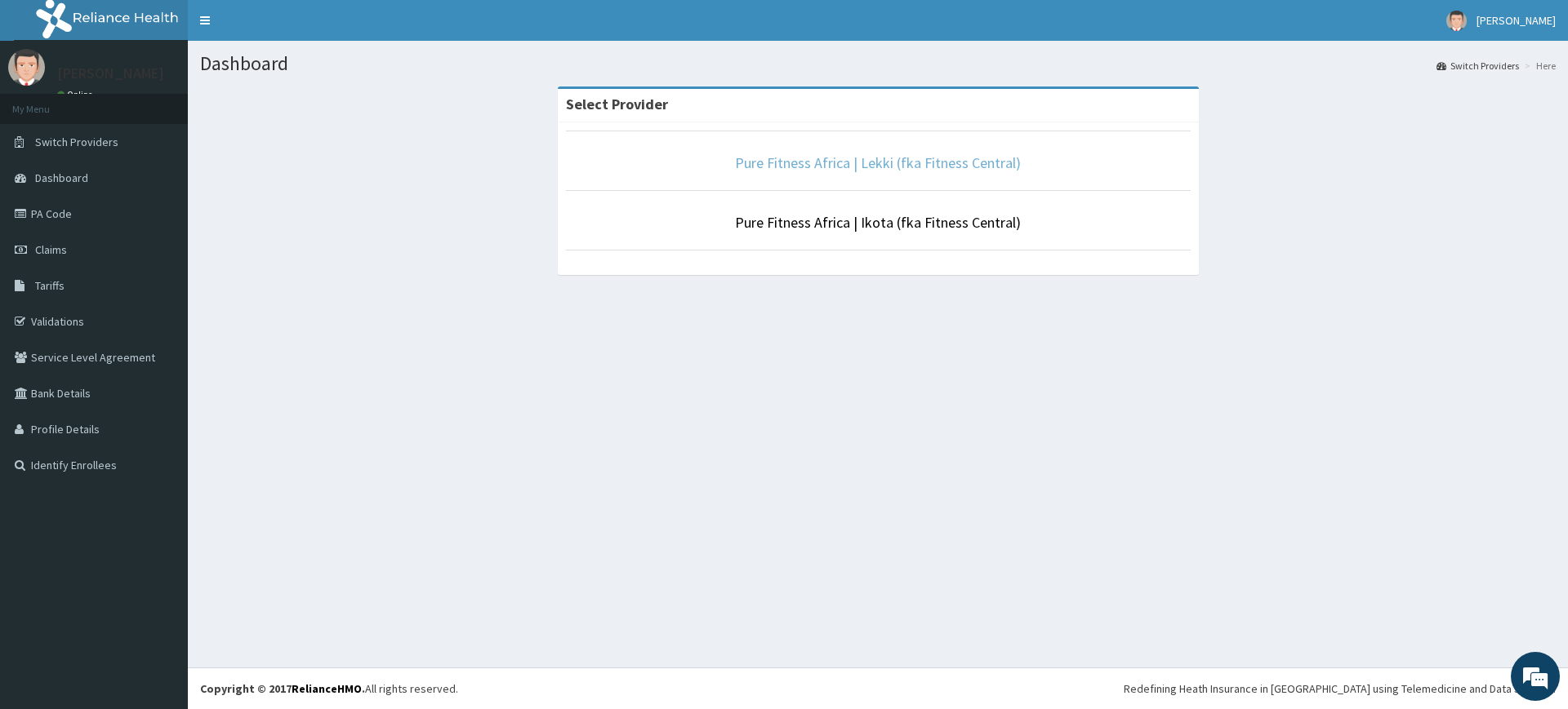
click at [966, 153] on link "Pure Fitness Africa | Lekki (fka Fitness Central)" at bounding box center [878, 163] width 286 height 19
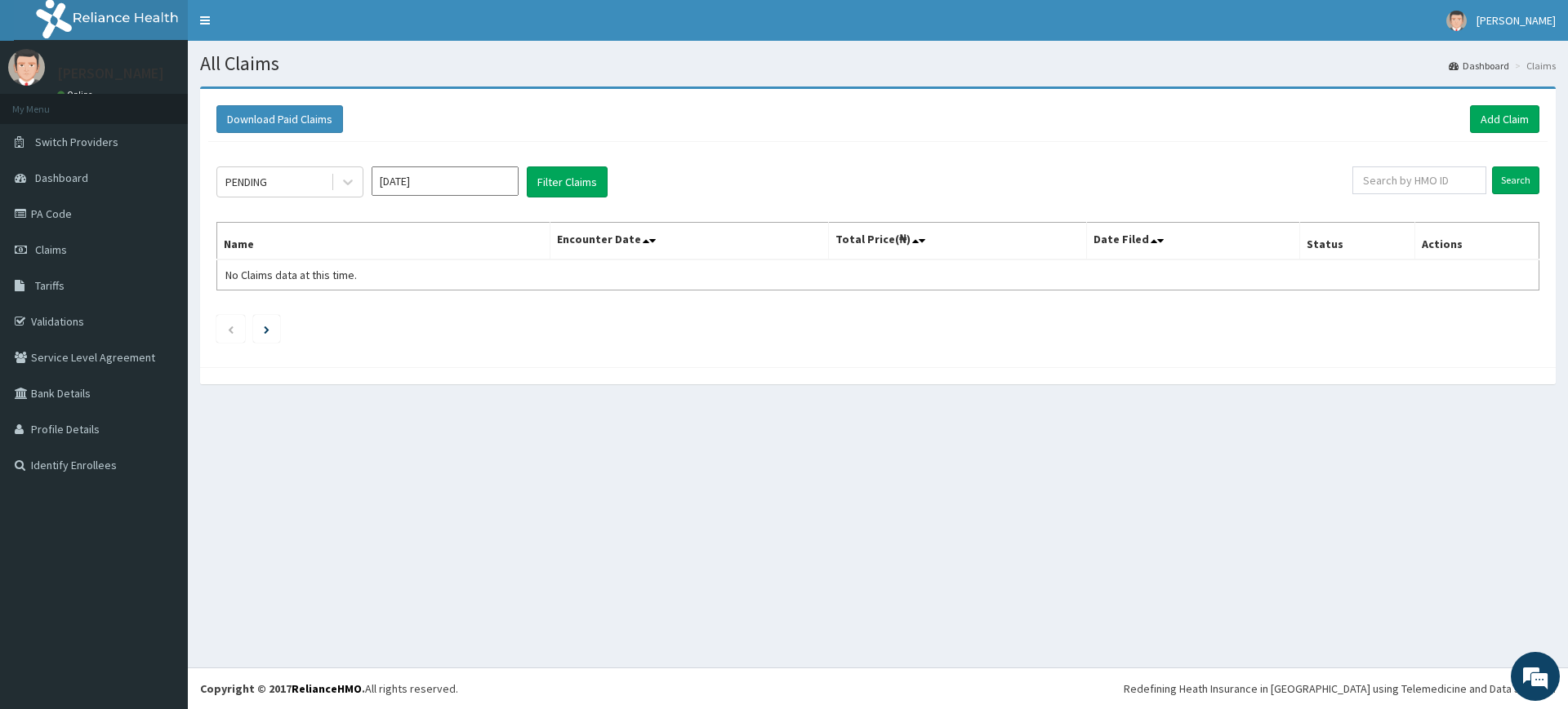
click at [1507, 103] on div "Download Paid Claims Add Claim" at bounding box center [878, 119] width 1339 height 45
click at [1506, 119] on link "Add Claim" at bounding box center [1505, 118] width 69 height 28
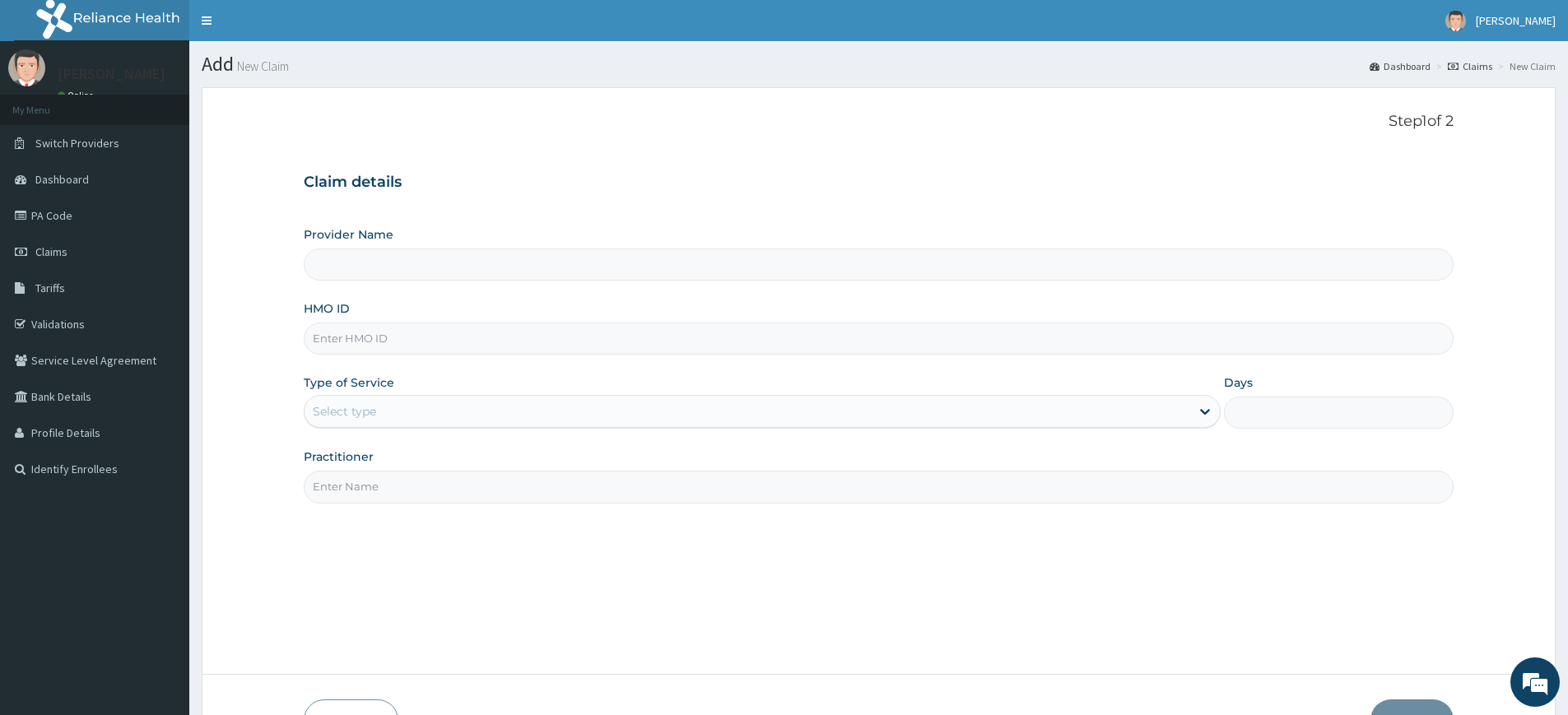
drag, startPoint x: 461, startPoint y: 493, endPoint x: 462, endPoint y: 502, distance: 9.1
click at [461, 494] on input "Practitioner" at bounding box center [878, 487] width 1150 height 32
type input "Pure Fitness Africa | Lekki (fka Fitness Central)"
type input "1"
click at [437, 479] on input "Practitioner" at bounding box center [878, 487] width 1150 height 32
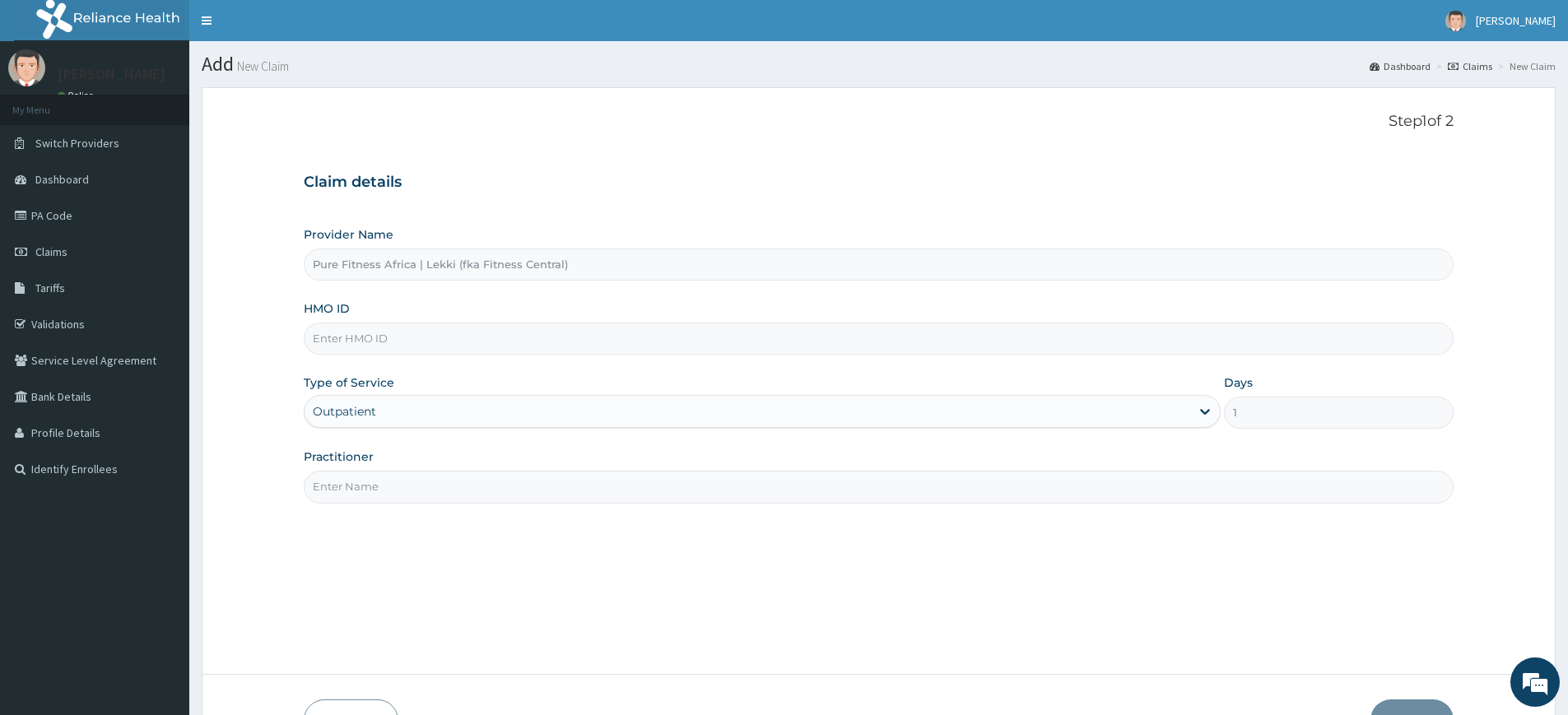
type input "pure fitness africa"
click at [467, 347] on input "HMO ID" at bounding box center [878, 339] width 1150 height 32
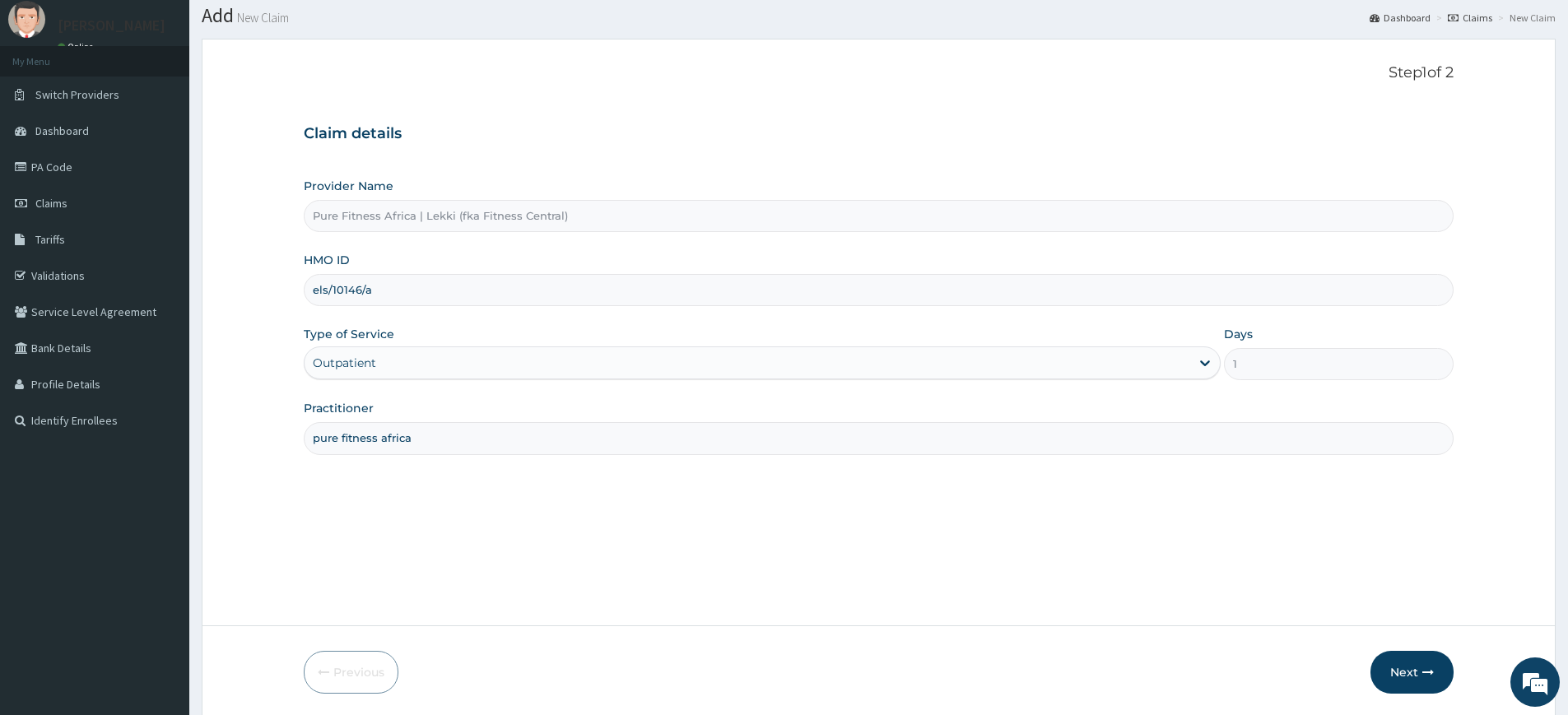
scroll to position [107, 0]
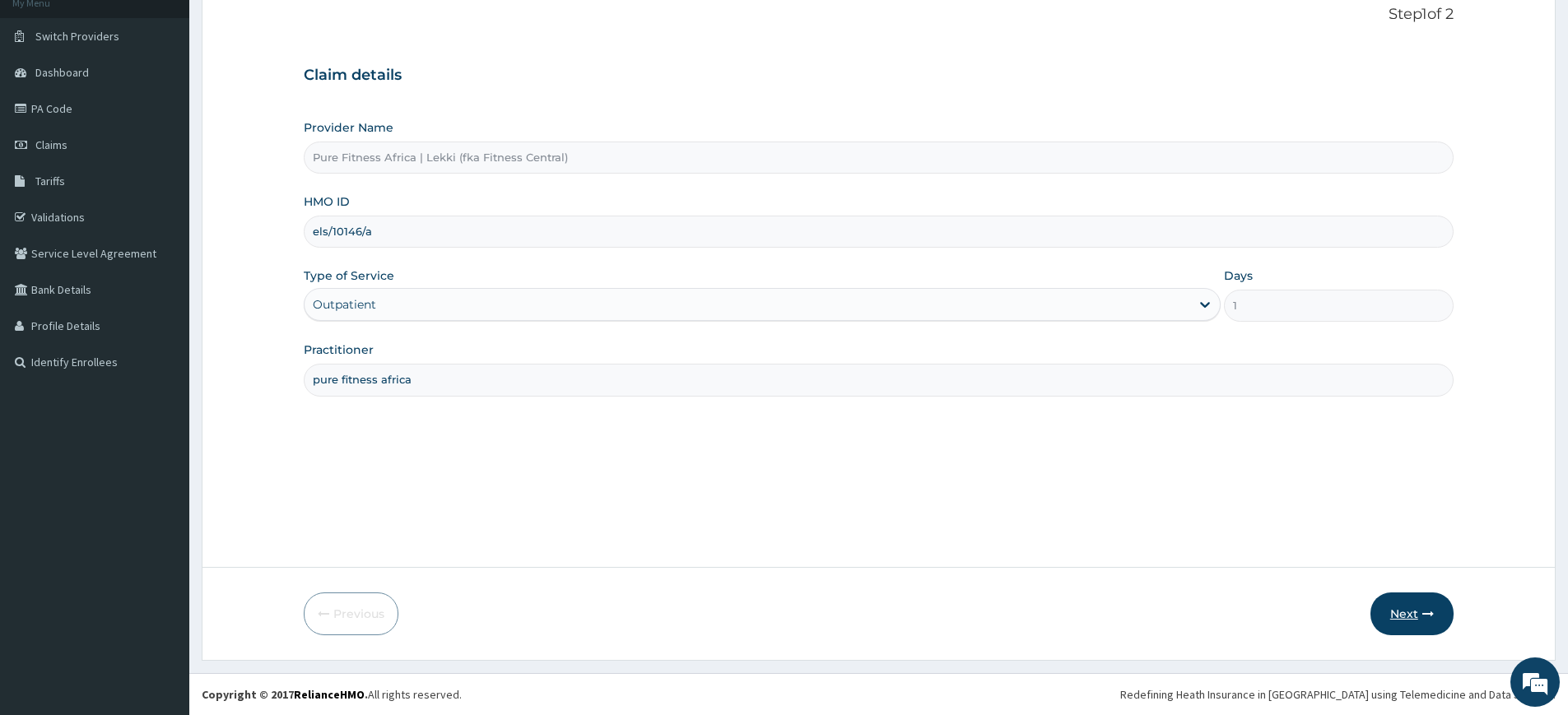
type input "els/10146/a"
click at [1398, 615] on button "Next" at bounding box center [1412, 614] width 83 height 43
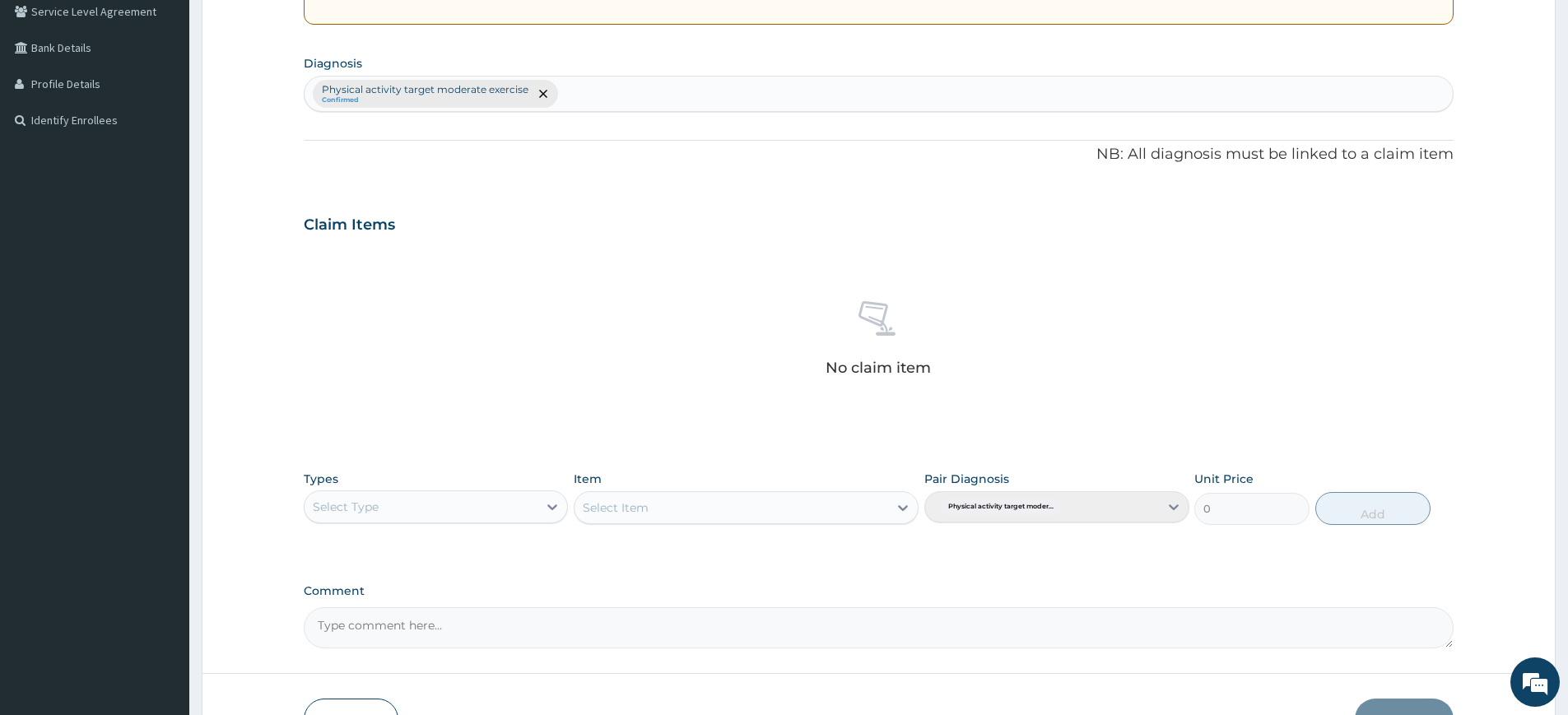
scroll to position [455, 0]
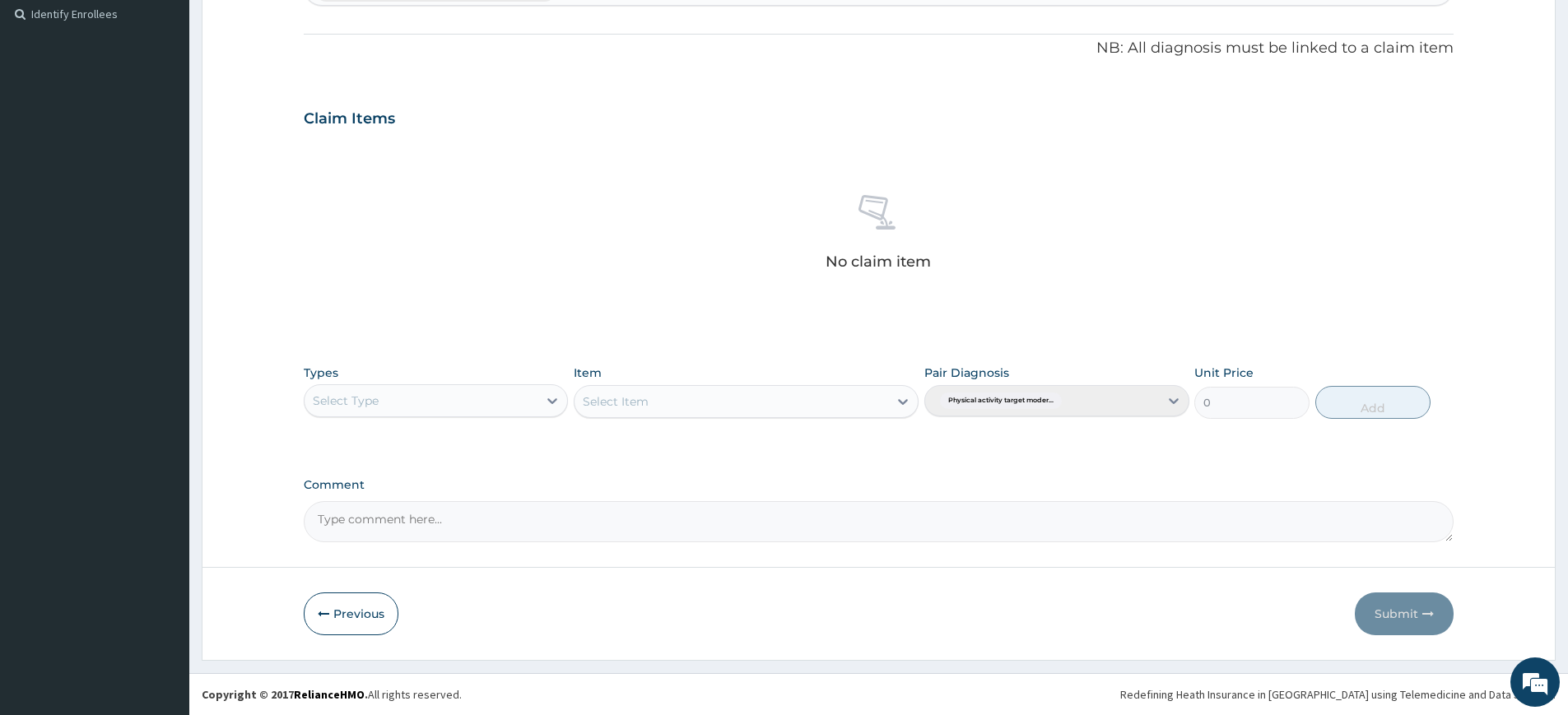
click at [495, 393] on div "Select Type" at bounding box center [421, 400] width 233 height 26
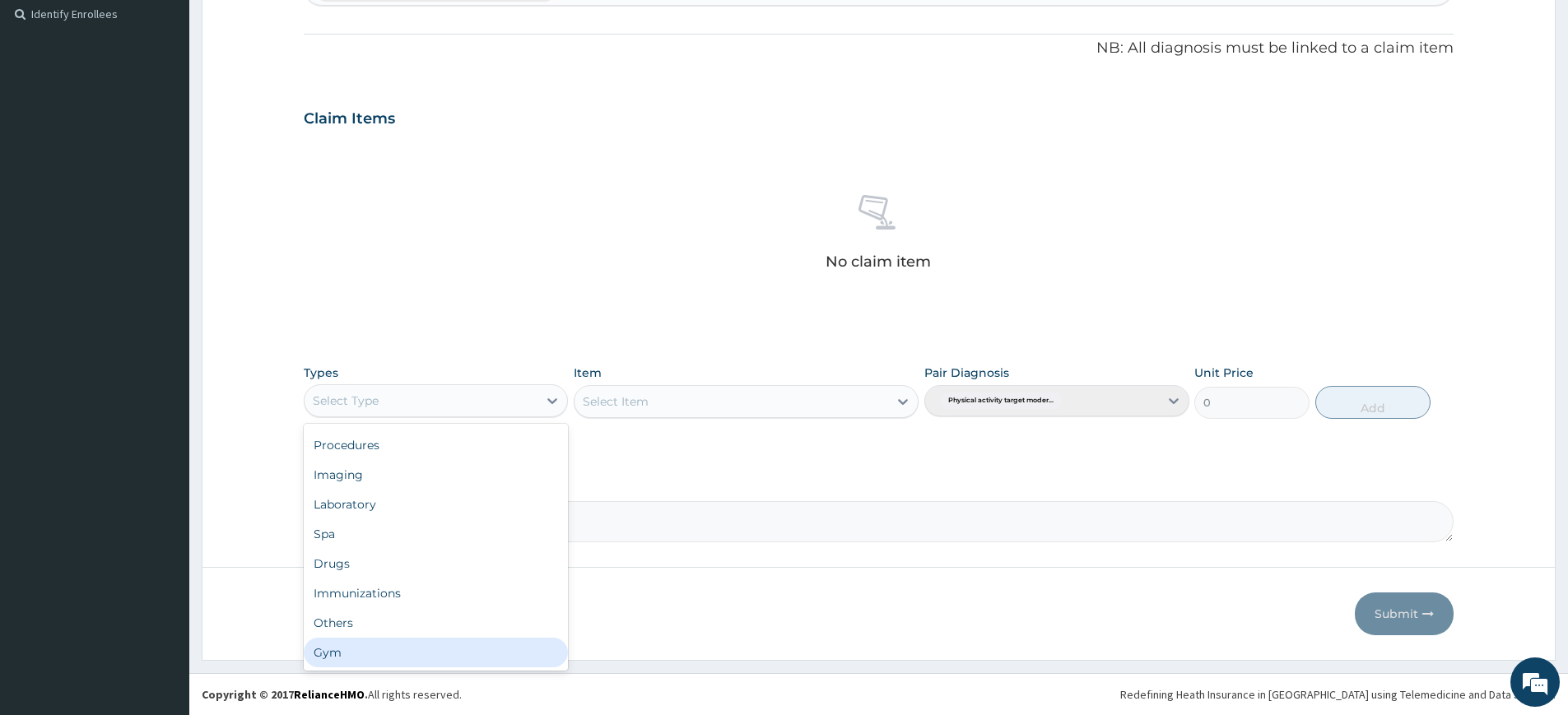
click at [479, 638] on div "Dental Optical Procedures Imaging Laboratory Spa Drugs Immunizations Others Gym" at bounding box center [436, 548] width 264 height 247
click at [476, 641] on div "Gym" at bounding box center [436, 652] width 264 height 29
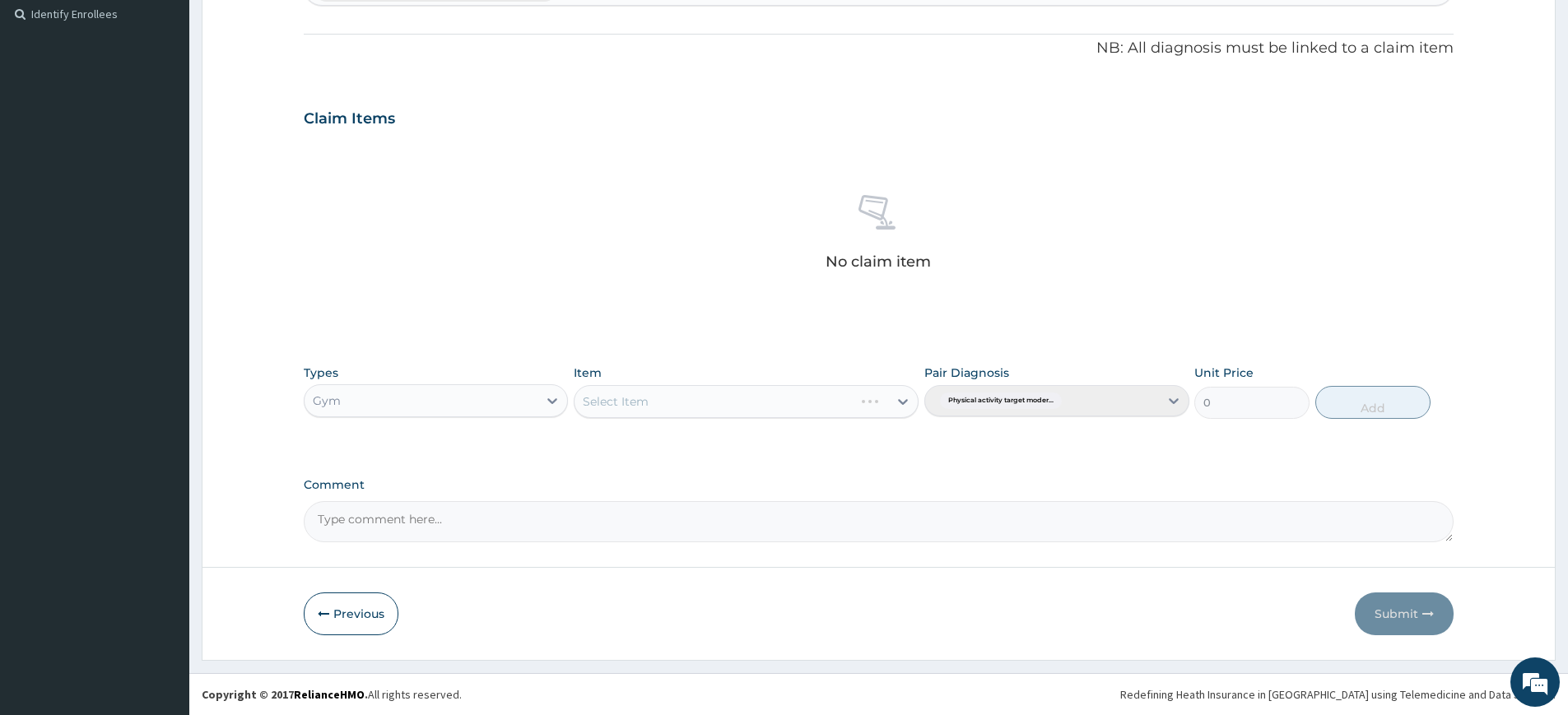
drag, startPoint x: 745, startPoint y: 398, endPoint x: 749, endPoint y: 414, distance: 16.5
click at [746, 398] on div "Select Item" at bounding box center [746, 401] width 345 height 33
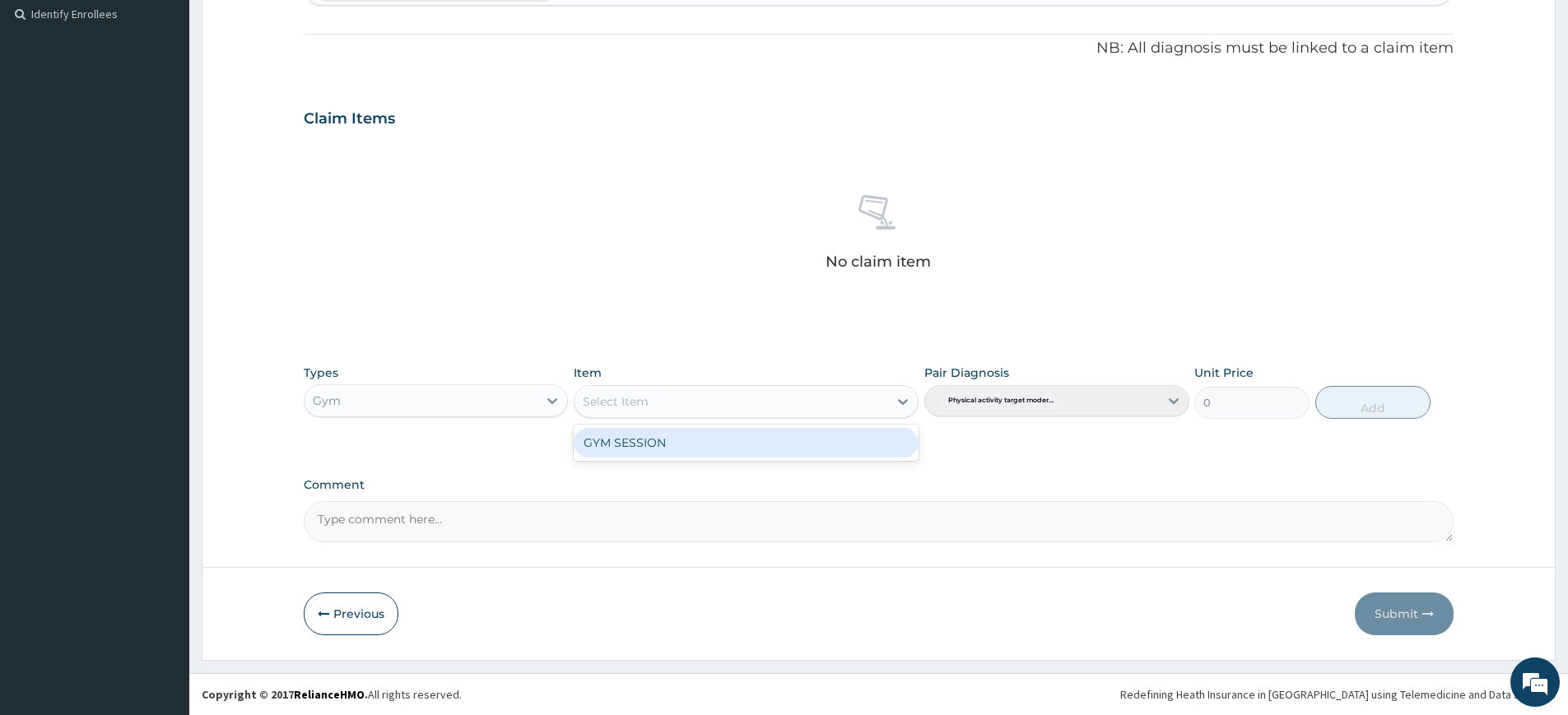
click at [779, 397] on div "Select Item" at bounding box center [731, 401] width 314 height 26
click at [784, 435] on div "GYM SESSION" at bounding box center [746, 442] width 345 height 29
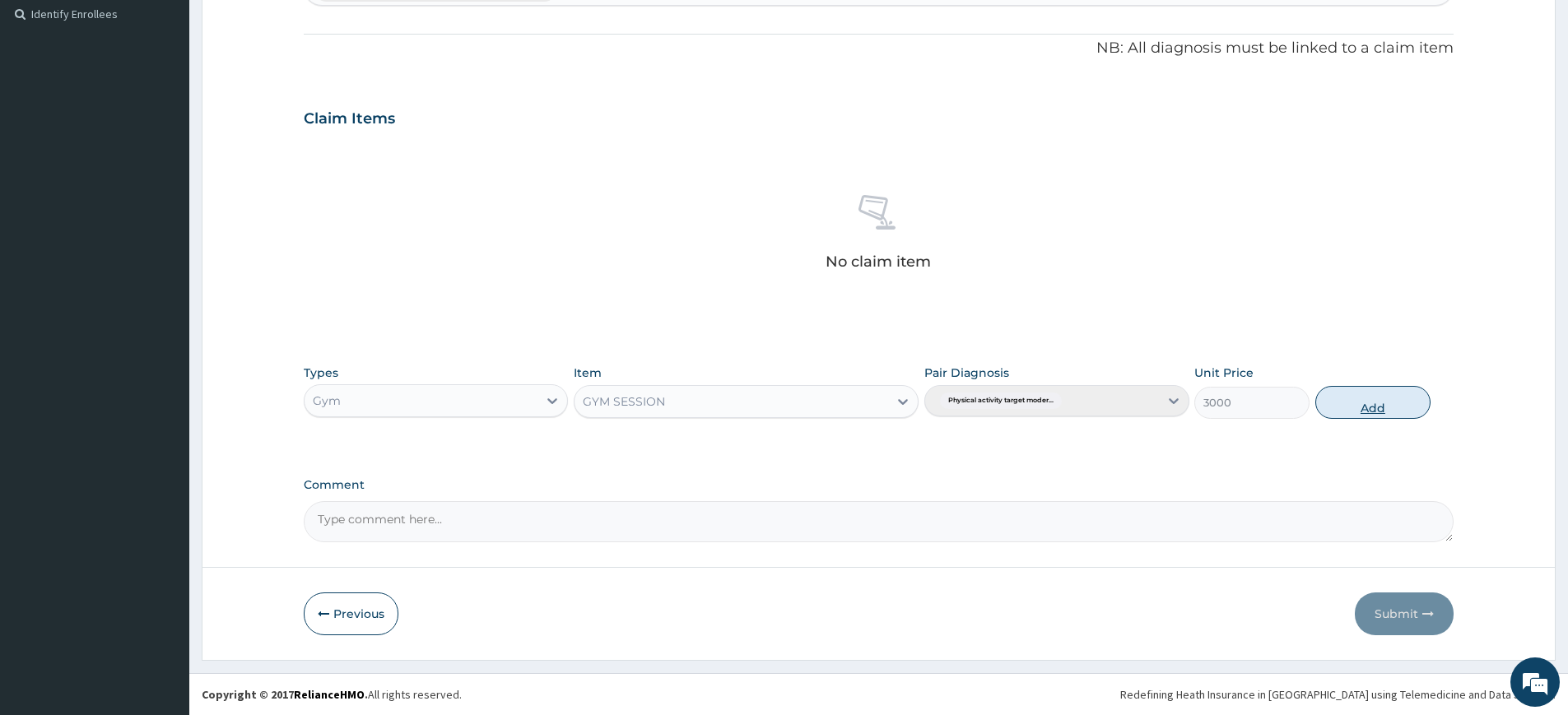
click at [1330, 394] on button "Add" at bounding box center [1373, 402] width 115 height 33
type input "0"
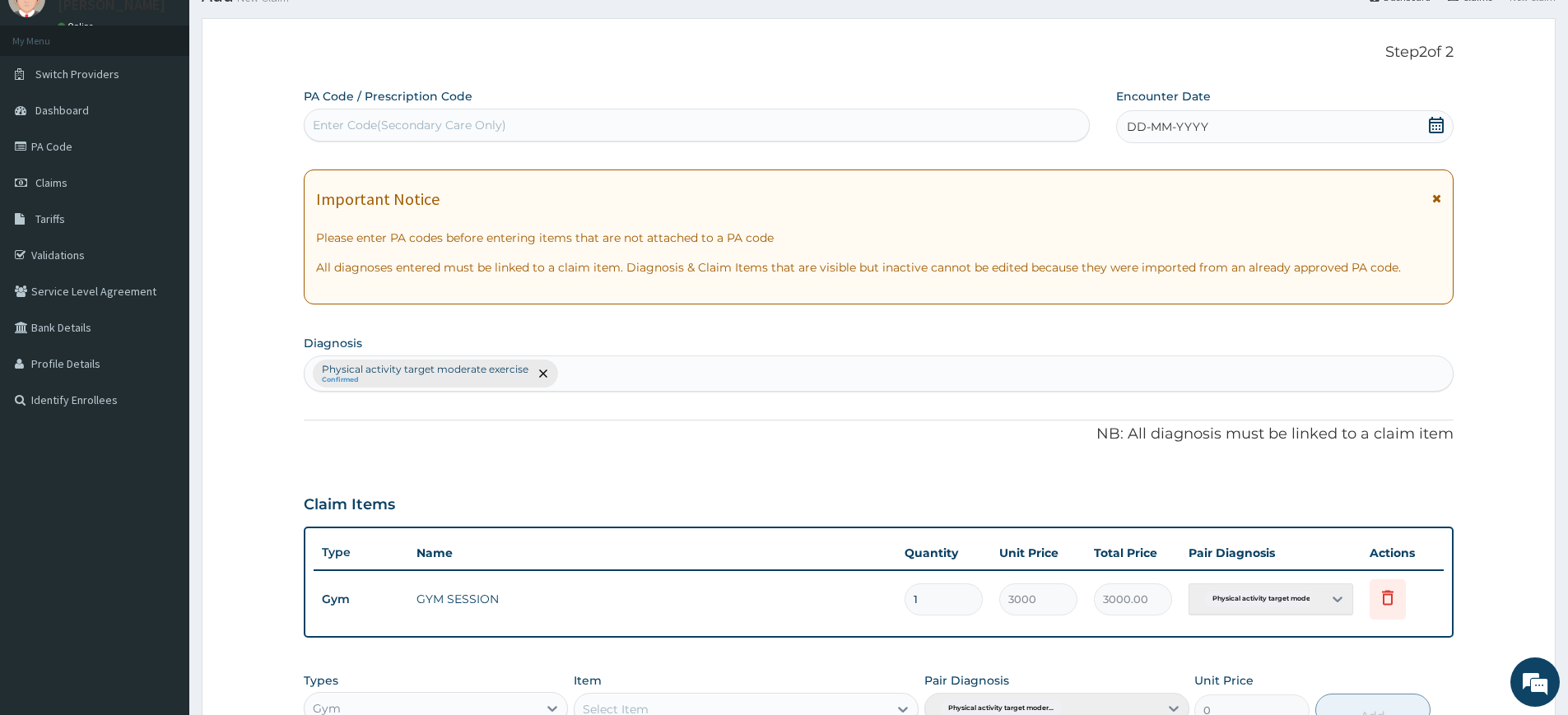
scroll to position [0, 0]
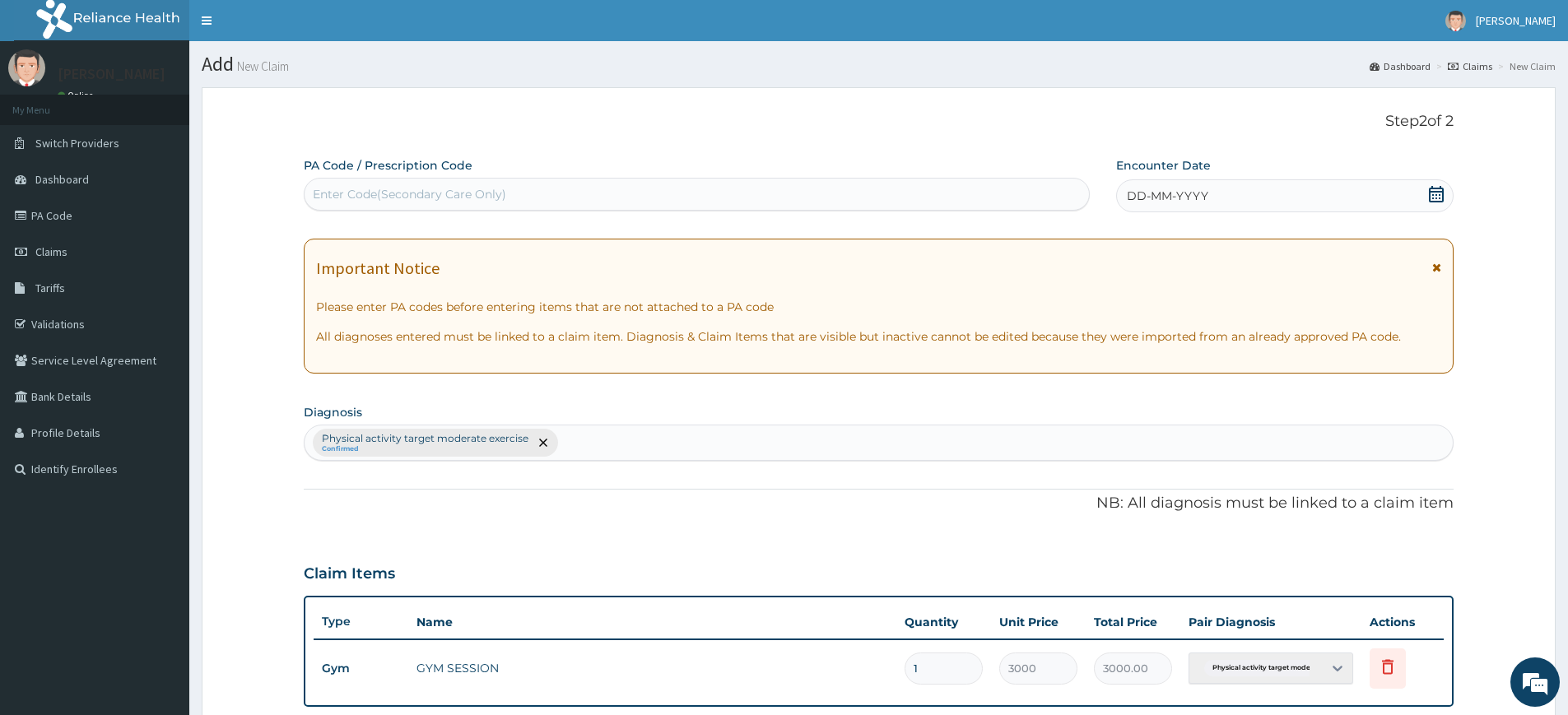
click at [1200, 190] on span "DD-MM-YYYY" at bounding box center [1168, 196] width 82 height 17
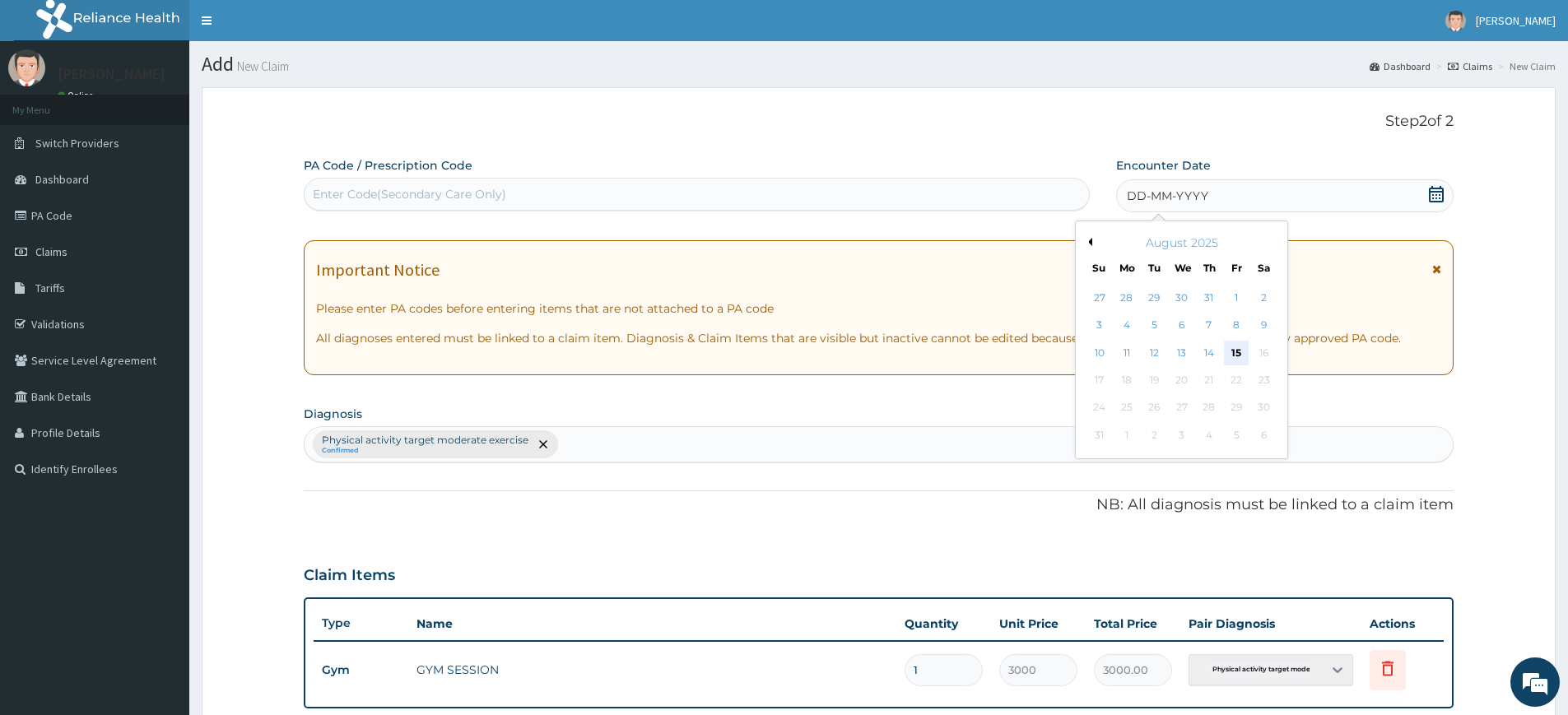
click at [1238, 347] on div "15" at bounding box center [1237, 352] width 24 height 24
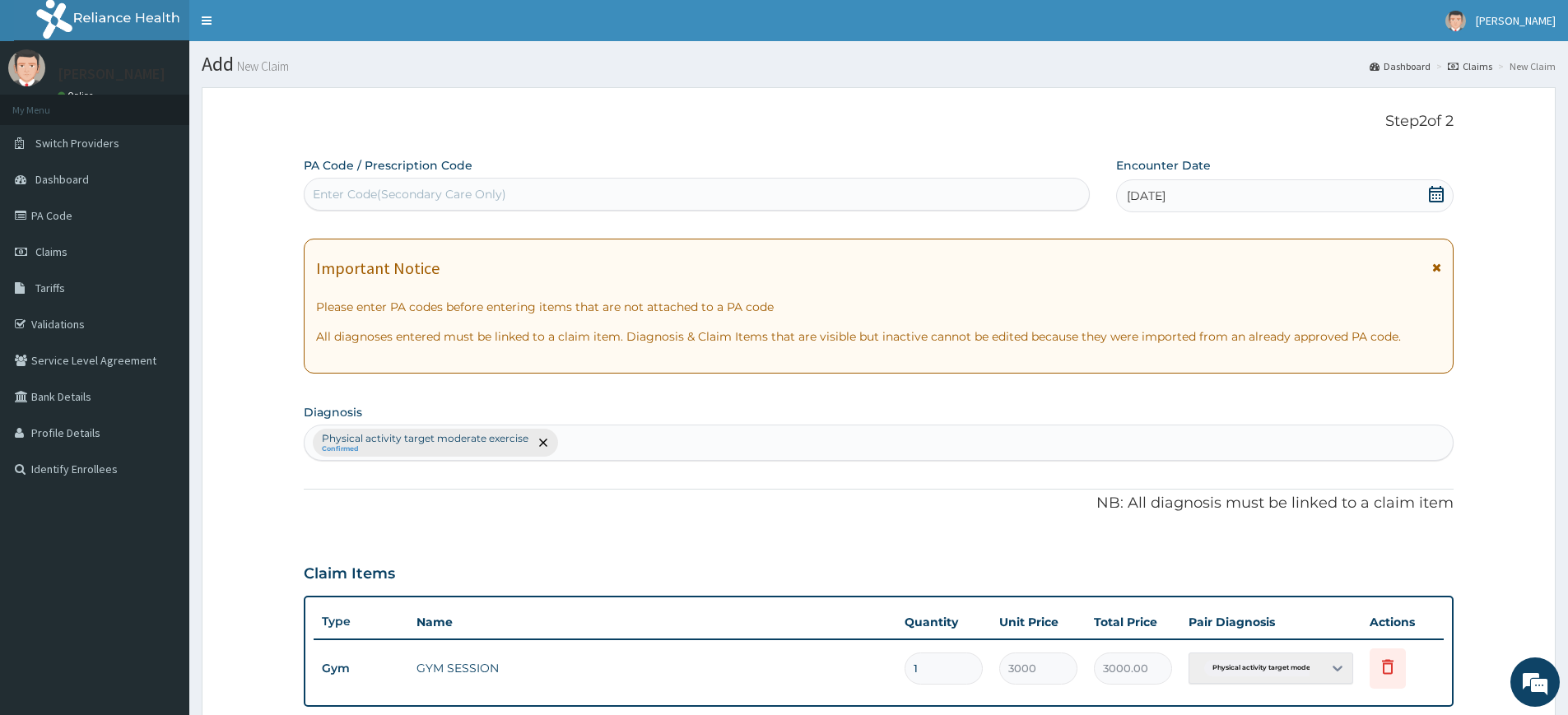
click at [964, 183] on div "Enter Code(Secondary Care Only)" at bounding box center [697, 193] width 785 height 26
type input "PA/9ADA6C"
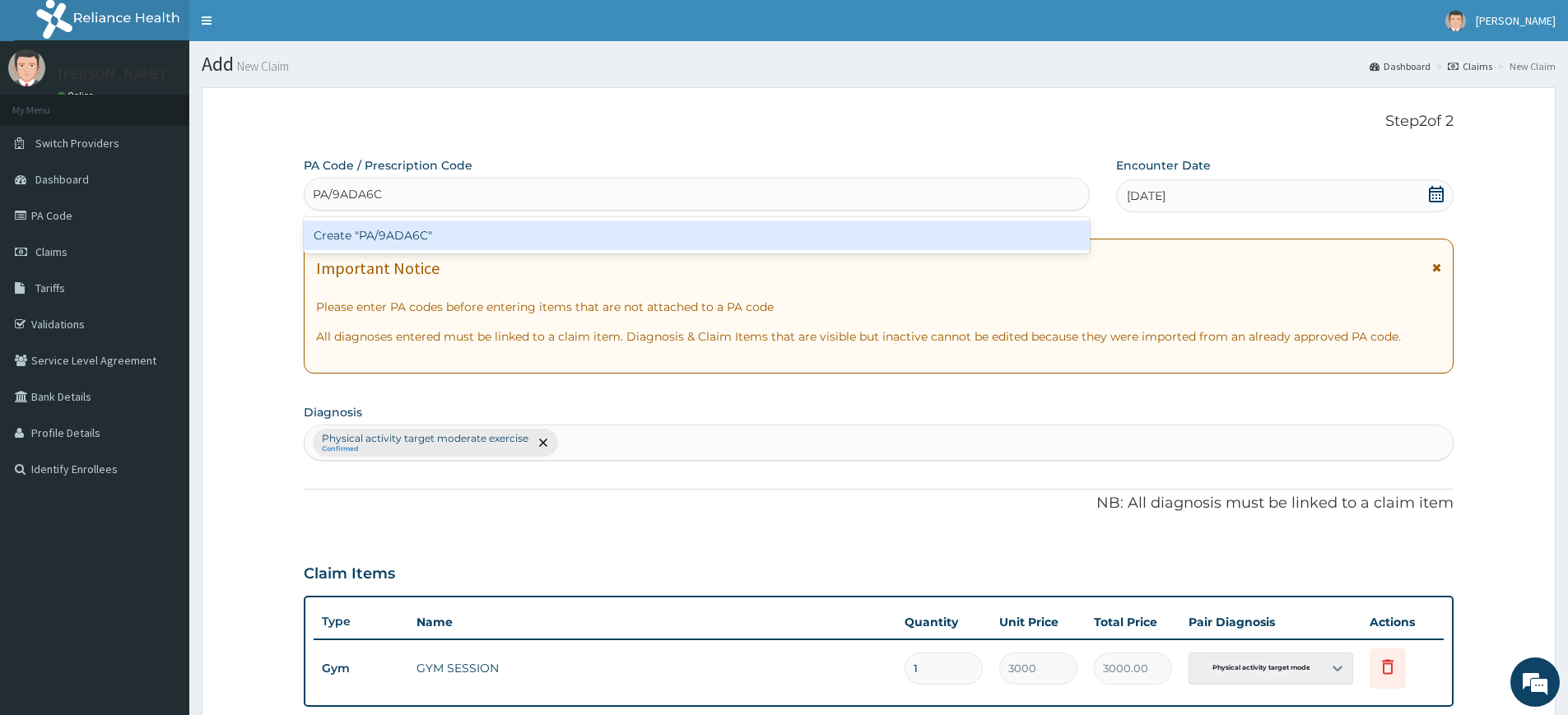
click at [902, 225] on div "Create "PA/9ADA6C"" at bounding box center [697, 235] width 787 height 29
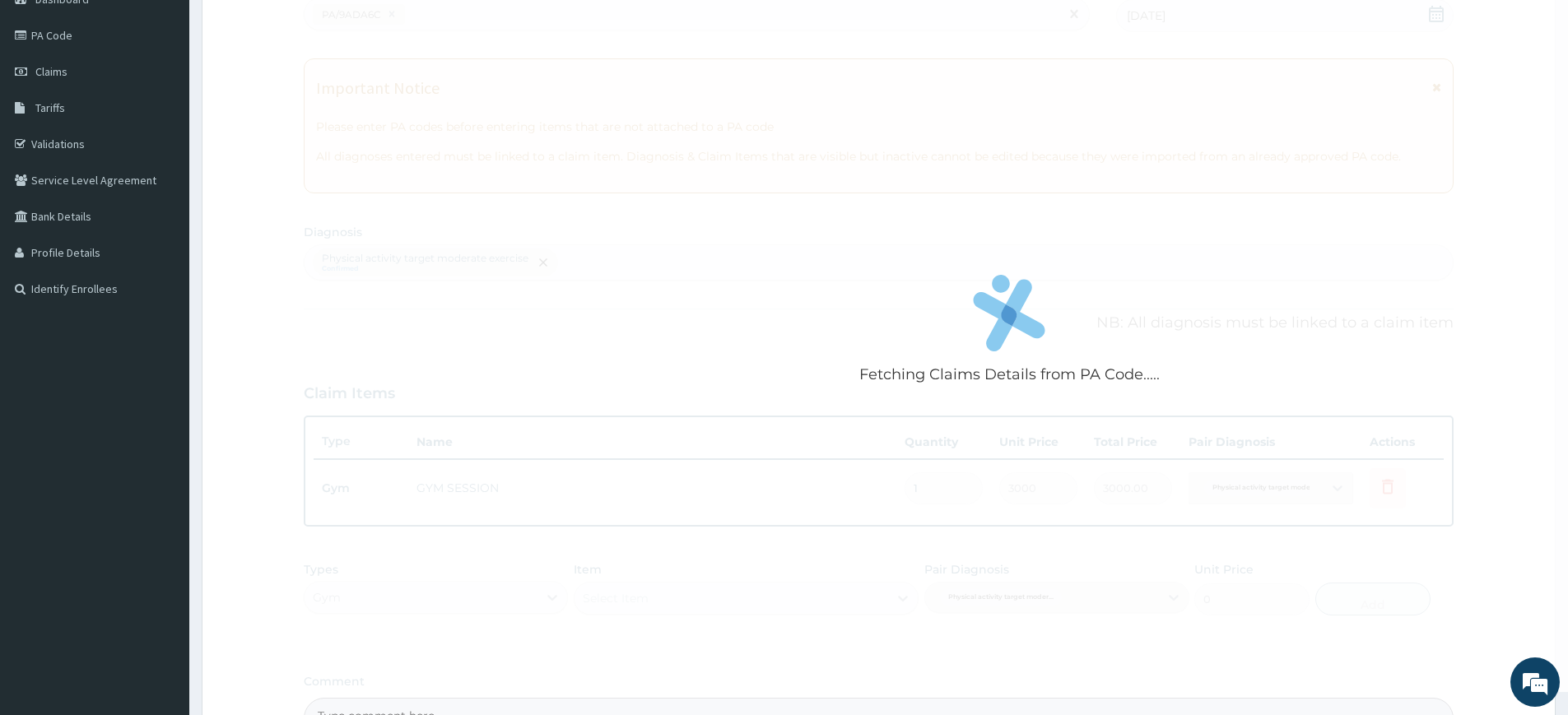
scroll to position [377, 0]
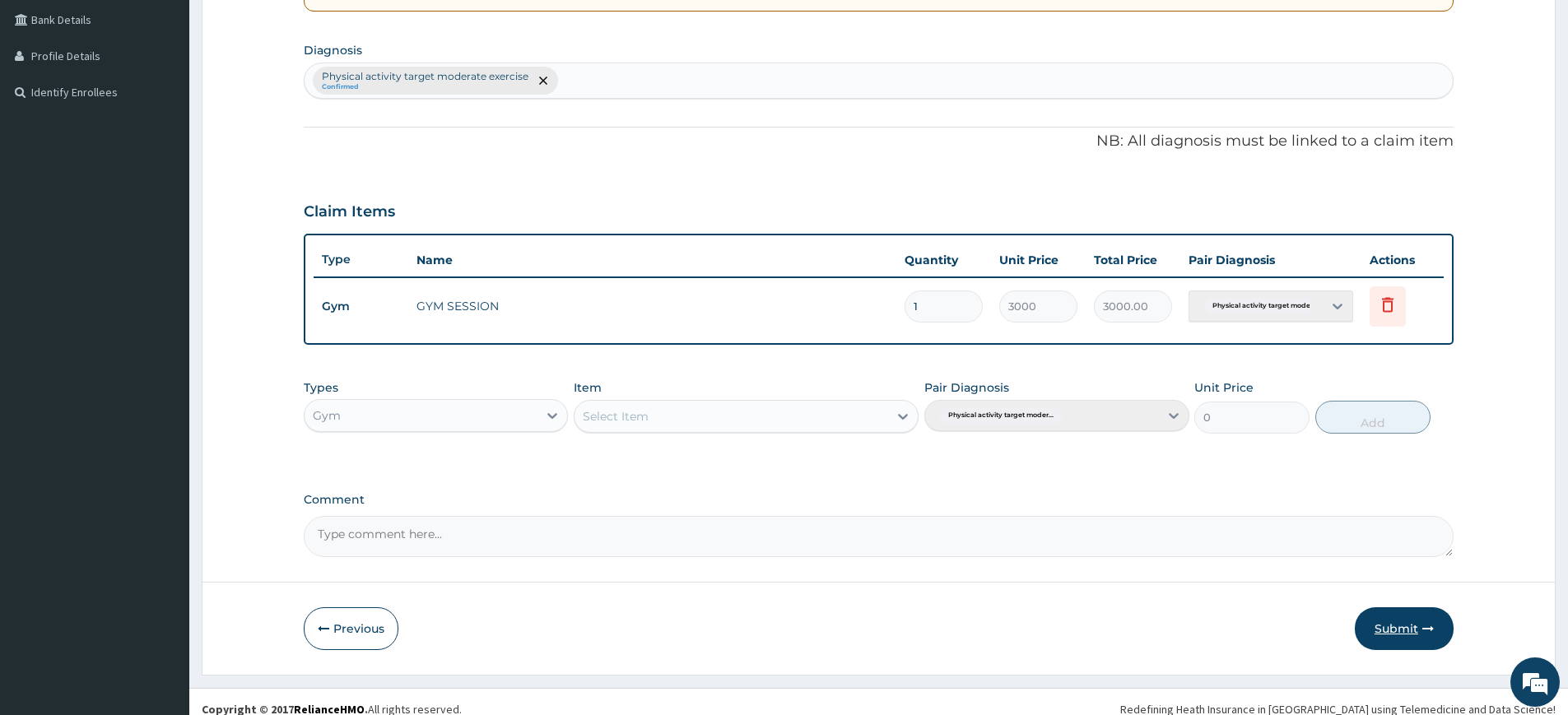
click at [1408, 607] on button "Submit" at bounding box center [1404, 628] width 98 height 43
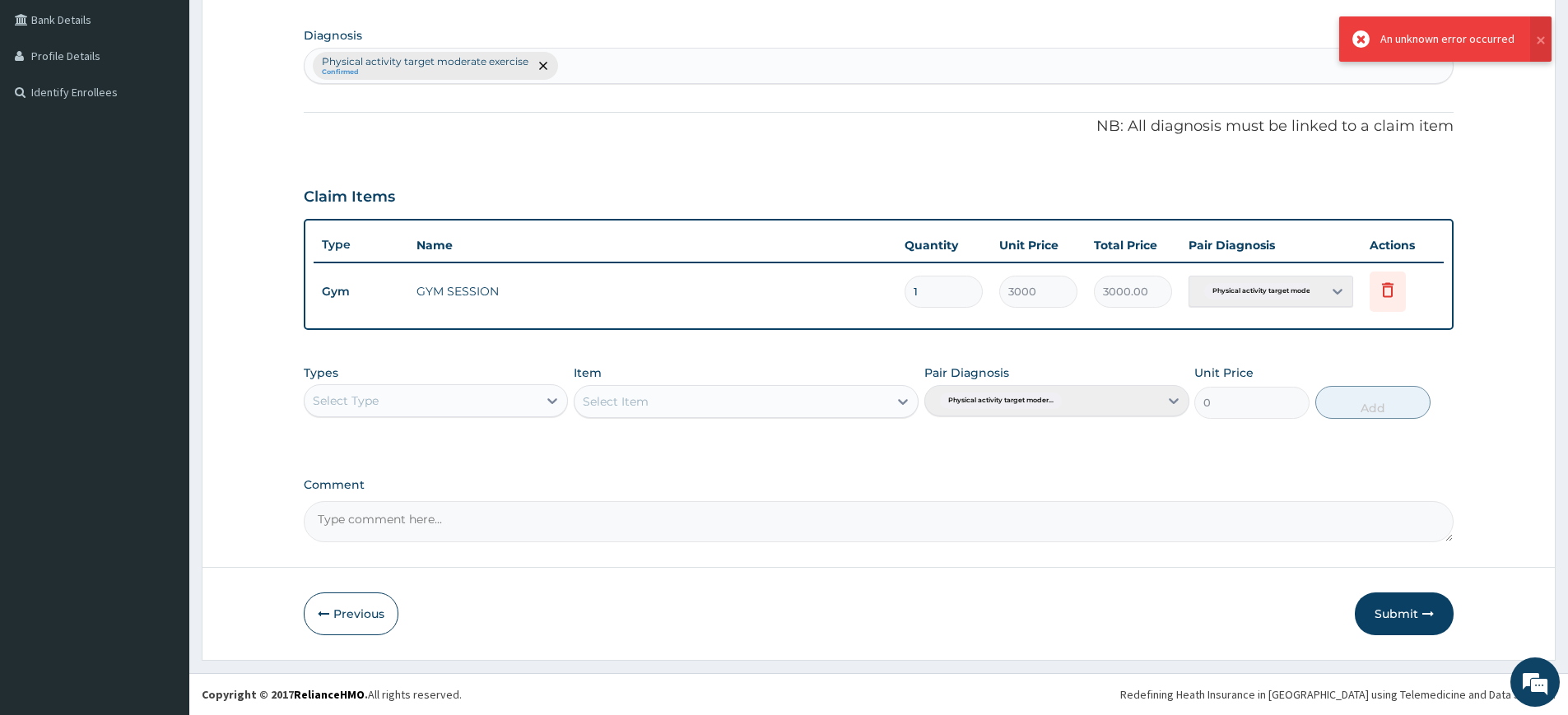
scroll to position [0, 0]
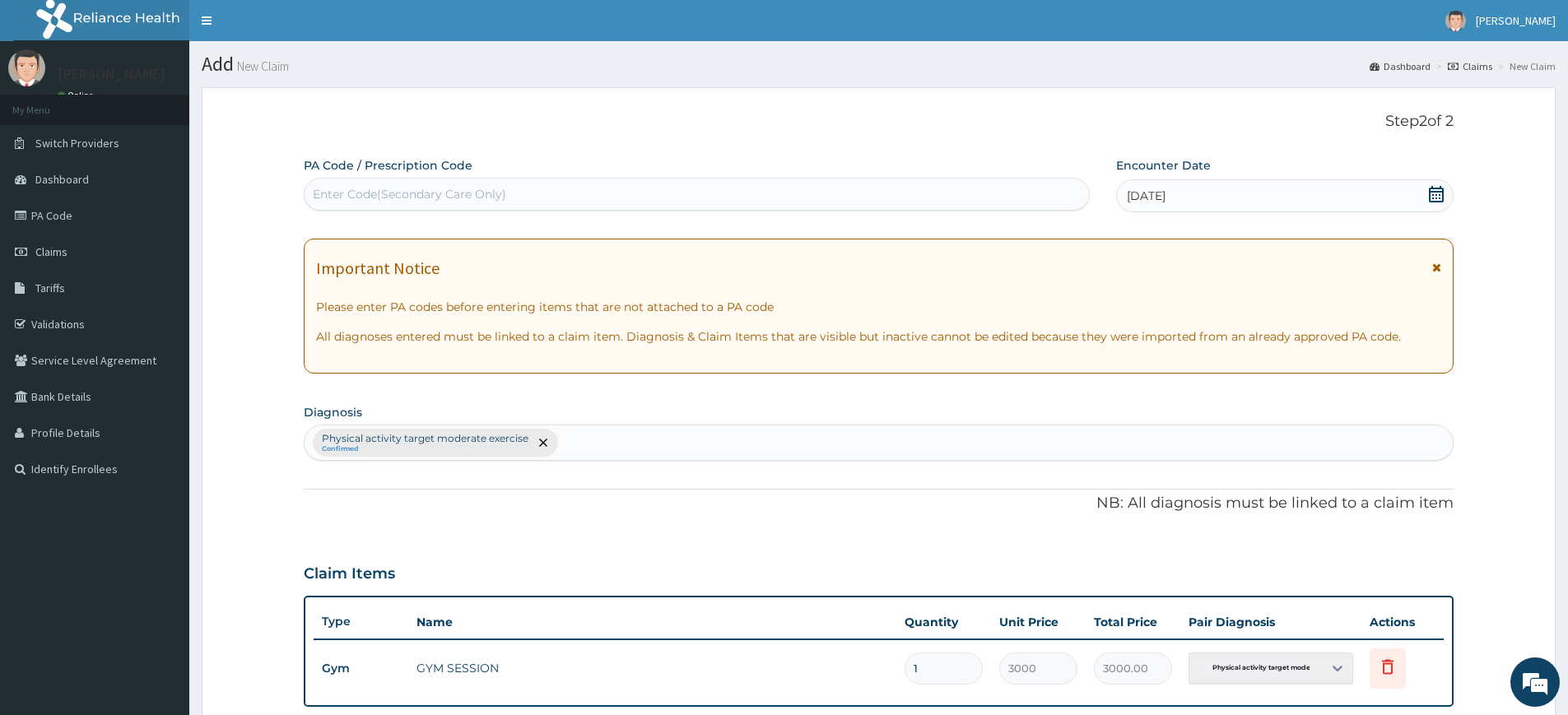
click at [638, 208] on div "Enter Code(Secondary Care Only)" at bounding box center [697, 193] width 785 height 26
click at [651, 193] on div "Enter Code(Secondary Care Only)" at bounding box center [697, 193] width 785 height 26
type input "PA/9ADA6C"
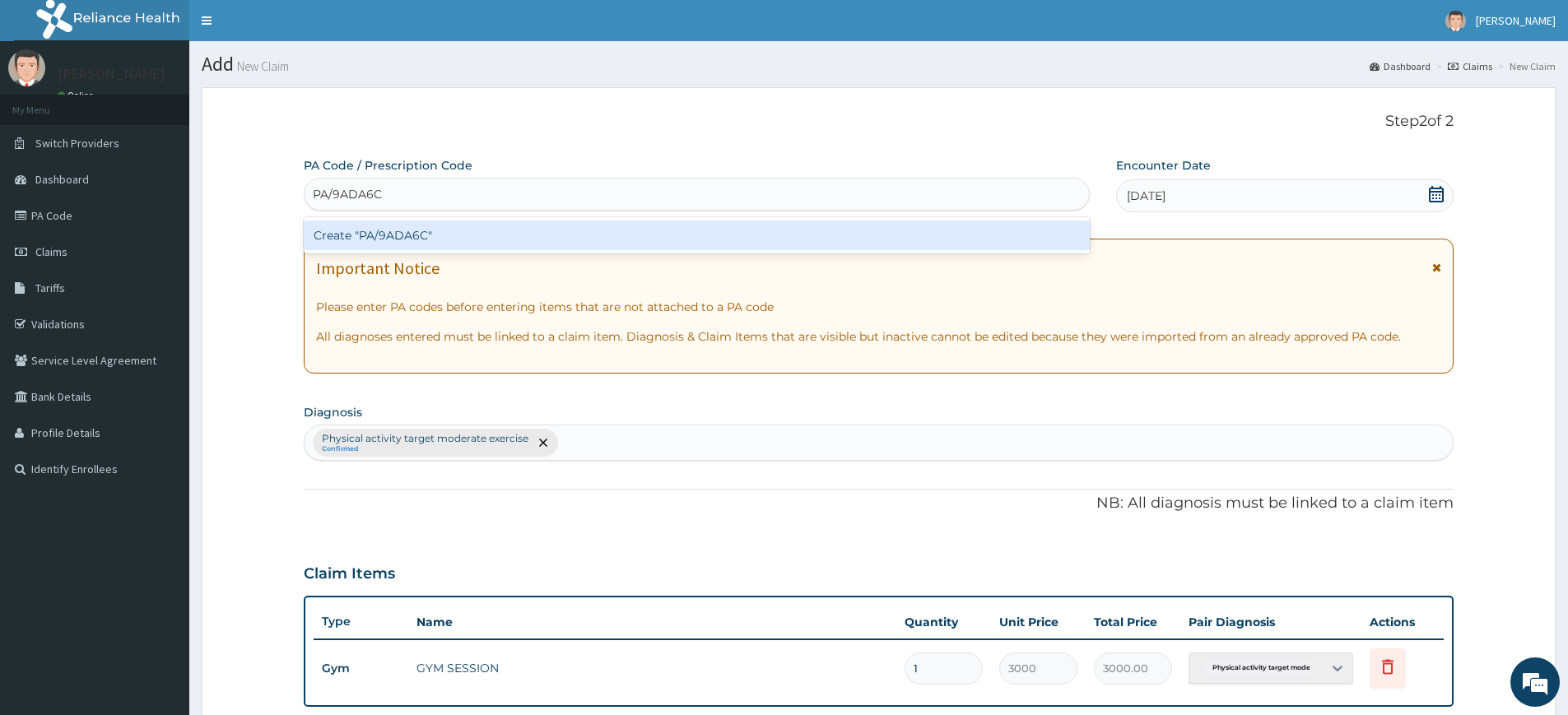
click at [808, 231] on div "Create "PA/9ADA6C"" at bounding box center [697, 235] width 787 height 29
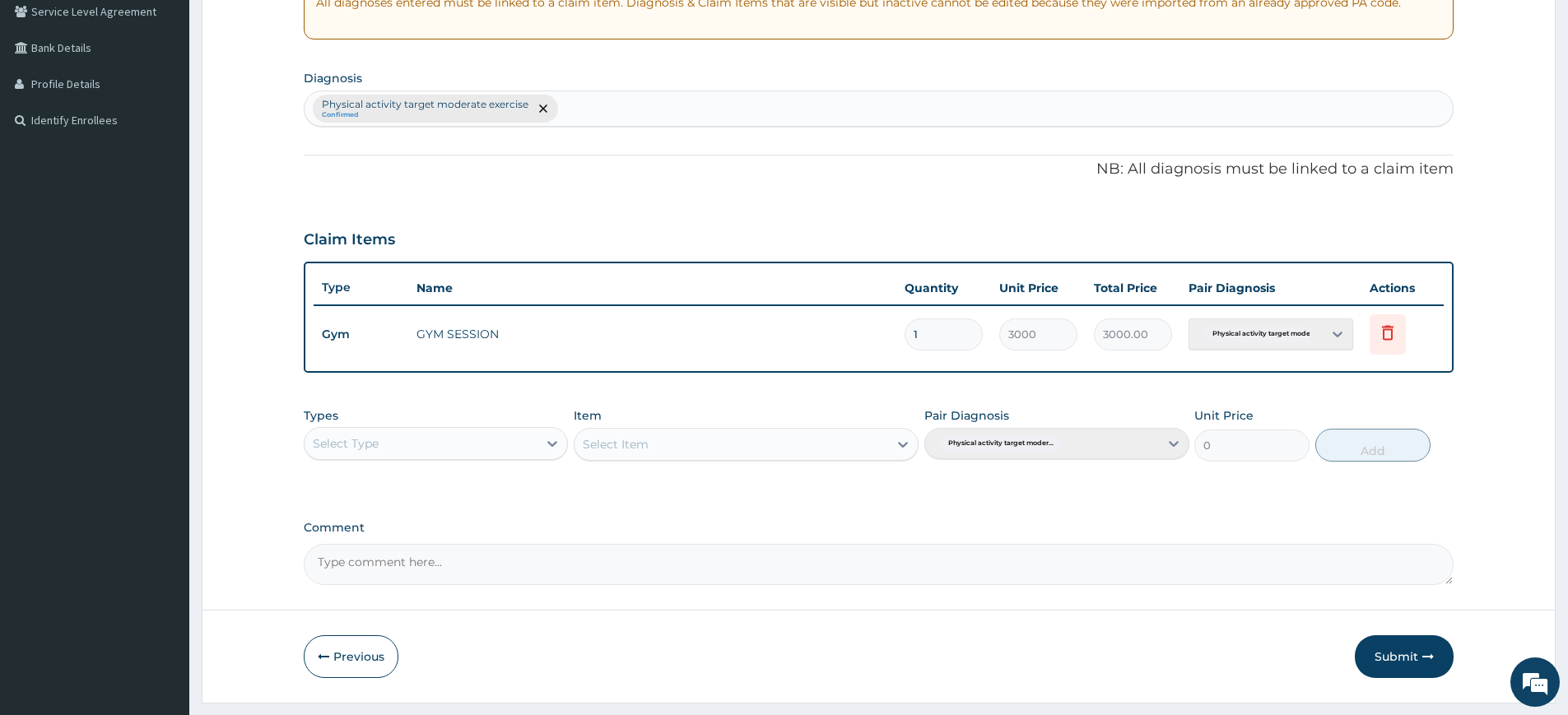
scroll to position [392, 0]
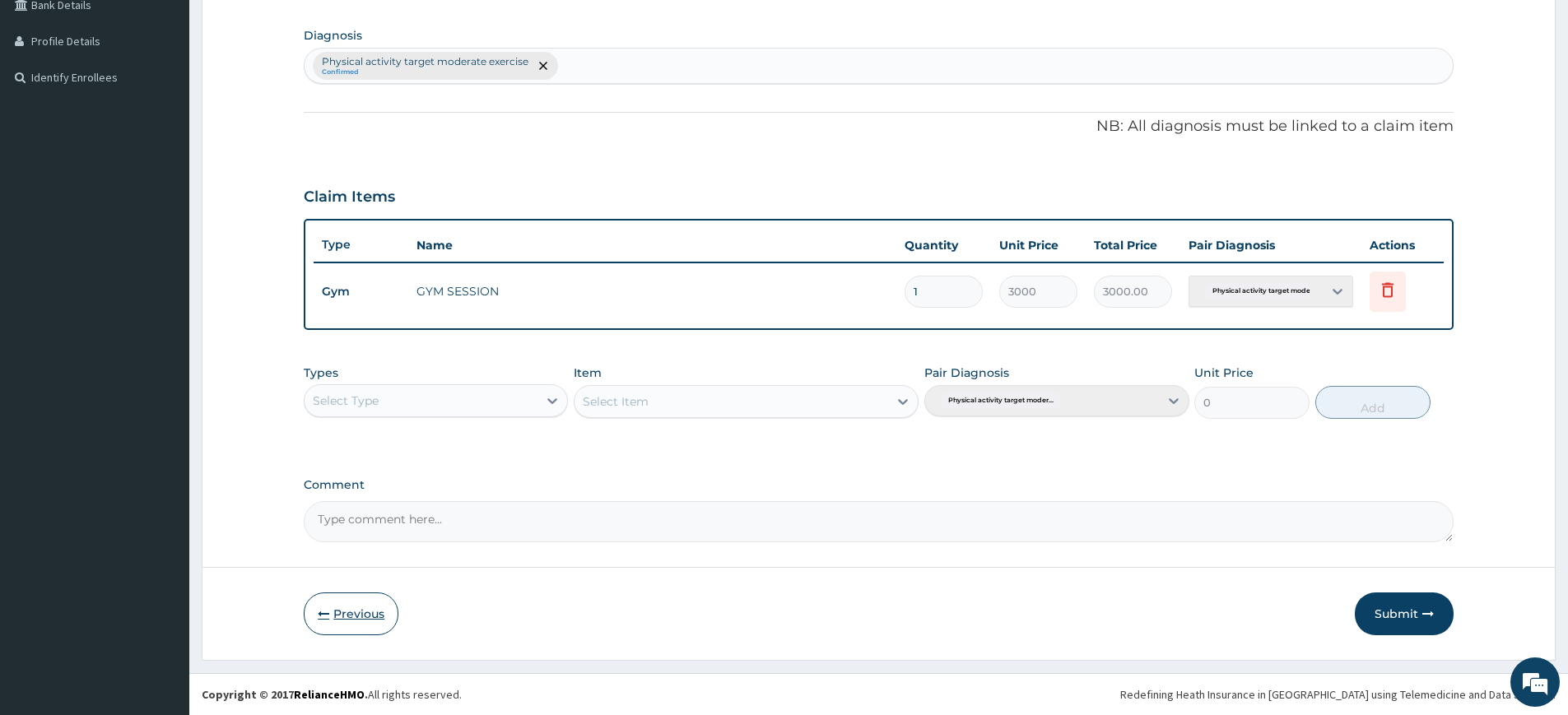
drag, startPoint x: 358, startPoint y: 614, endPoint x: 358, endPoint y: 597, distance: 17.0
click at [358, 613] on button "Previous" at bounding box center [351, 614] width 95 height 43
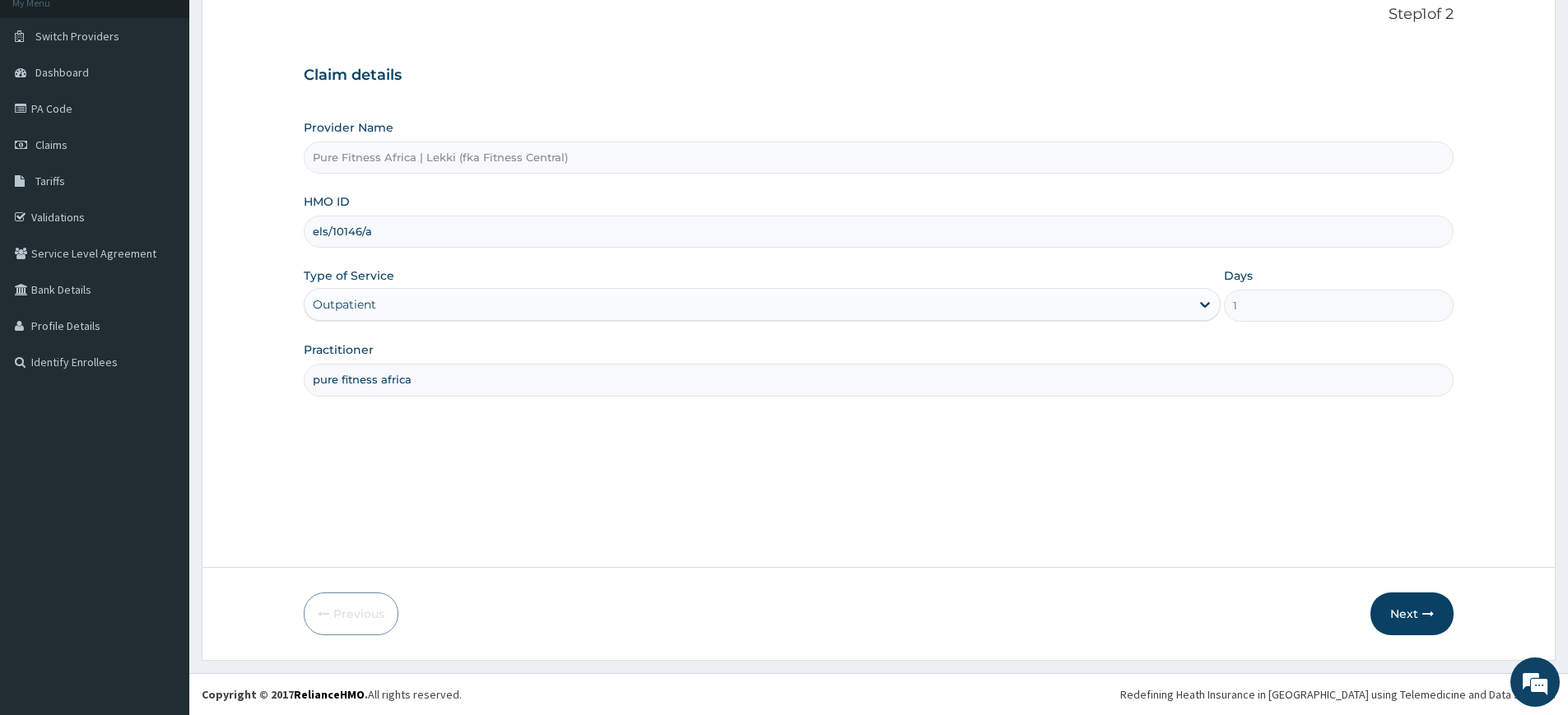
click at [320, 234] on input "els/10146/a" at bounding box center [878, 231] width 1150 height 32
type input "als/10146/a"
click at [1407, 611] on button "Next" at bounding box center [1412, 614] width 83 height 43
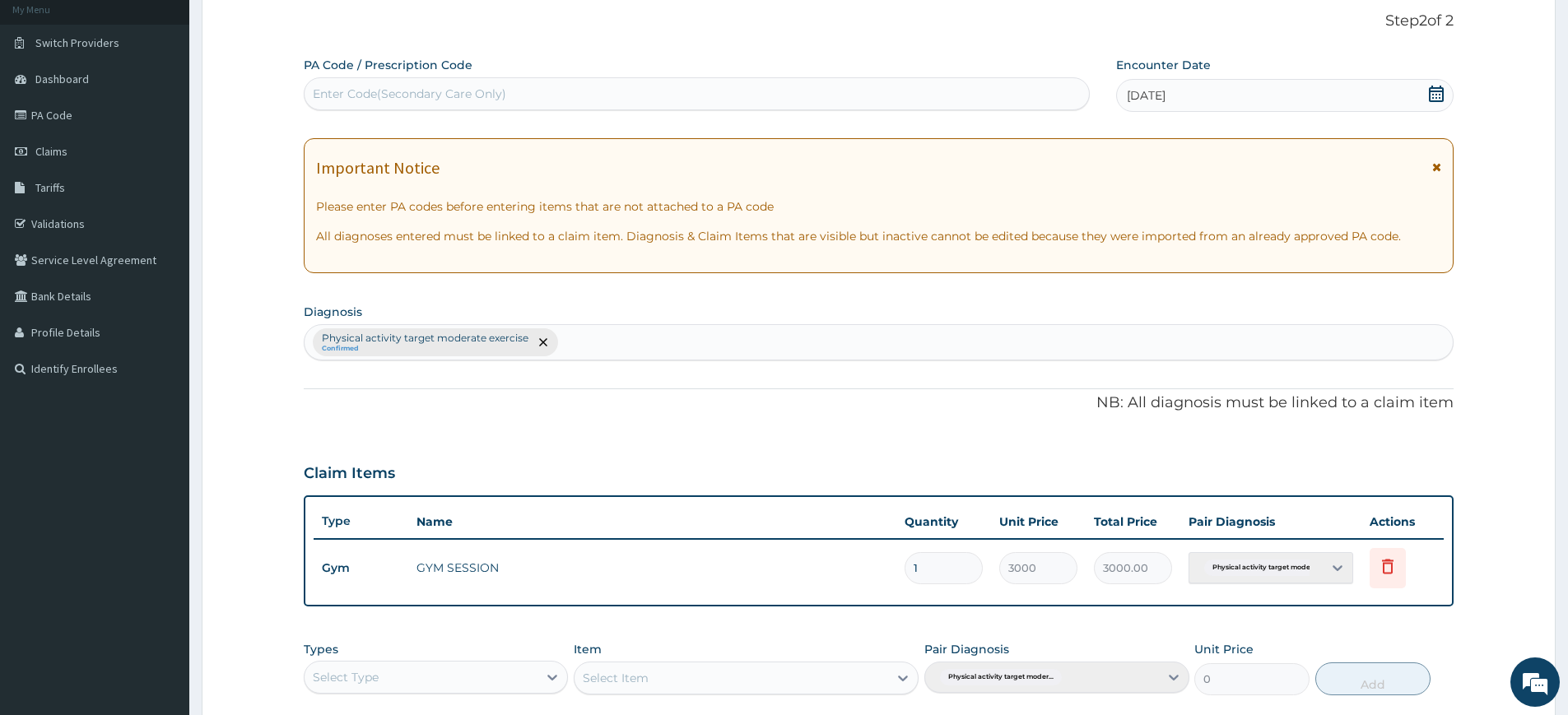
scroll to position [0, 0]
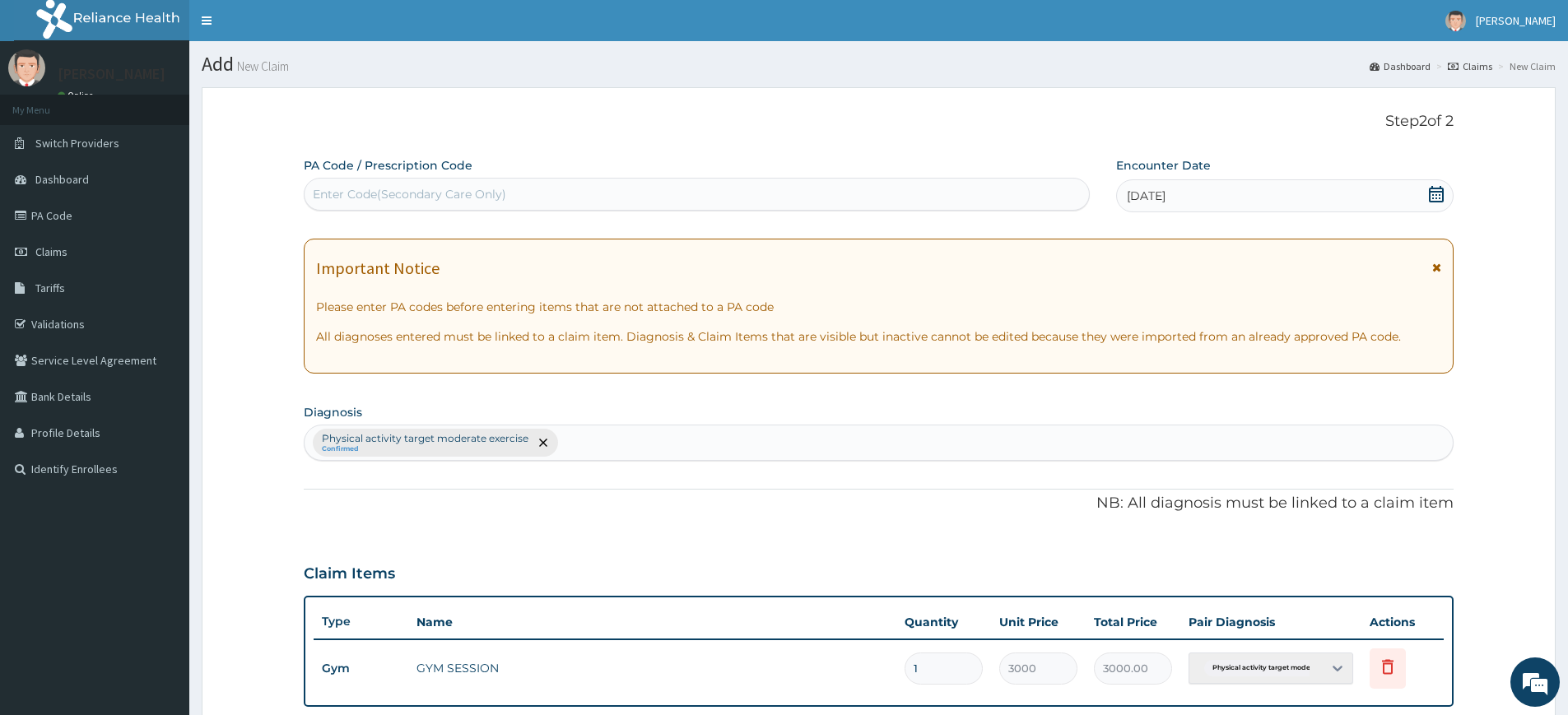
click at [696, 199] on div "Enter Code(Secondary Care Only)" at bounding box center [697, 193] width 785 height 26
type input "PA/9ADA6C"
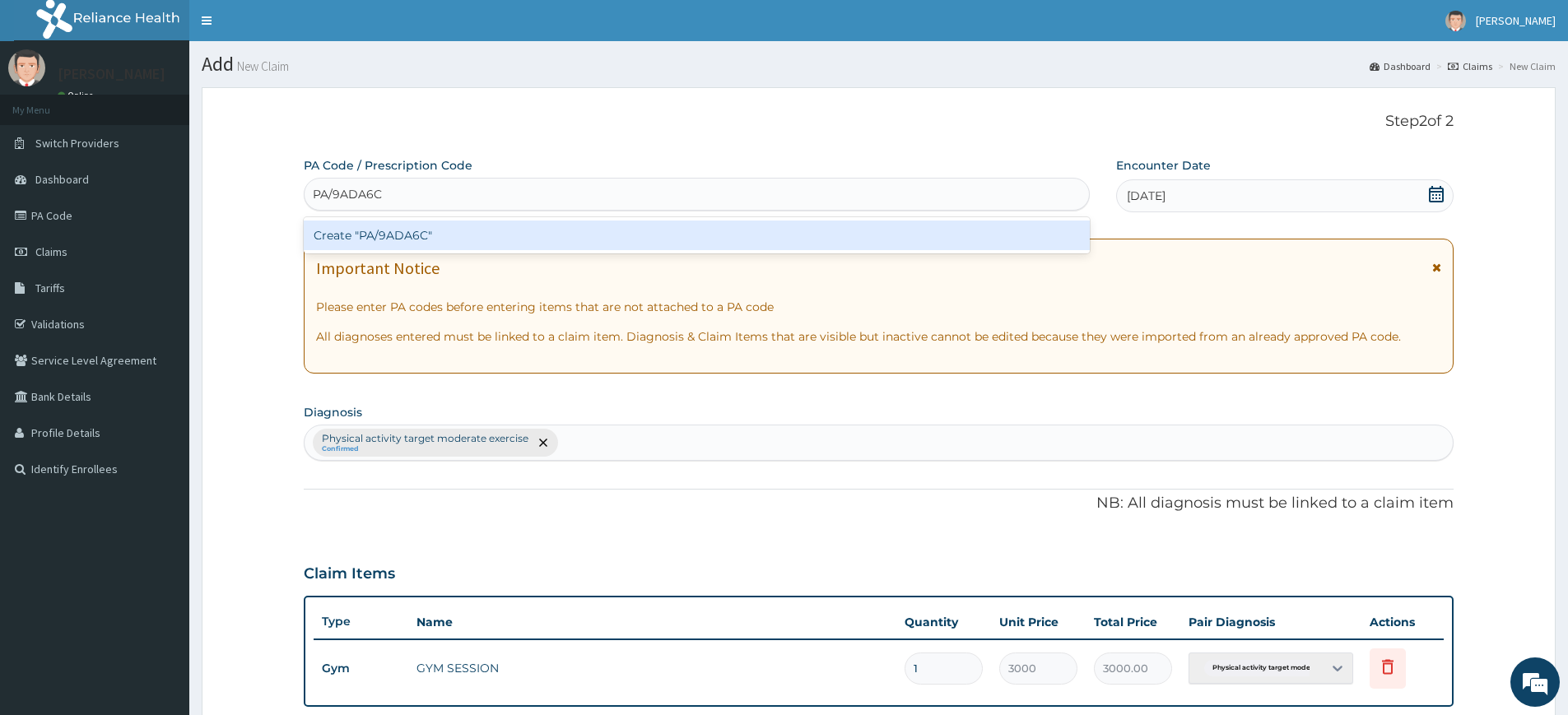
click at [697, 232] on div "Create "PA/9ADA6C"" at bounding box center [697, 235] width 787 height 29
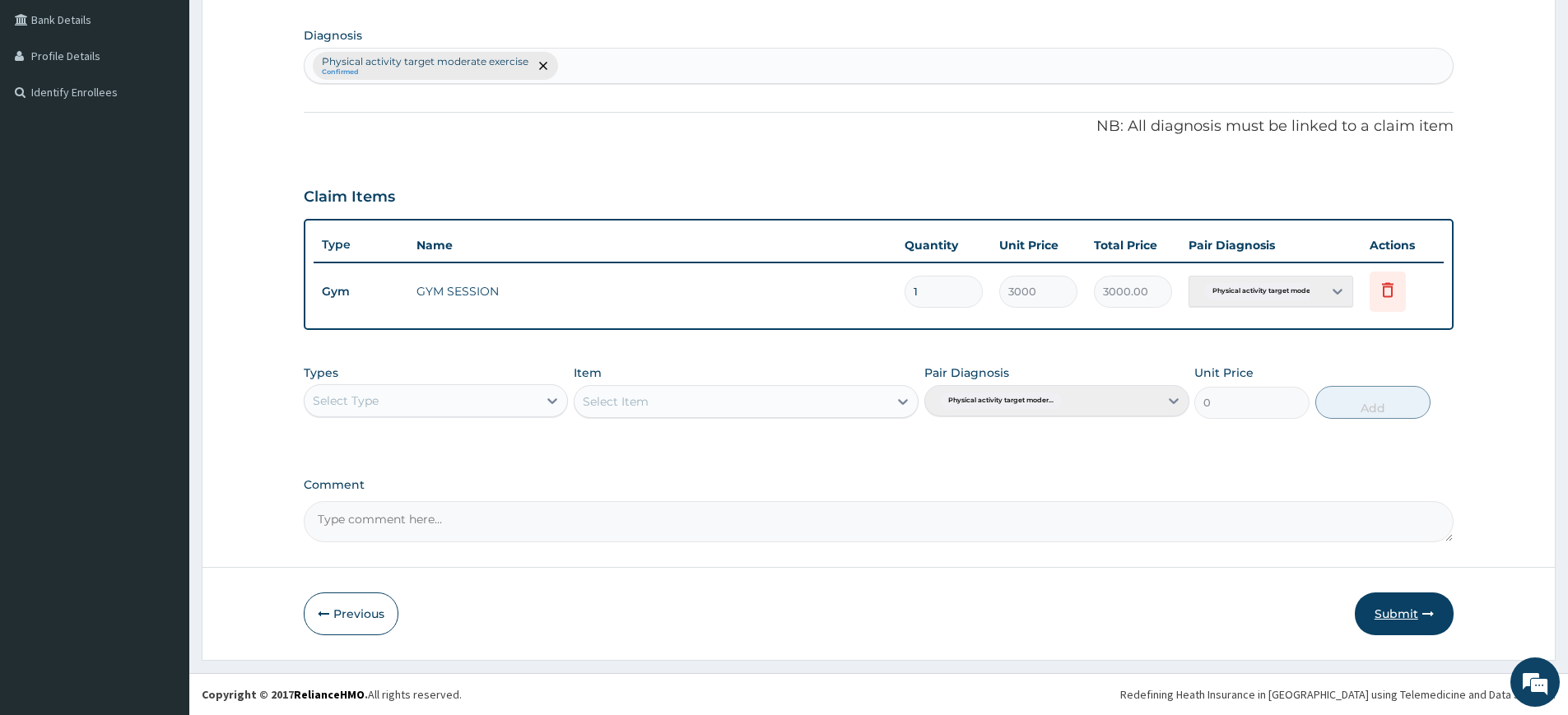
click at [1433, 625] on button "Submit" at bounding box center [1404, 614] width 98 height 43
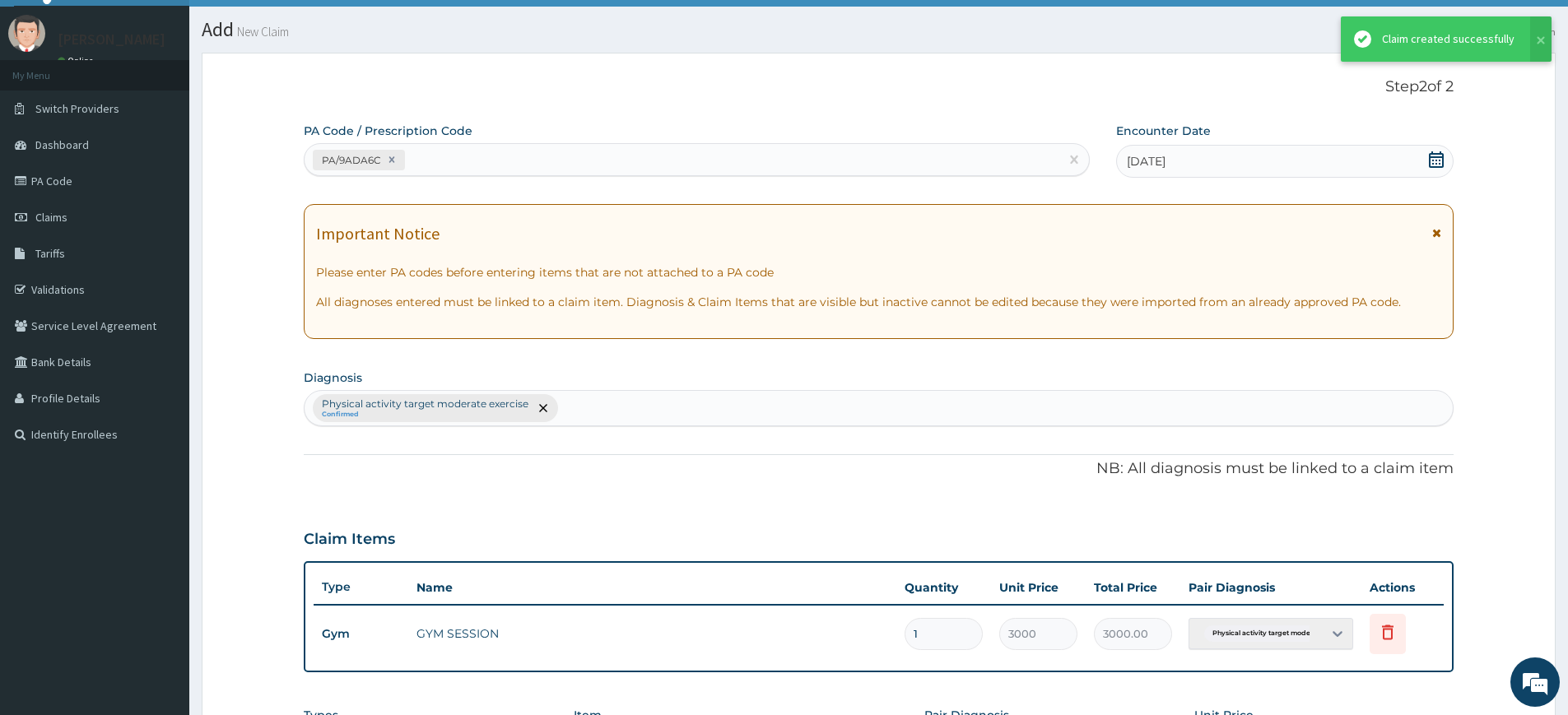
scroll to position [377, 0]
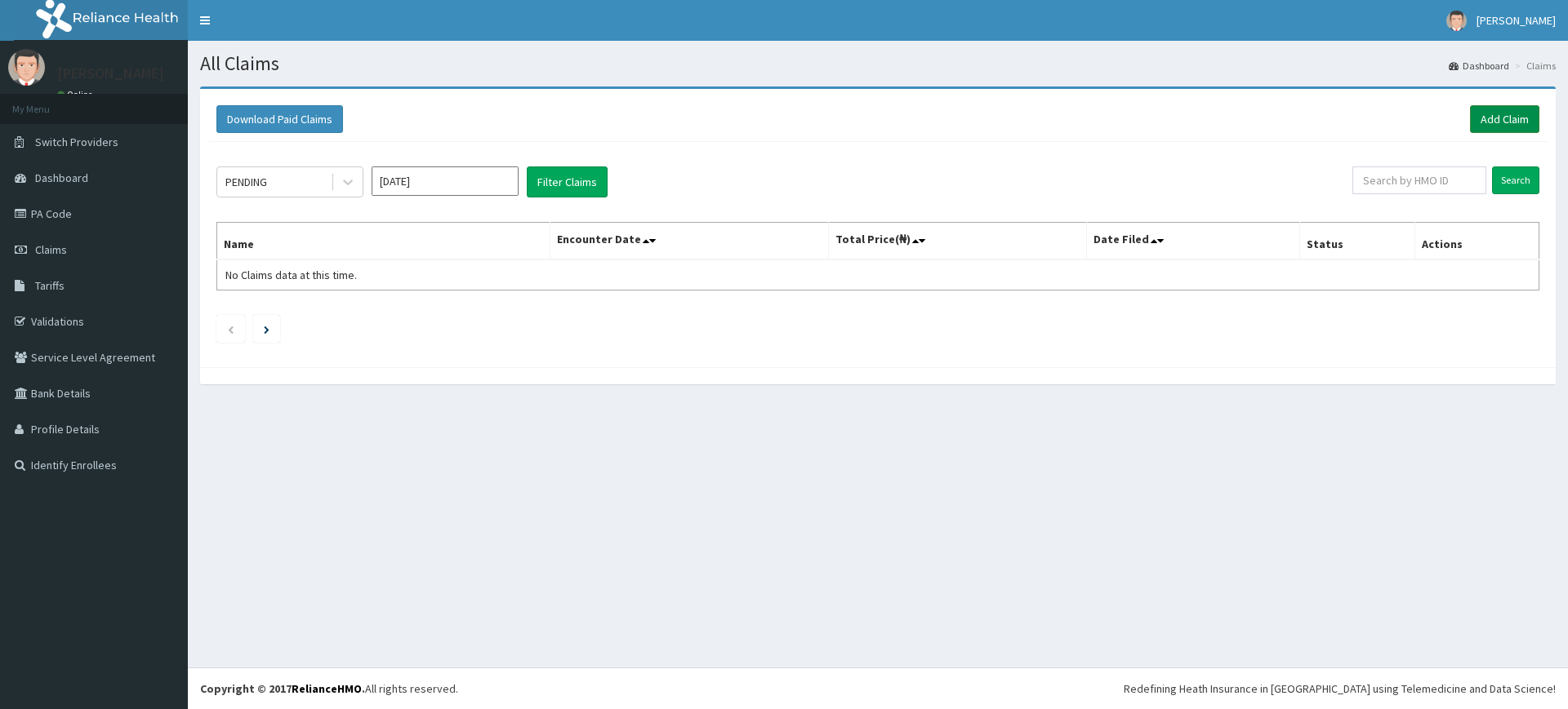
click at [1520, 118] on link "Add Claim" at bounding box center [1505, 118] width 69 height 28
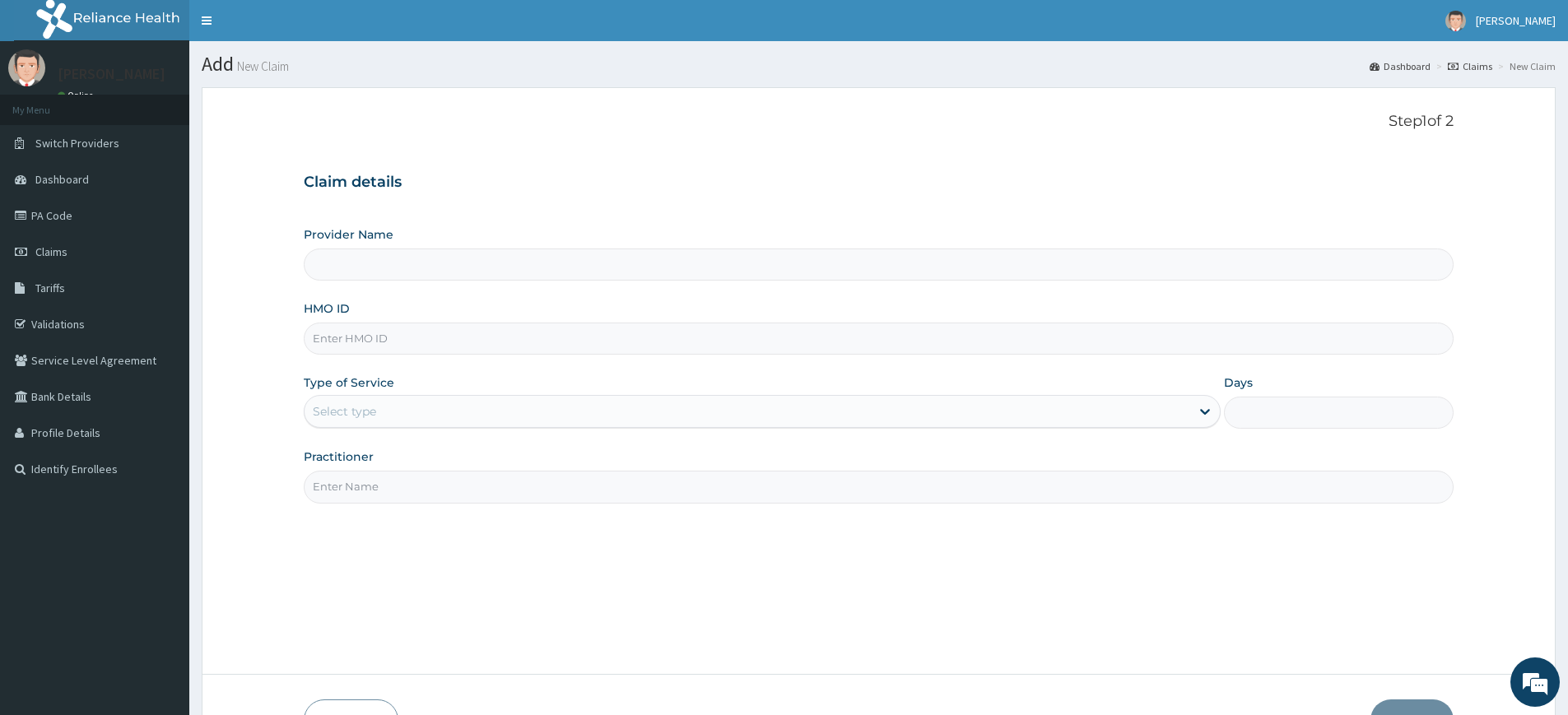
click at [365, 478] on input "Practitioner" at bounding box center [878, 487] width 1150 height 32
type input "pure fitness africa"
type input "Pure Fitness Africa | Lekki (fka Fitness Central)"
type input "1"
click at [389, 337] on input "HMO ID" at bounding box center [878, 339] width 1150 height 32
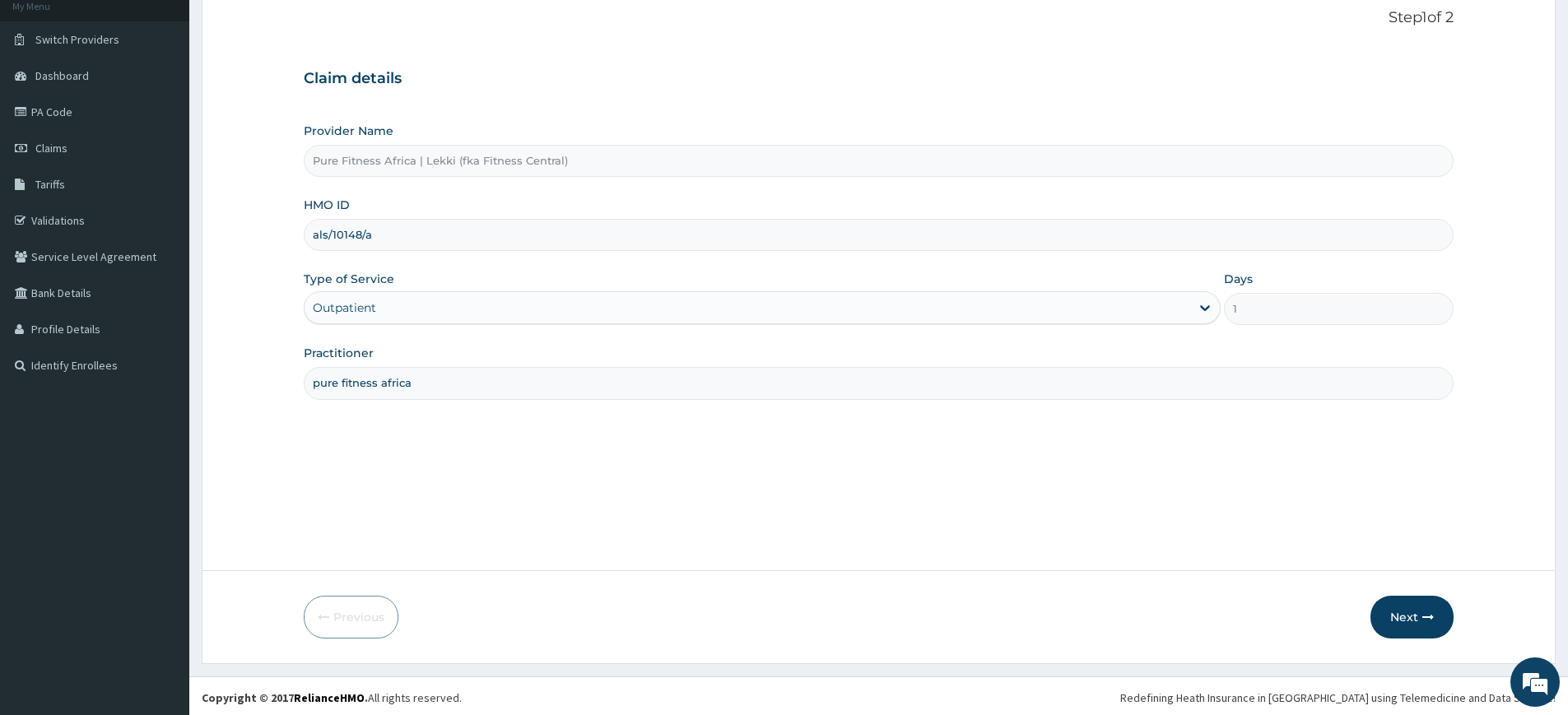
scroll to position [107, 0]
type input "als/10148/a"
click at [1380, 603] on button "Next" at bounding box center [1412, 614] width 83 height 43
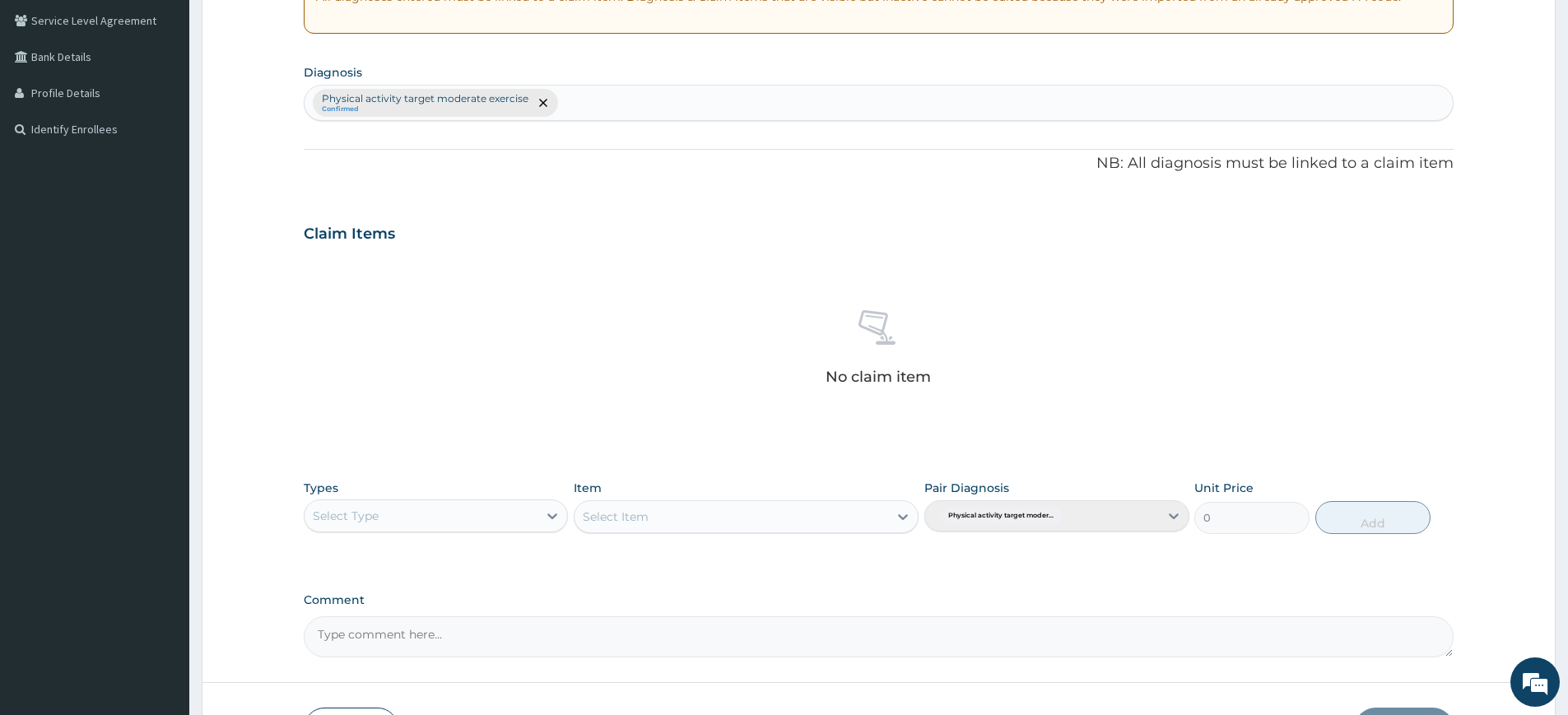
scroll to position [455, 0]
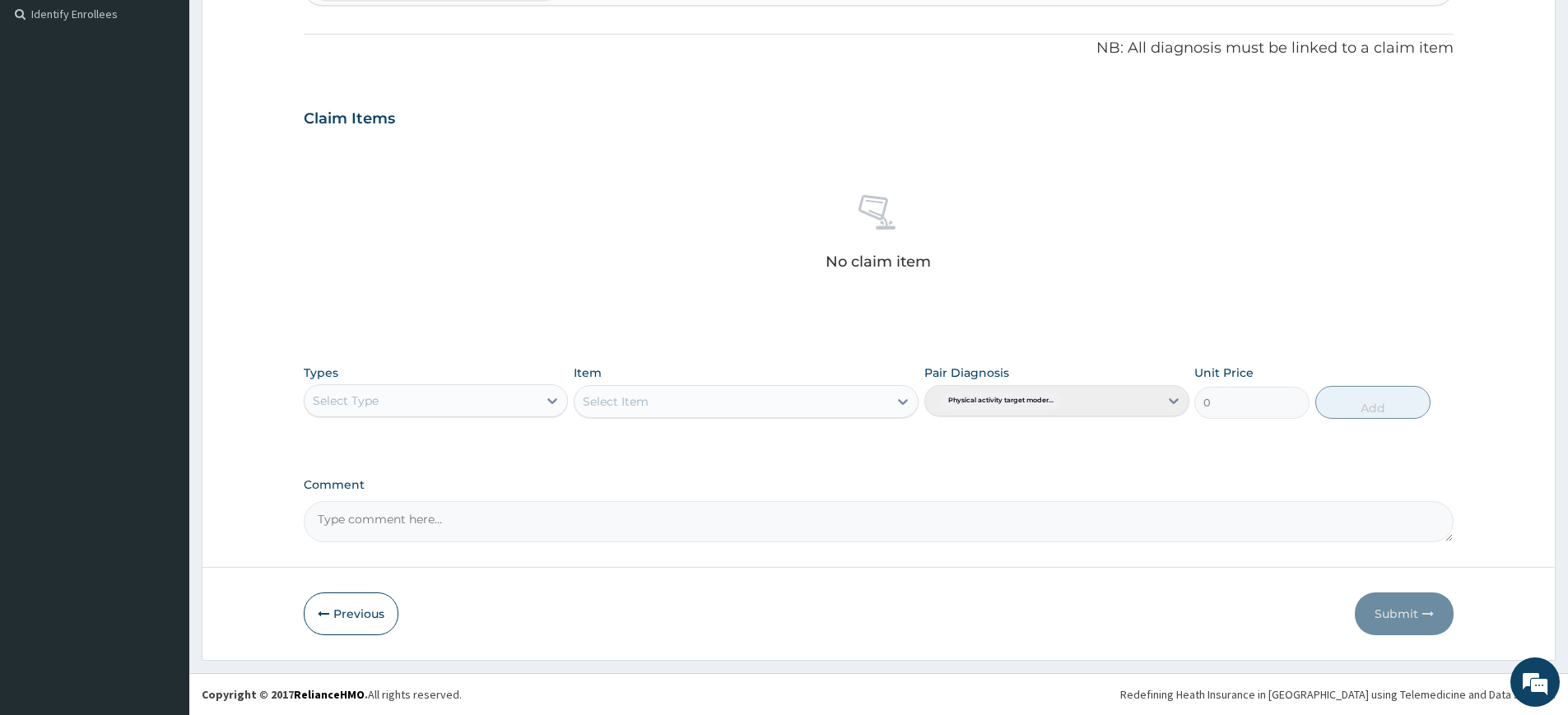
click at [522, 401] on div "Select Type" at bounding box center [421, 400] width 233 height 26
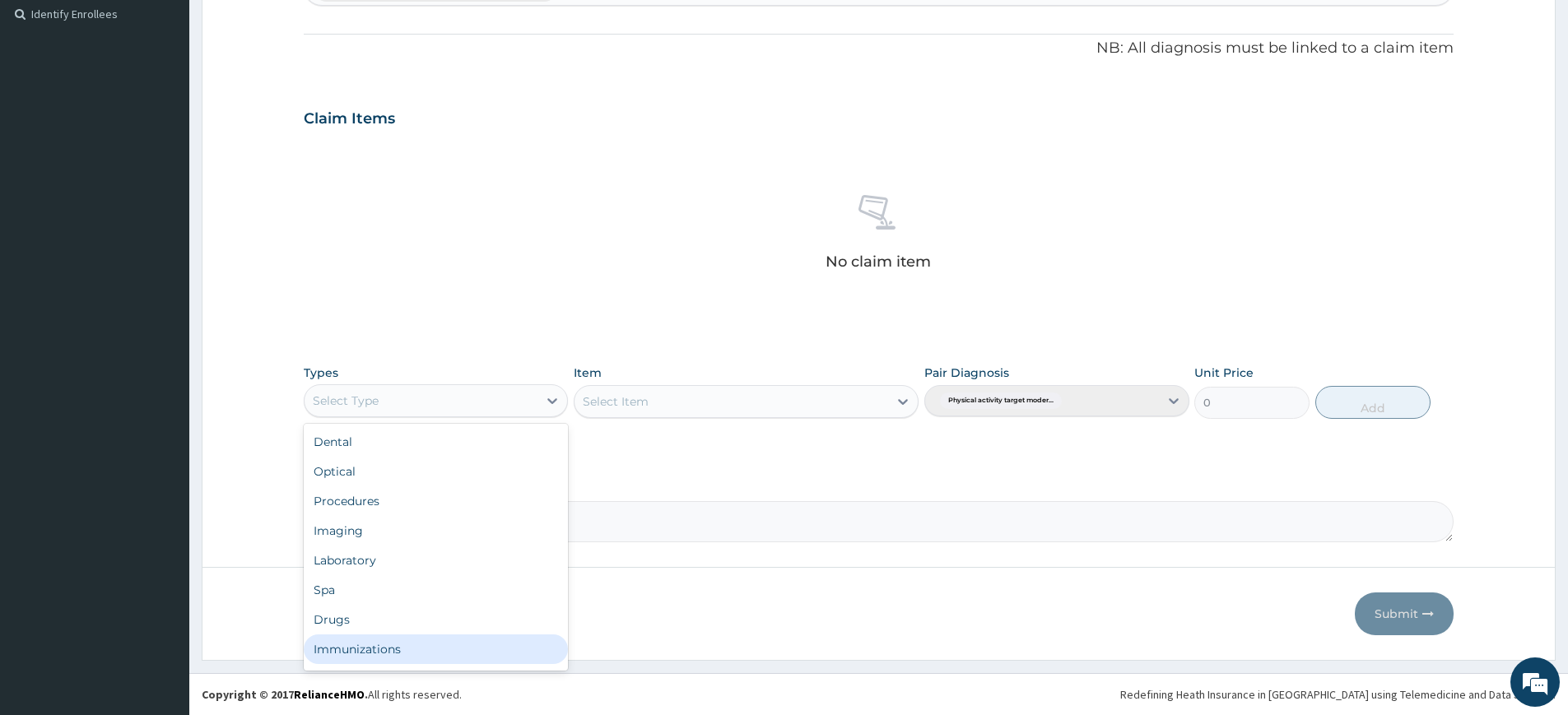
scroll to position [56, 0]
drag, startPoint x: 403, startPoint y: 645, endPoint x: 494, endPoint y: 577, distance: 113.6
click at [404, 645] on div "Gym" at bounding box center [436, 652] width 264 height 29
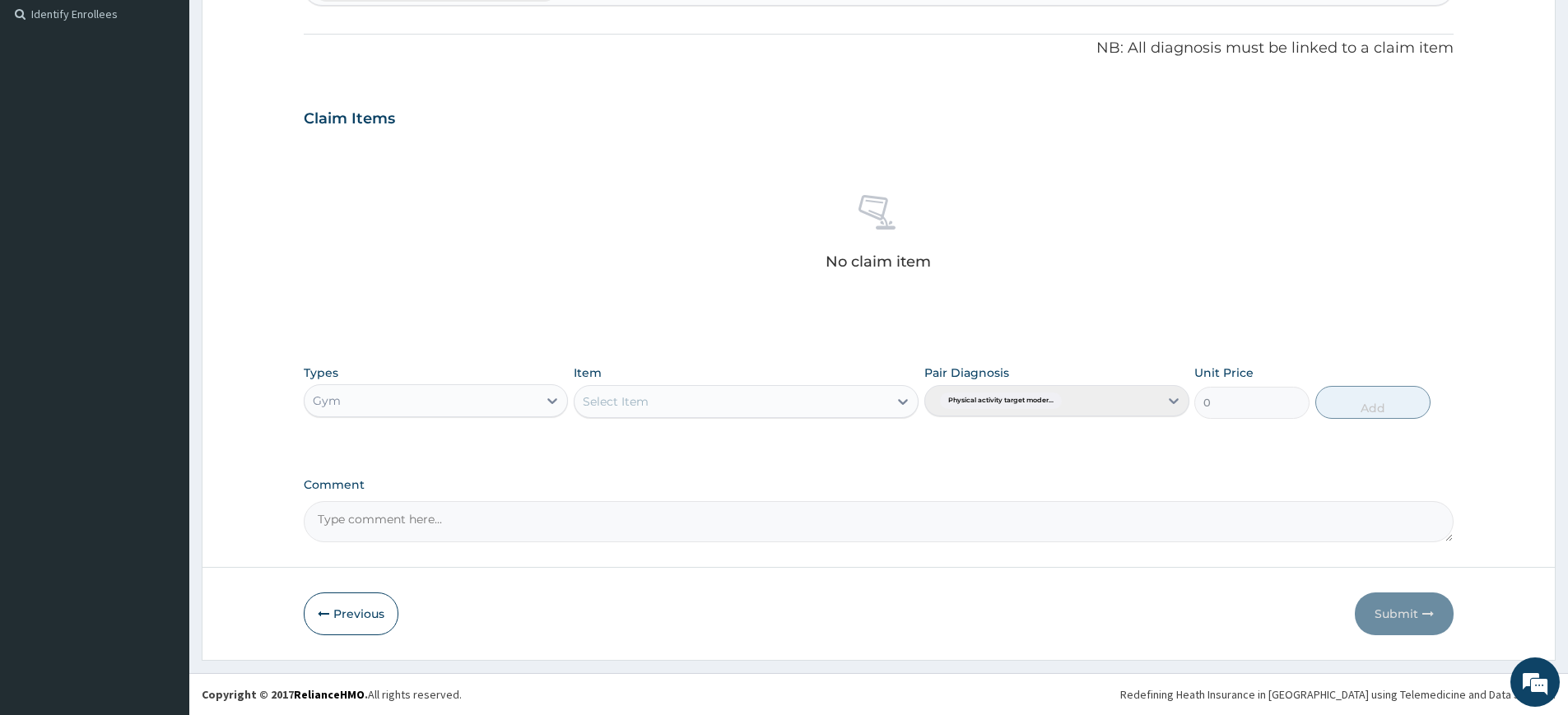
click at [658, 405] on div "Select Item" at bounding box center [731, 401] width 314 height 26
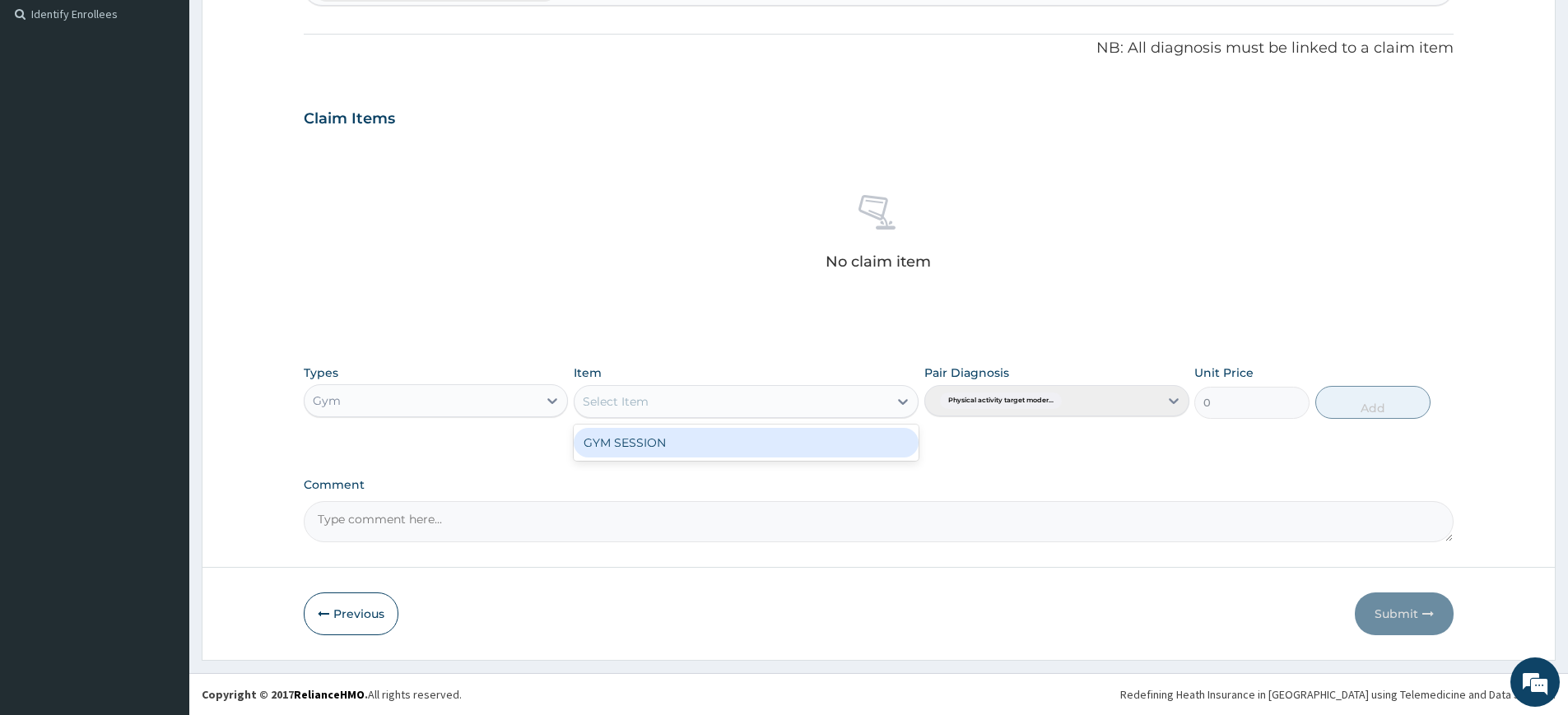
click at [669, 435] on div "GYM SESSION" at bounding box center [746, 442] width 345 height 29
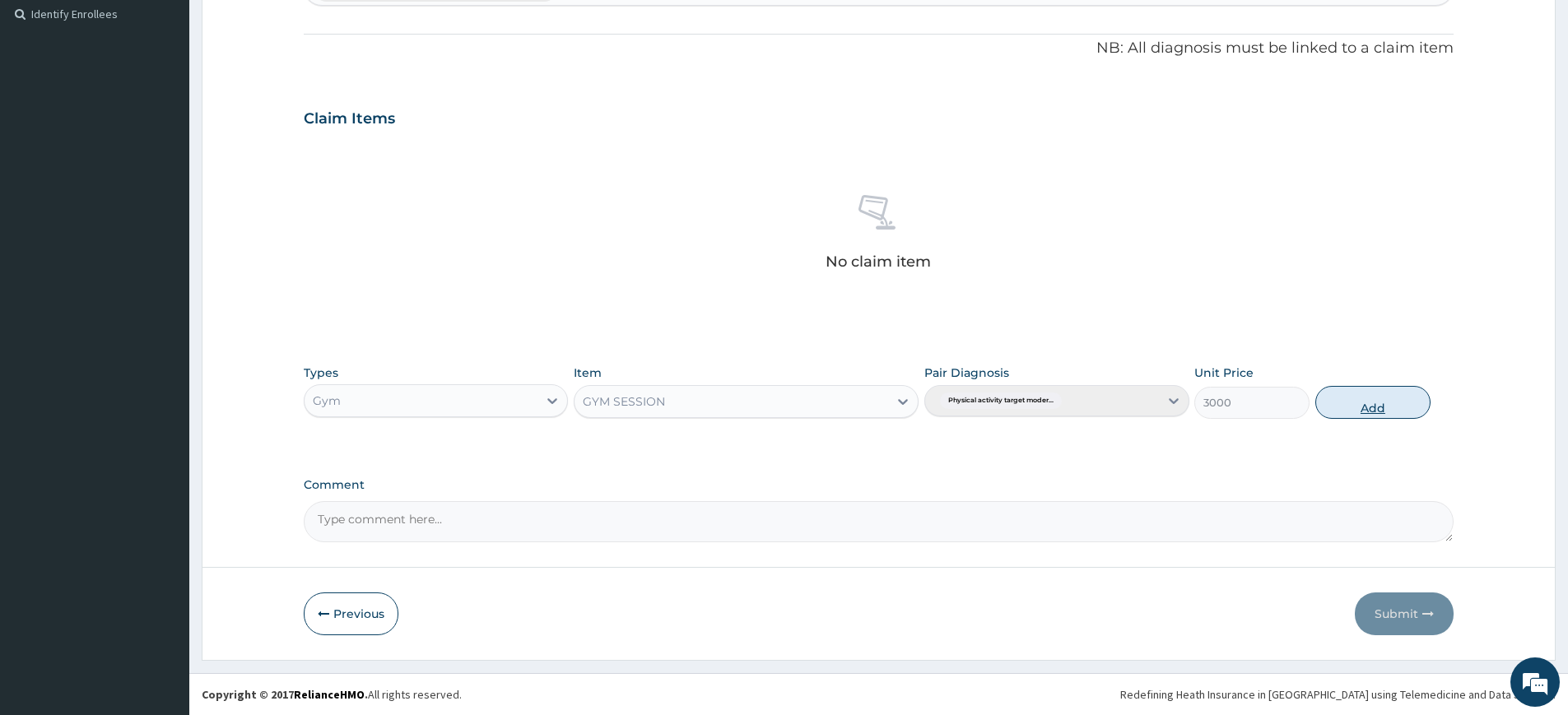
click at [1381, 399] on button "Add" at bounding box center [1373, 402] width 115 height 33
type input "0"
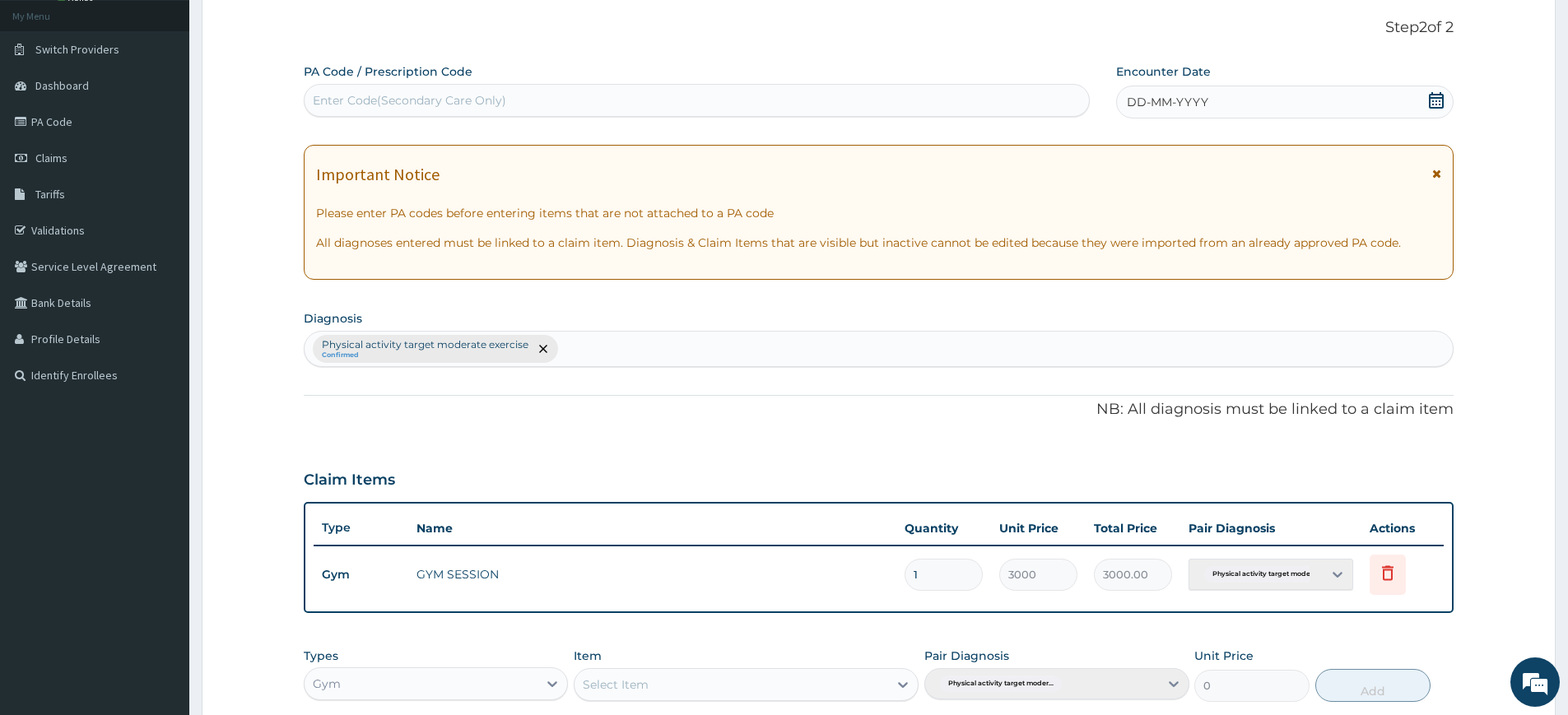
scroll to position [0, 0]
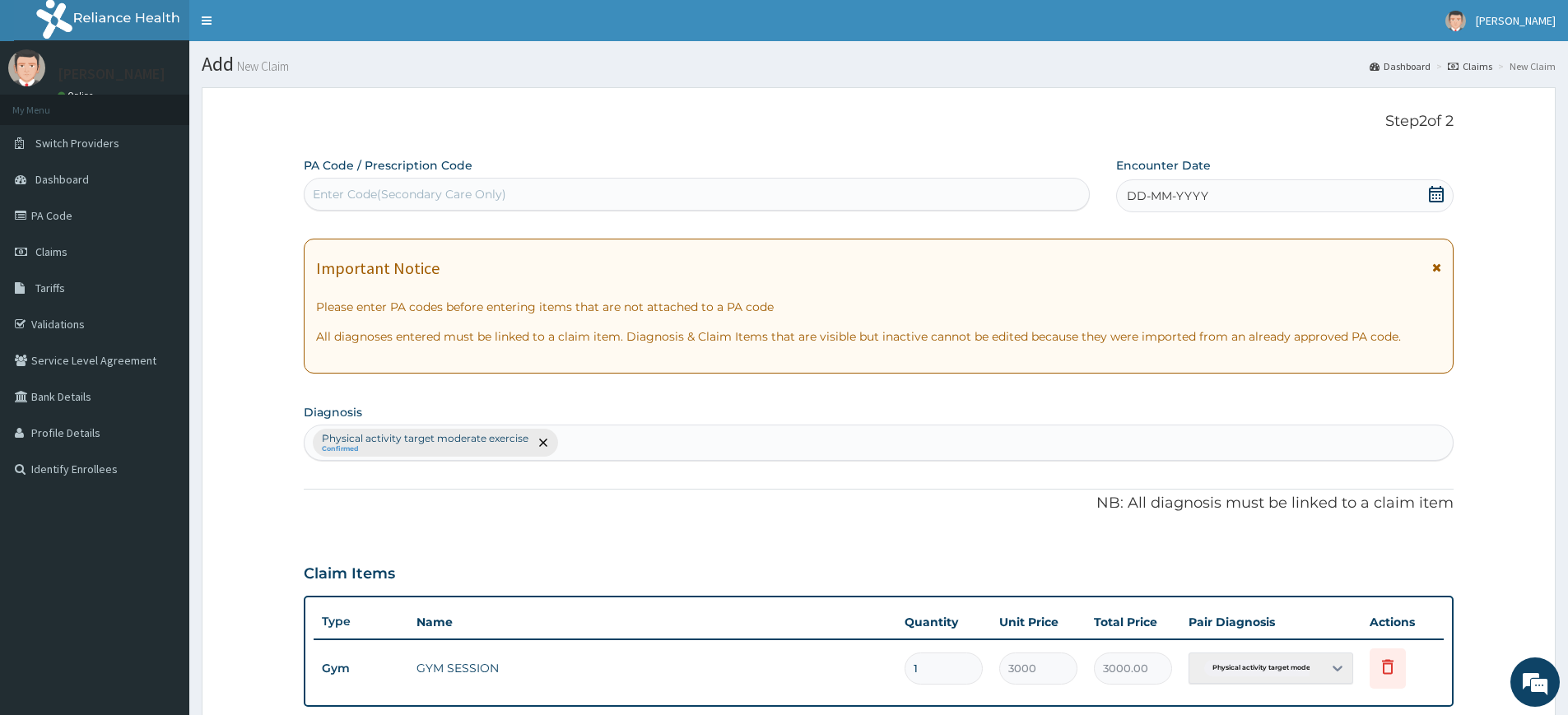
click at [1168, 192] on span "DD-MM-YYYY" at bounding box center [1168, 196] width 82 height 17
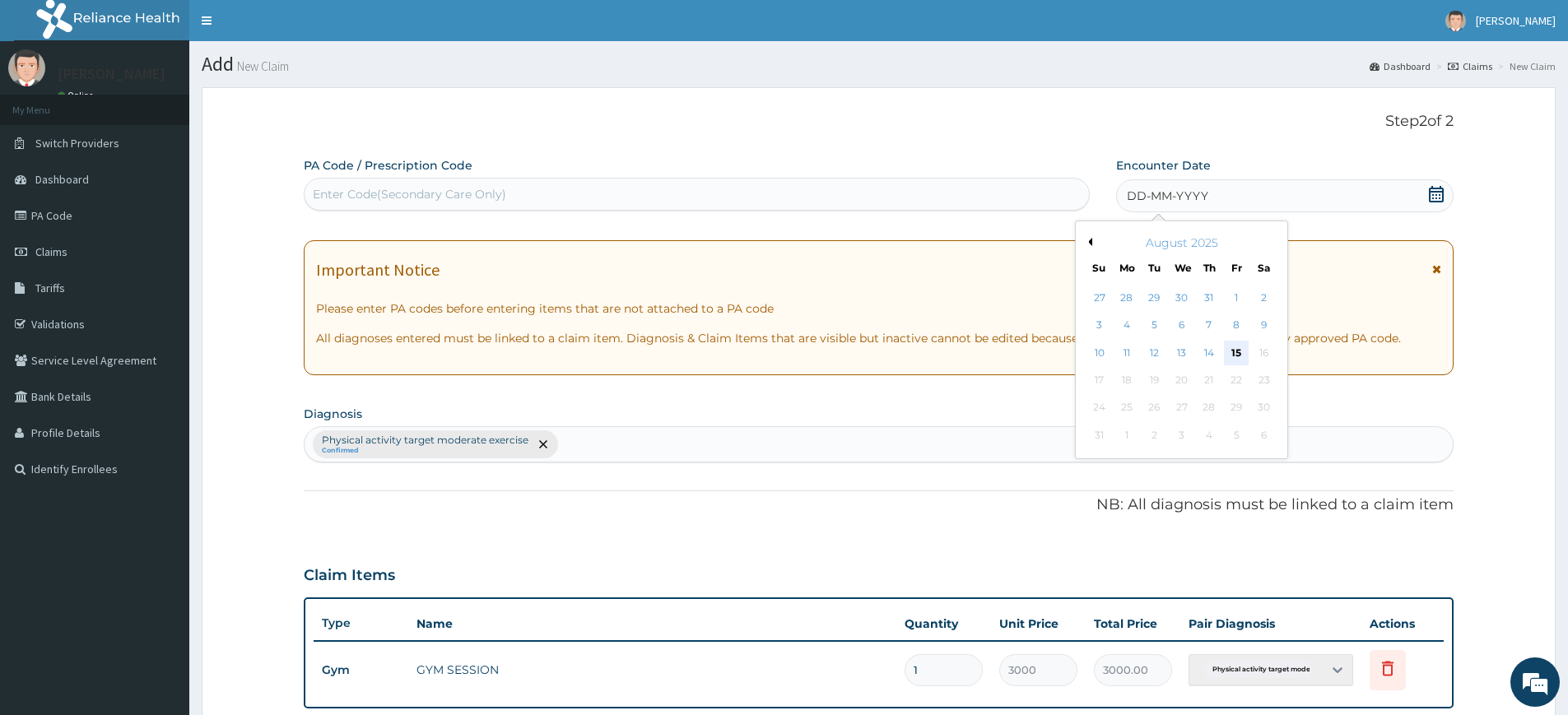
click at [1237, 347] on div "15" at bounding box center [1237, 352] width 24 height 24
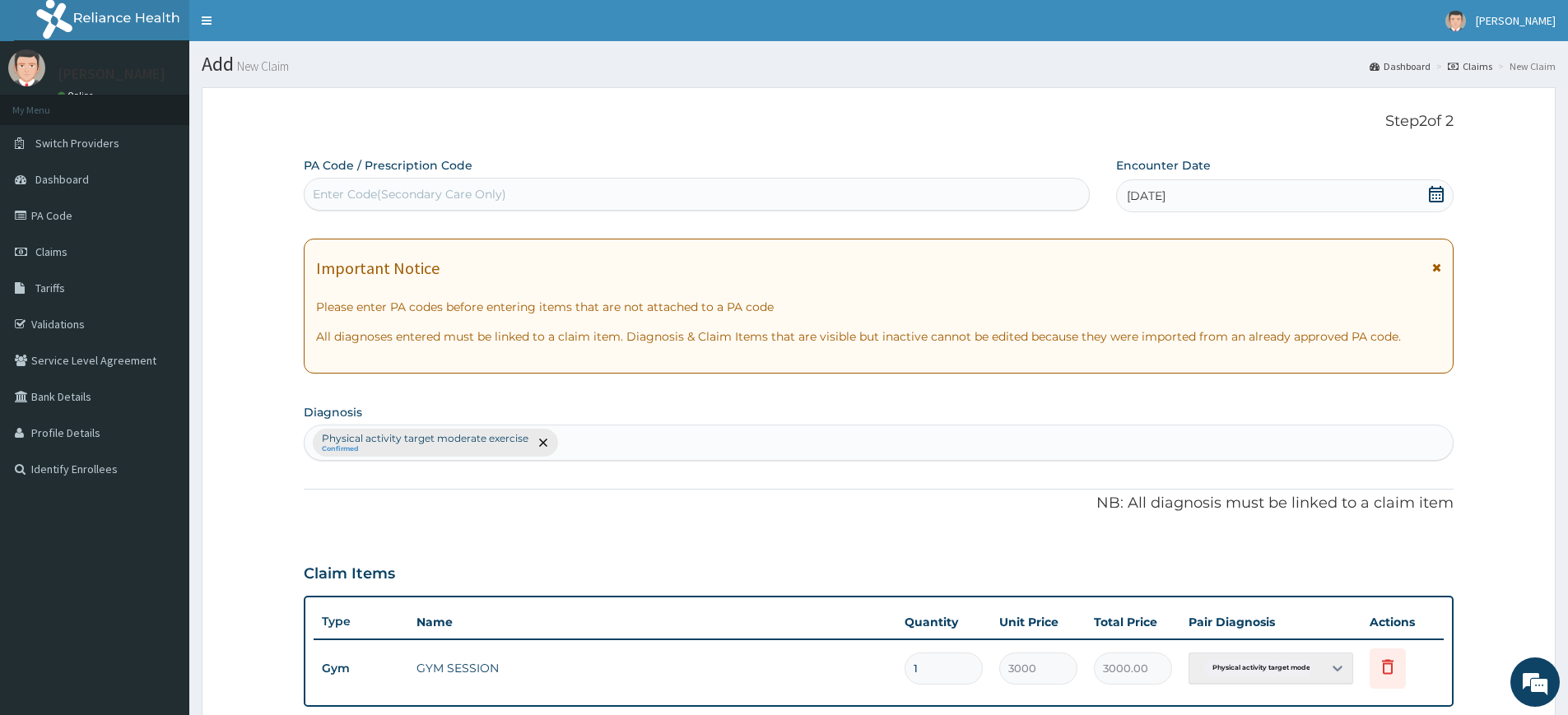
click at [1014, 185] on div "Enter Code(Secondary Care Only)" at bounding box center [697, 193] width 785 height 26
type input "PA/03F0A2"
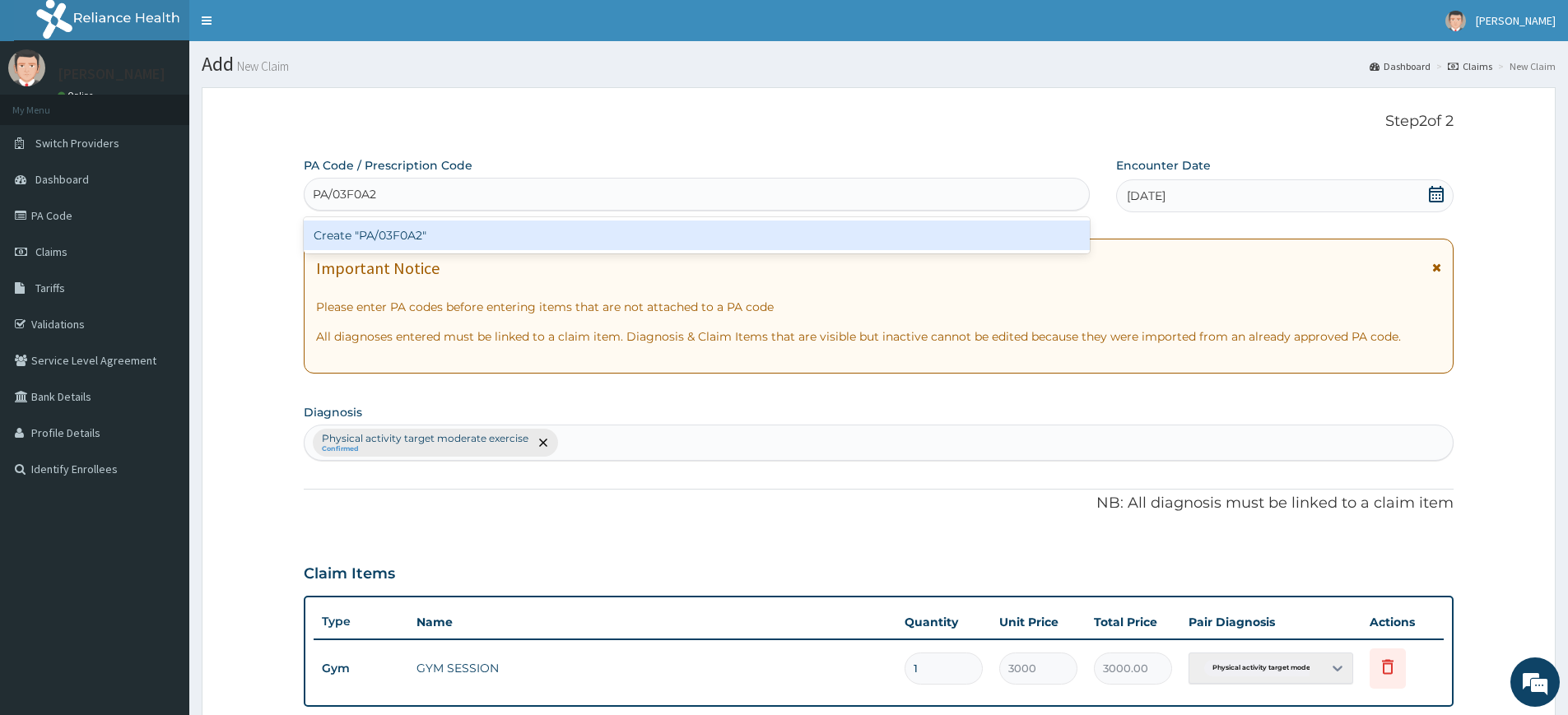
click at [963, 229] on div "Create "PA/03F0A2"" at bounding box center [697, 235] width 787 height 29
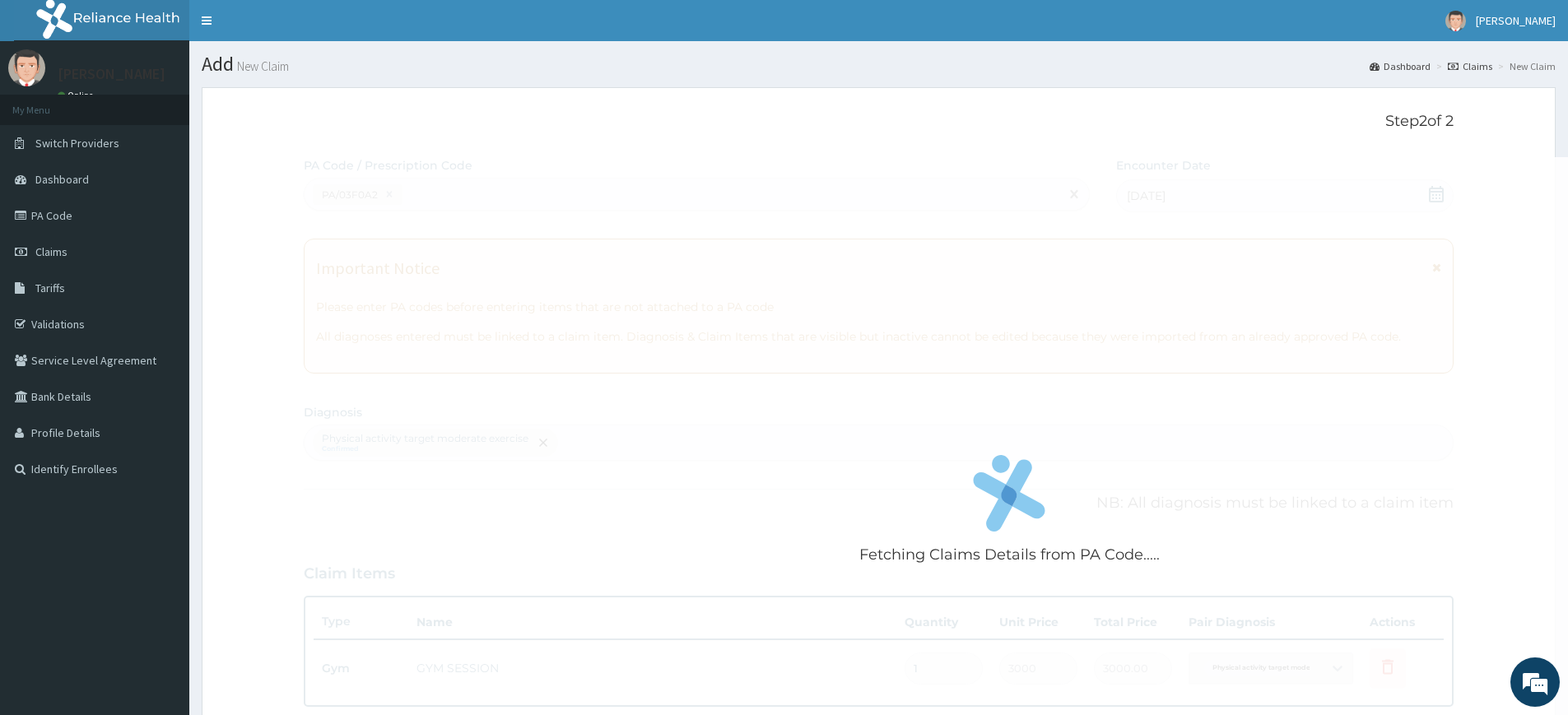
scroll to position [377, 0]
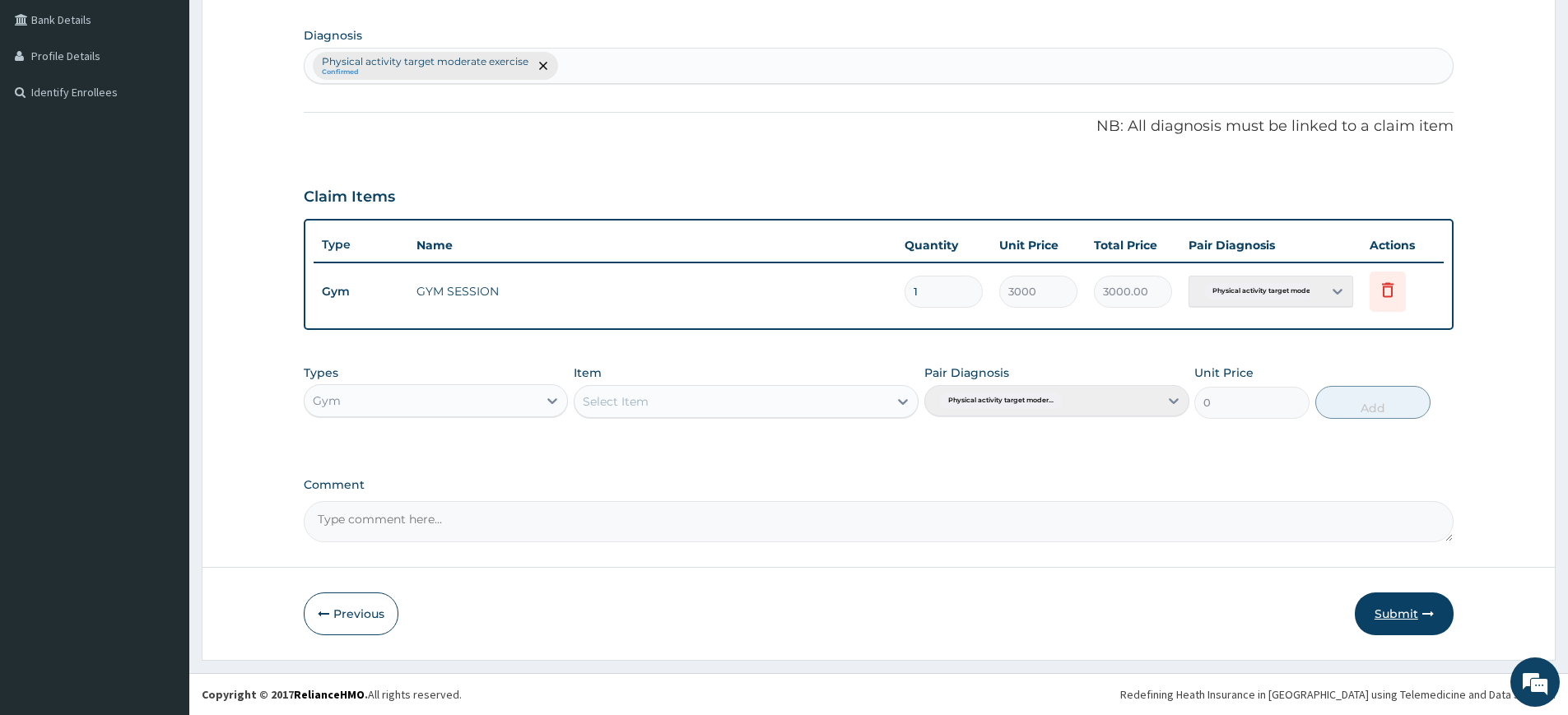
click at [1405, 599] on button "Submit" at bounding box center [1404, 614] width 98 height 43
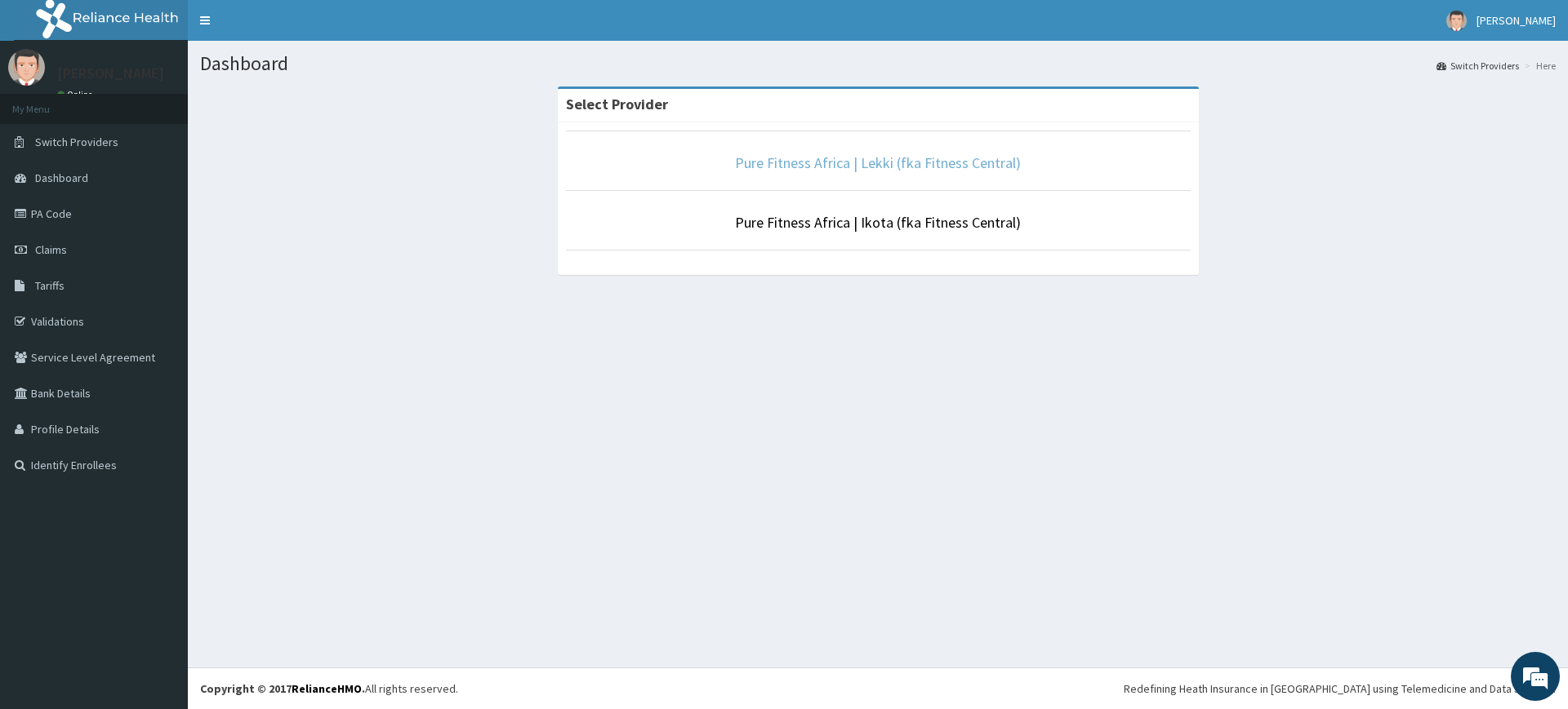
drag, startPoint x: 870, startPoint y: 163, endPoint x: 833, endPoint y: 145, distance: 41.1
click at [870, 163] on link "Pure Fitness Africa | Lekki (fka Fitness Central)" at bounding box center [878, 163] width 286 height 19
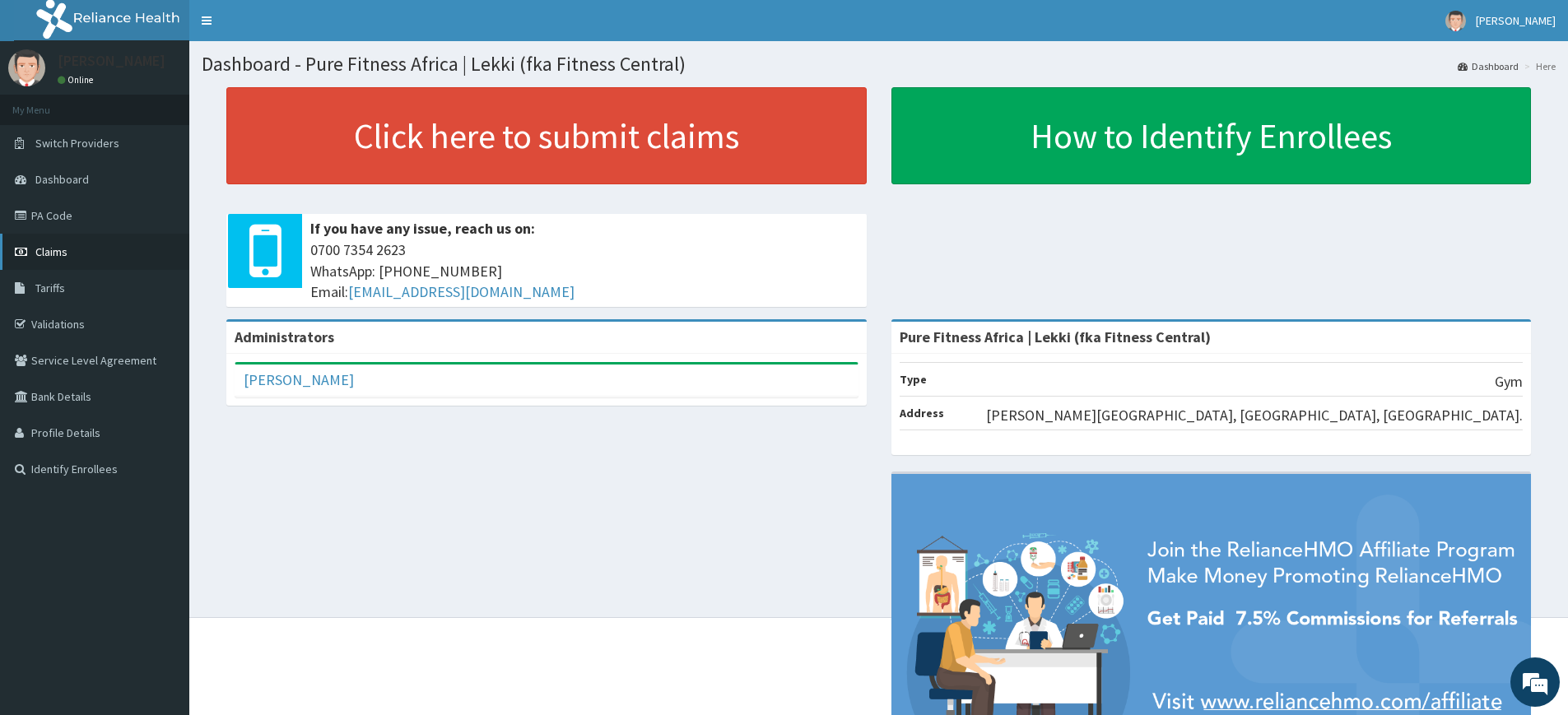
click at [72, 254] on link "Claims" at bounding box center [94, 252] width 189 height 36
